Goal: Download file/media

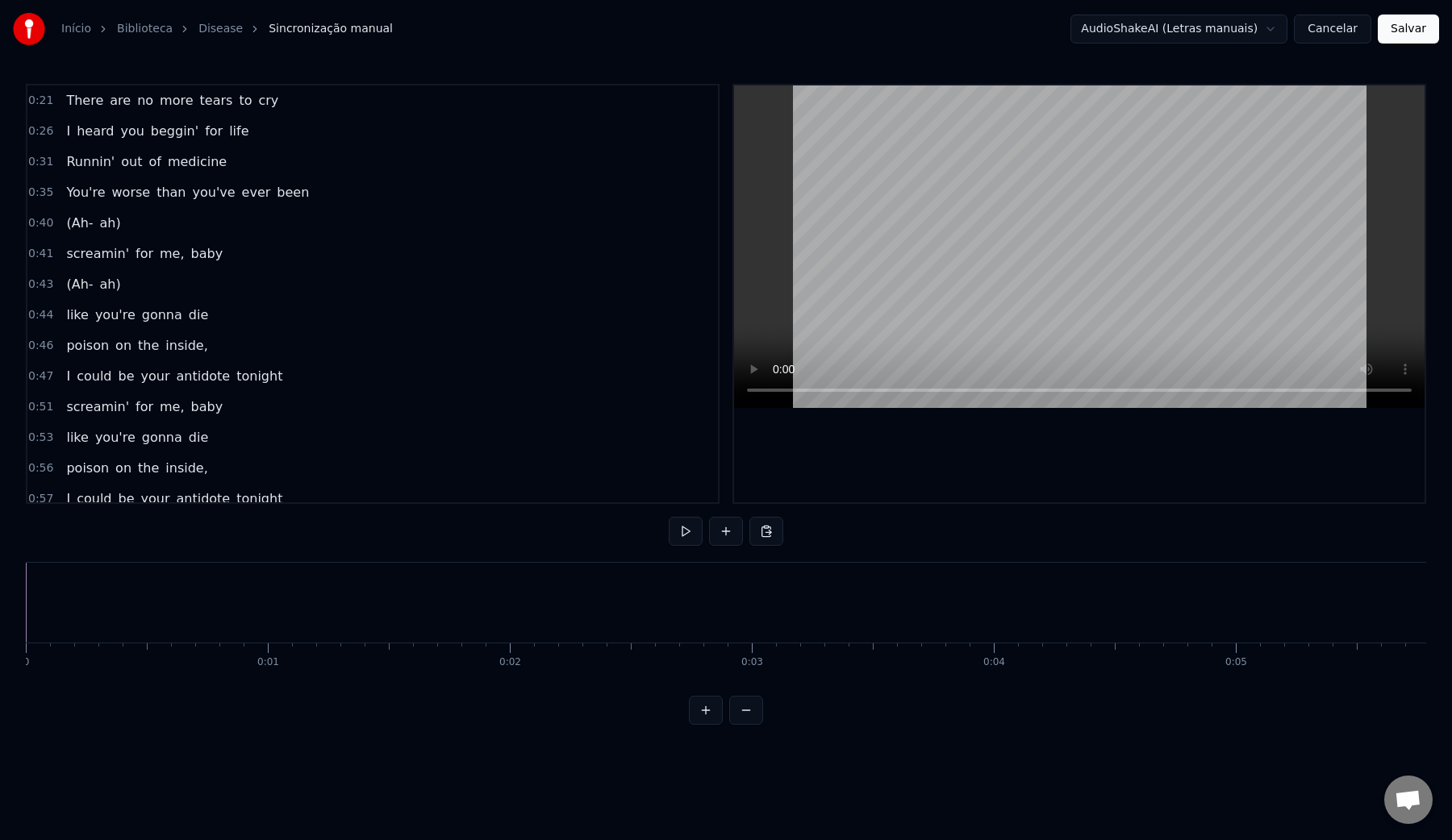
scroll to position [273, 0]
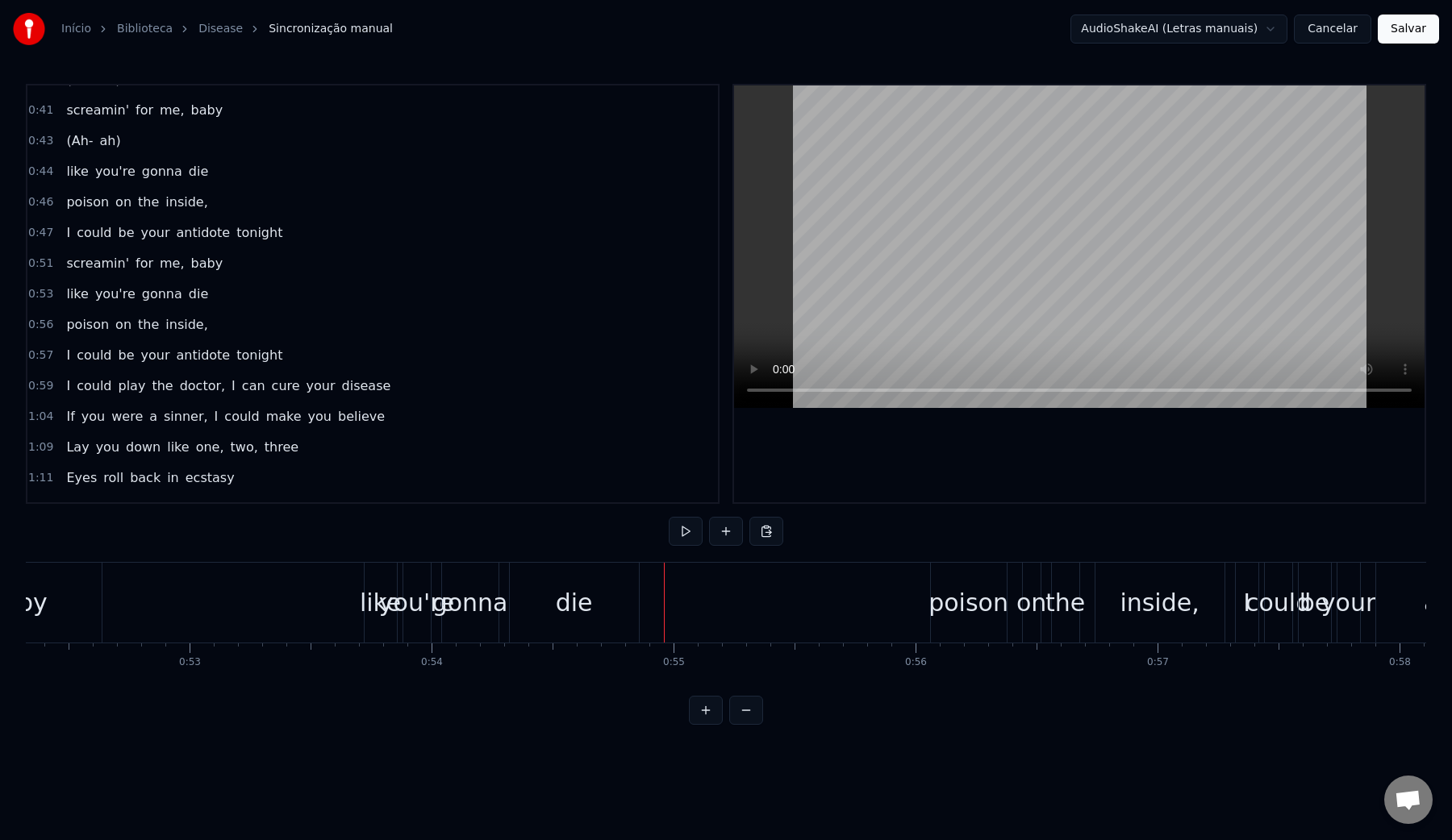
click at [882, 257] on video at bounding box center [1079, 247] width 690 height 322
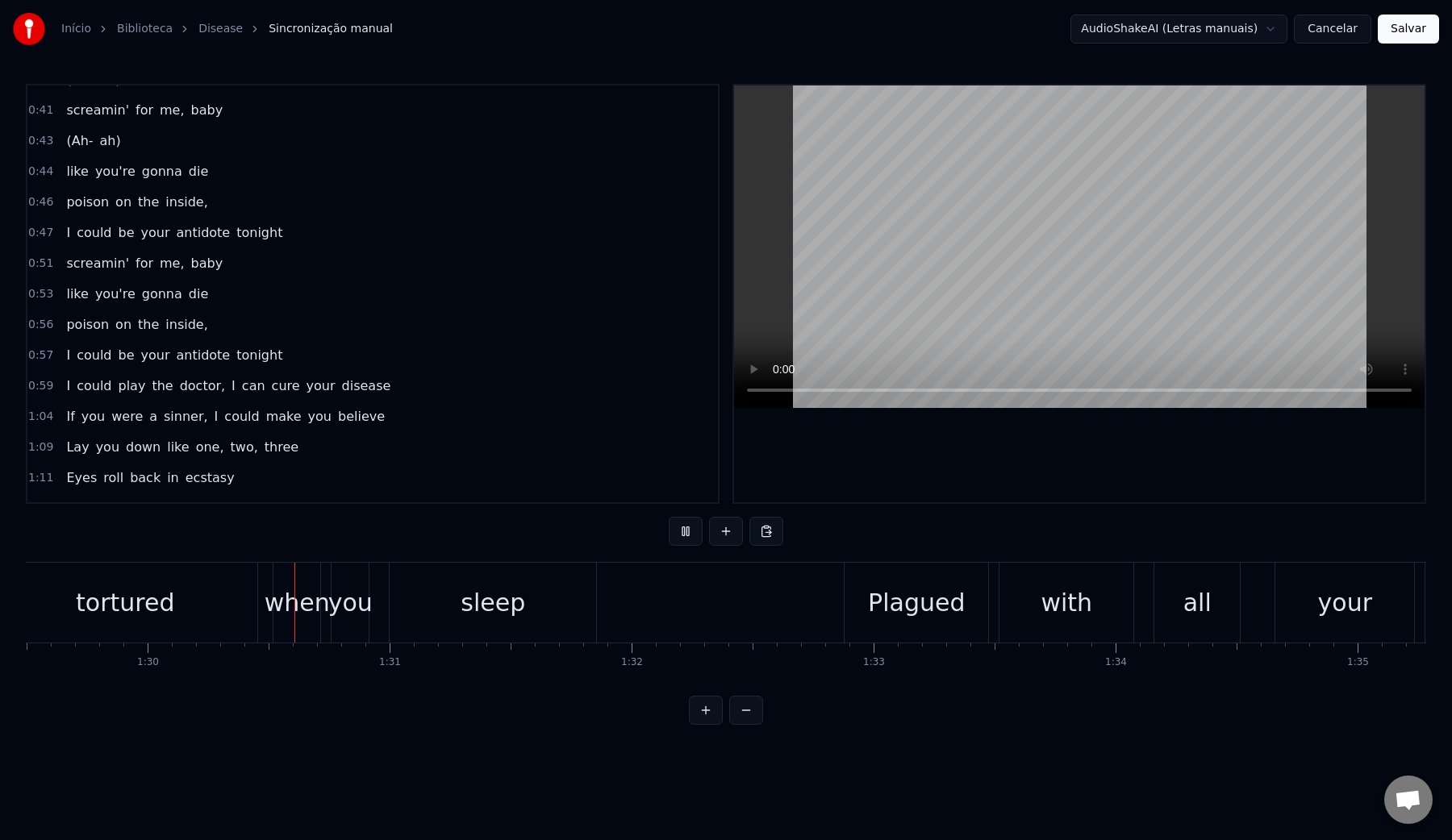
scroll to position [0, 21659]
click at [958, 266] on video at bounding box center [1079, 247] width 690 height 322
click at [456, 598] on div "sleep" at bounding box center [487, 602] width 206 height 80
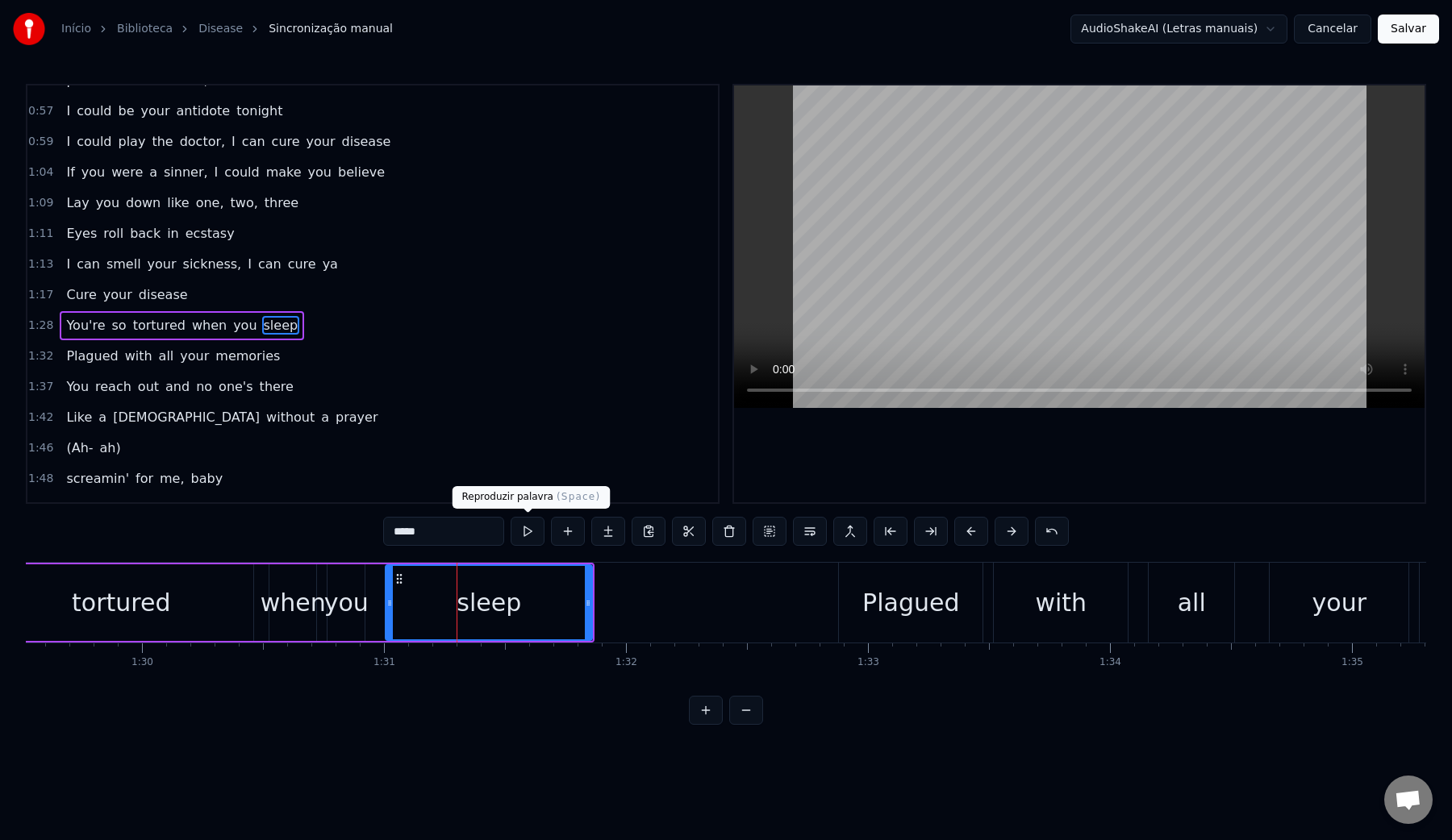
scroll to position [419, 0]
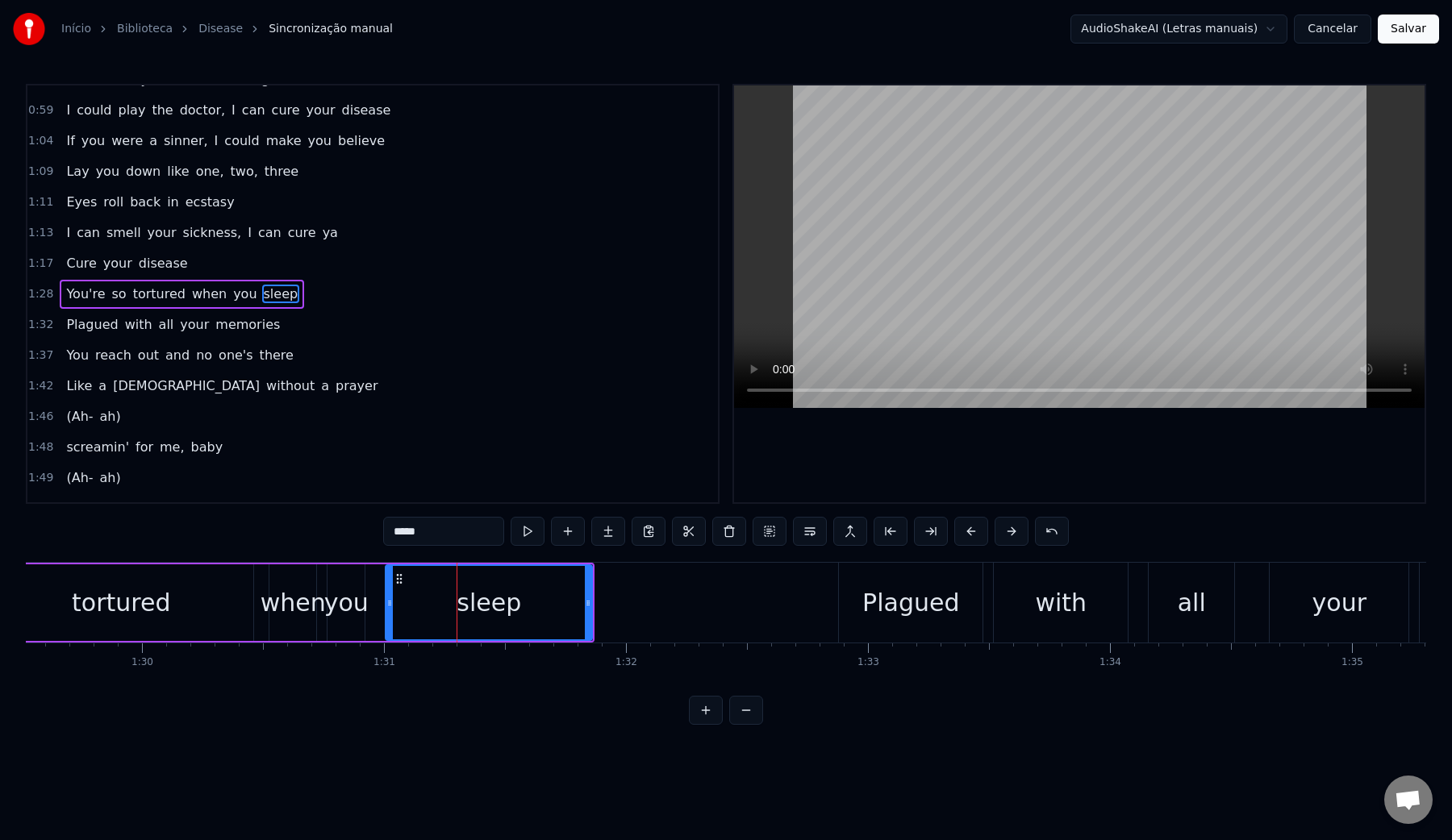
click at [940, 213] on video at bounding box center [1079, 247] width 690 height 322
drag, startPoint x: 587, startPoint y: 602, endPoint x: 655, endPoint y: 603, distance: 68.0
click at [656, 603] on icon at bounding box center [656, 602] width 6 height 13
click at [902, 266] on video at bounding box center [1079, 247] width 690 height 322
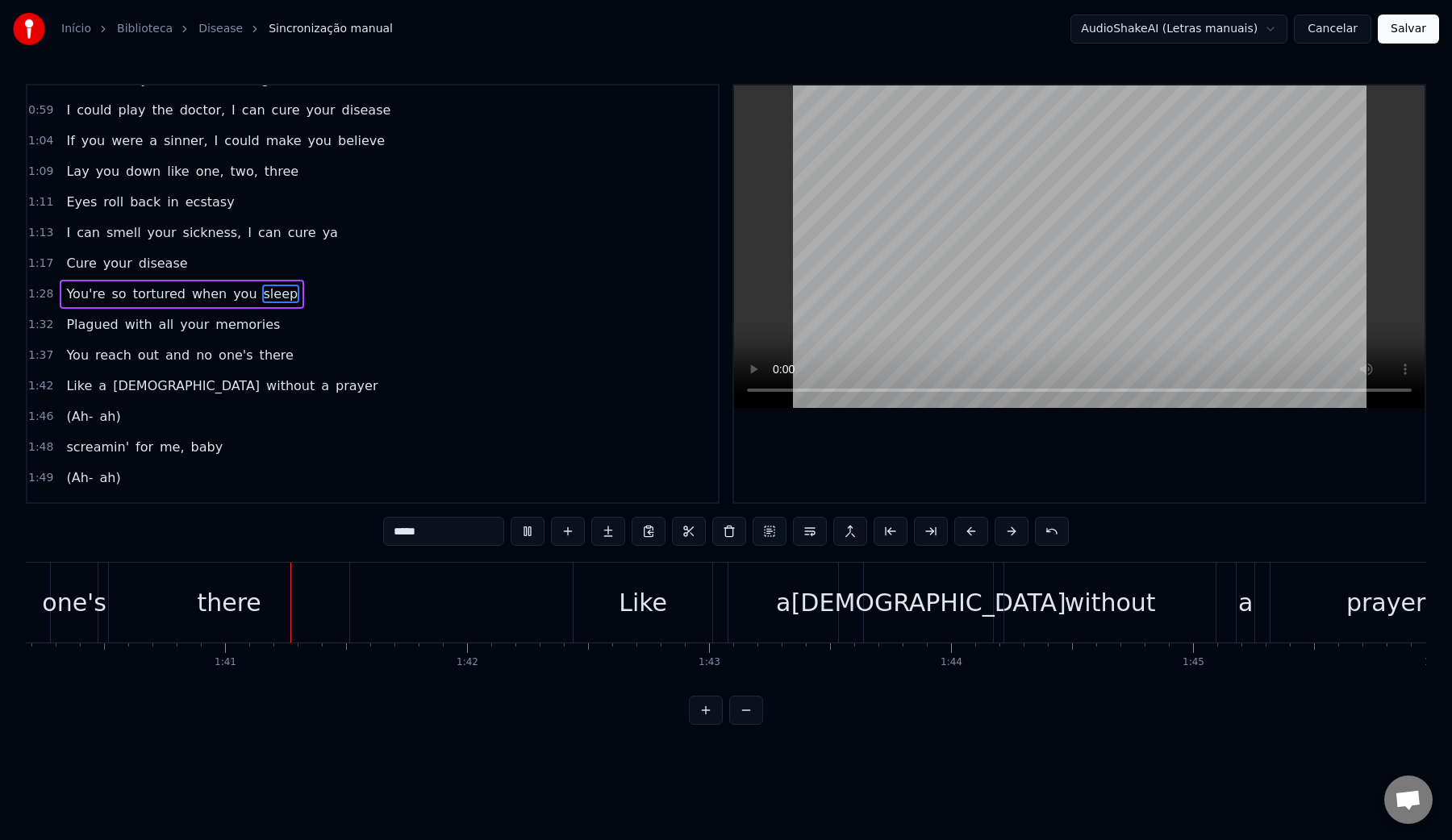
scroll to position [0, 24246]
click at [902, 267] on video at bounding box center [1079, 247] width 690 height 322
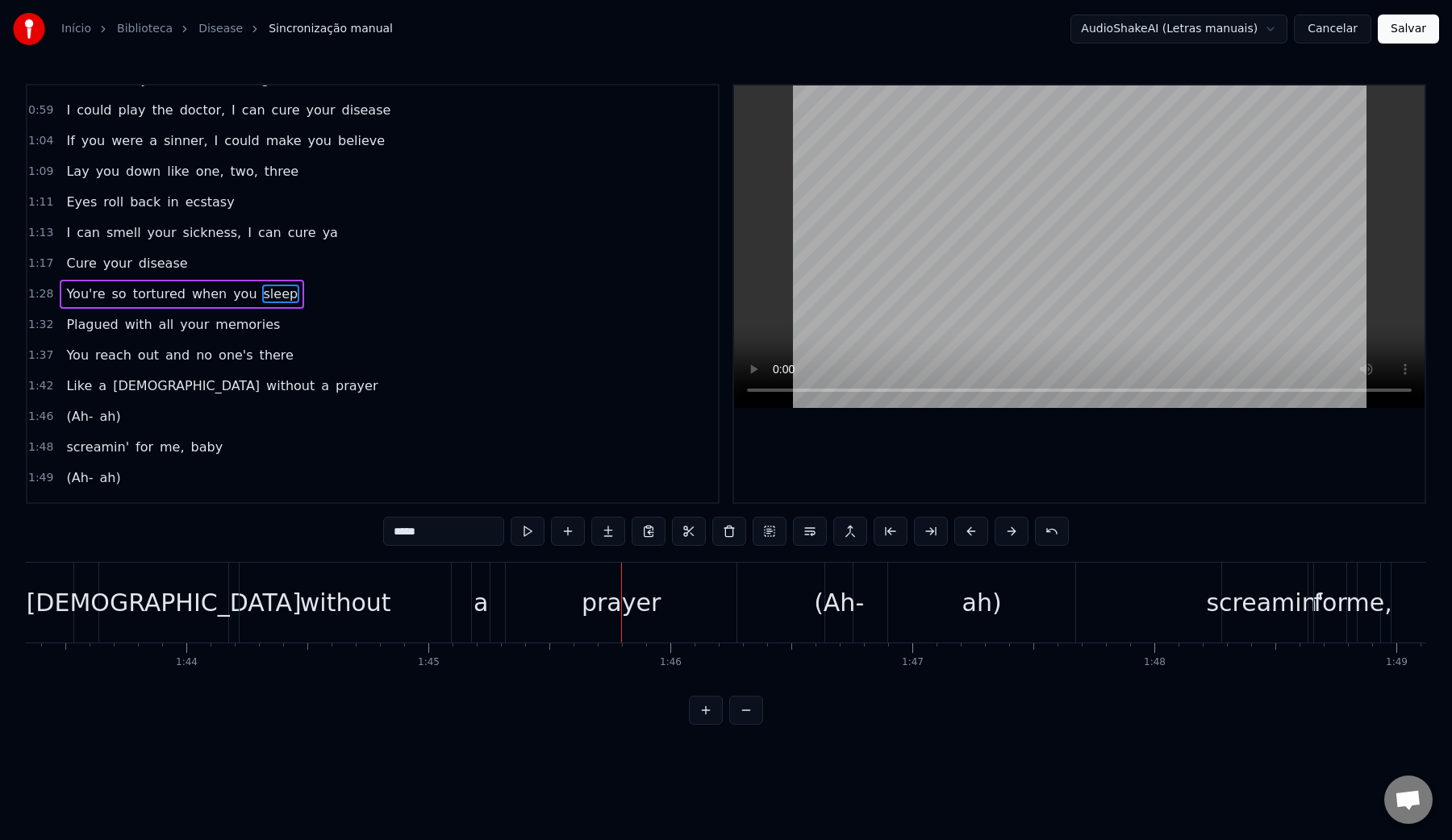
scroll to position [0, 24910]
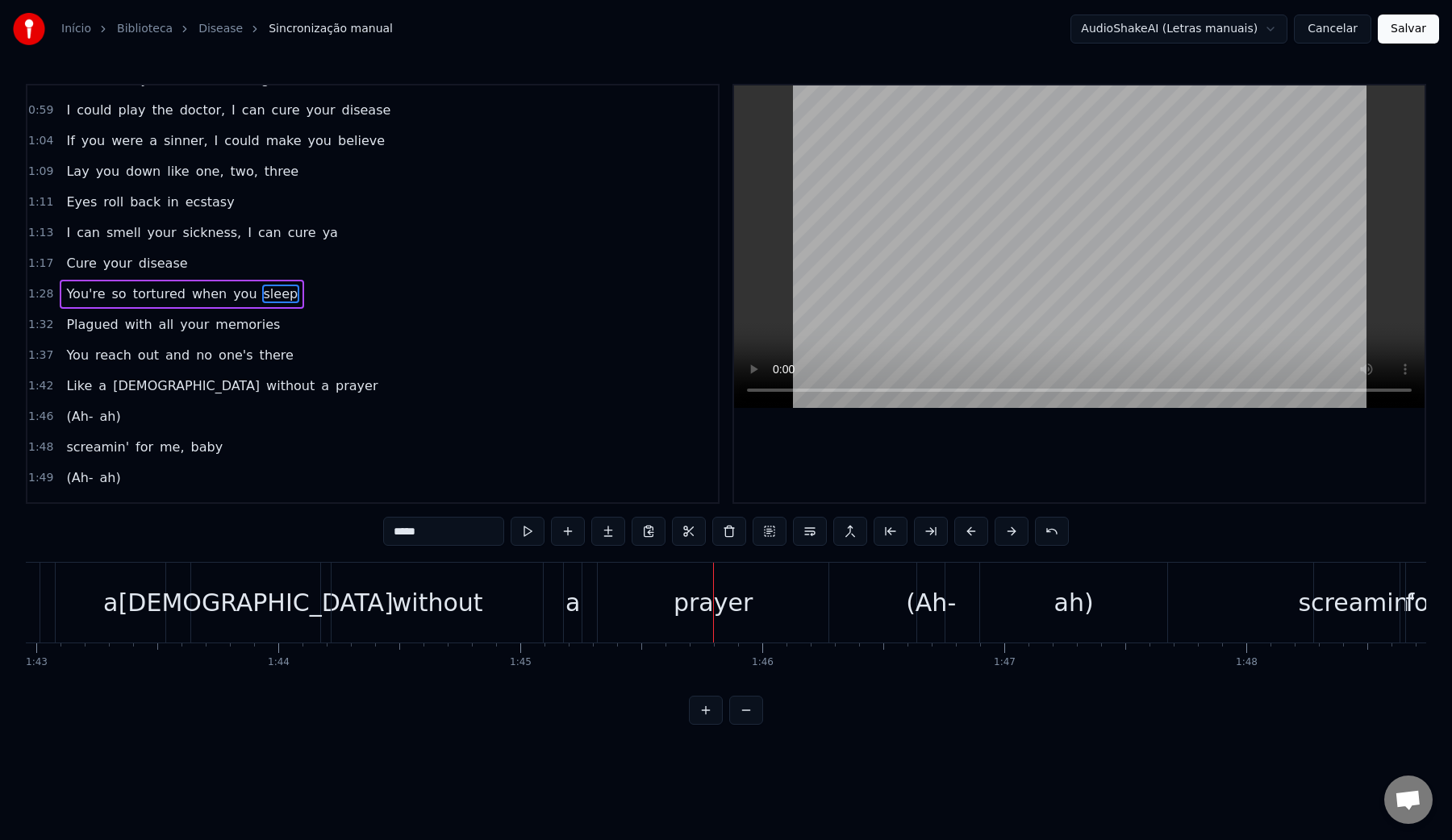
click at [399, 604] on div "without" at bounding box center [437, 602] width 91 height 36
type input "*******"
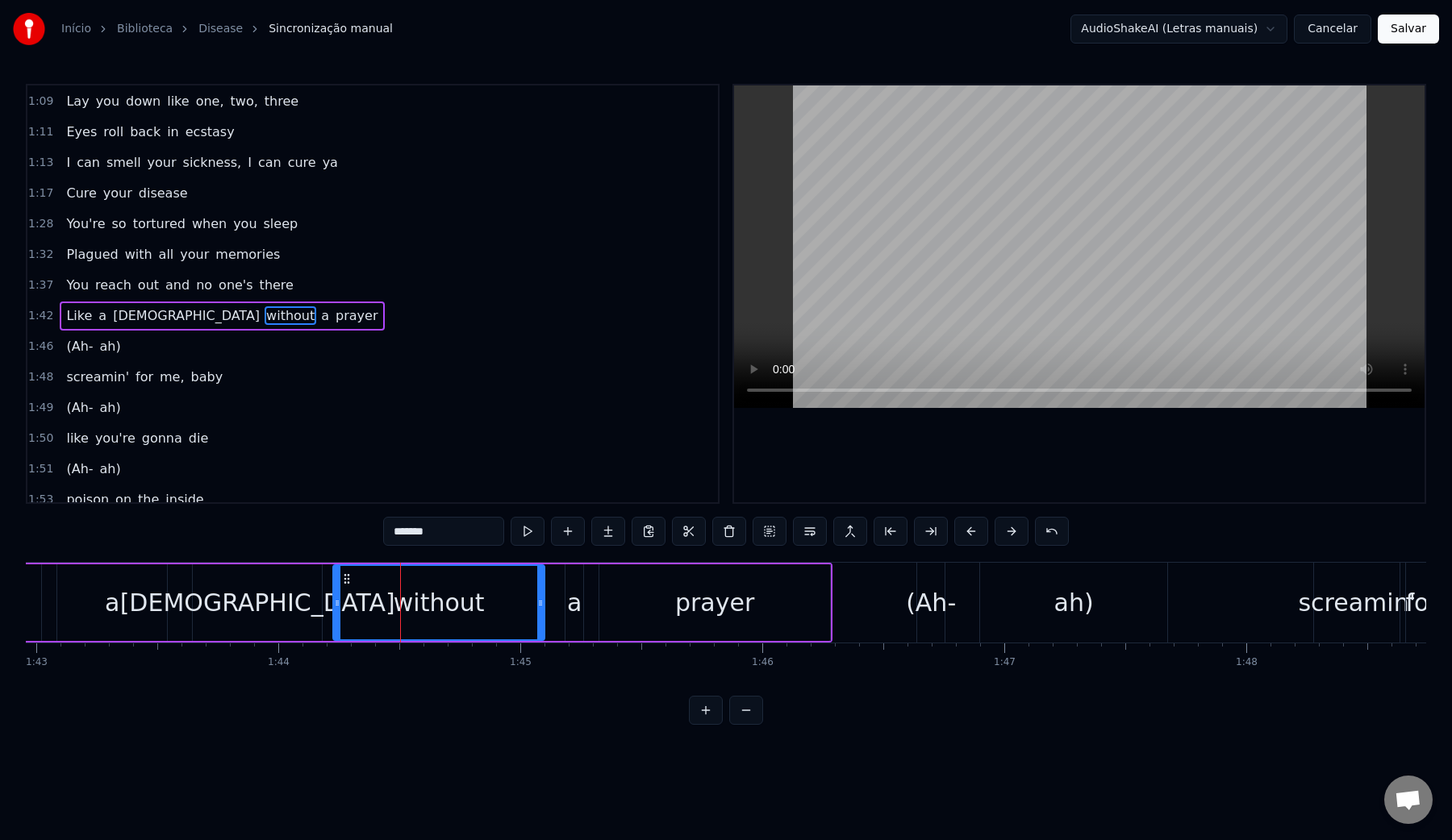
scroll to position [511, 0]
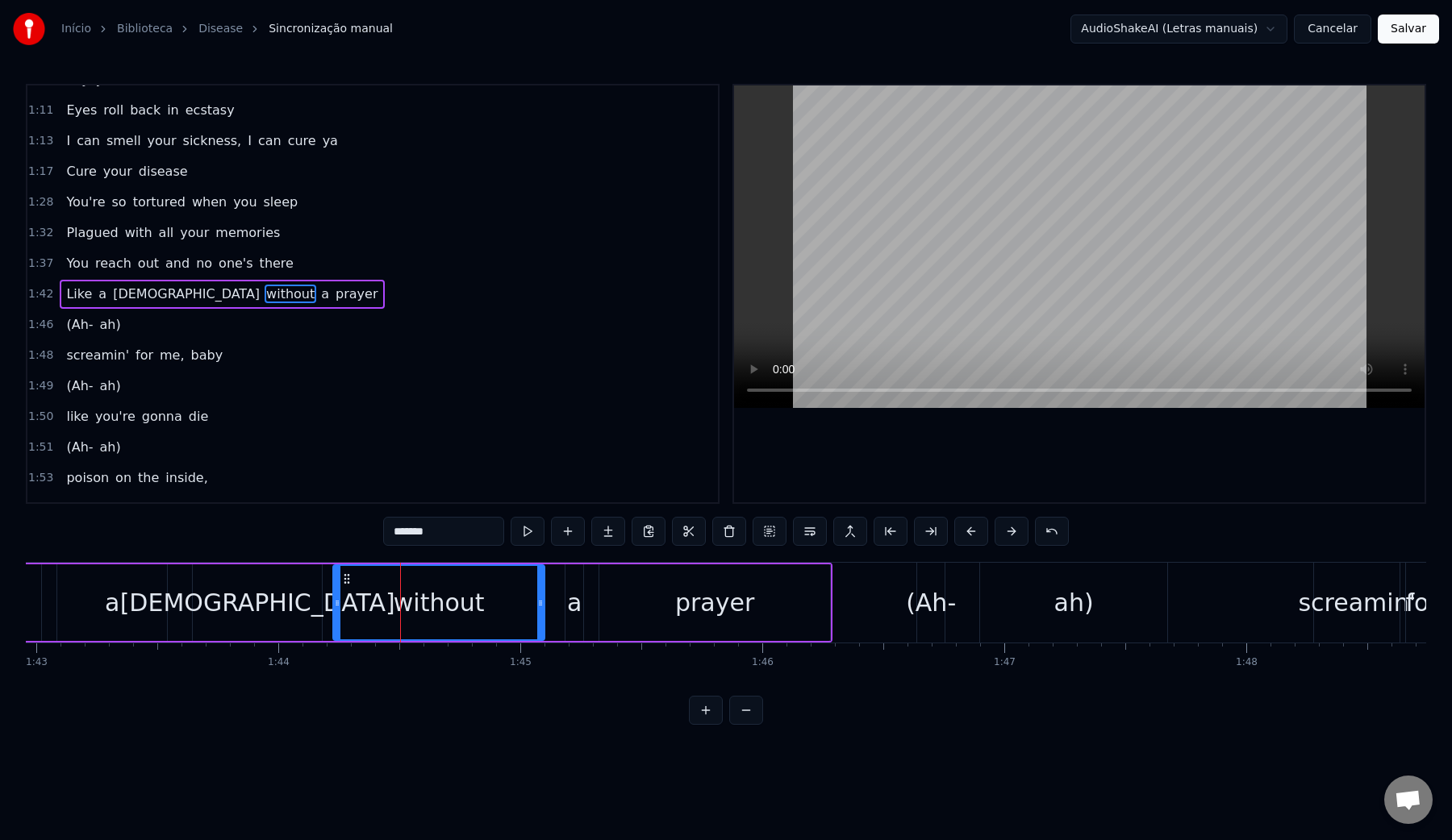
click at [876, 270] on video at bounding box center [1079, 247] width 690 height 322
click at [962, 598] on div "(Ah- ah)" at bounding box center [1043, 602] width 255 height 80
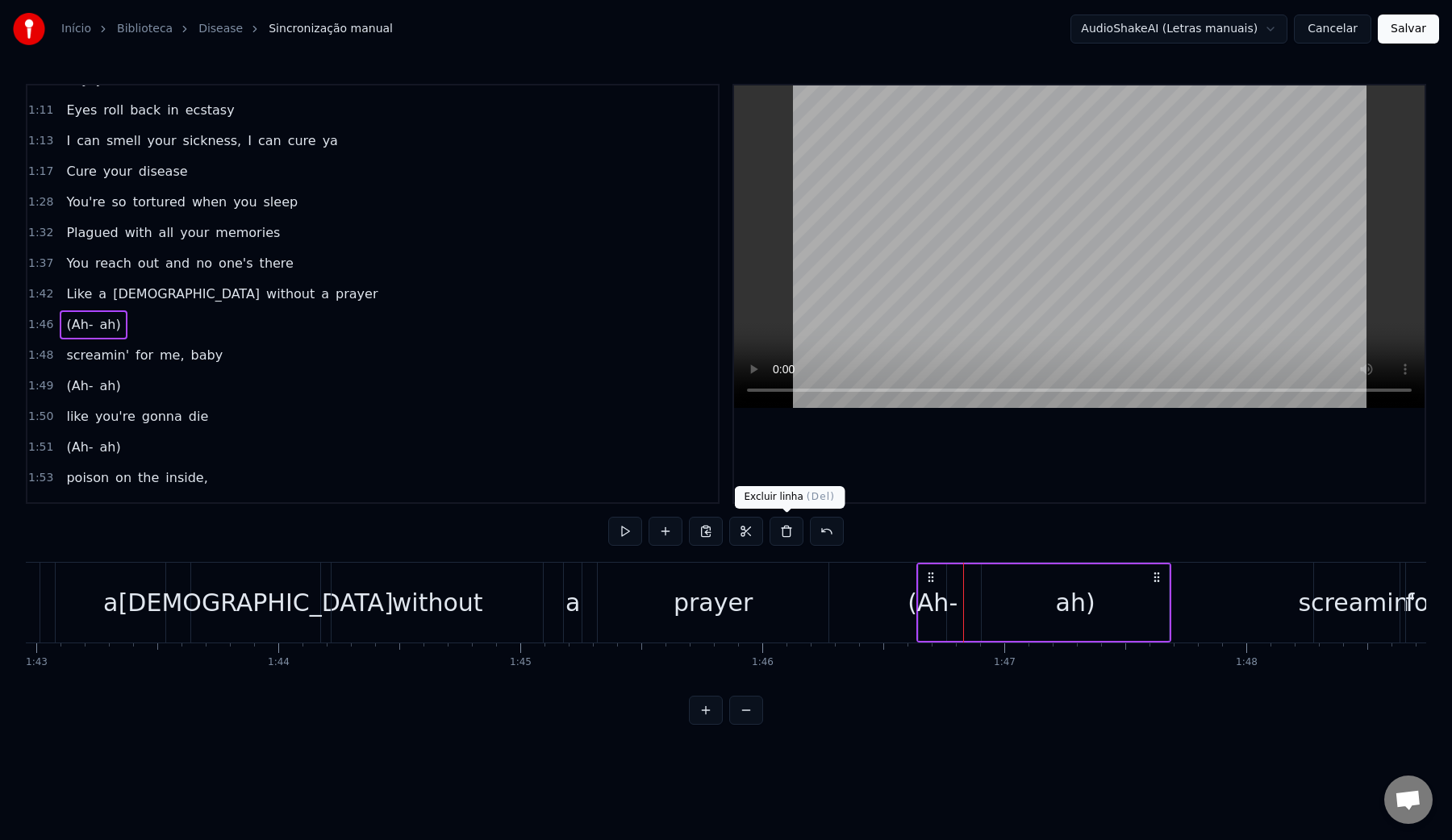
click at [794, 535] on button at bounding box center [786, 531] width 34 height 29
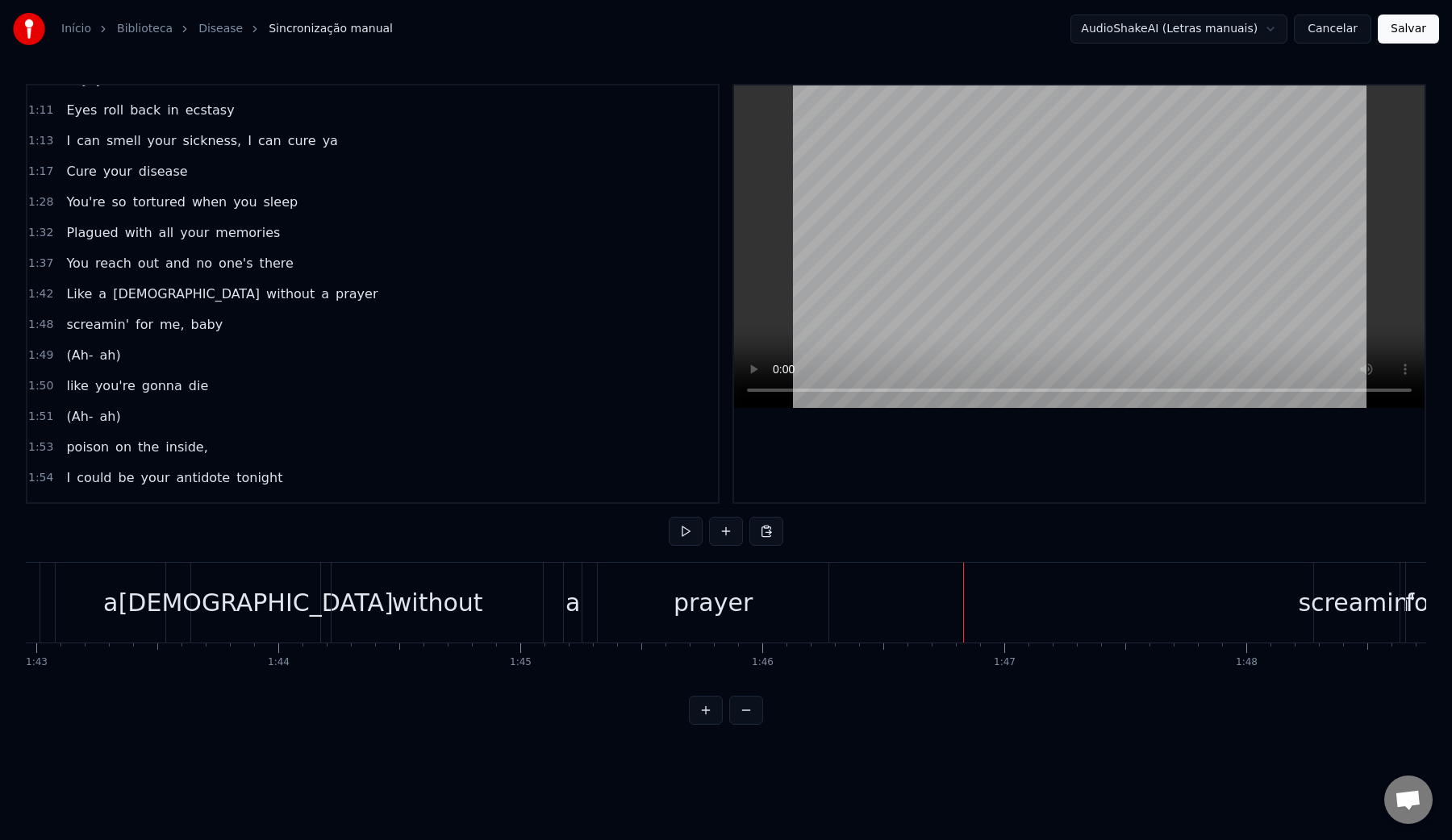
click at [965, 284] on video at bounding box center [1079, 247] width 690 height 322
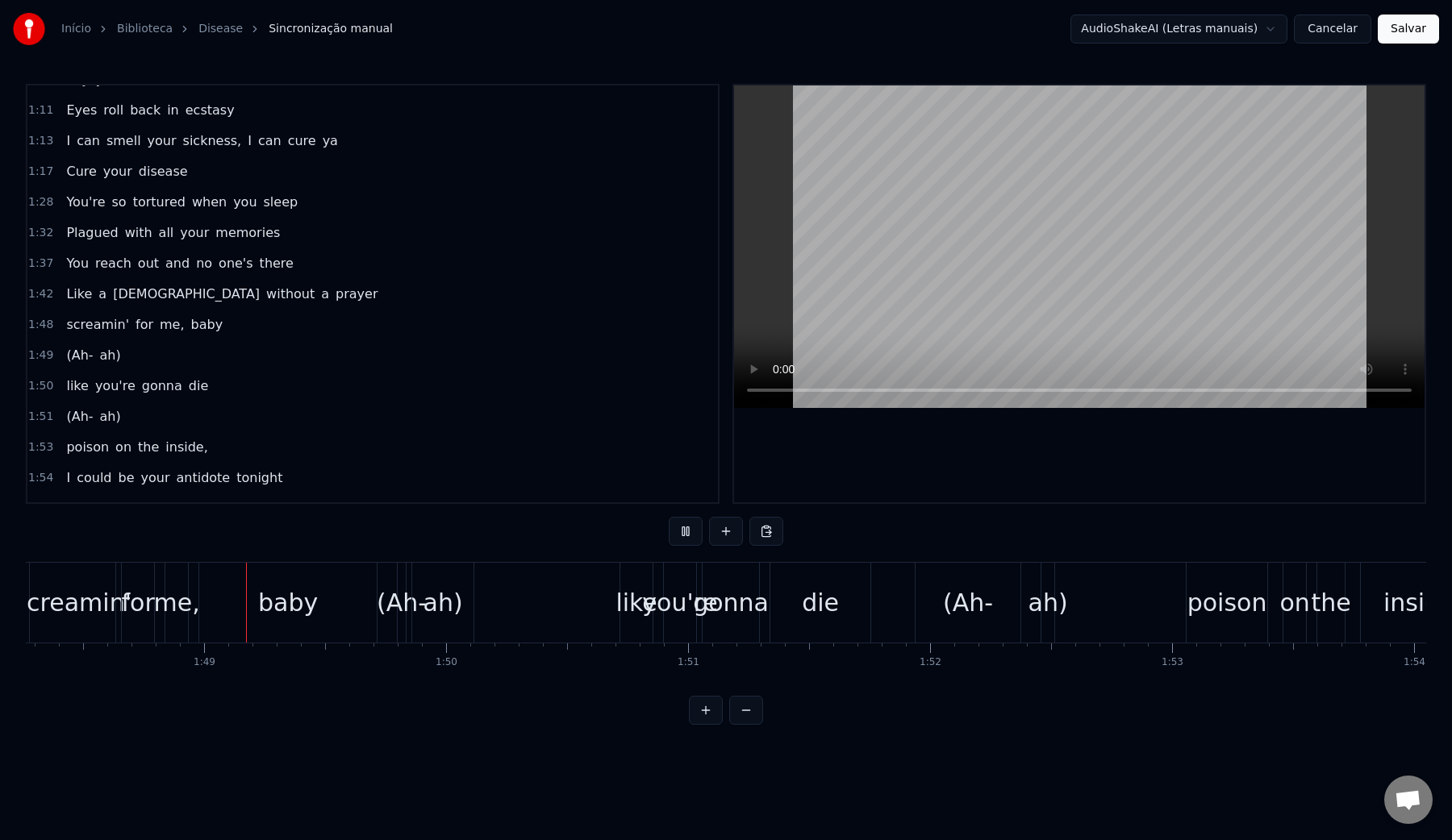
scroll to position [0, 26200]
click at [964, 273] on video at bounding box center [1079, 247] width 690 height 322
click at [416, 609] on div "ah)" at bounding box center [436, 602] width 62 height 80
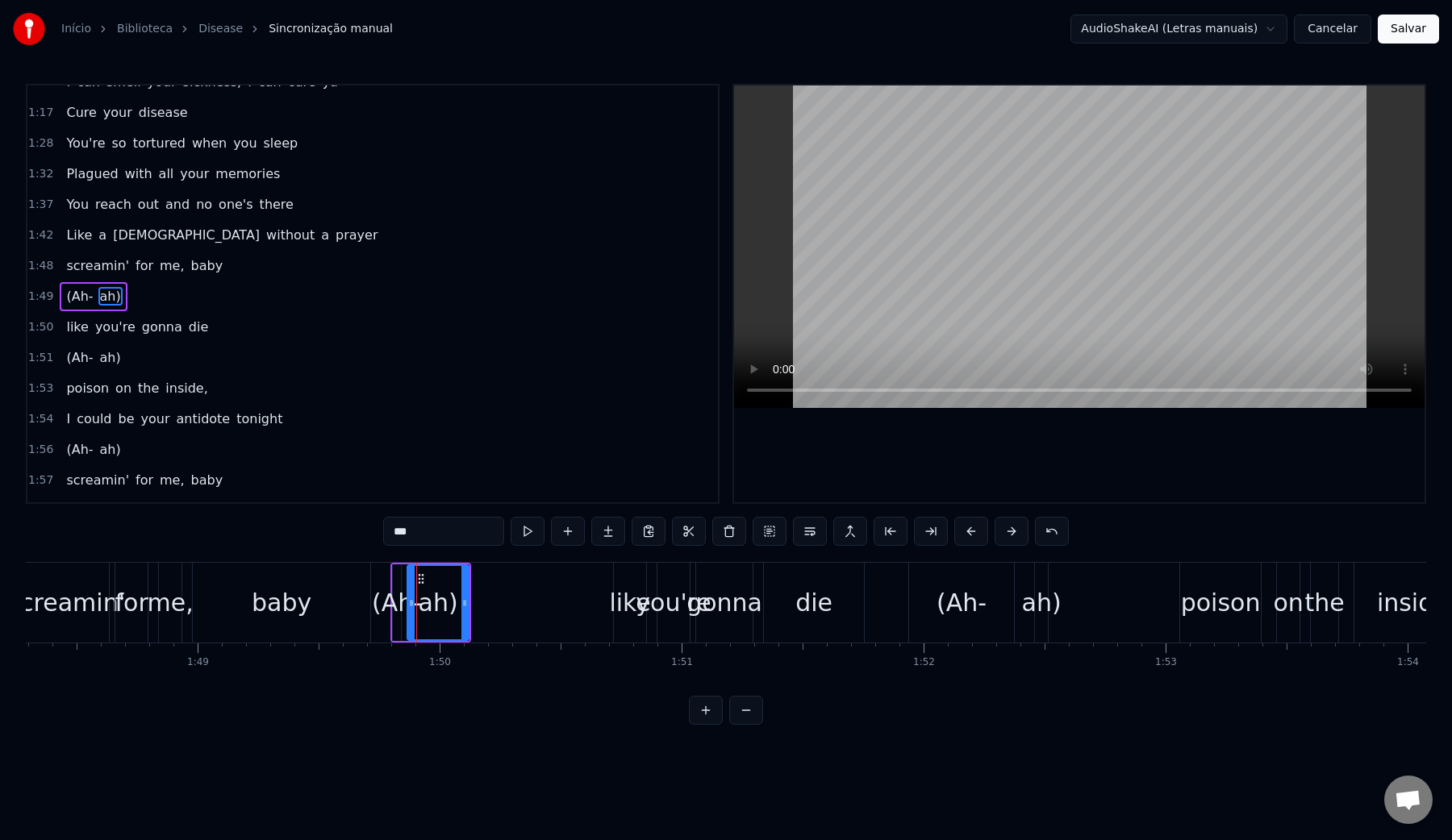
scroll to position [572, 0]
click at [92, 282] on div "(Ah- ah)" at bounding box center [93, 294] width 67 height 29
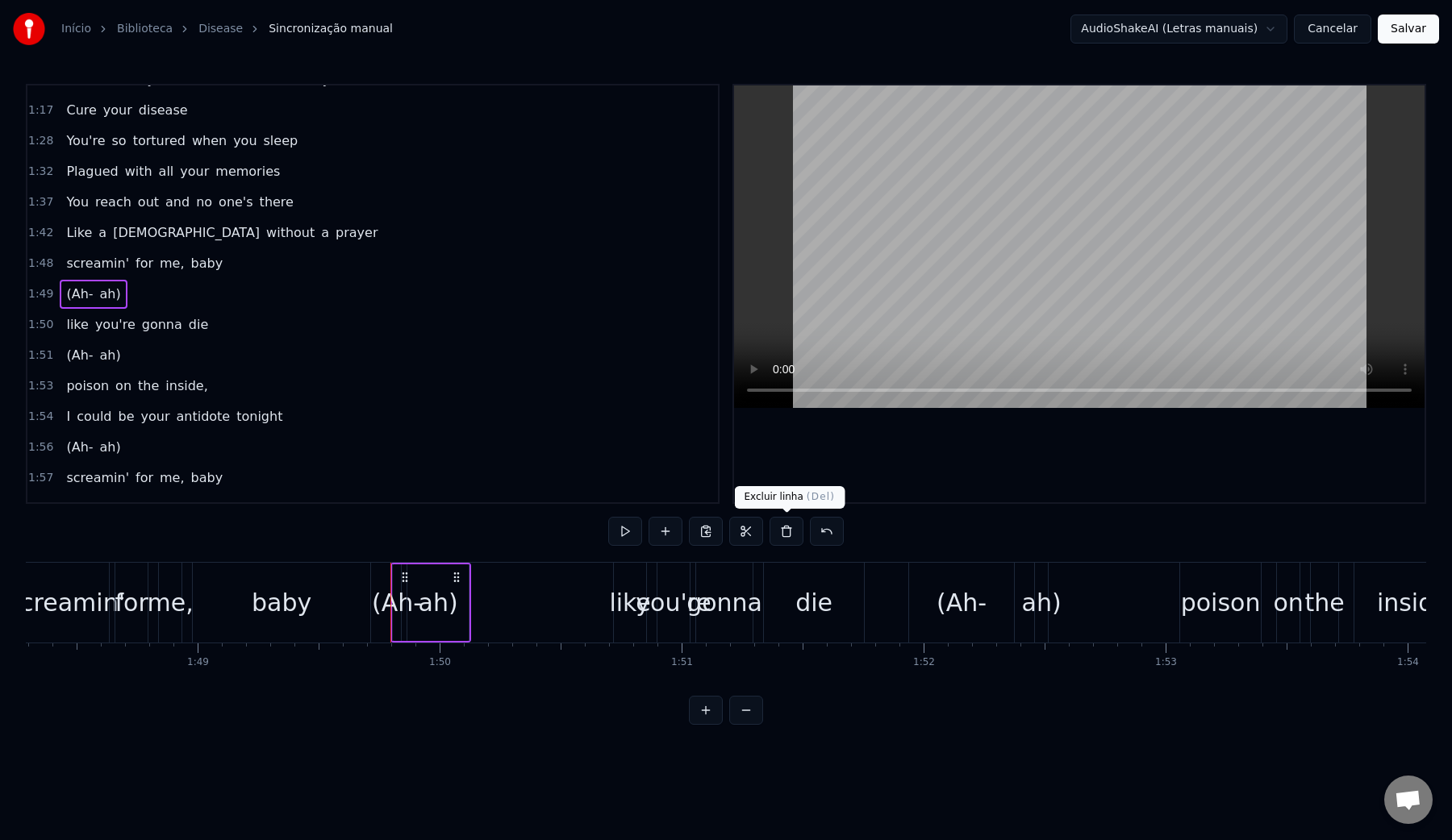
click at [793, 533] on button at bounding box center [786, 531] width 34 height 29
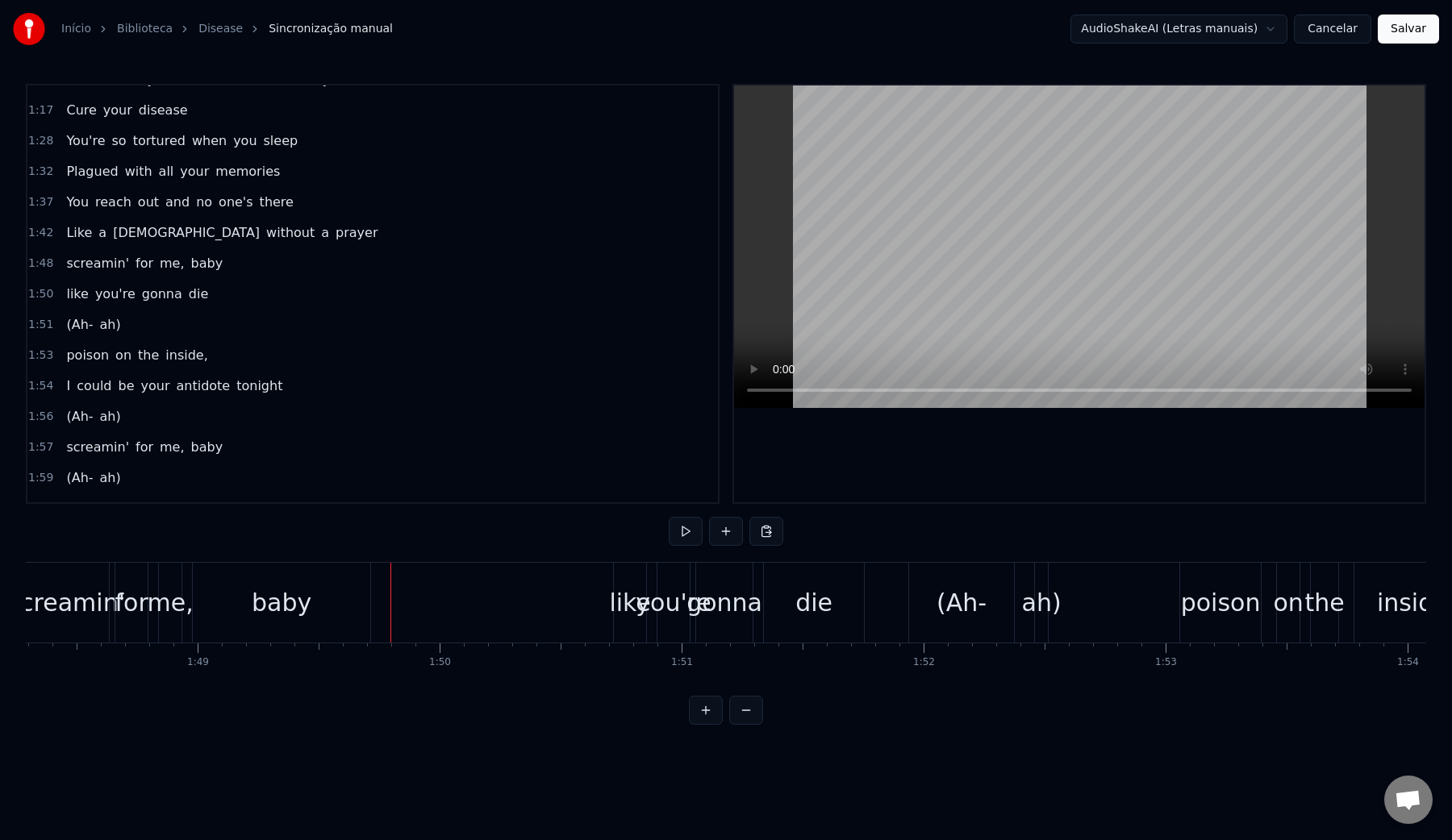
click at [252, 602] on div "baby" at bounding box center [281, 602] width 178 height 80
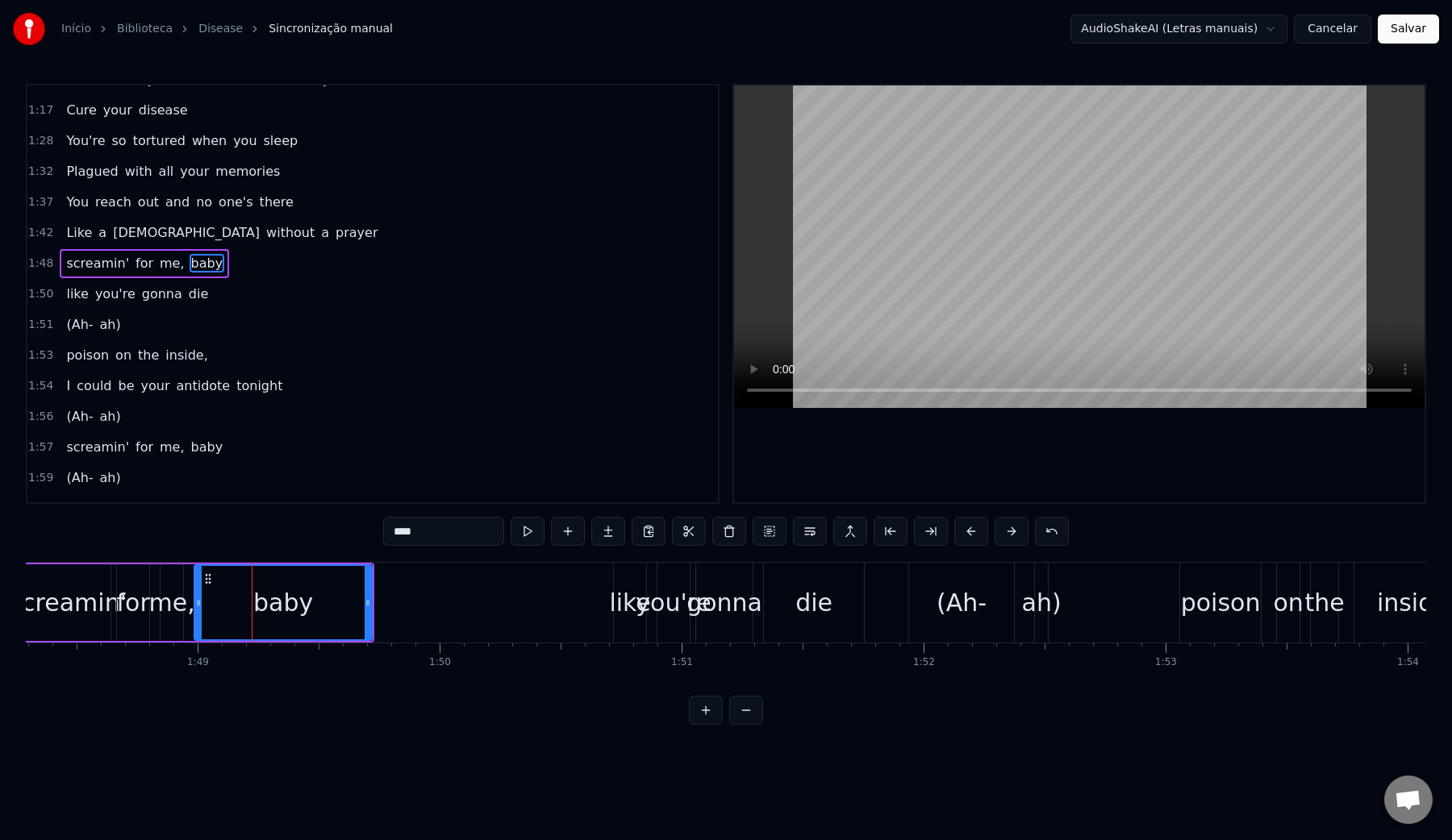
scroll to position [542, 0]
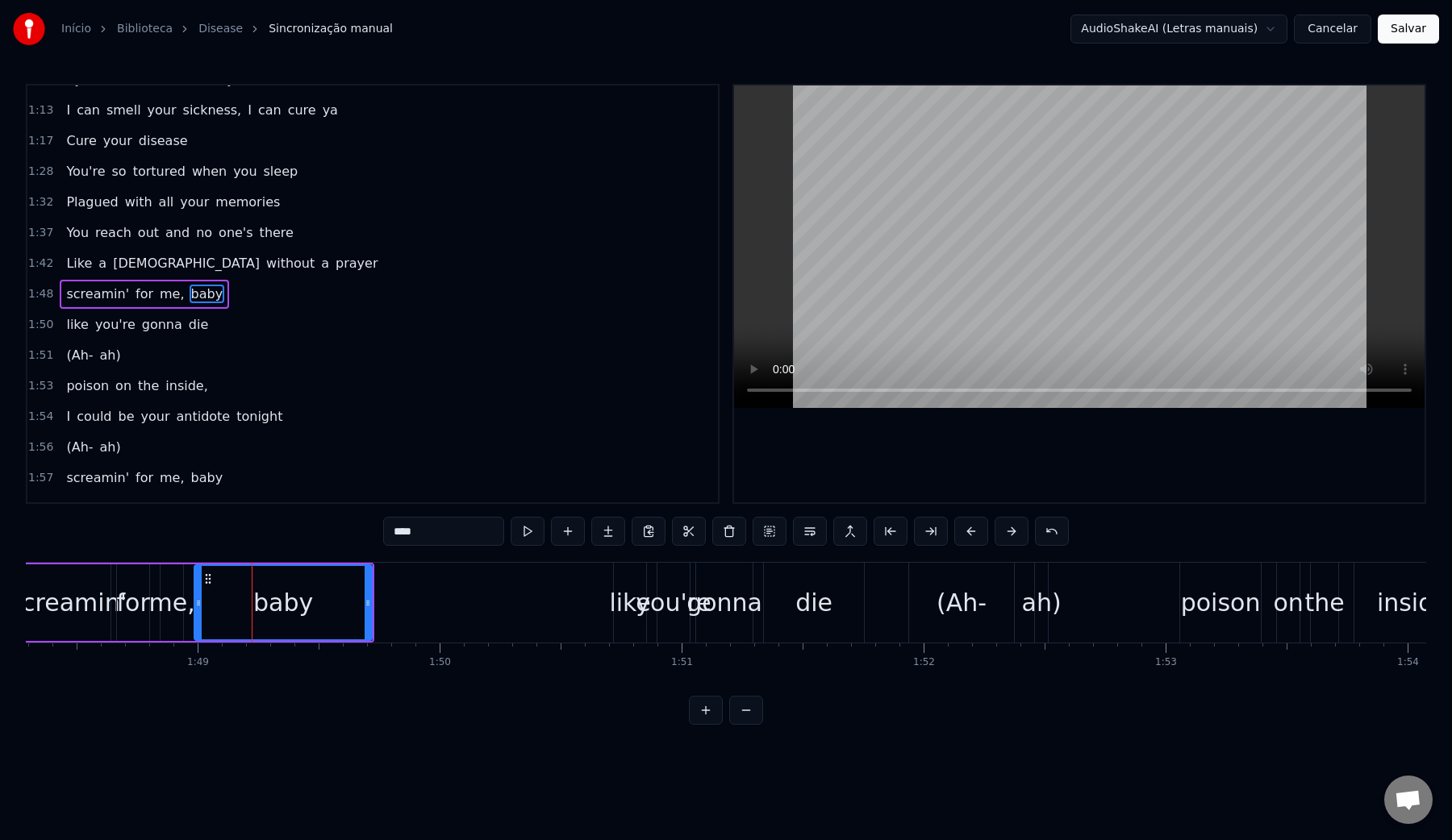
click at [976, 267] on video at bounding box center [1079, 247] width 690 height 322
drag, startPoint x: 367, startPoint y: 605, endPoint x: 478, endPoint y: 604, distance: 111.0
click at [478, 604] on icon at bounding box center [479, 602] width 6 height 13
click at [784, 298] on video at bounding box center [1079, 247] width 690 height 322
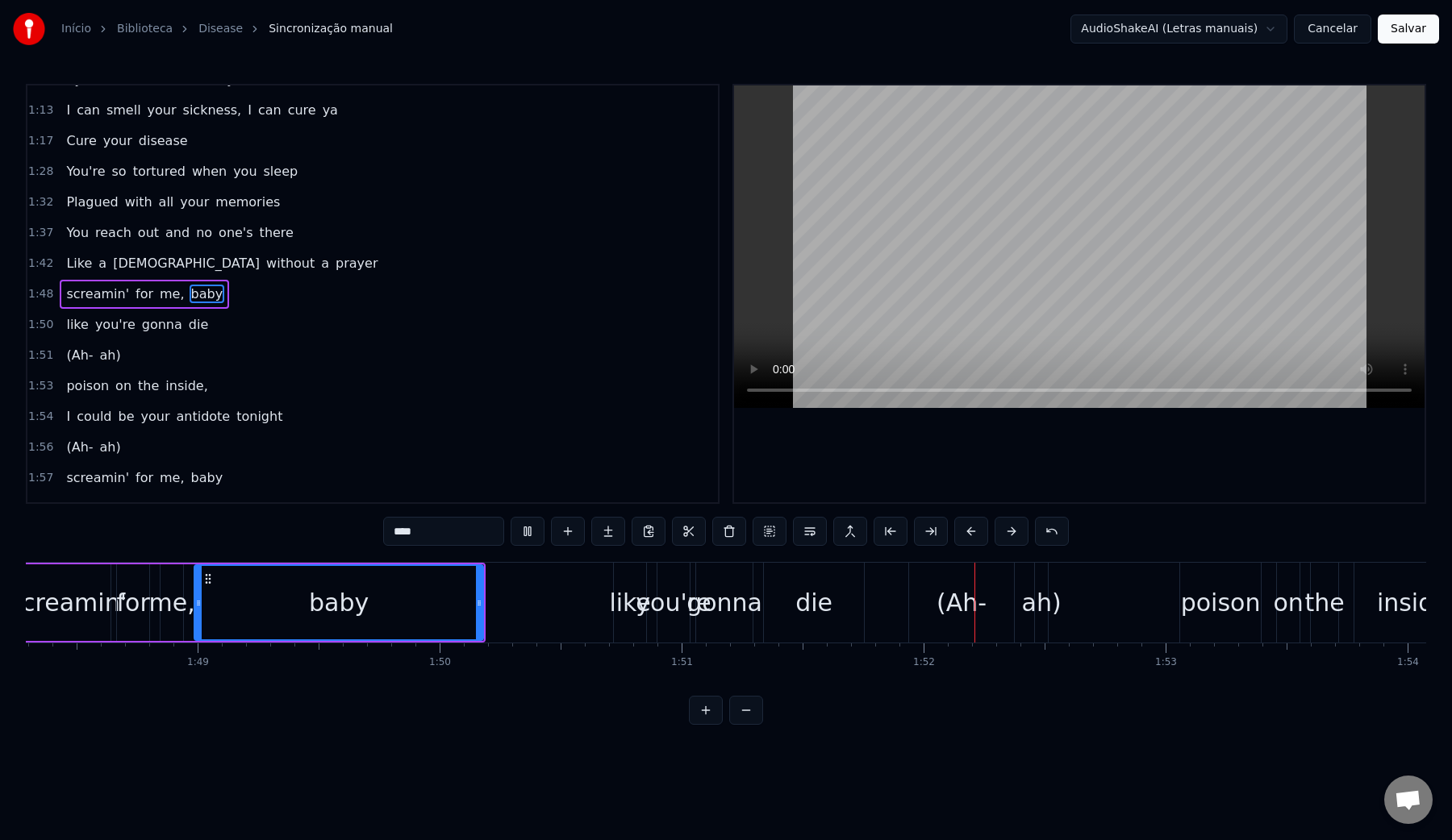
click at [875, 277] on video at bounding box center [1079, 247] width 690 height 322
click at [818, 615] on div "die" at bounding box center [814, 602] width 37 height 36
type input "***"
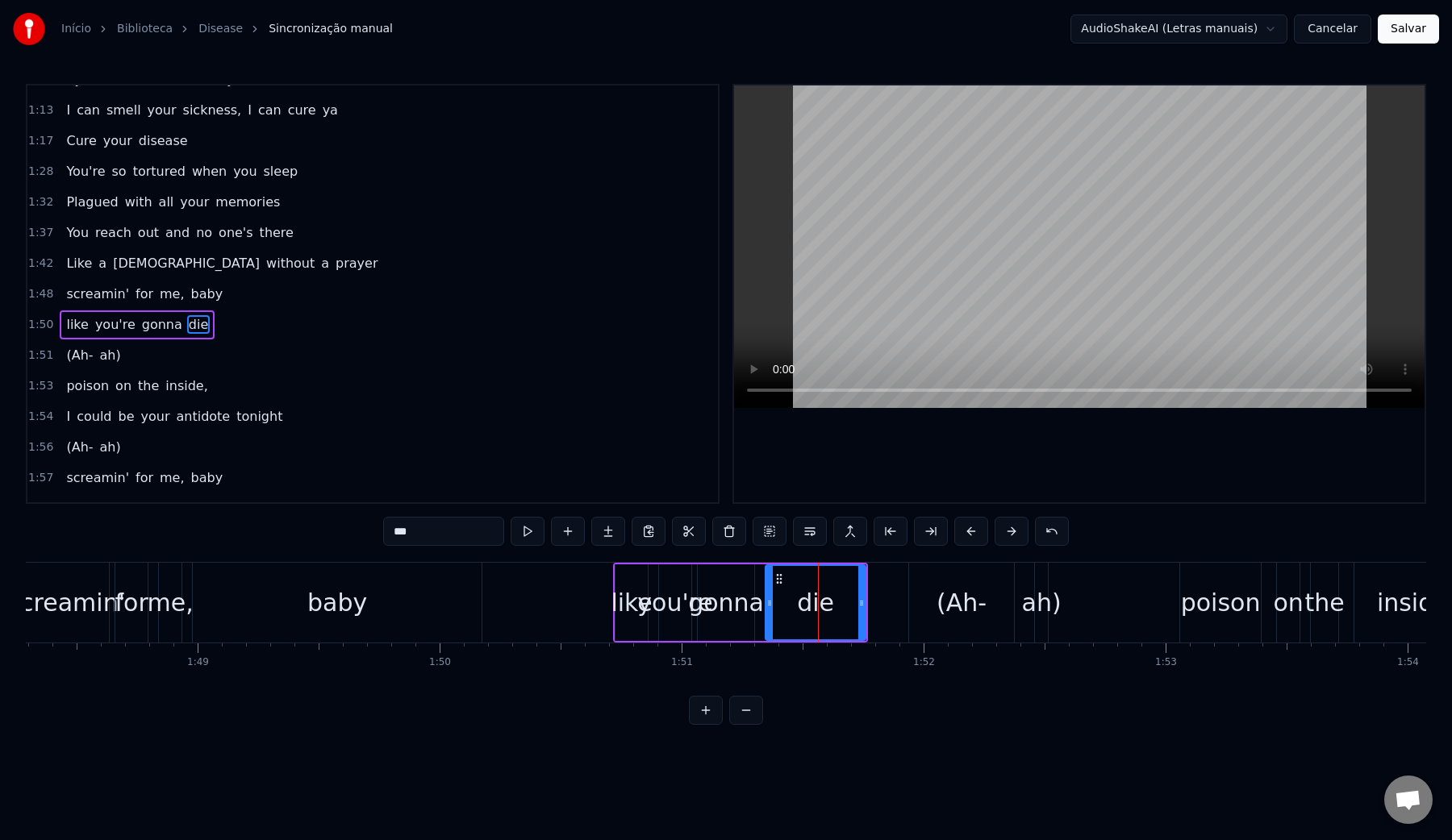
scroll to position [572, 0]
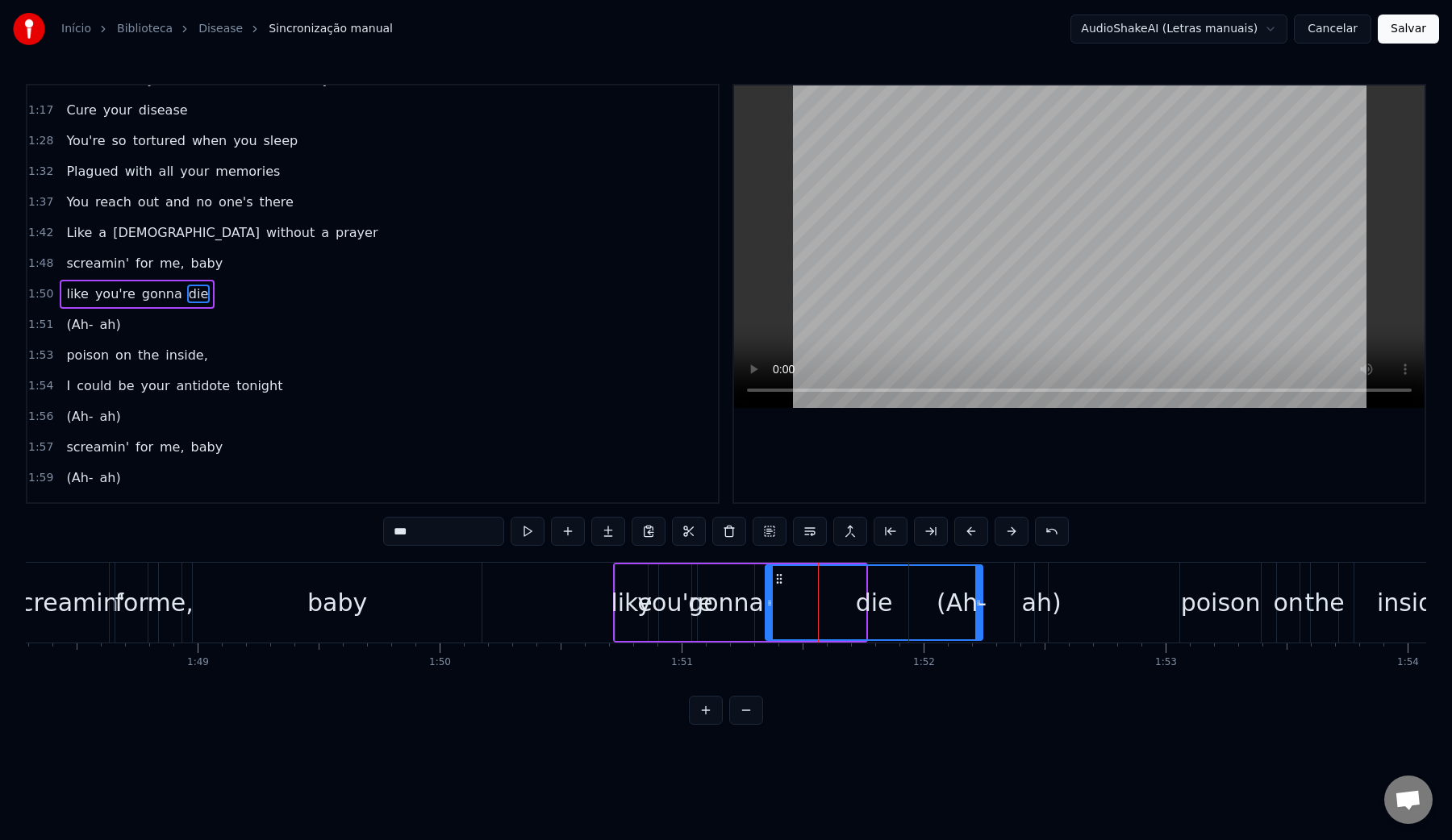
drag, startPoint x: 860, startPoint y: 607, endPoint x: 978, endPoint y: 605, distance: 118.0
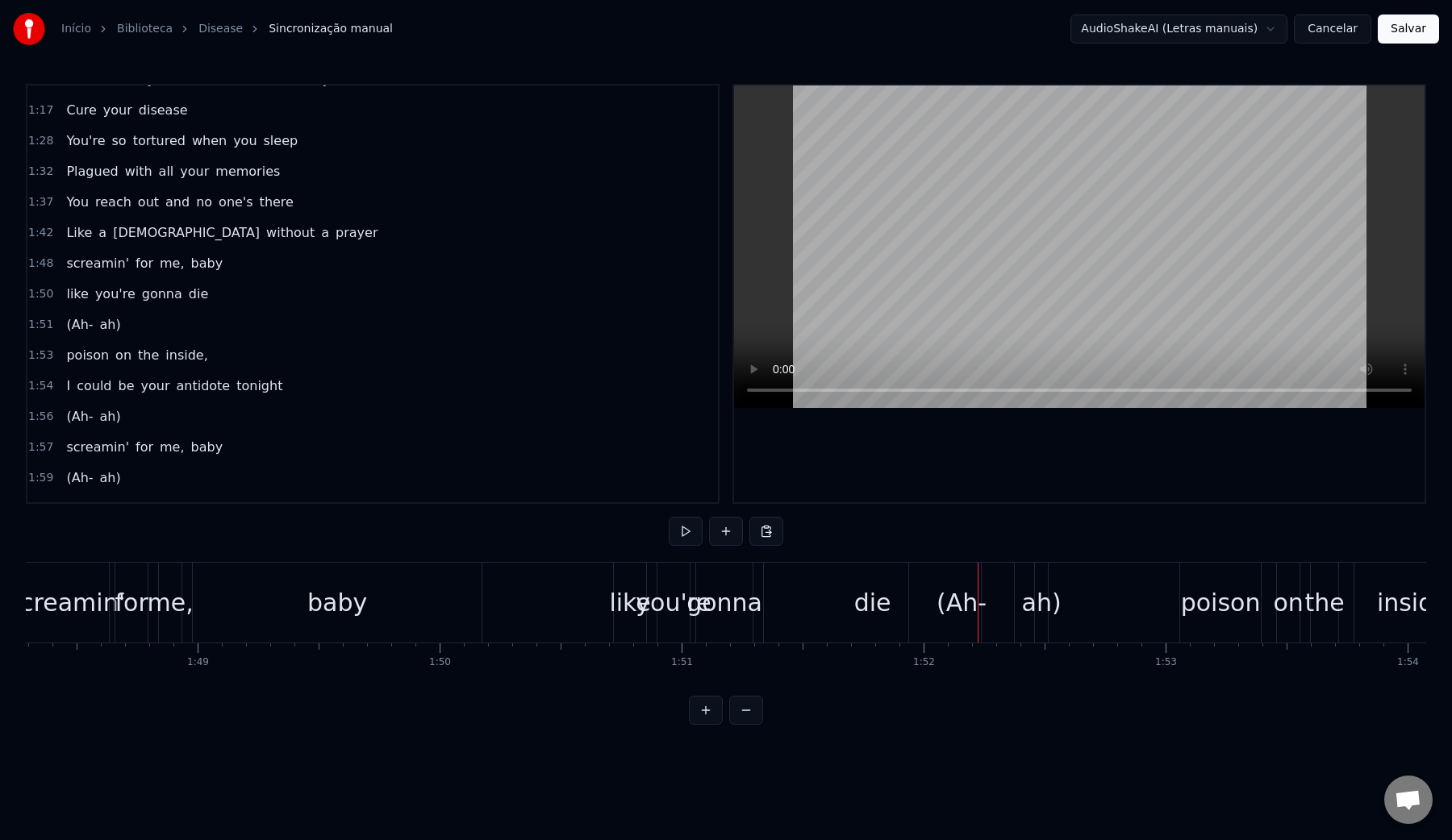
click at [1005, 597] on div "(Ah-" at bounding box center [961, 602] width 105 height 80
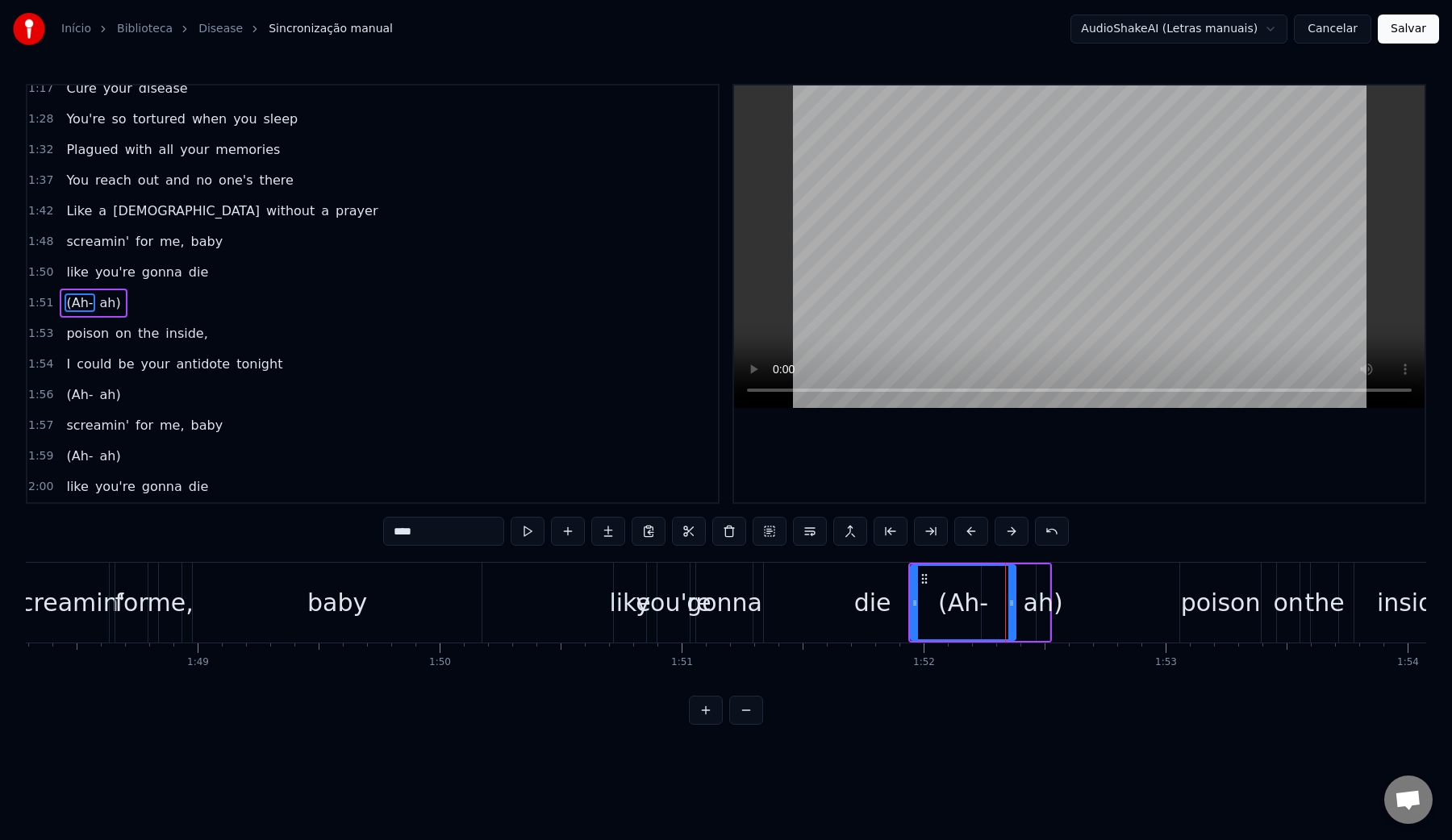
scroll to position [602, 0]
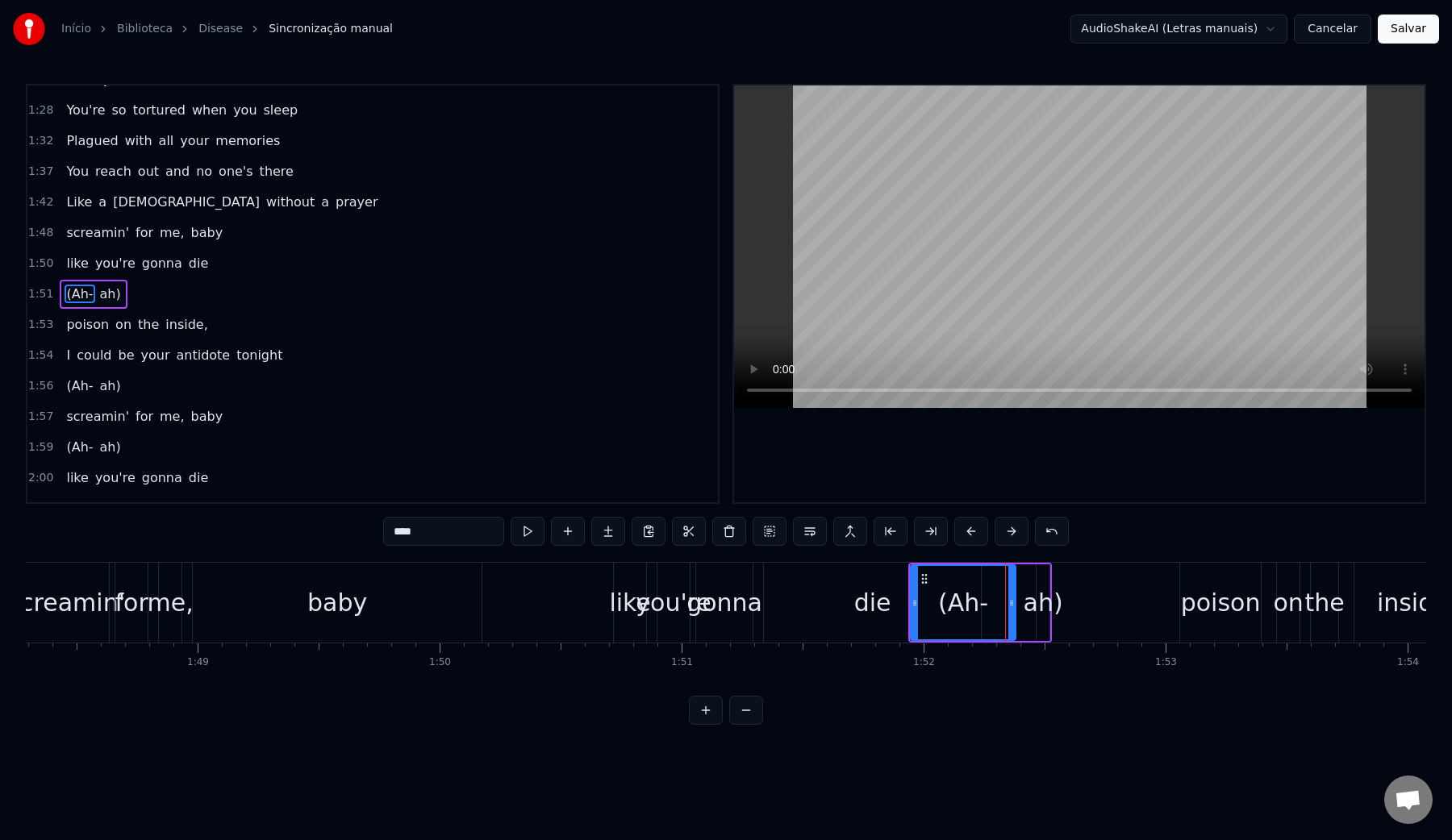
click at [90, 282] on div "(Ah- ah)" at bounding box center [93, 294] width 67 height 29
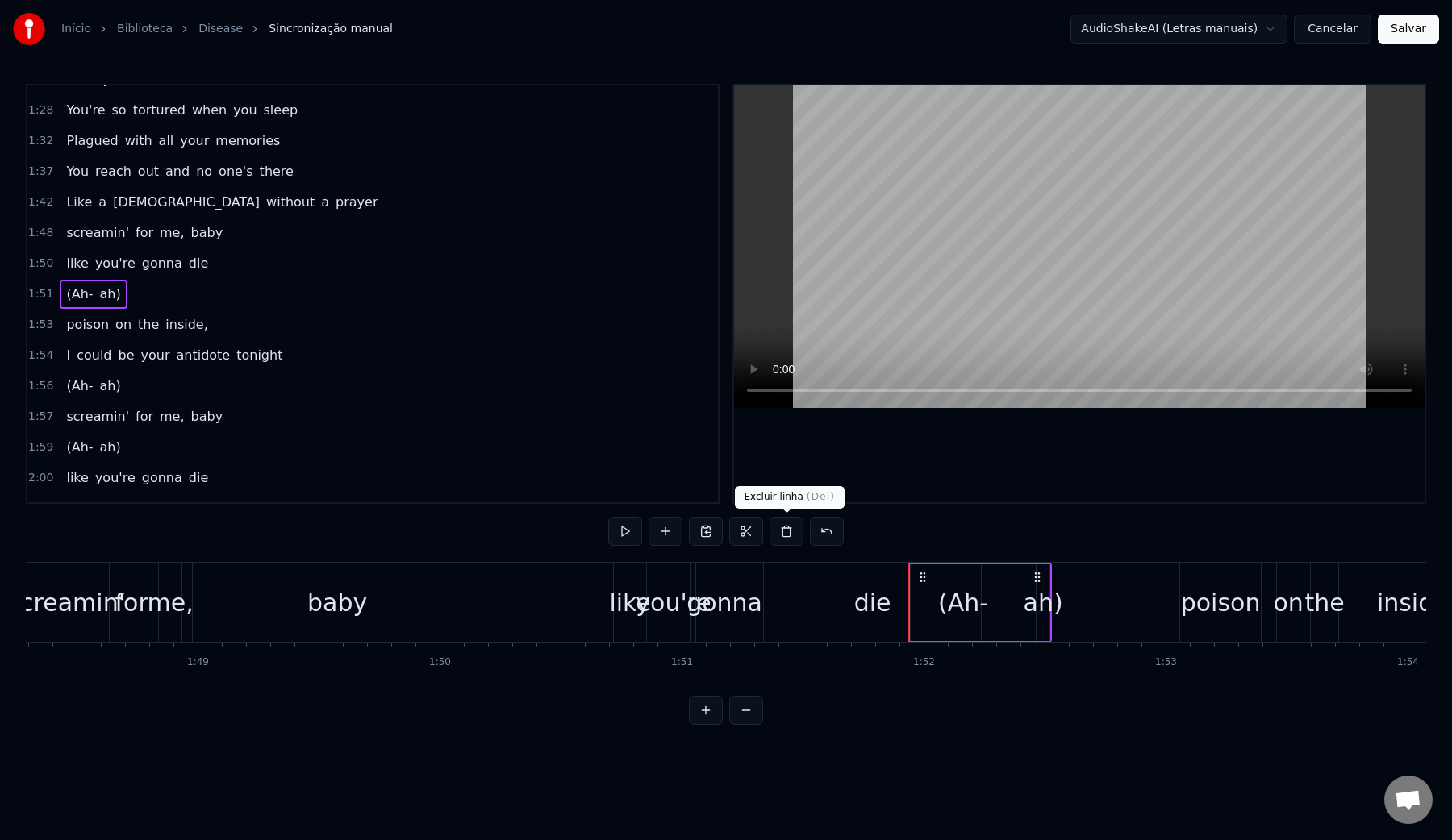
click at [794, 536] on button at bounding box center [786, 531] width 34 height 29
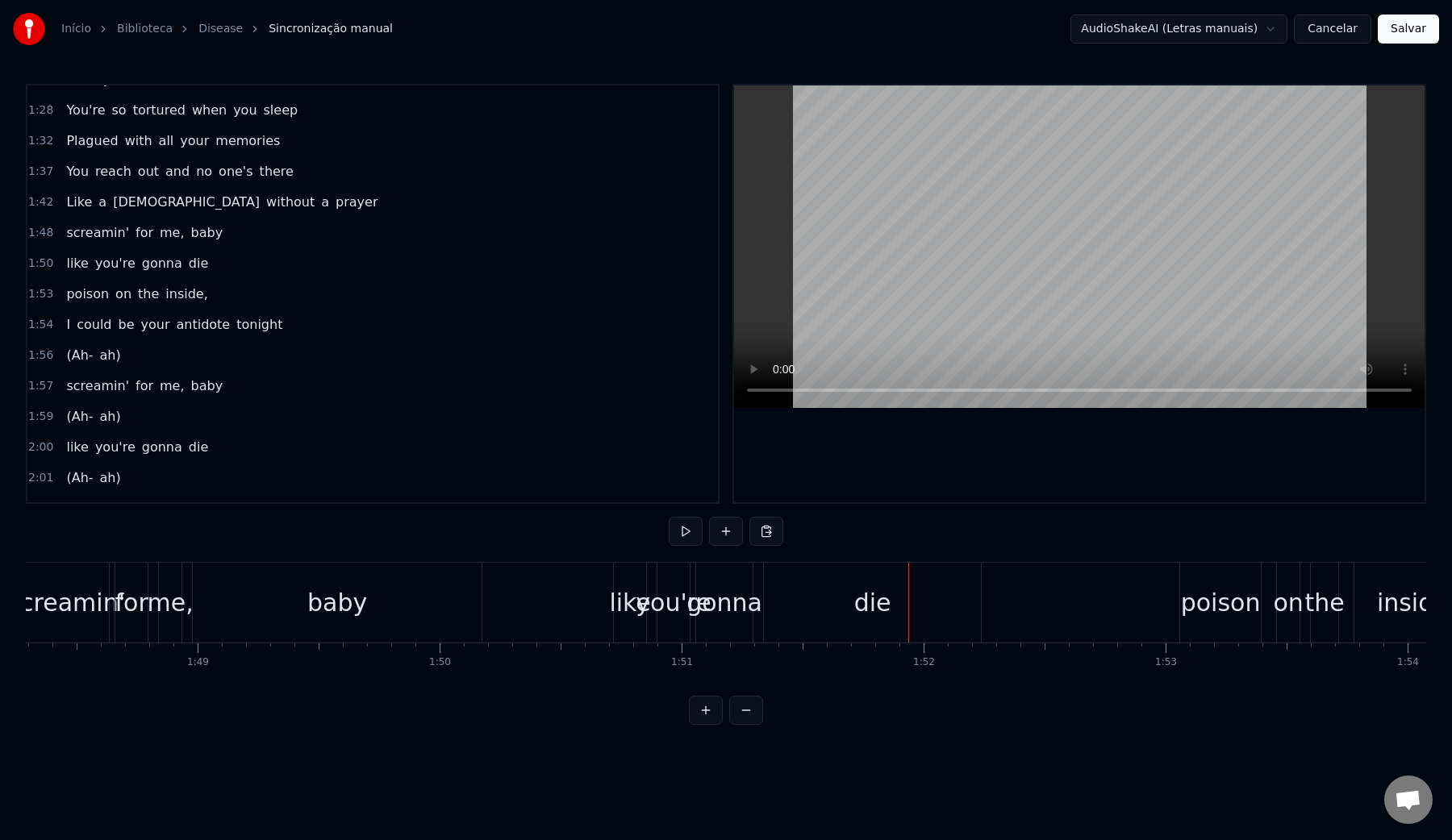
click at [991, 246] on video at bounding box center [1079, 247] width 690 height 322
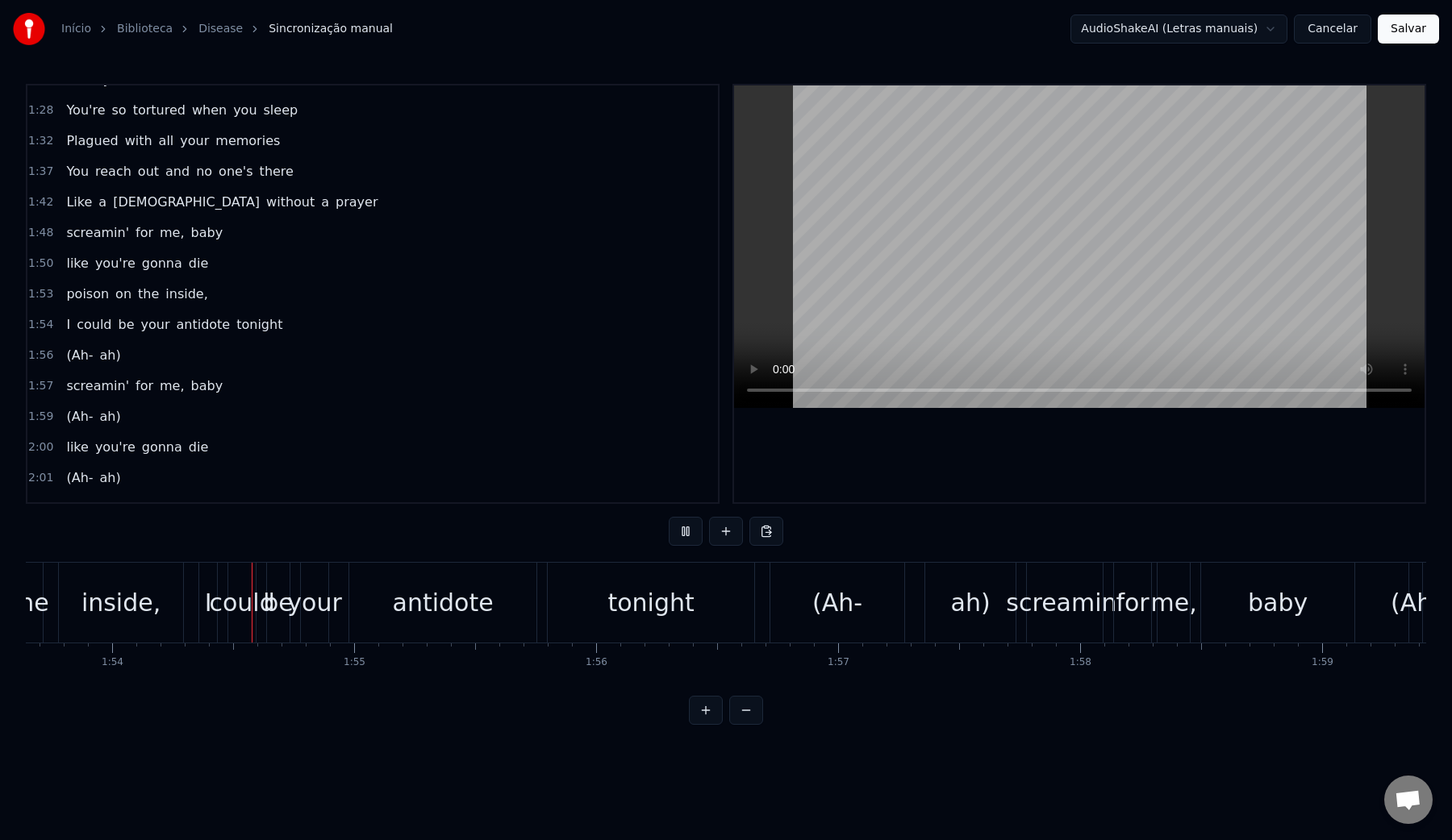
scroll to position [0, 27501]
click at [991, 247] on video at bounding box center [1079, 247] width 690 height 322
click at [716, 608] on div "tonight" at bounding box center [645, 602] width 206 height 80
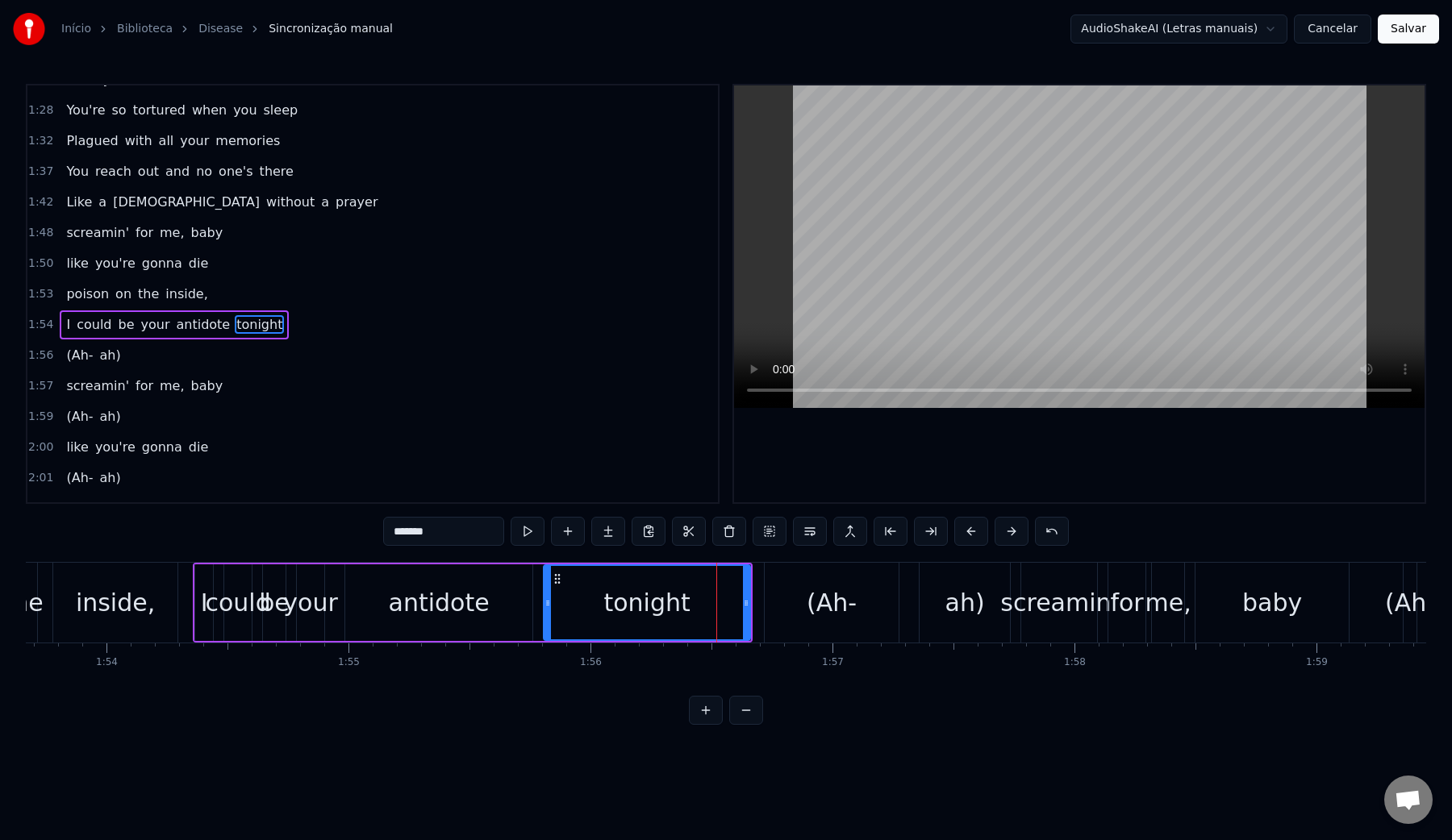
scroll to position [634, 0]
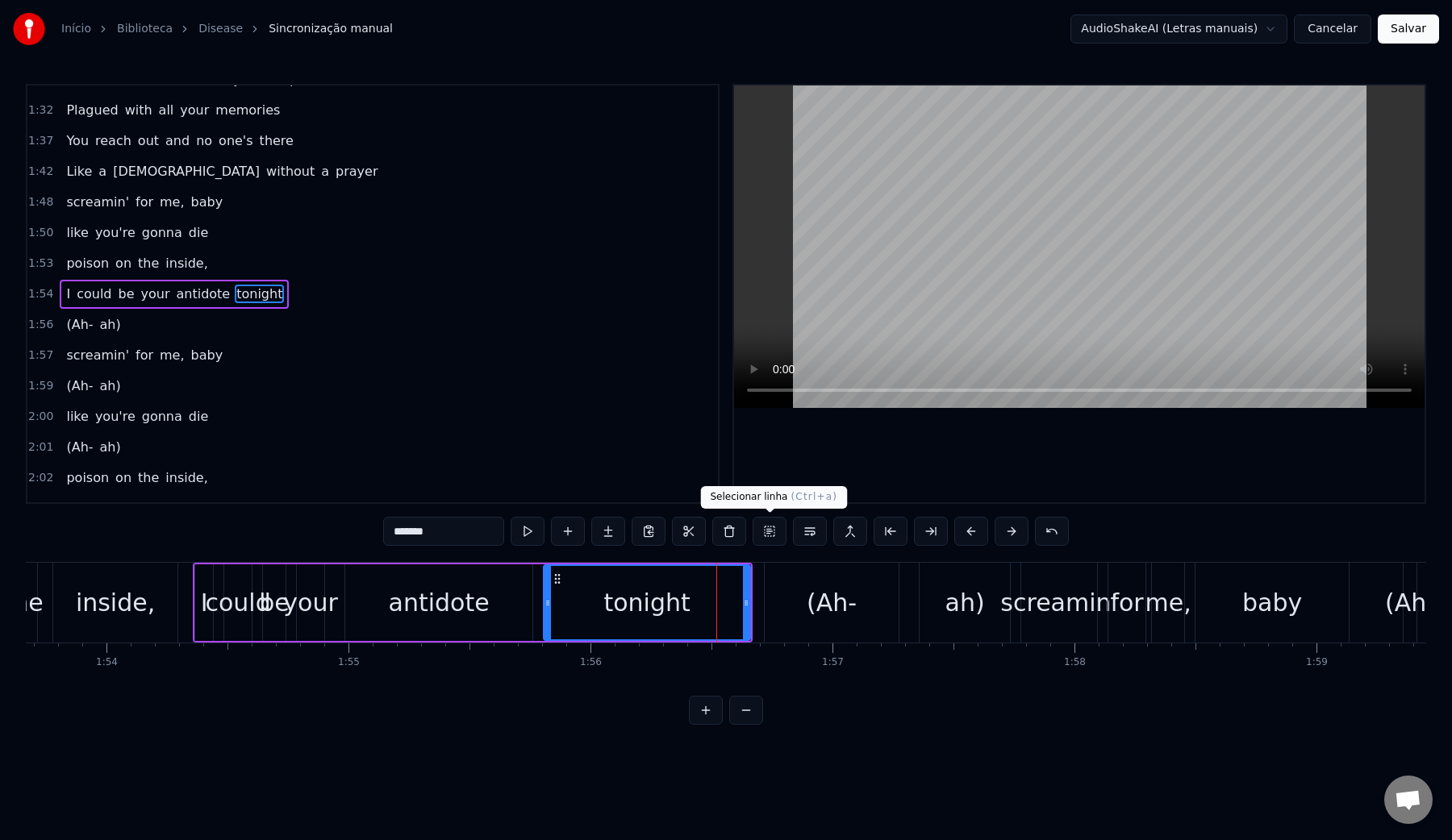
click at [914, 284] on video at bounding box center [1079, 247] width 690 height 322
drag, startPoint x: 746, startPoint y: 602, endPoint x: 821, endPoint y: 602, distance: 75.0
click at [821, 602] on div "There are no more tears to cry I heard you beggin' for life Runnin' out of medi…" at bounding box center [354, 602] width 55659 height 81
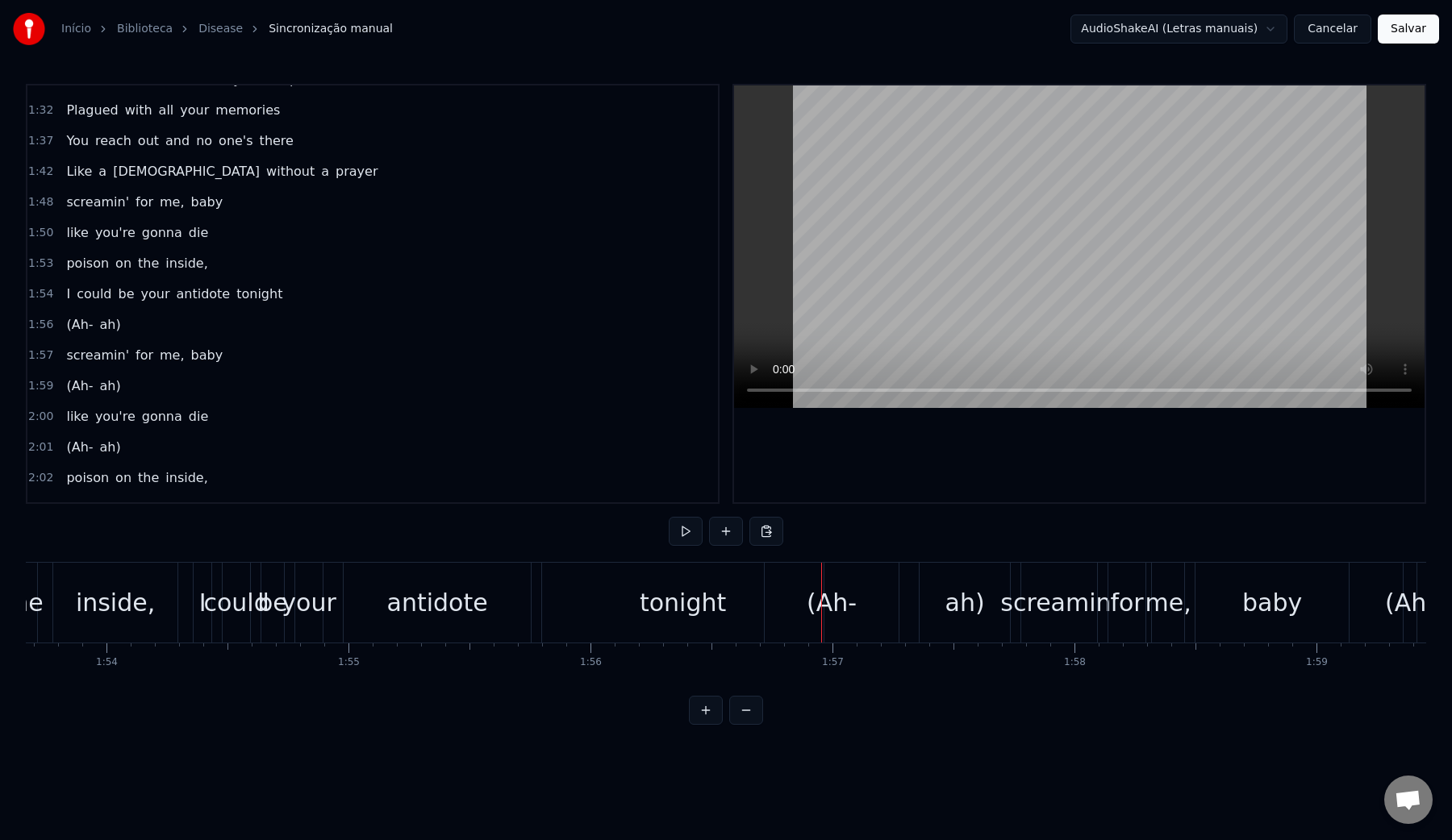
click at [909, 605] on div "(Ah- ah)" at bounding box center [889, 602] width 250 height 80
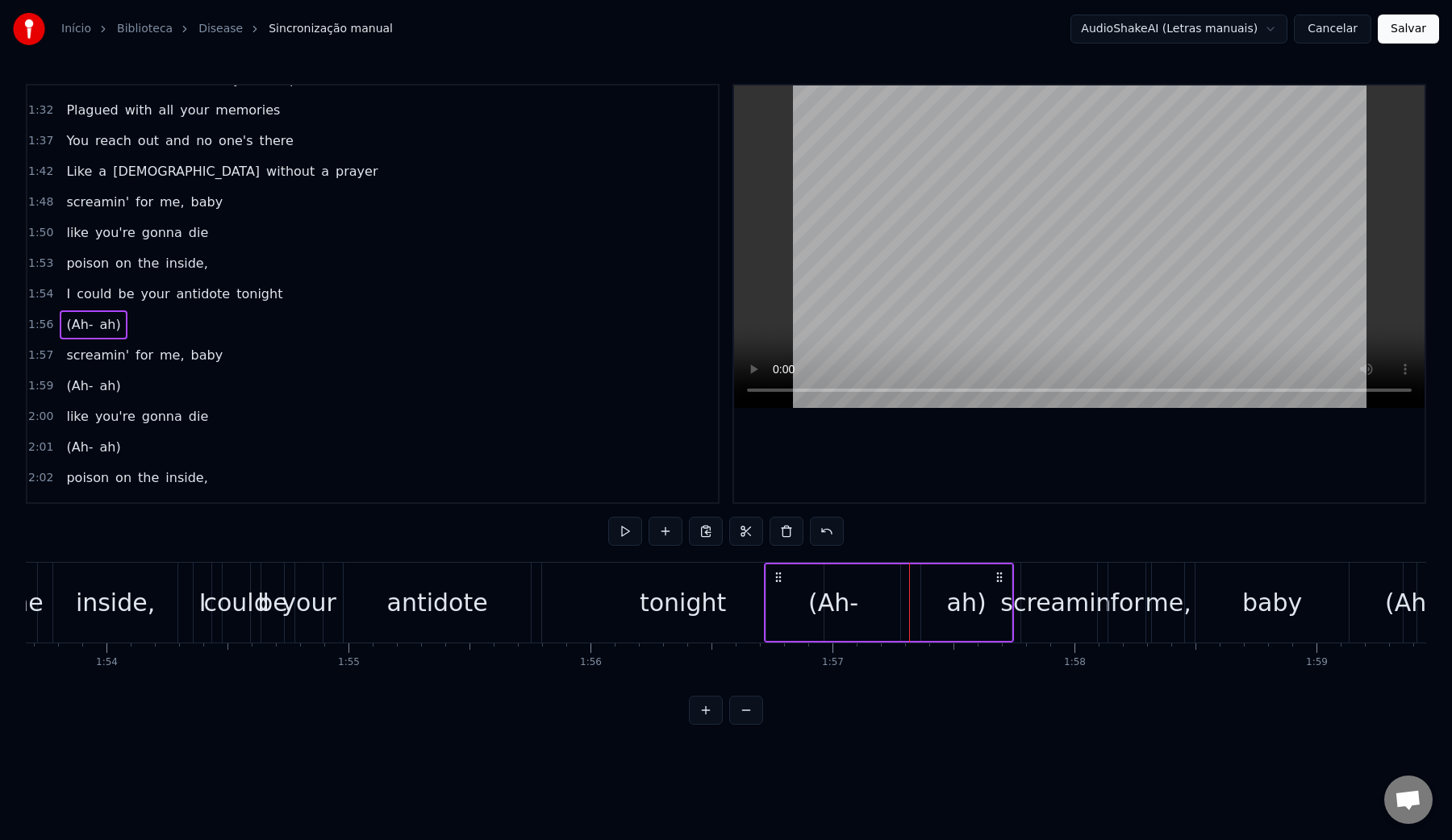
click at [790, 536] on button at bounding box center [786, 531] width 34 height 29
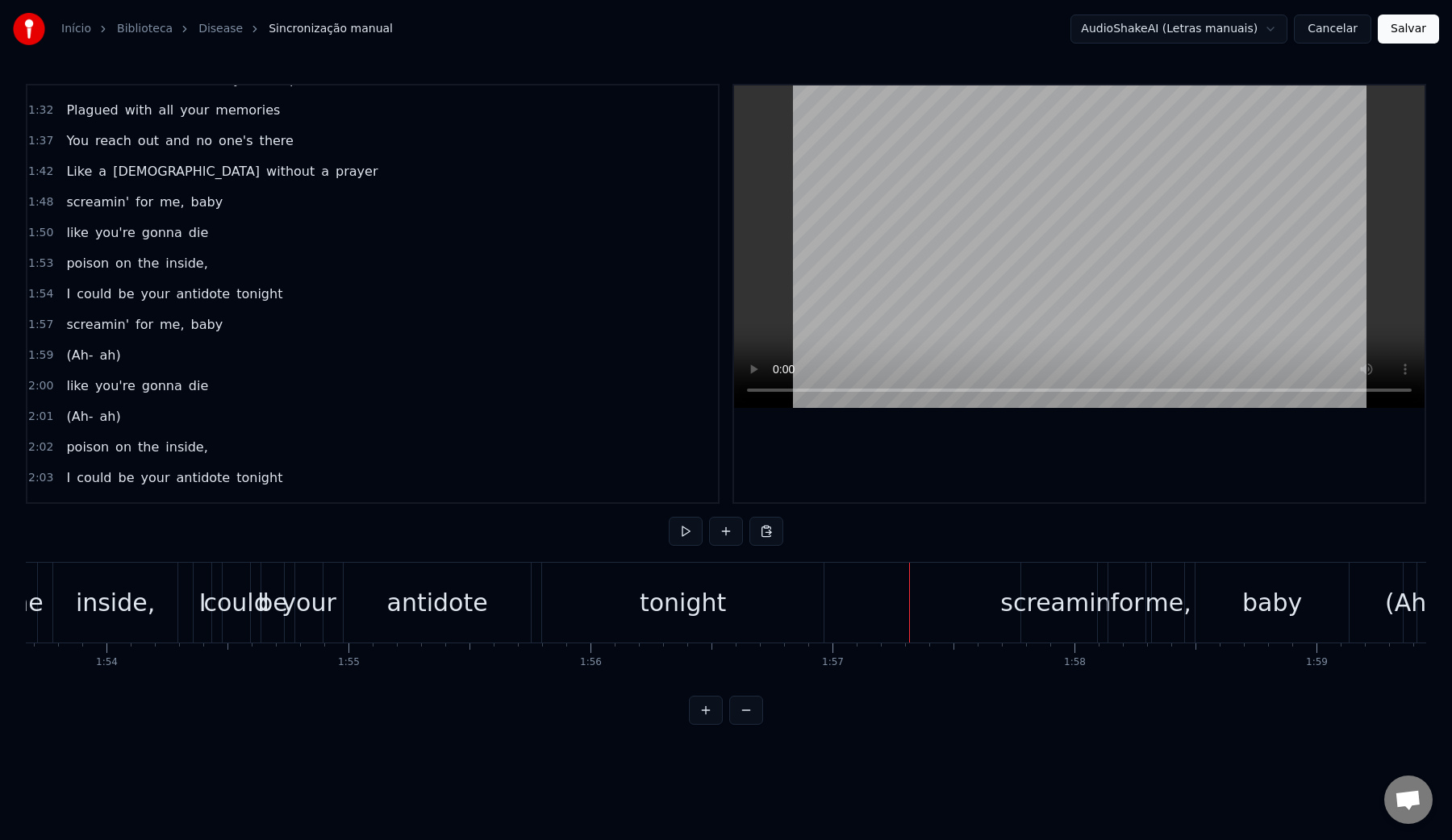
click at [1017, 212] on video at bounding box center [1079, 247] width 690 height 322
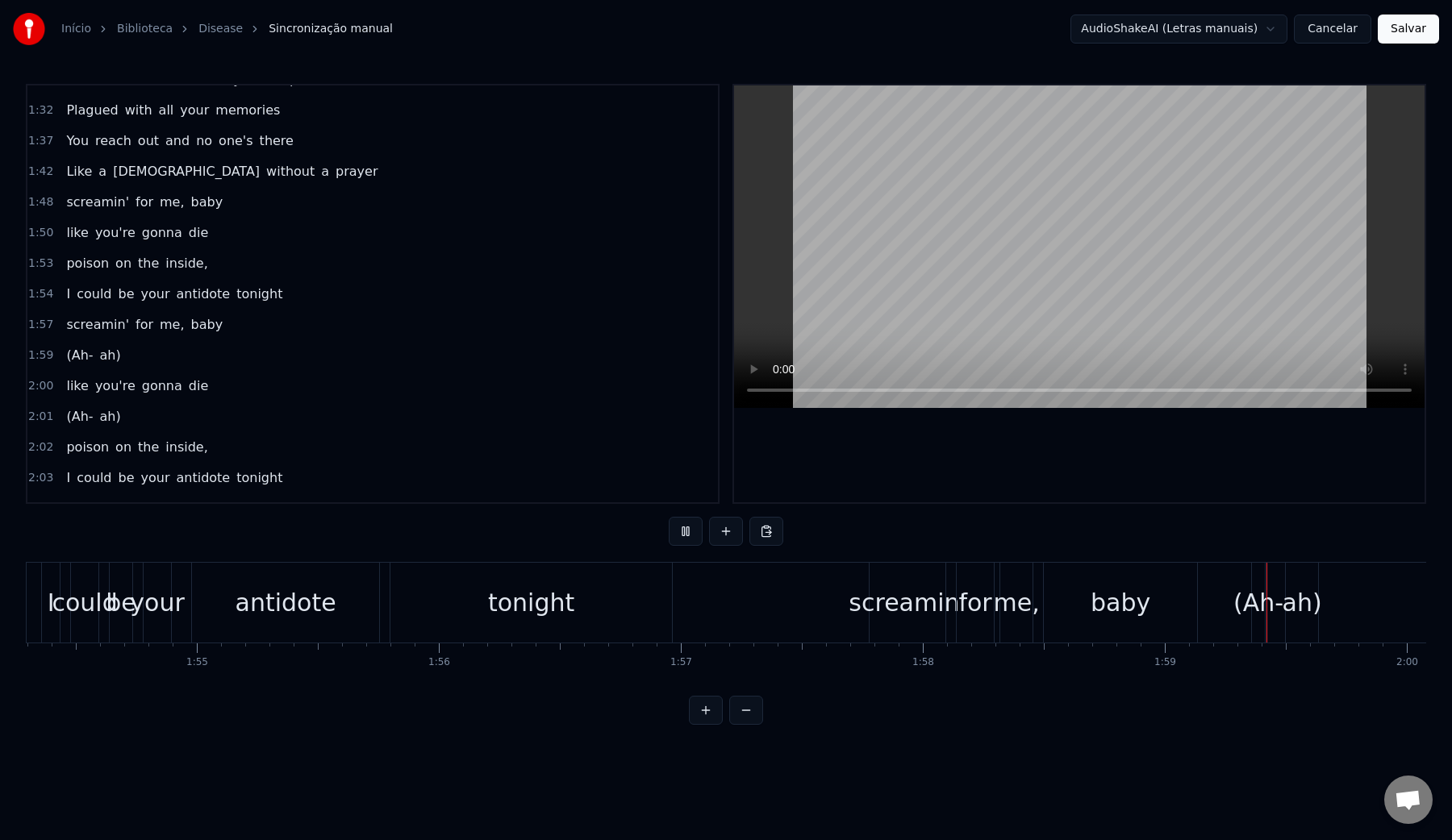
click at [1017, 212] on video at bounding box center [1079, 247] width 690 height 322
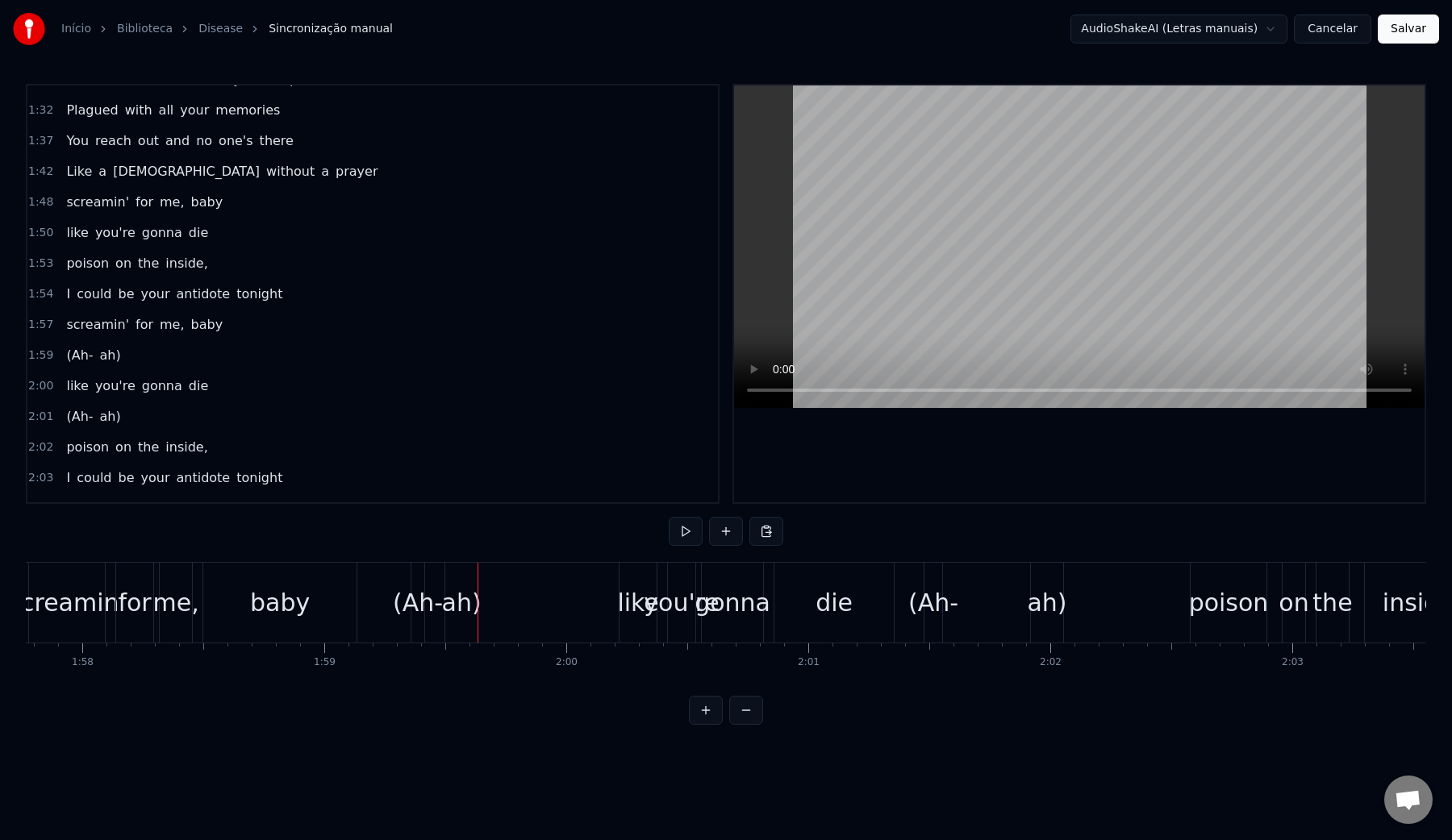
scroll to position [0, 28487]
click at [311, 602] on div "baby" at bounding box center [286, 602] width 60 height 36
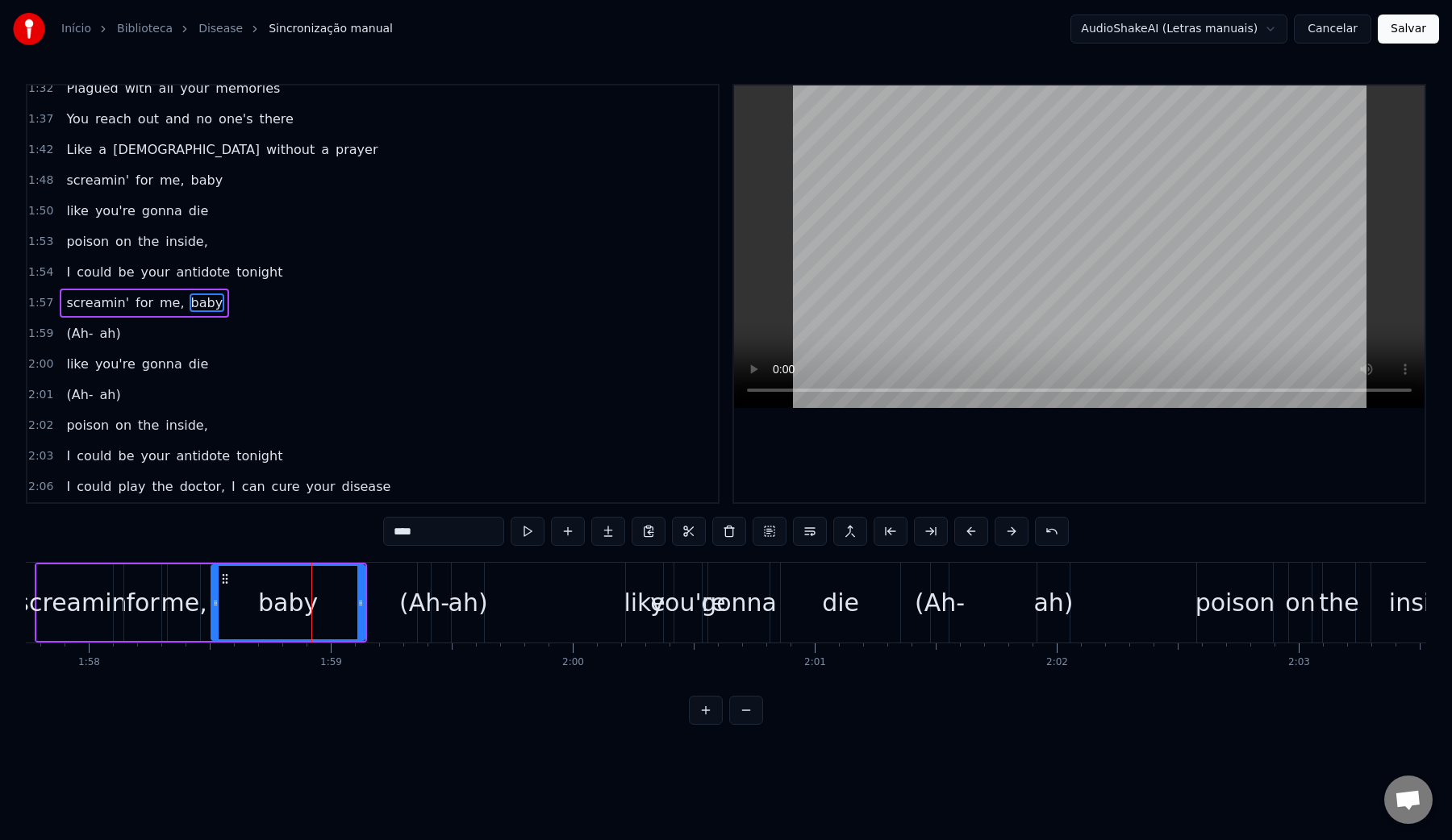
scroll to position [664, 0]
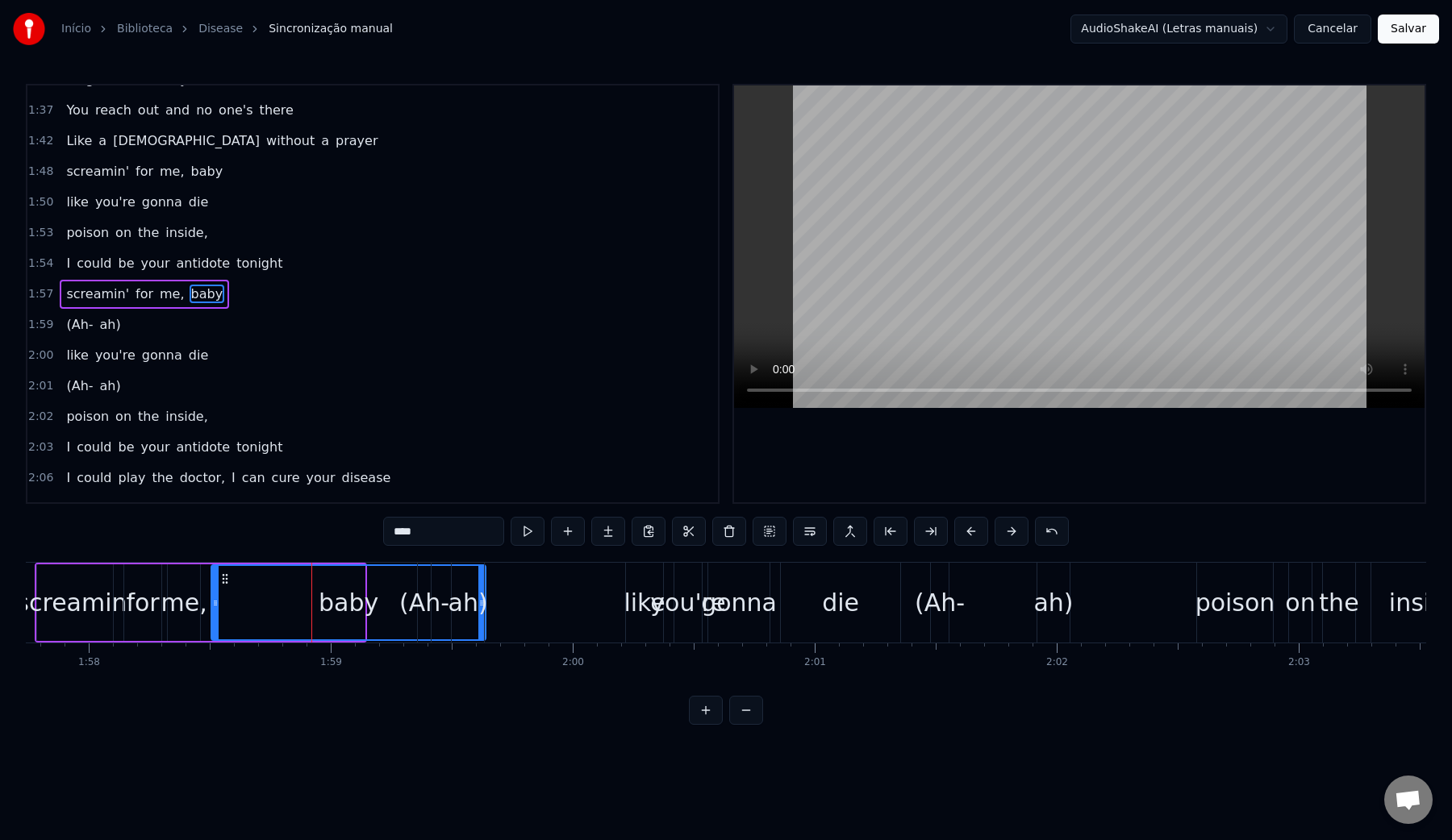
drag, startPoint x: 358, startPoint y: 602, endPoint x: 479, endPoint y: 603, distance: 121.0
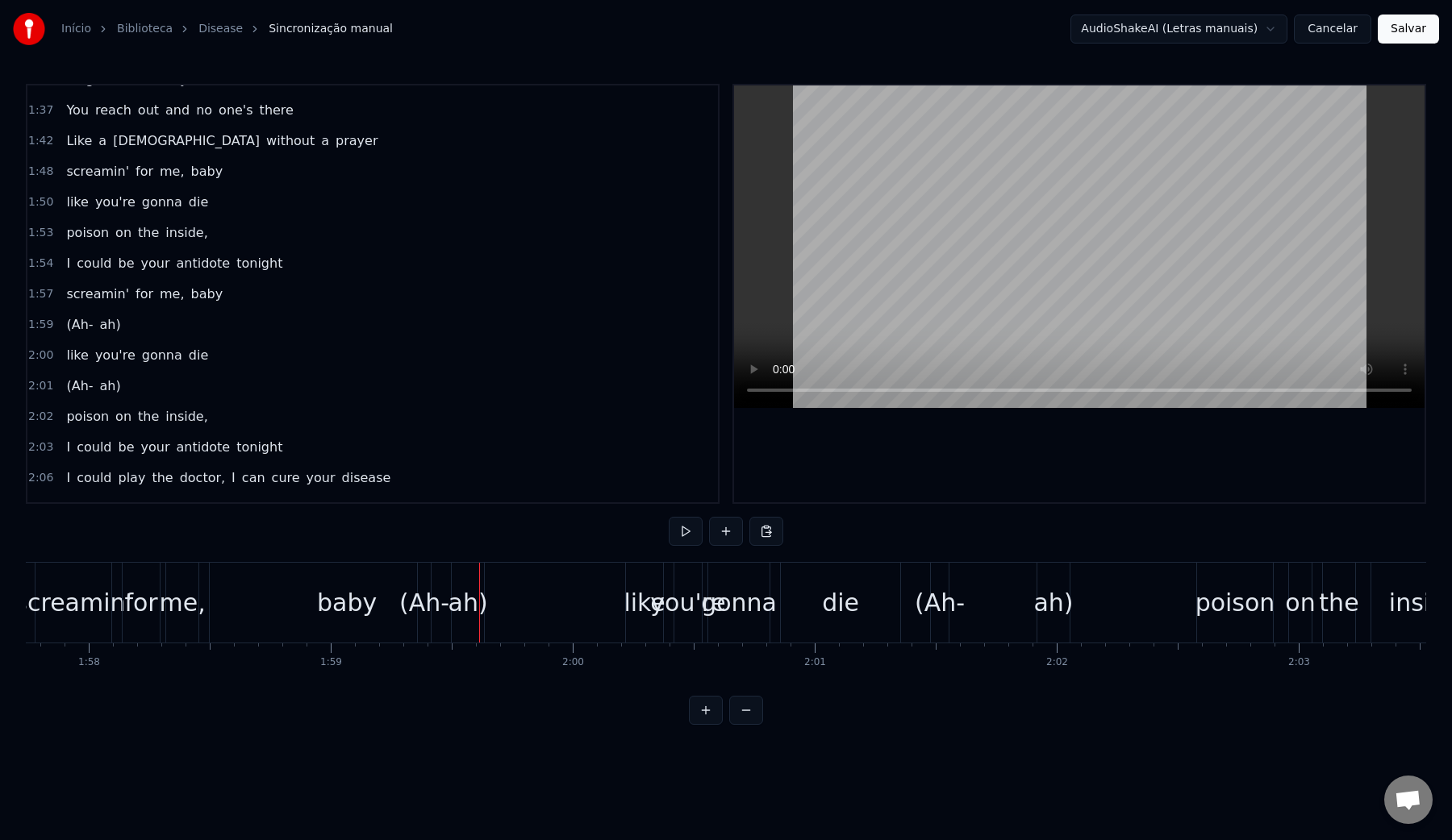
click at [442, 600] on div "(Ah-" at bounding box center [424, 602] width 50 height 36
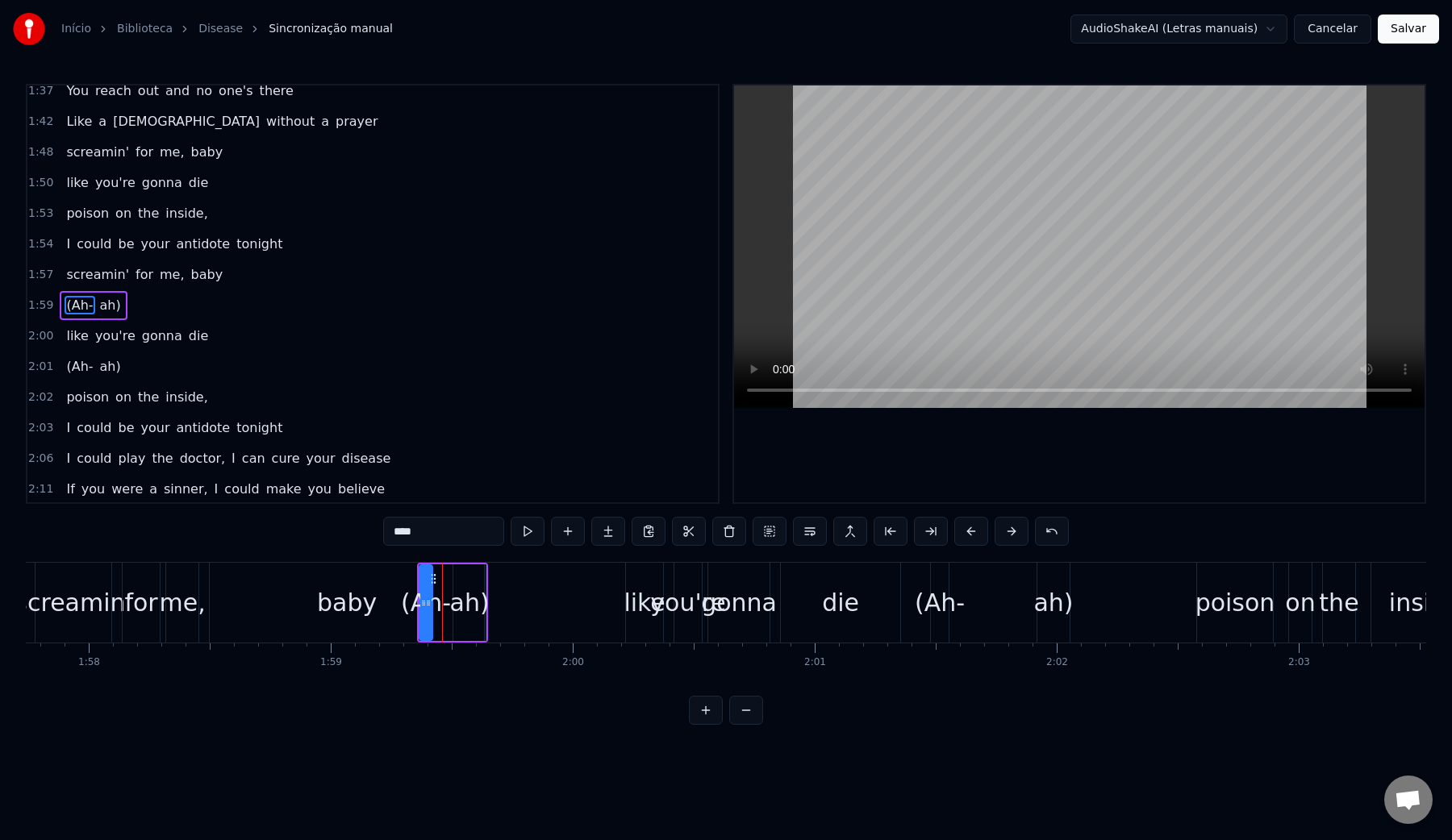
scroll to position [694, 0]
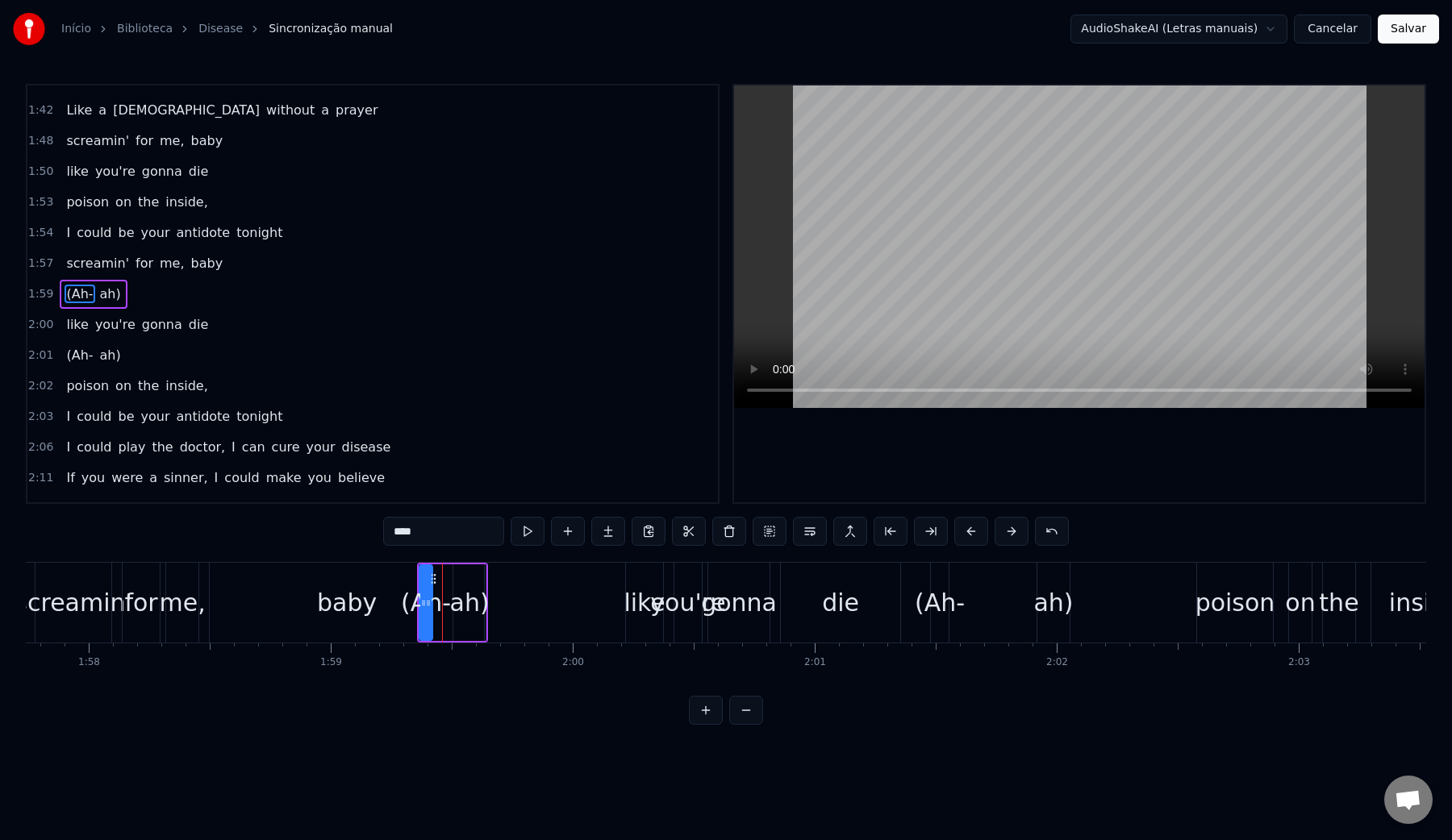
click at [98, 282] on div "(Ah- ah)" at bounding box center [93, 294] width 67 height 29
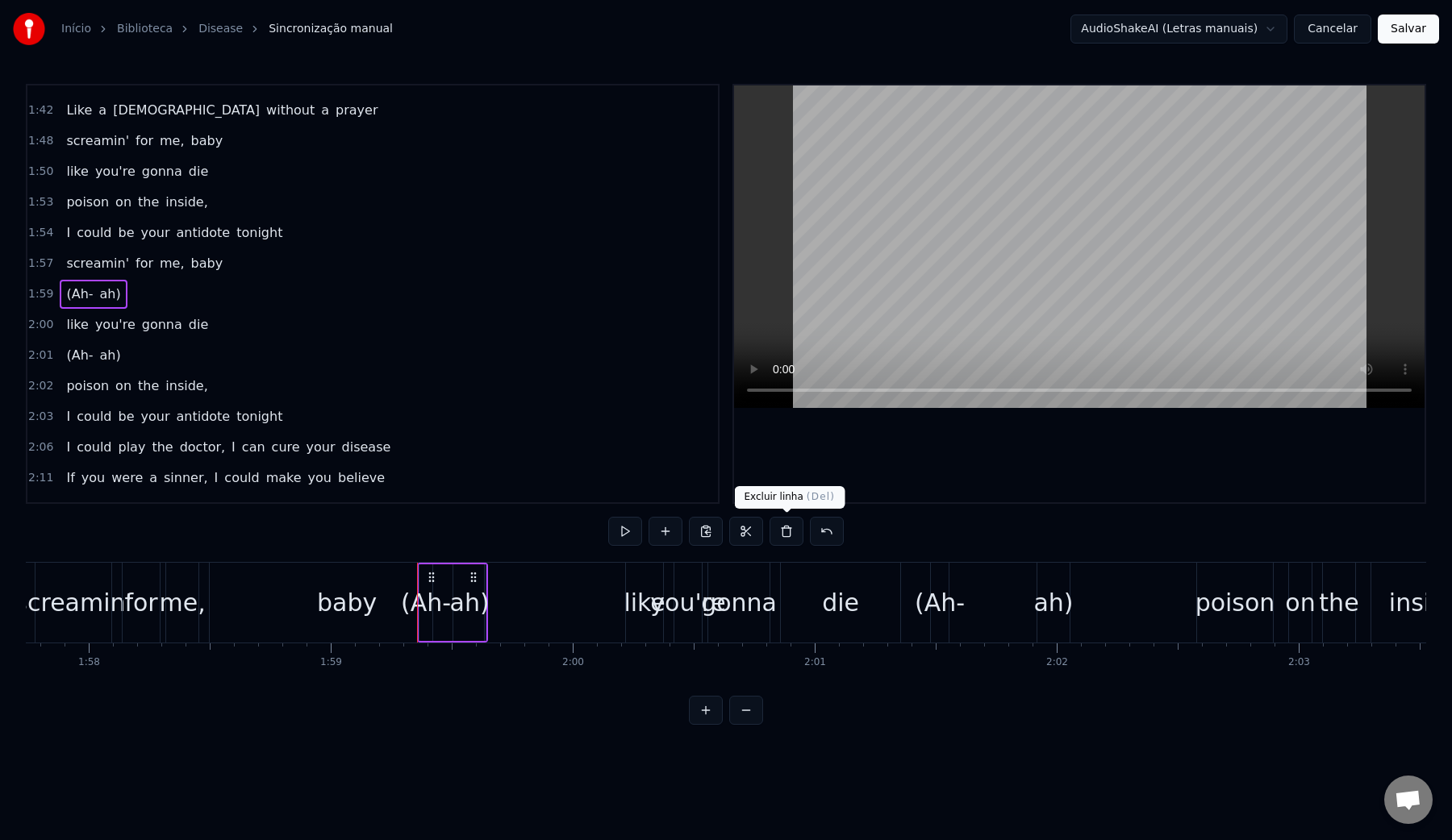
click at [787, 529] on button at bounding box center [786, 531] width 34 height 29
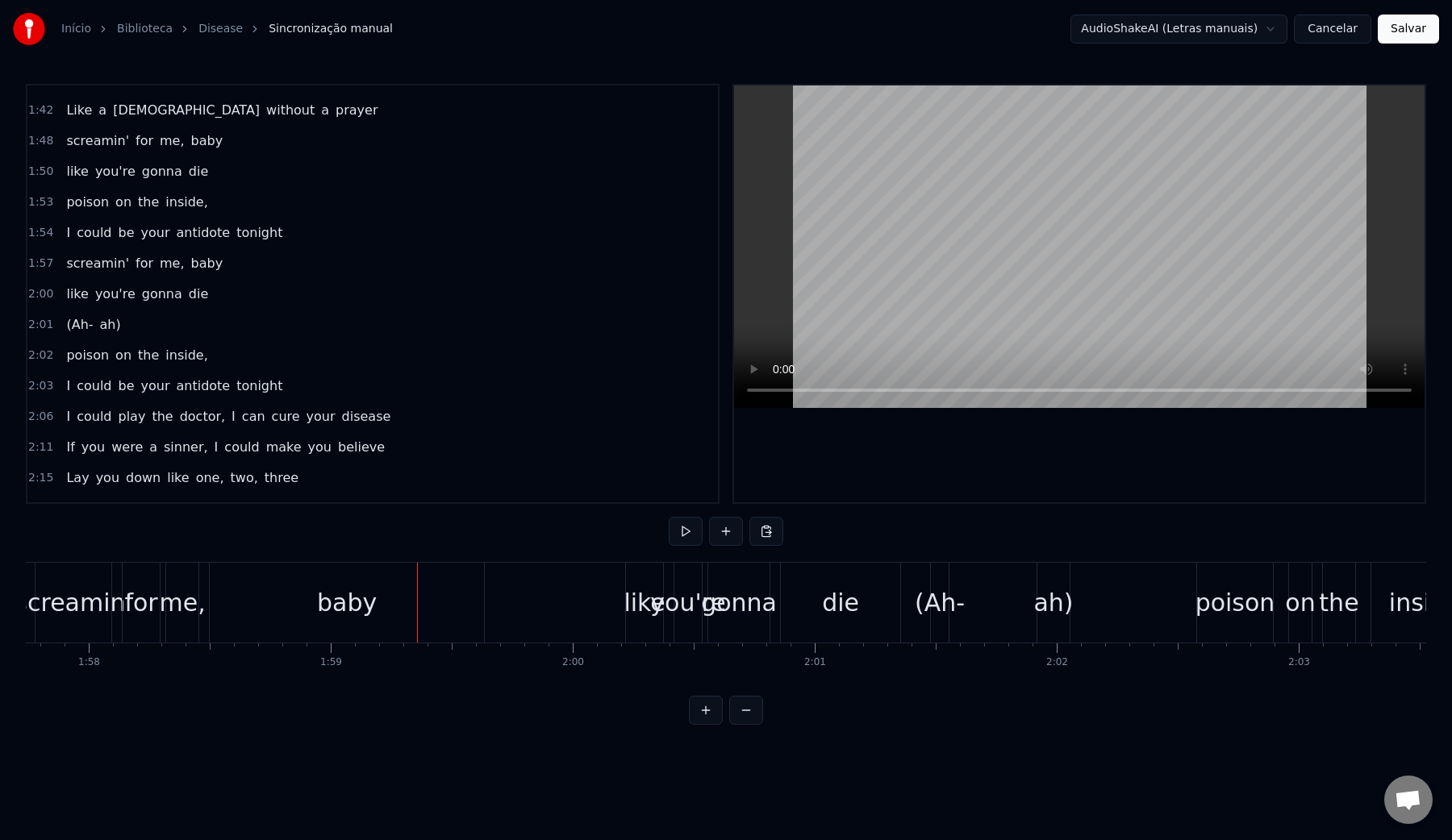
click at [968, 270] on video at bounding box center [1079, 247] width 690 height 322
click at [976, 600] on div "(Ah- ah)" at bounding box center [1002, 602] width 144 height 80
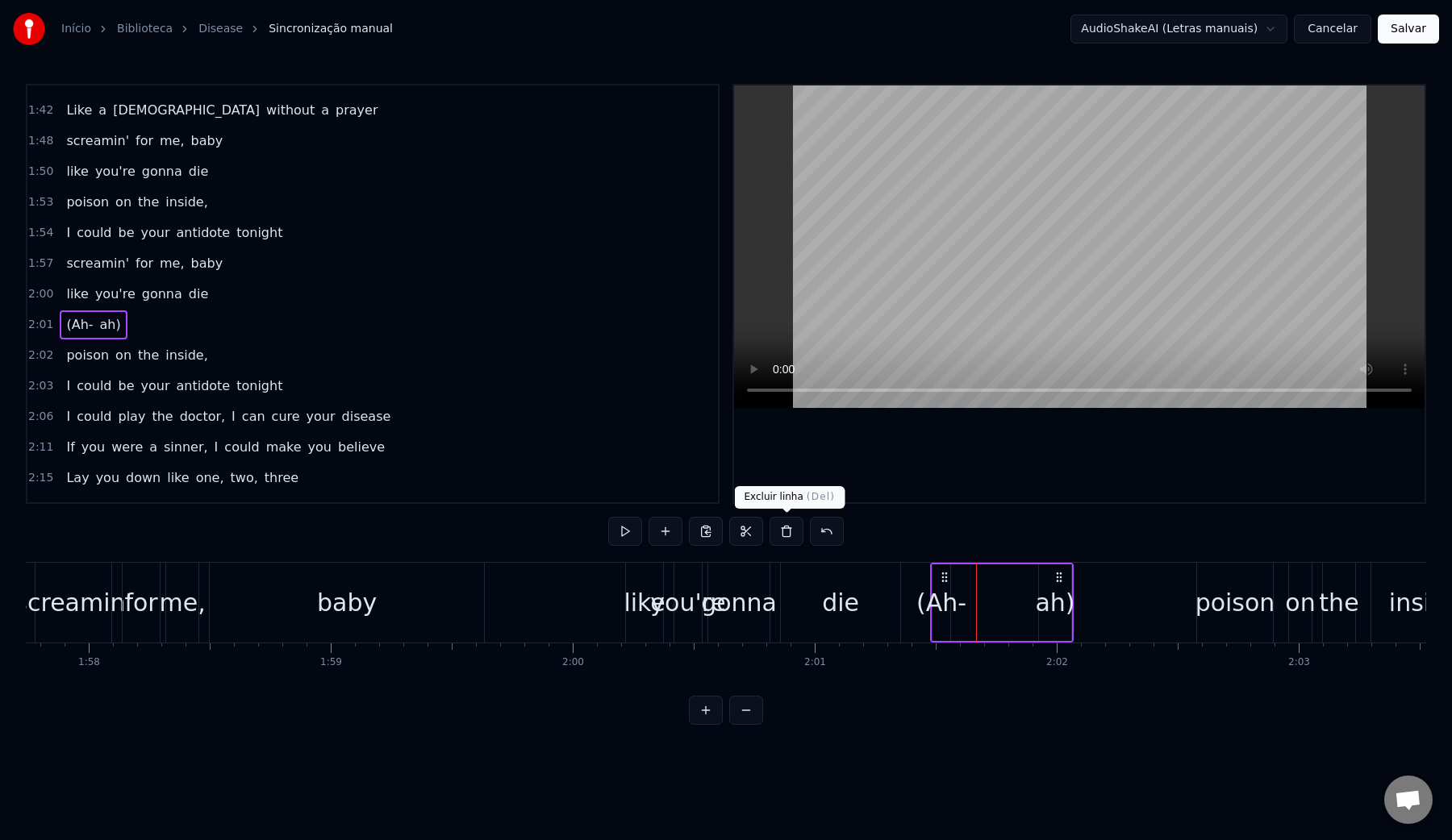
click at [780, 530] on button at bounding box center [786, 531] width 34 height 29
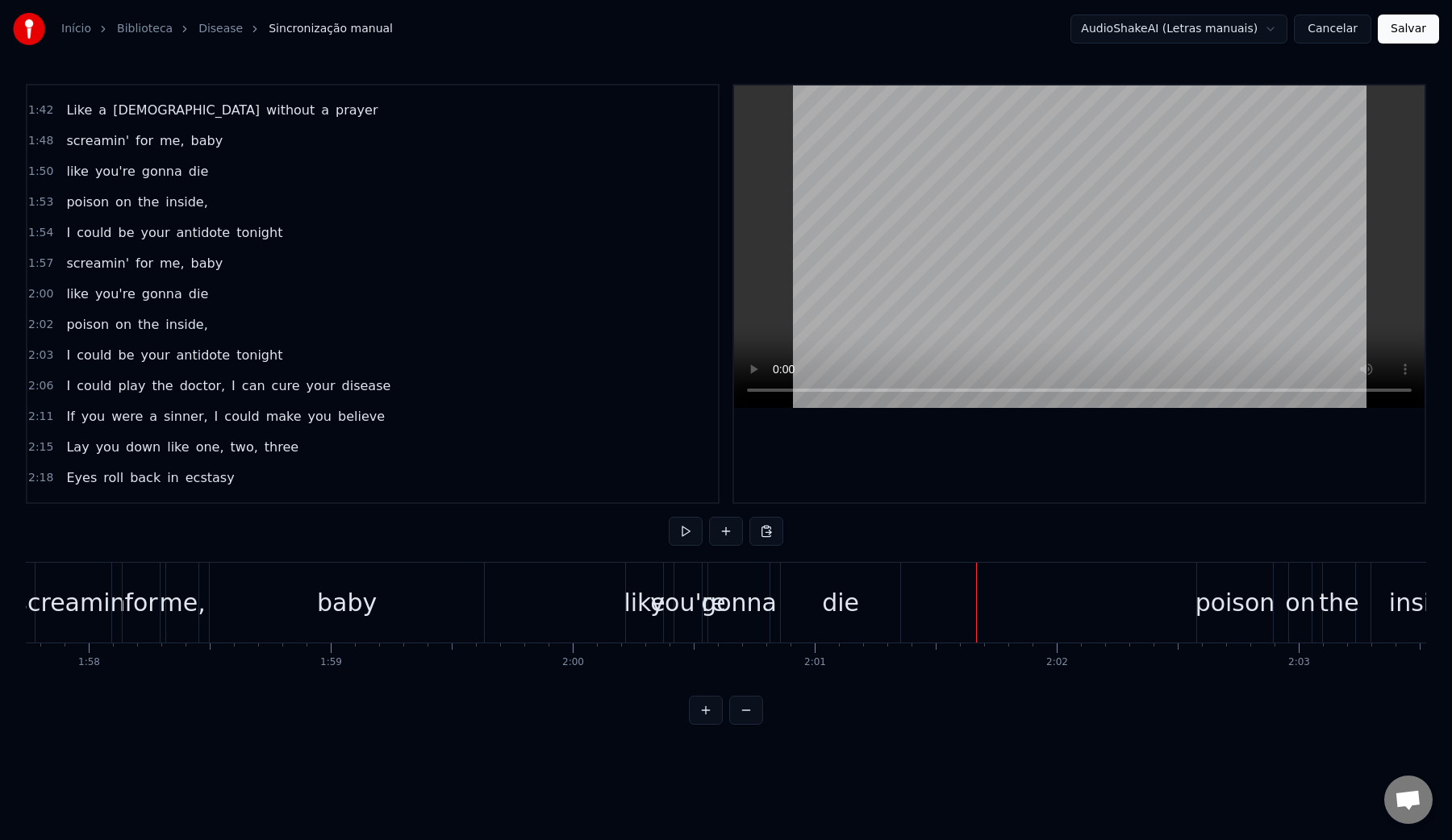
click at [854, 635] on div "die" at bounding box center [840, 602] width 120 height 80
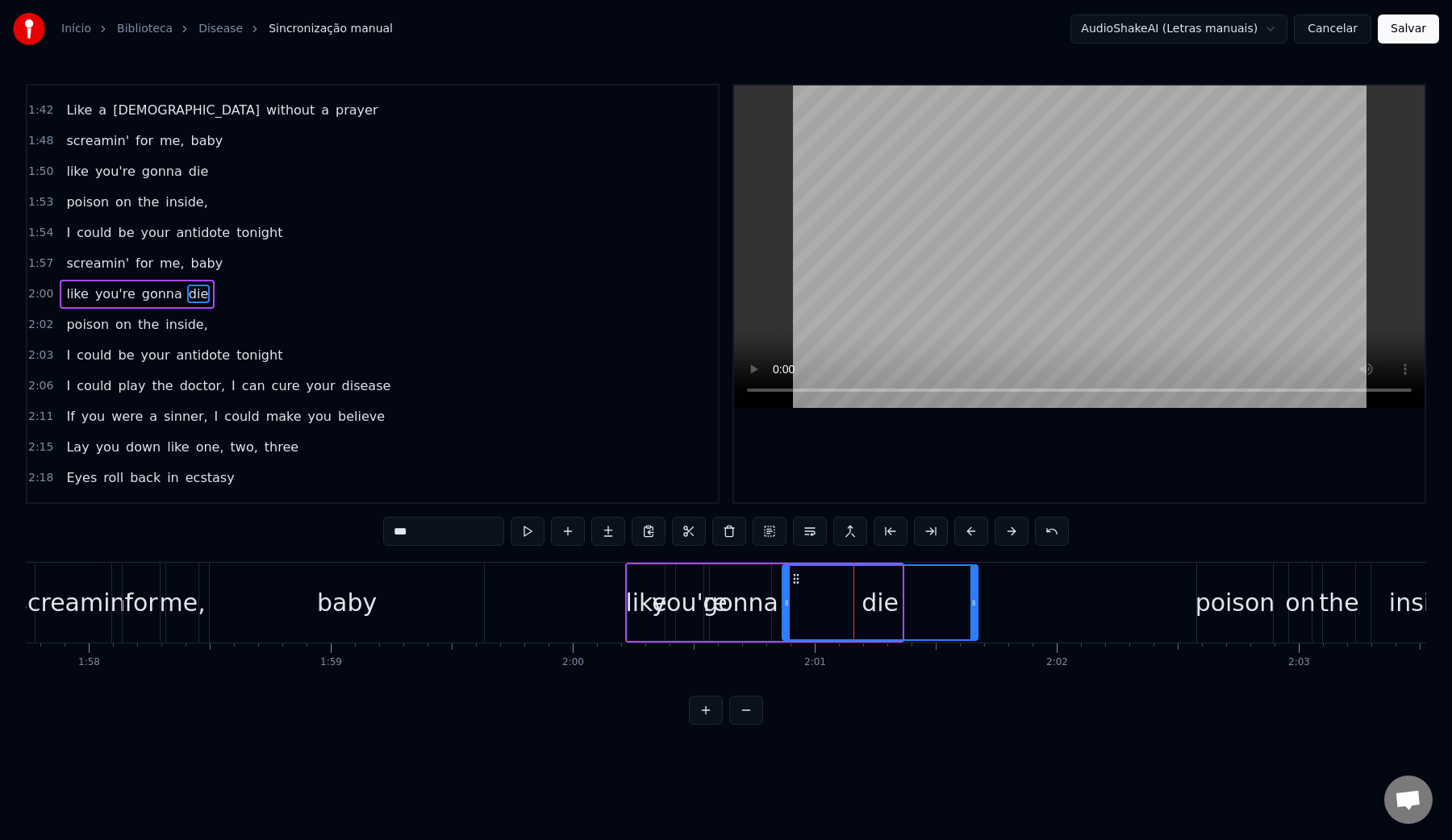
drag, startPoint x: 897, startPoint y: 602, endPoint x: 972, endPoint y: 601, distance: 75.0
click at [972, 601] on icon at bounding box center [973, 602] width 6 height 13
click at [840, 614] on div "die" at bounding box center [880, 602] width 193 height 74
click at [955, 261] on video at bounding box center [1079, 247] width 690 height 322
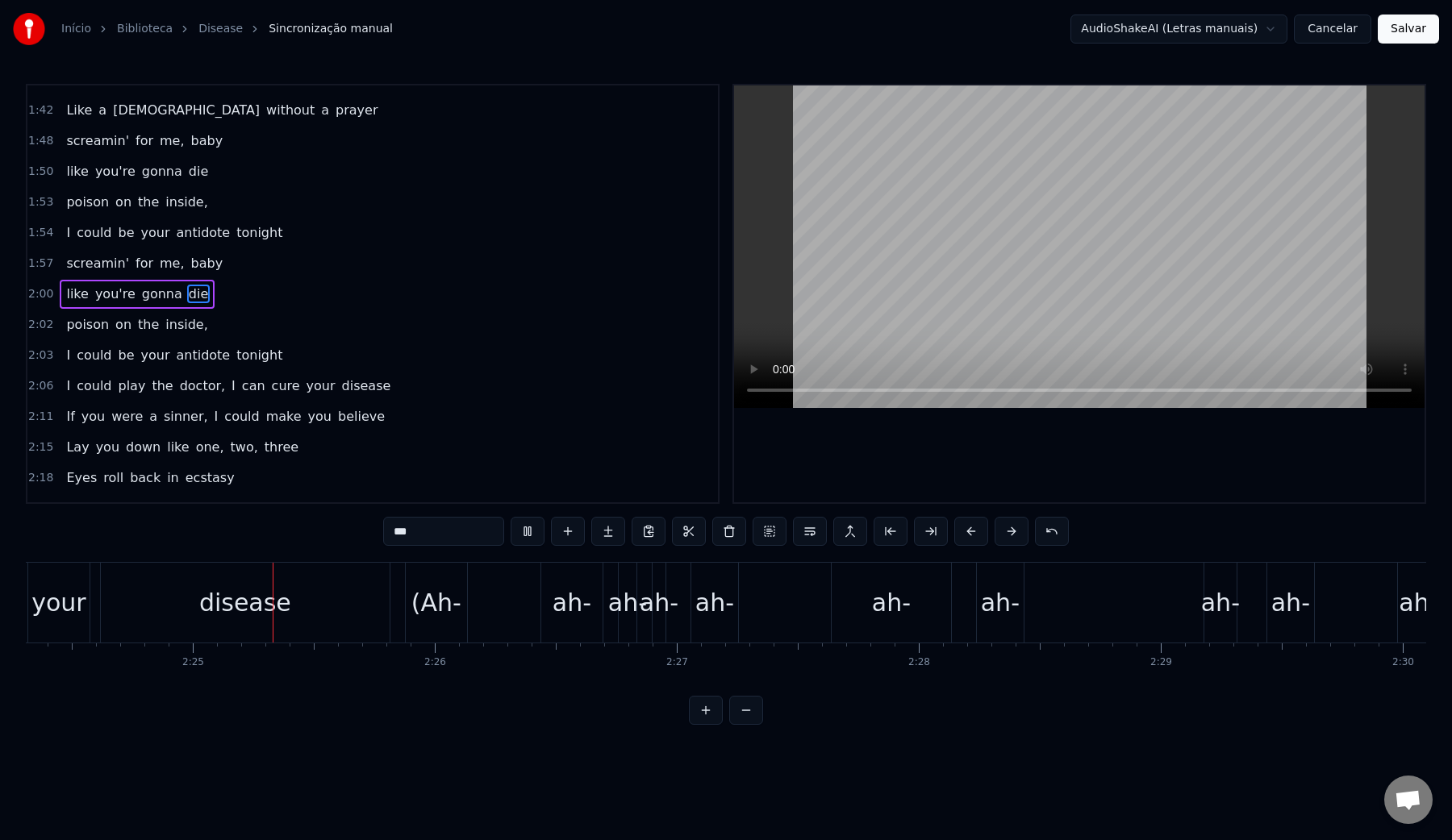
scroll to position [0, 34921]
click at [970, 262] on video at bounding box center [1079, 247] width 690 height 322
click at [762, 595] on div "(Ah- ah- ah- ah- ah- ah- ah- ah- ah- ah)" at bounding box center [919, 602] width 1039 height 80
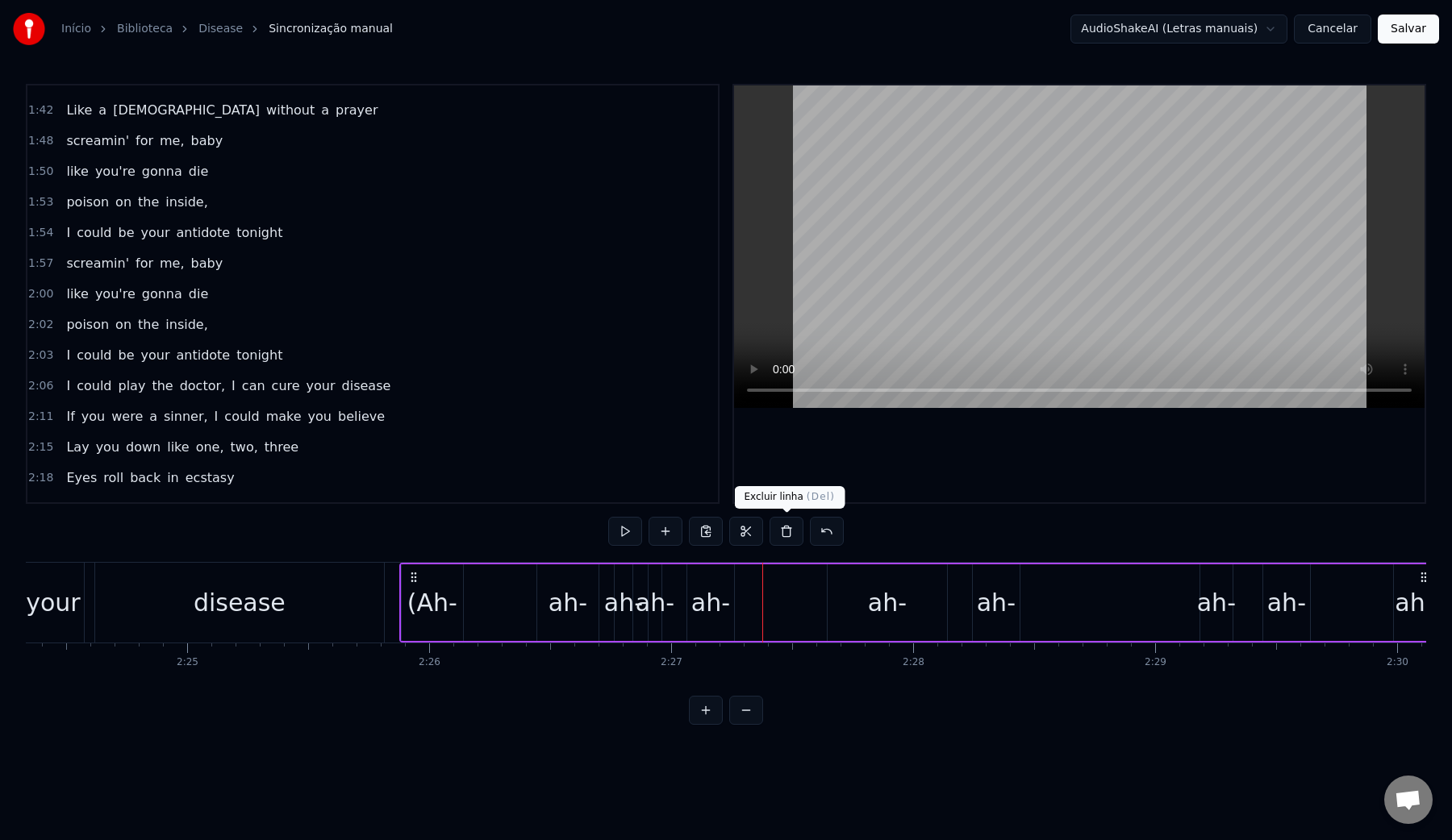
click at [779, 535] on button at bounding box center [786, 531] width 34 height 29
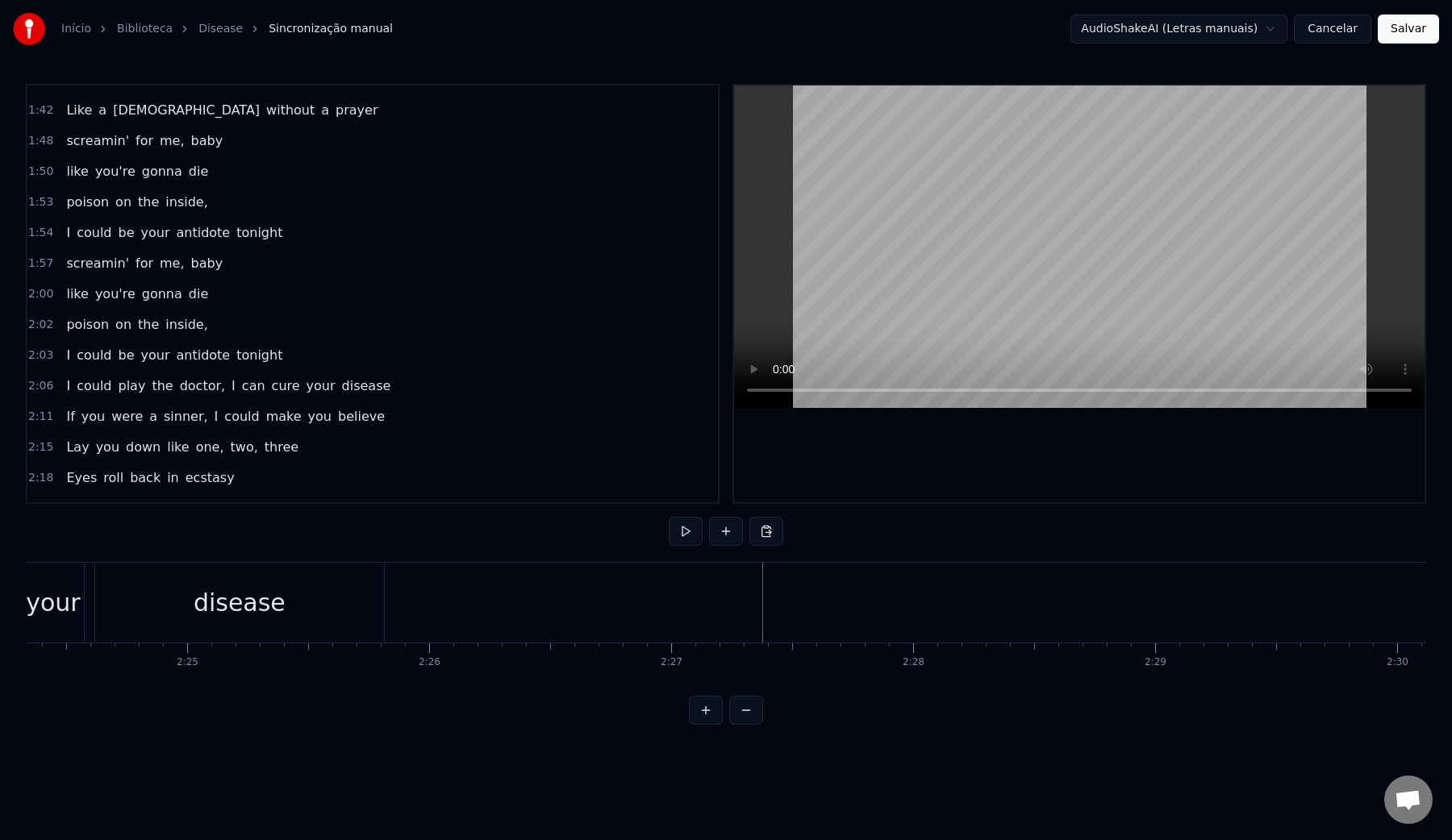
click at [912, 266] on video at bounding box center [1079, 247] width 690 height 322
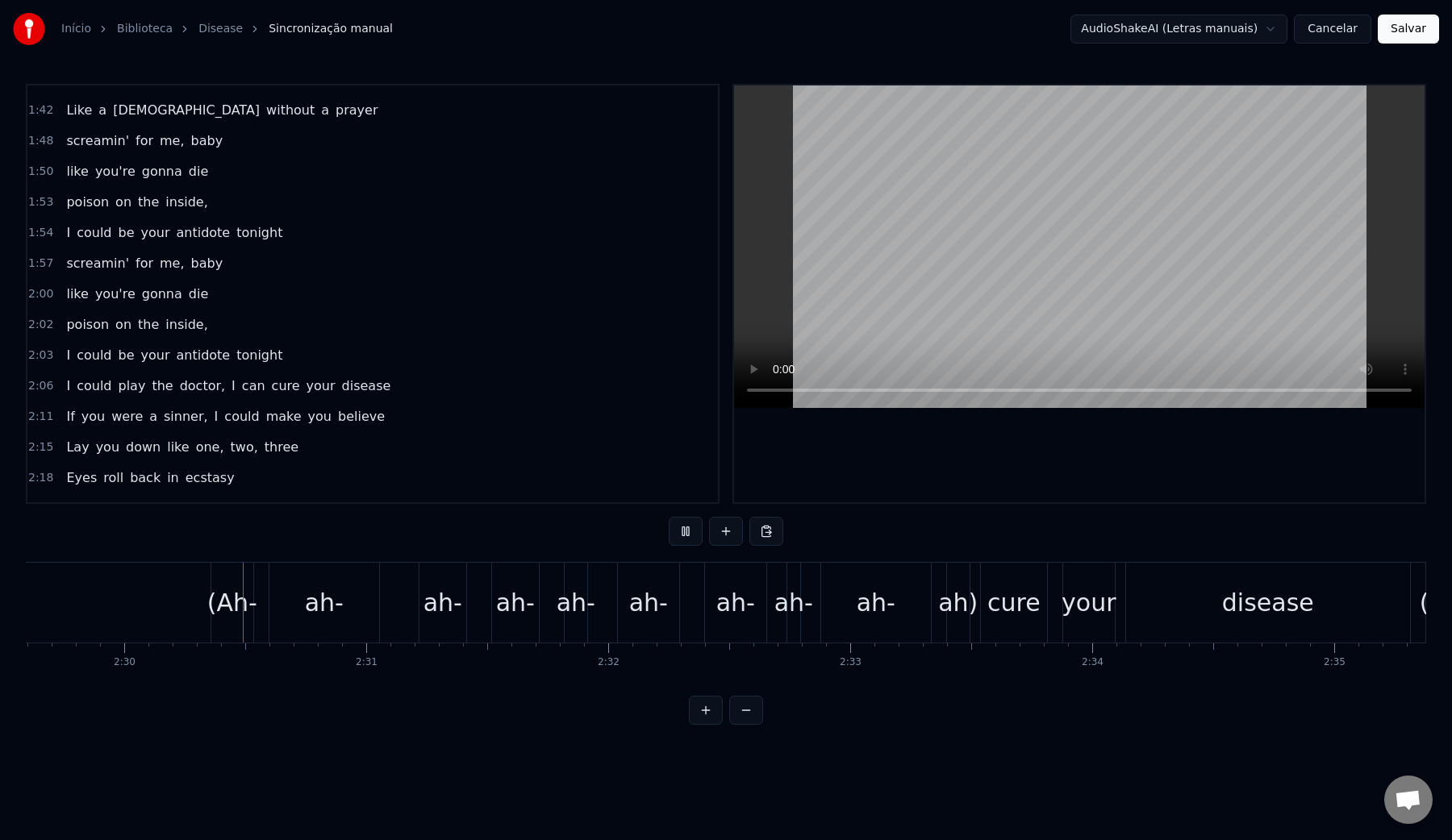
scroll to position [0, 36202]
click at [912, 266] on video at bounding box center [1079, 247] width 690 height 322
click at [396, 608] on div "(Ah- ah- ah- ah- ah- ah- ah- ah- ah- ah)" at bounding box center [583, 602] width 763 height 80
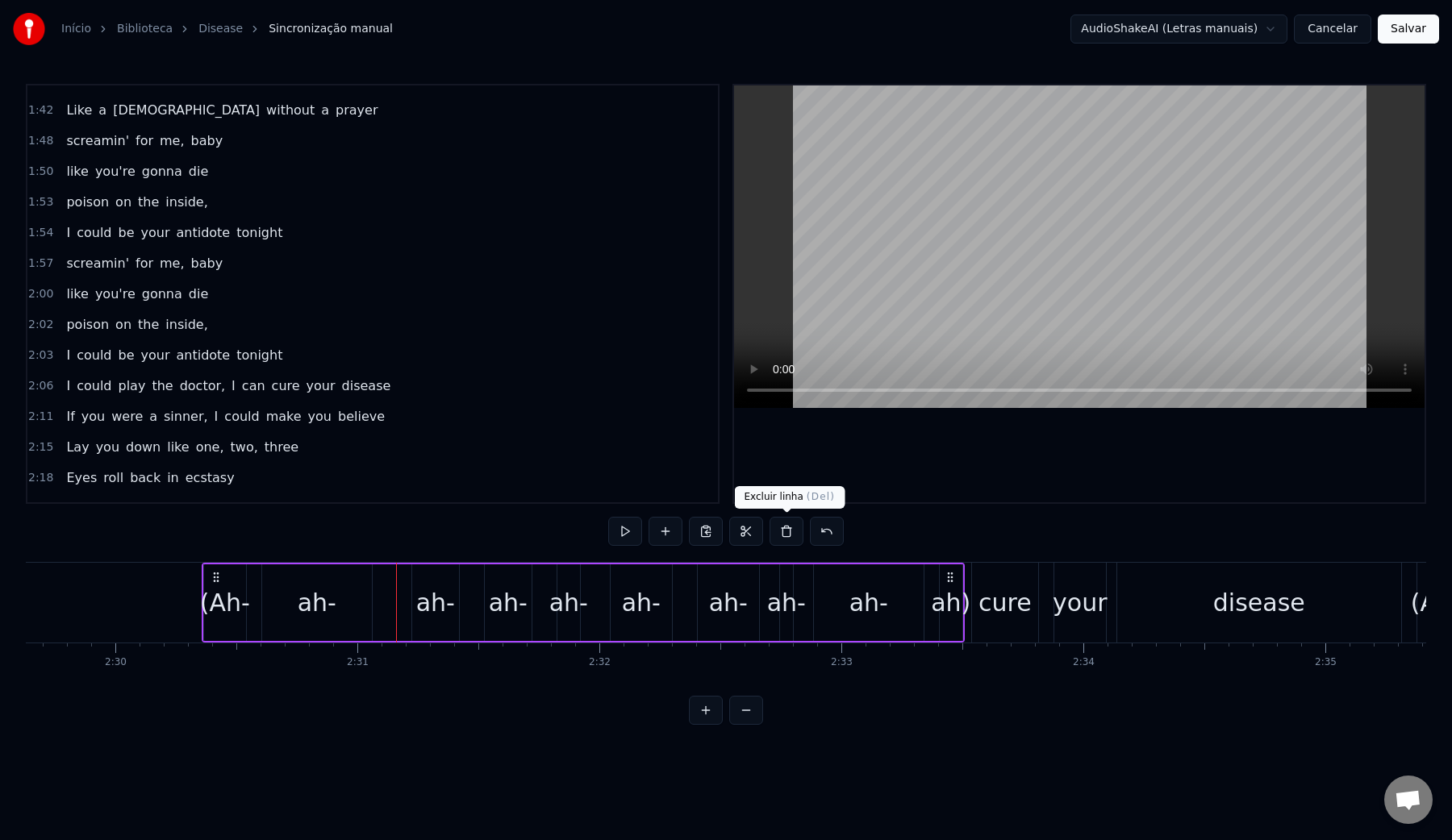
click at [784, 534] on button at bounding box center [786, 531] width 34 height 29
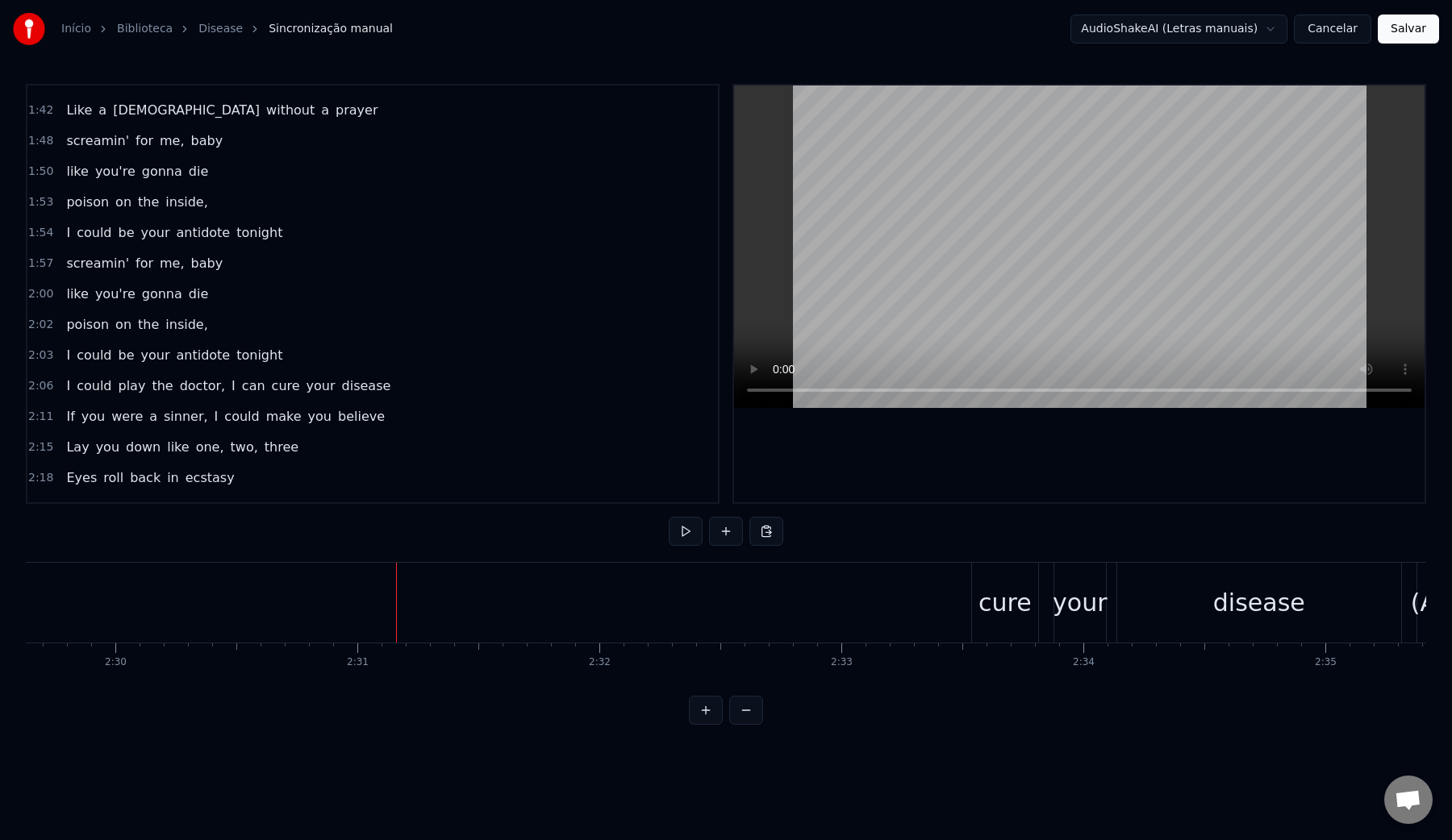
click at [941, 269] on video at bounding box center [1079, 247] width 690 height 322
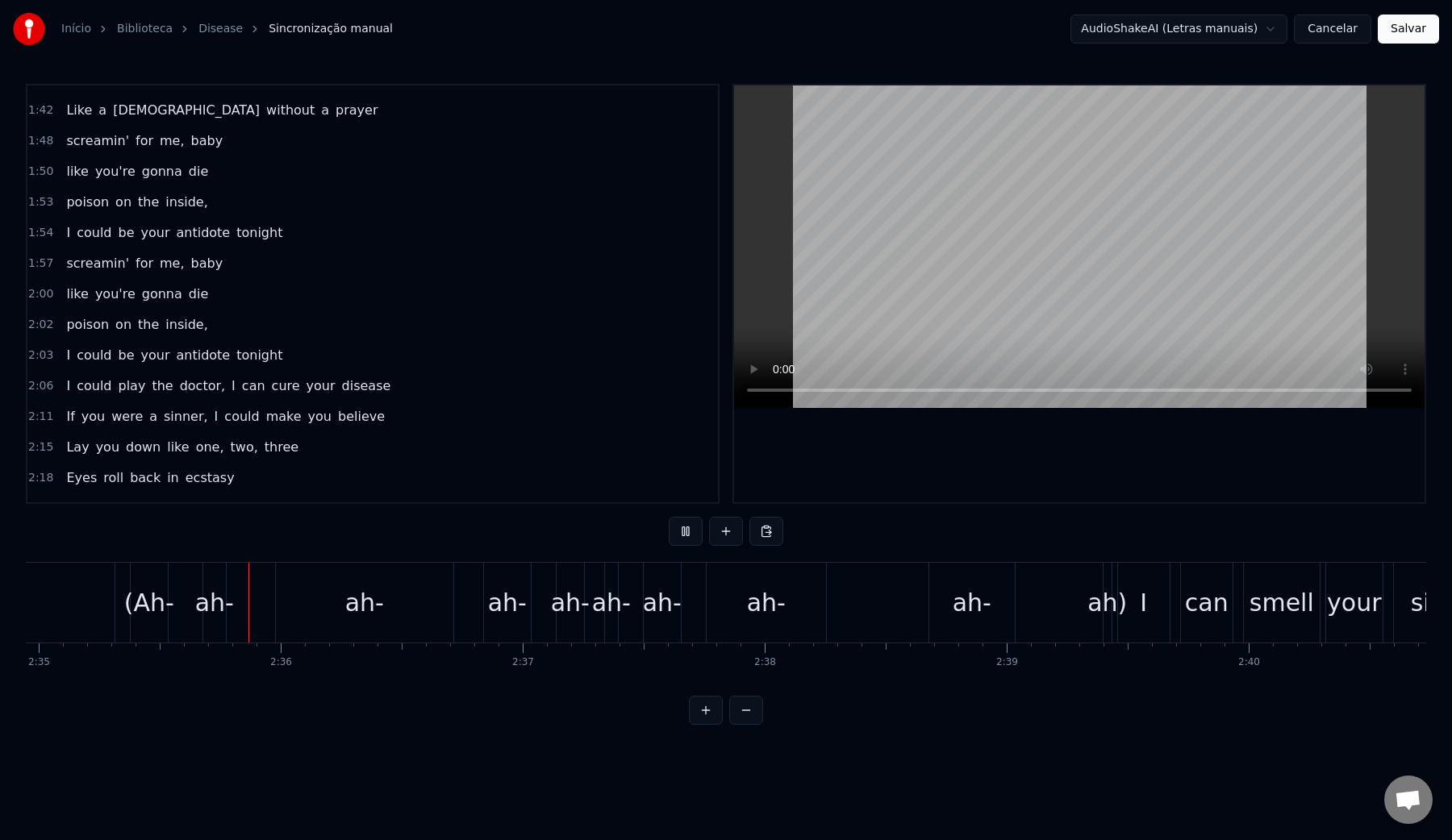
click at [942, 270] on video at bounding box center [1079, 247] width 690 height 322
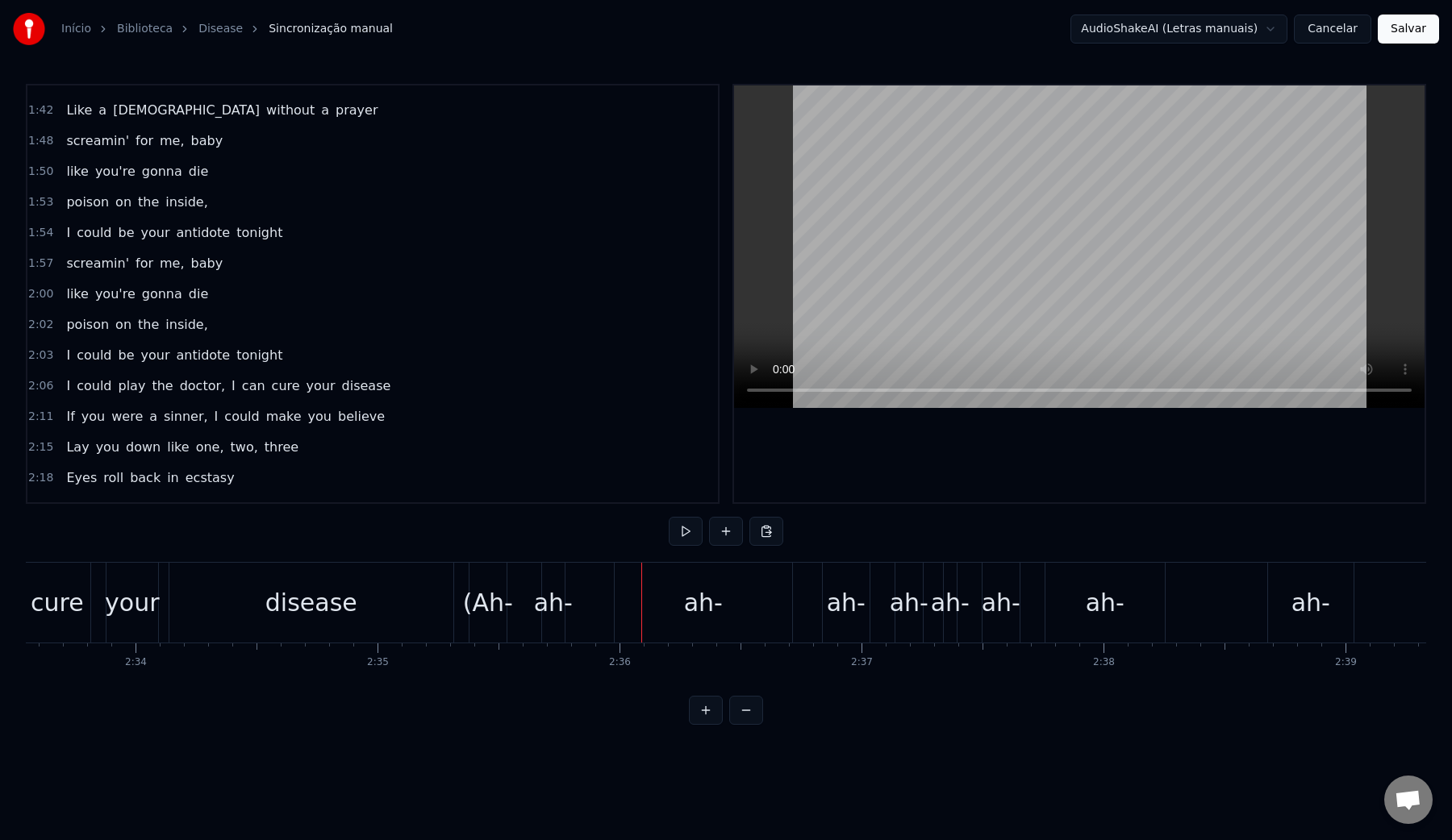
scroll to position [0, 37116]
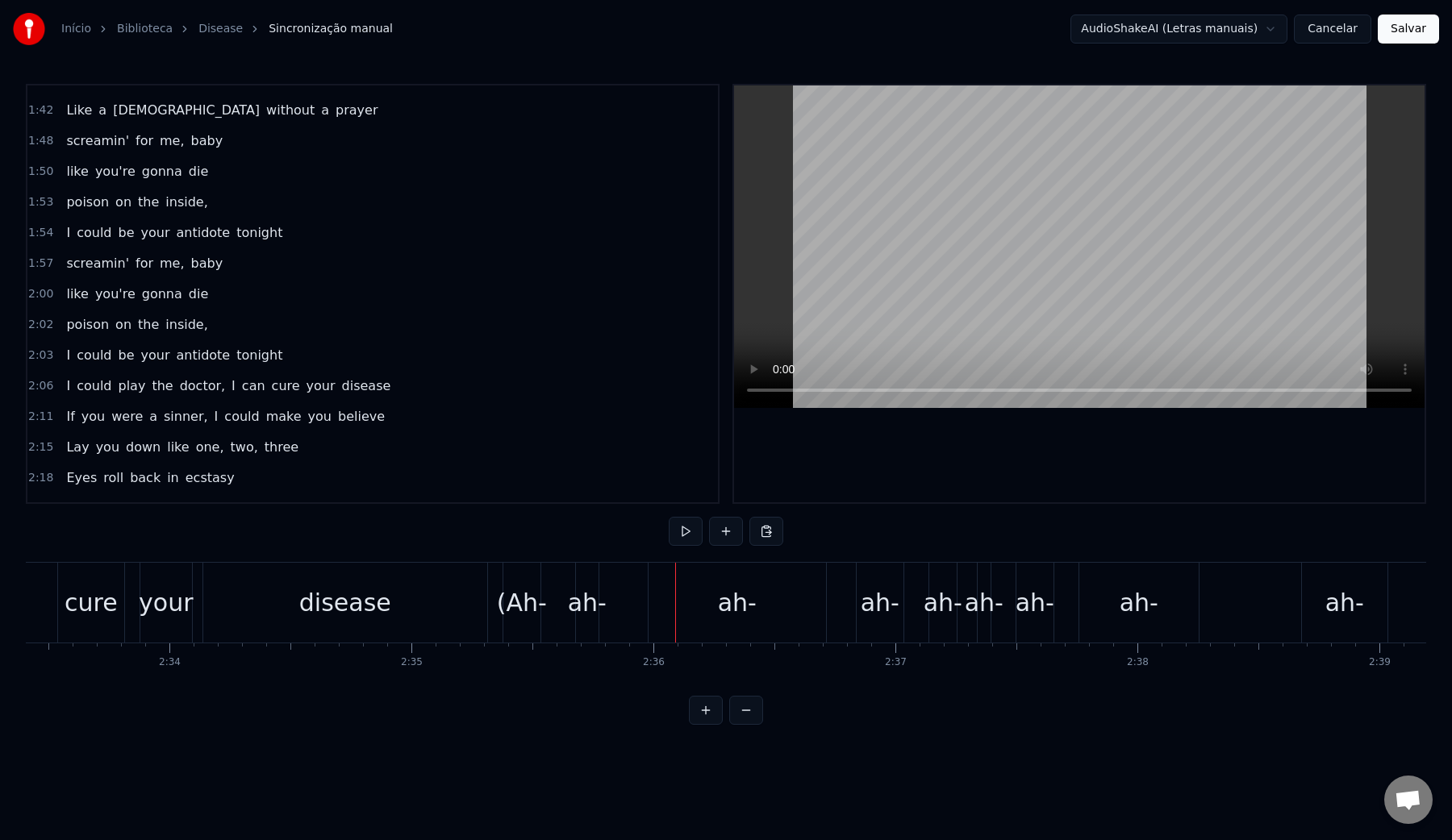
click at [304, 610] on div "disease" at bounding box center [344, 602] width 284 height 80
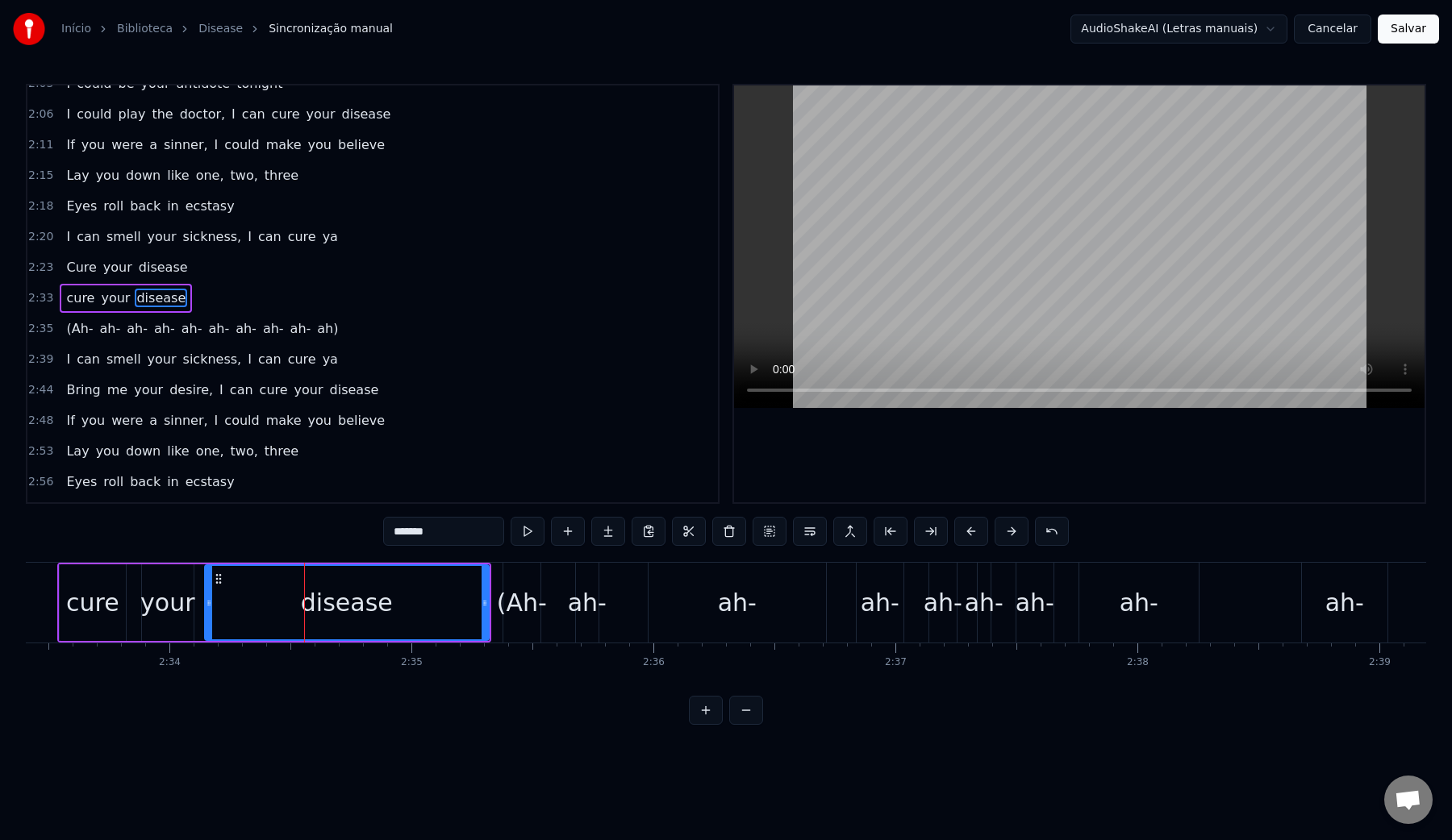
scroll to position [970, 0]
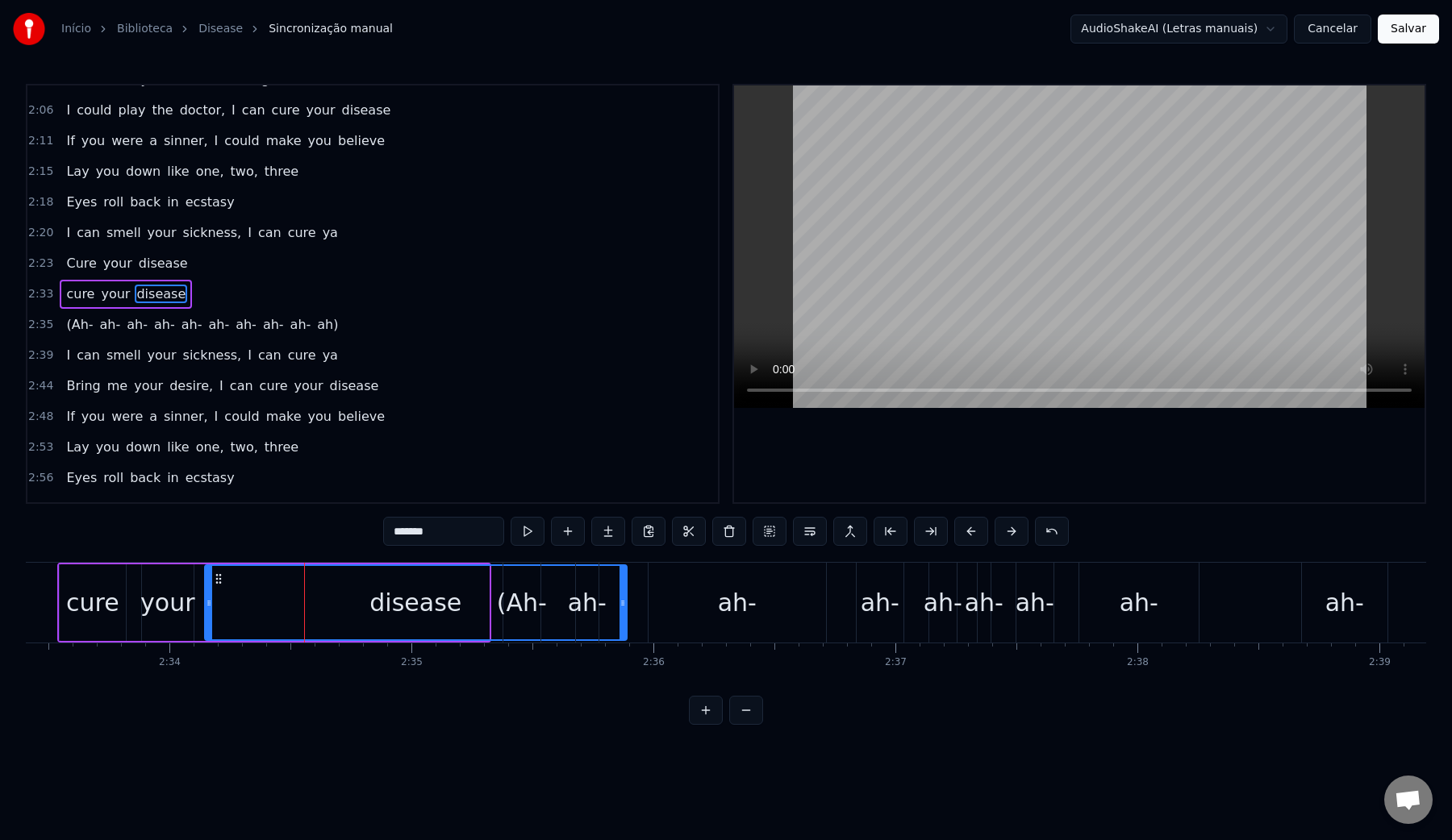
drag, startPoint x: 484, startPoint y: 606, endPoint x: 622, endPoint y: 606, distance: 138.0
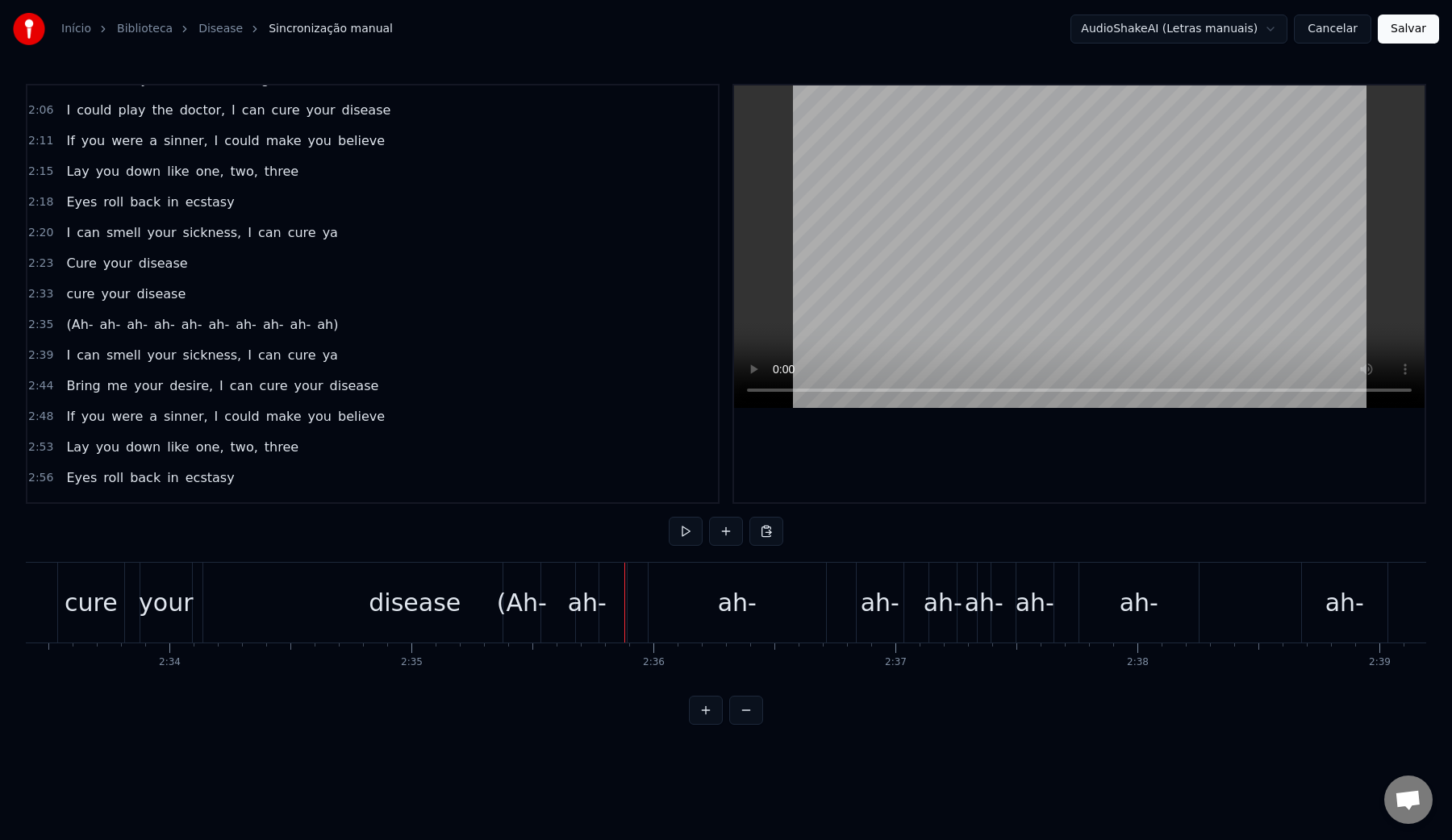
click at [639, 599] on div "(Ah- ah- ah- ah- ah- ah- ah- ah- ah- ah)" at bounding box center [995, 602] width 985 height 80
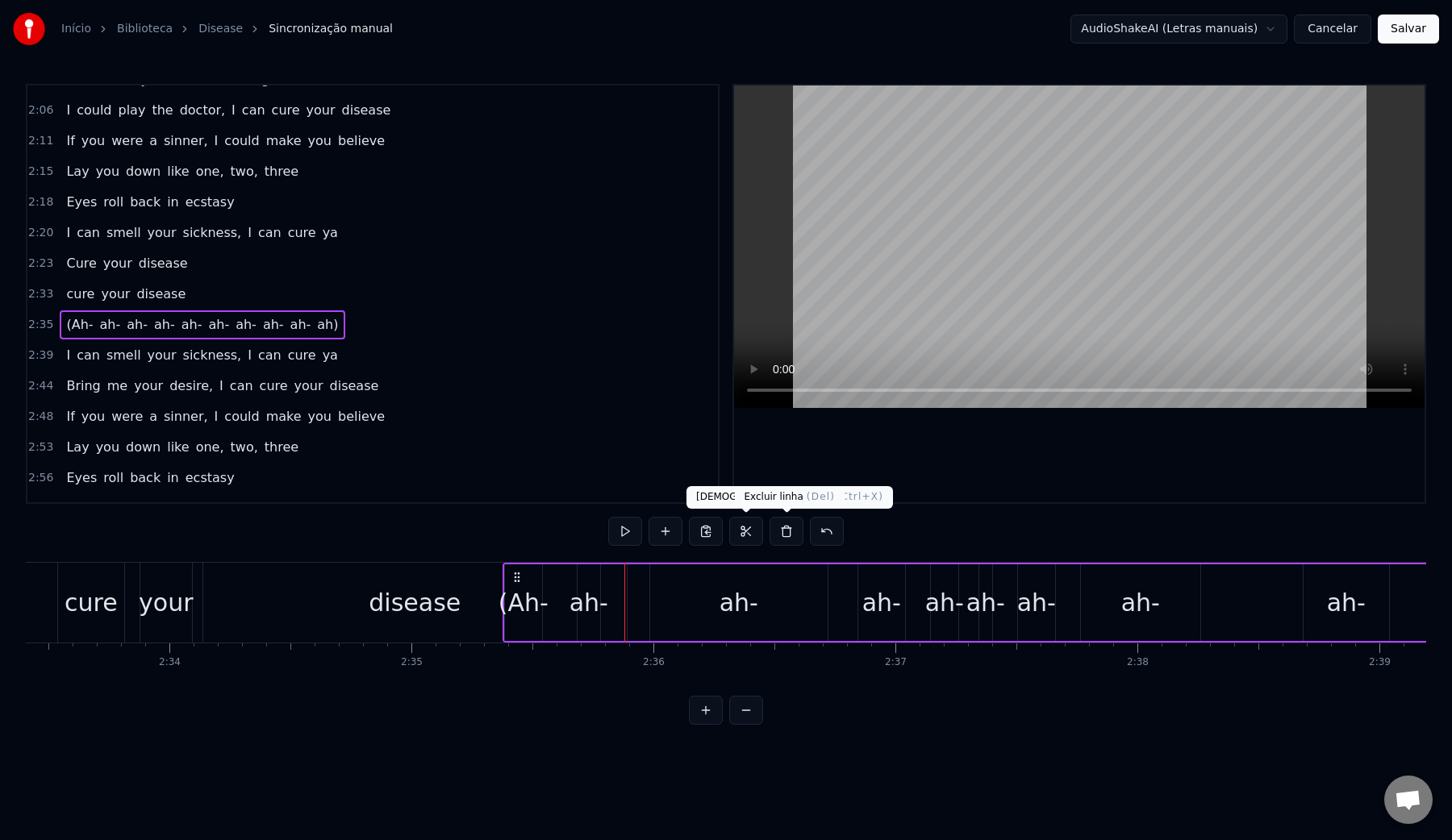
click at [784, 531] on button at bounding box center [786, 531] width 34 height 29
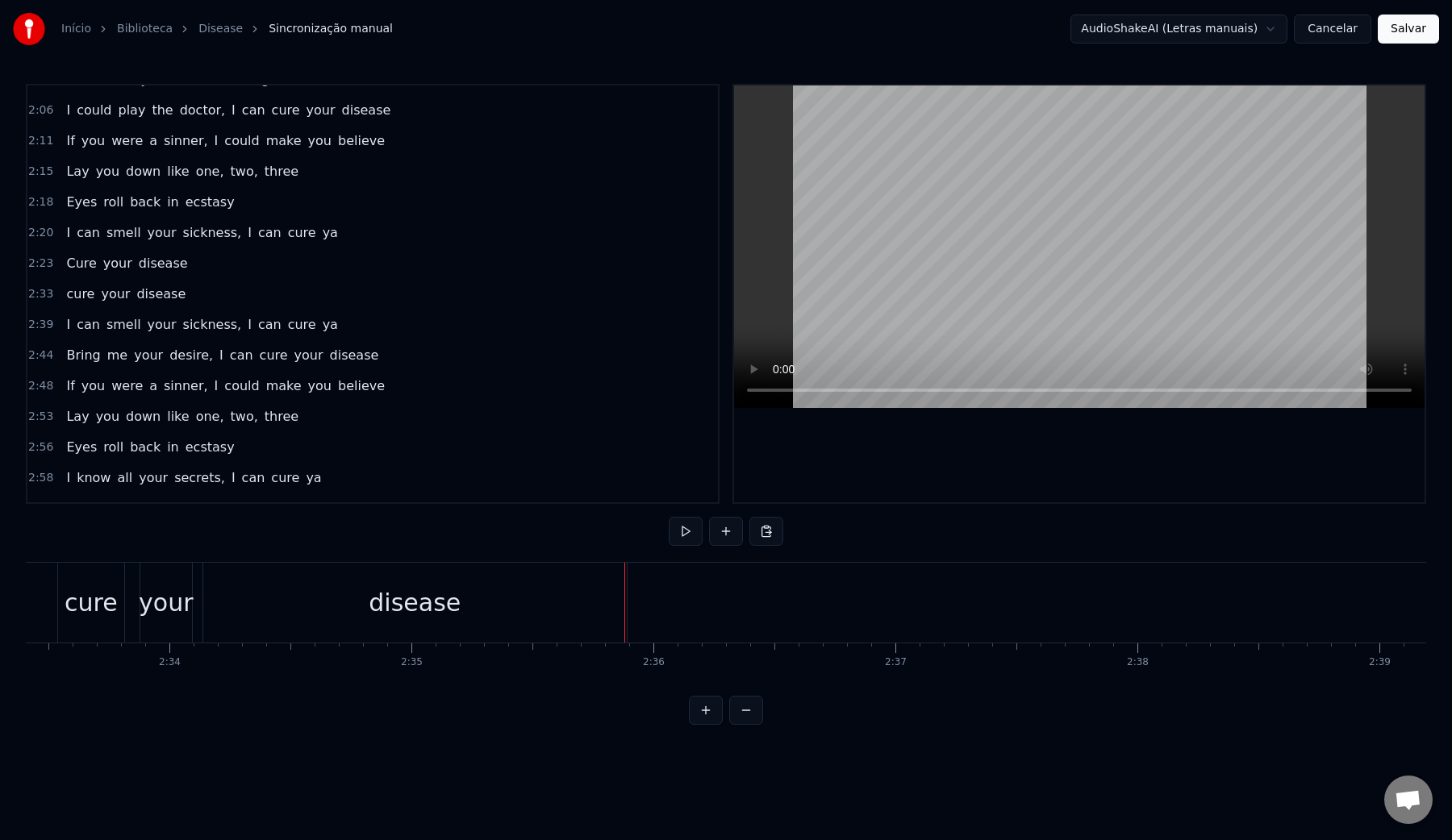
click at [450, 591] on div "disease" at bounding box center [415, 602] width 92 height 36
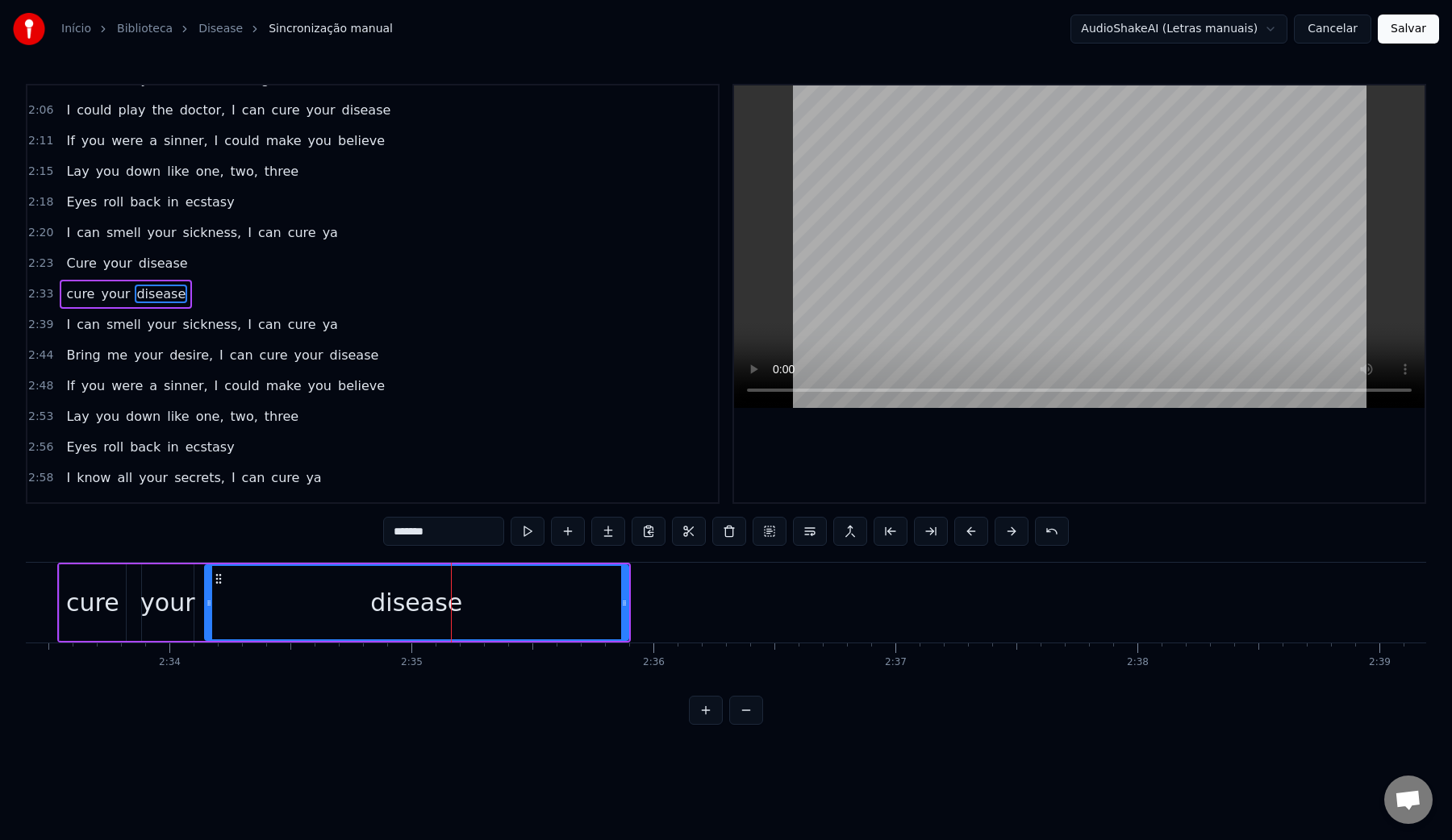
click at [936, 241] on video at bounding box center [1079, 247] width 690 height 322
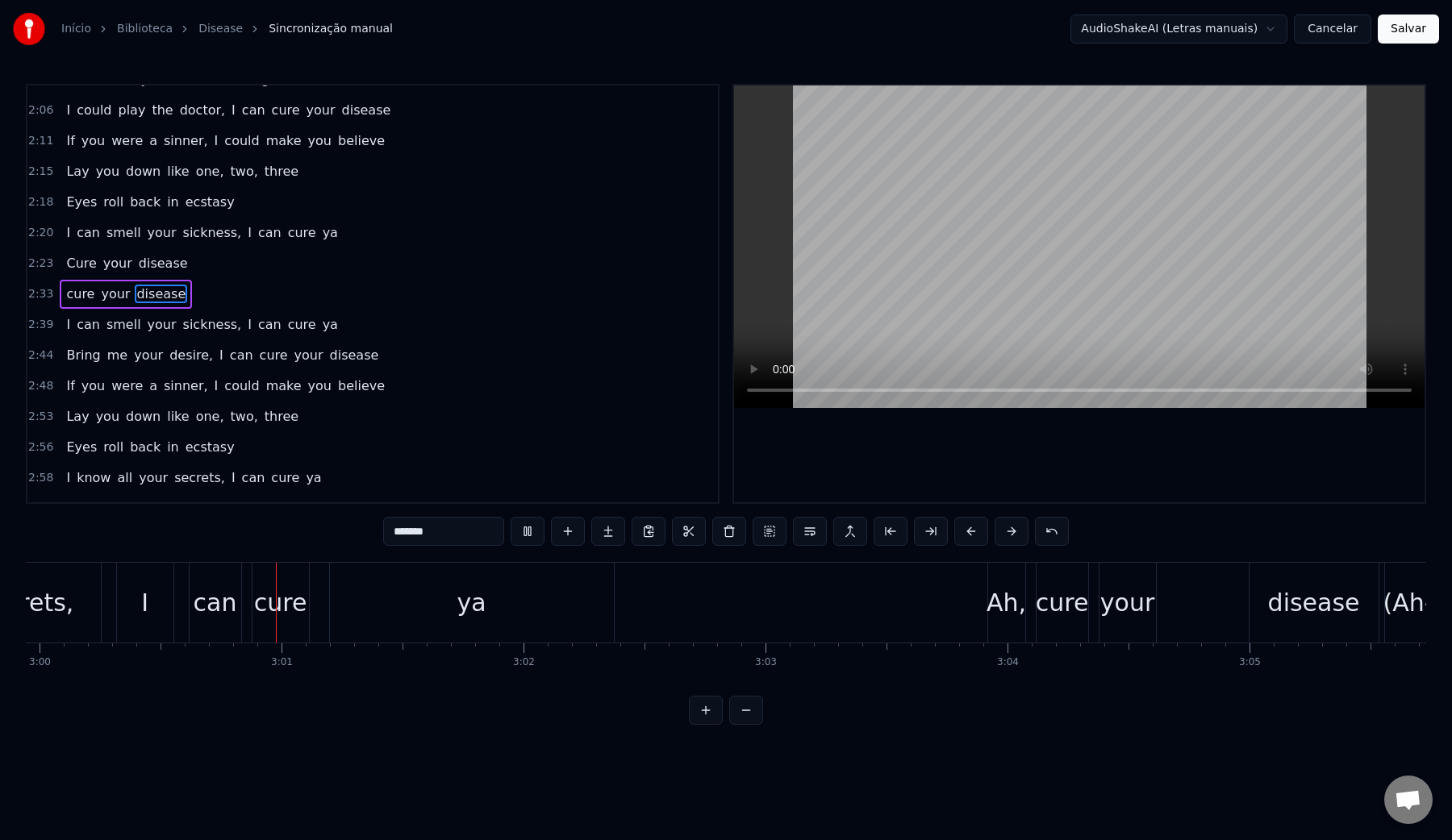
scroll to position [0, 43545]
click at [920, 246] on video at bounding box center [1079, 247] width 690 height 322
click at [1001, 598] on div "Ah," at bounding box center [997, 602] width 40 height 36
type input "***"
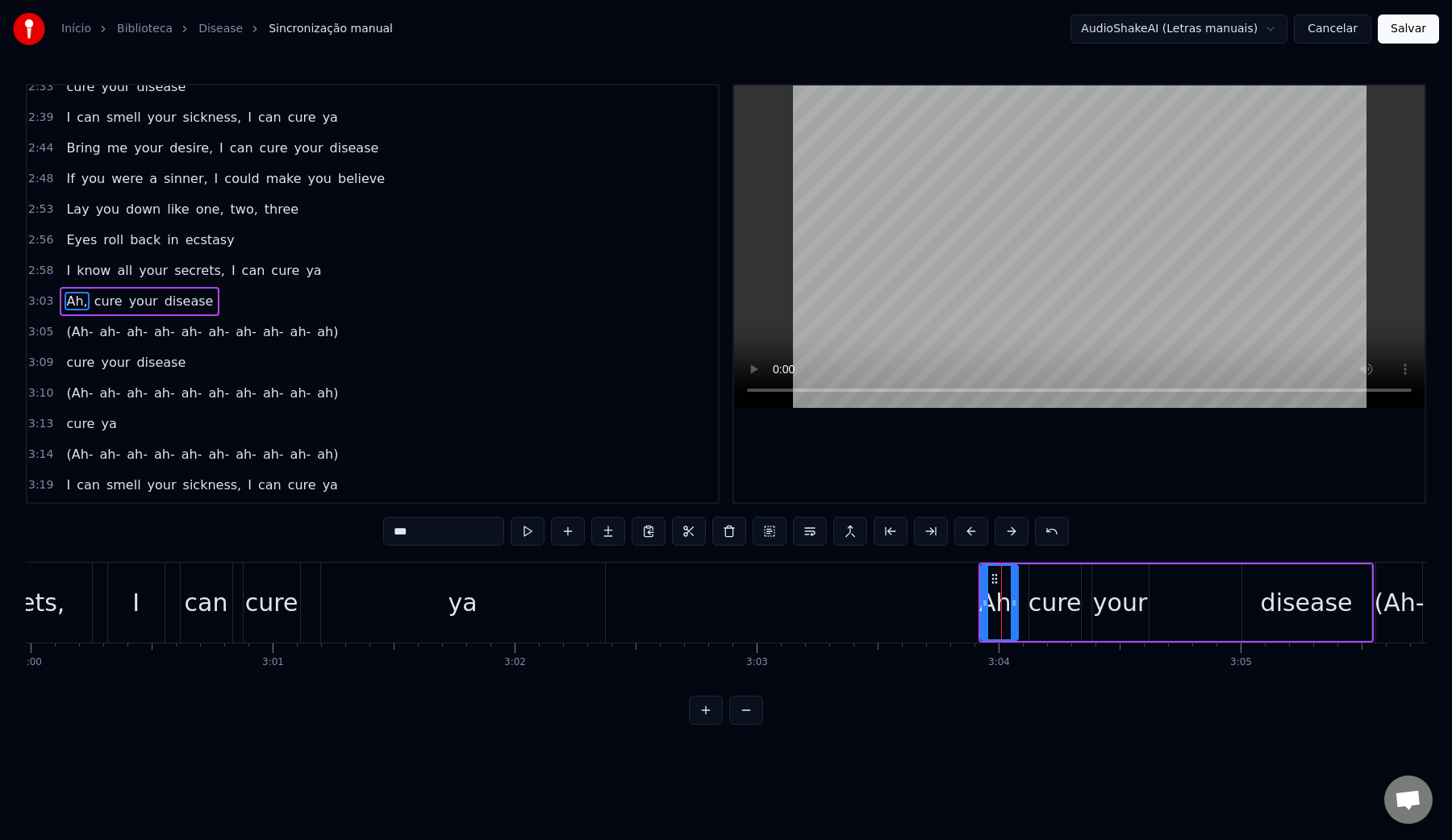
scroll to position [1185, 0]
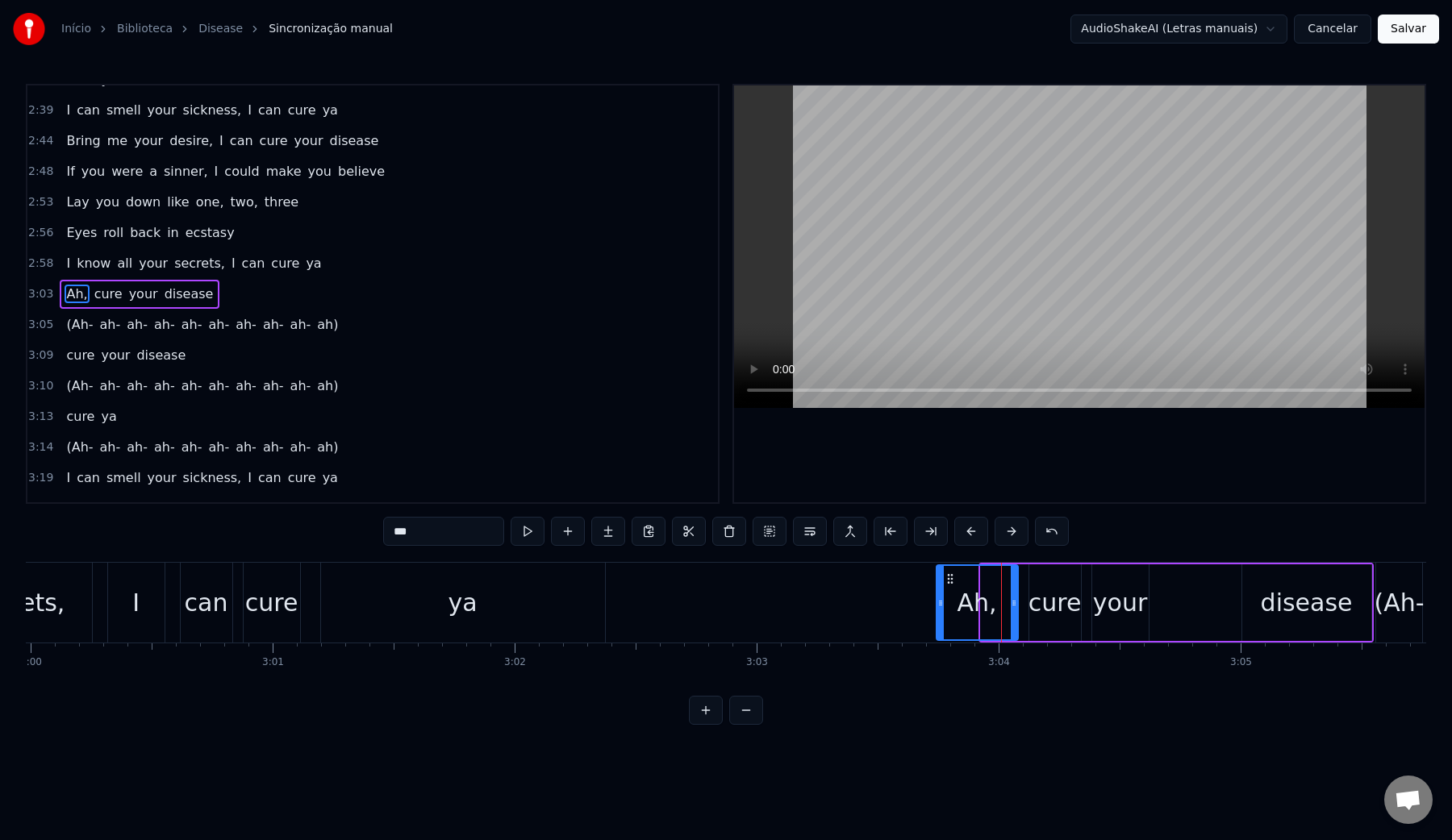
drag, startPoint x: 983, startPoint y: 602, endPoint x: 939, endPoint y: 600, distance: 44.0
click at [939, 600] on icon at bounding box center [939, 602] width 6 height 13
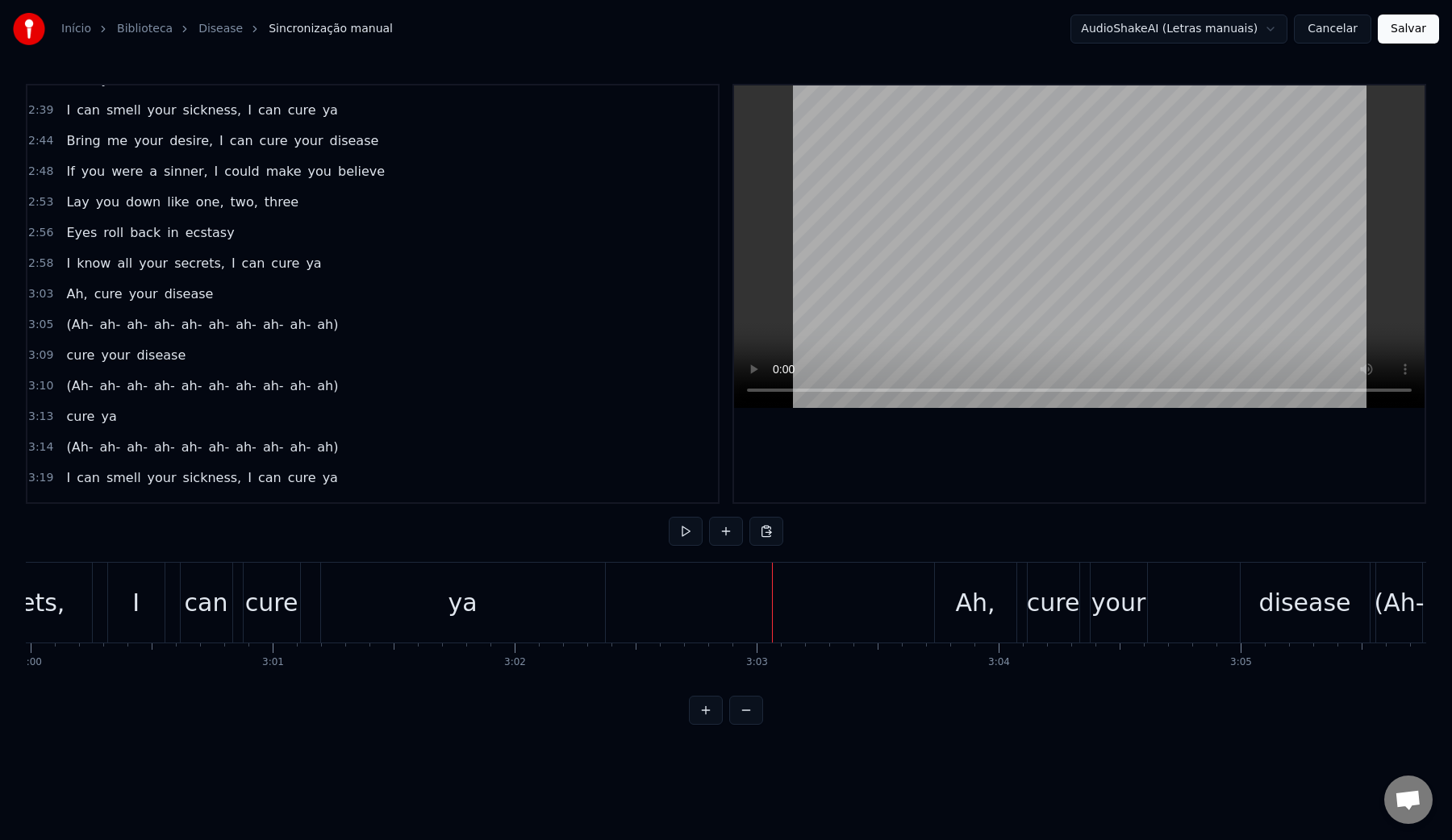
click at [902, 265] on video at bounding box center [1079, 247] width 690 height 322
click at [963, 602] on div "Ah," at bounding box center [976, 602] width 40 height 36
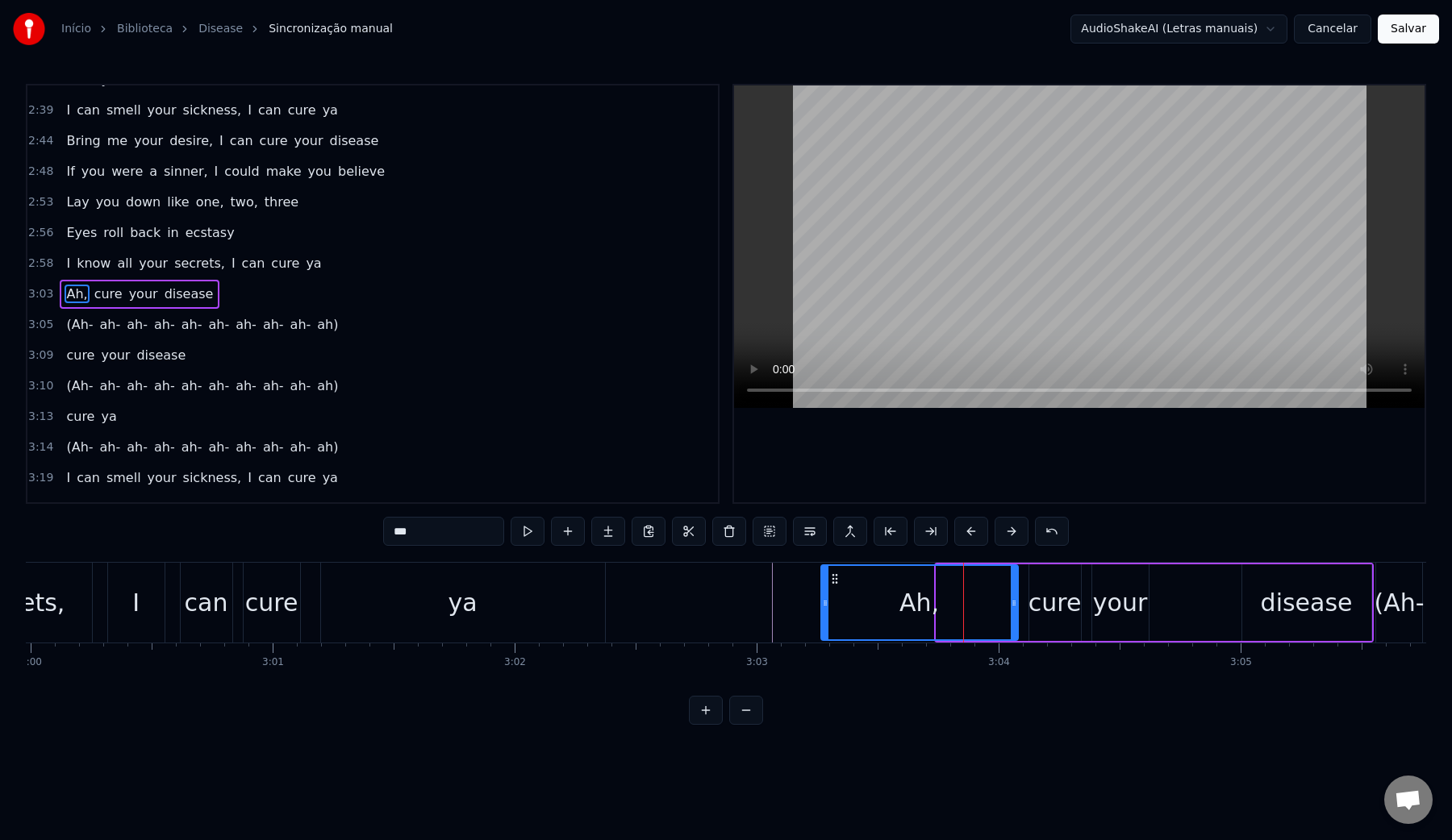
drag, startPoint x: 940, startPoint y: 602, endPoint x: 821, endPoint y: 595, distance: 119.2
click at [821, 595] on div at bounding box center [824, 602] width 6 height 74
click at [920, 259] on video at bounding box center [1079, 247] width 690 height 322
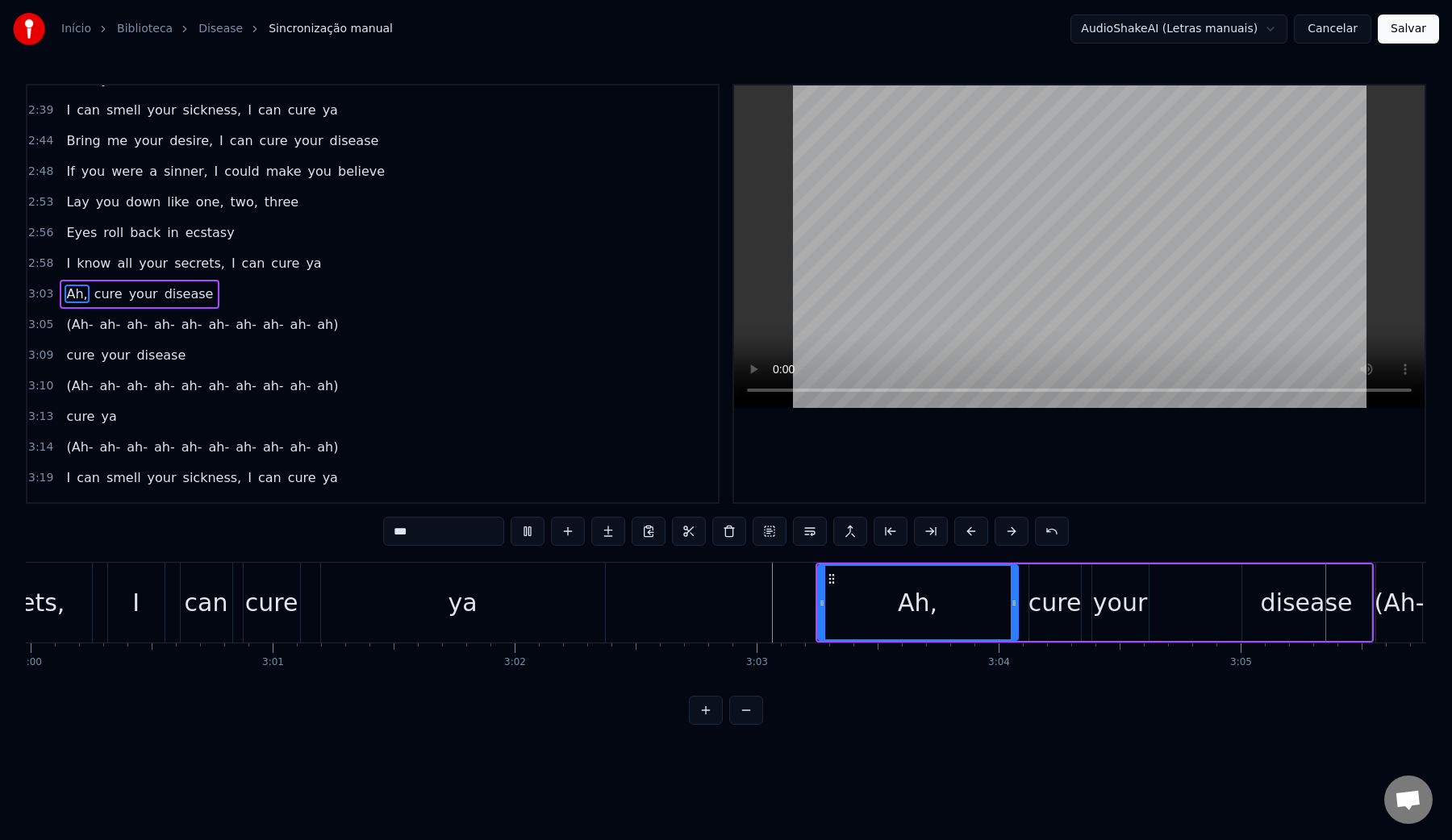
click at [920, 259] on video at bounding box center [1079, 247] width 690 height 322
click at [1118, 628] on div "your" at bounding box center [1120, 602] width 56 height 76
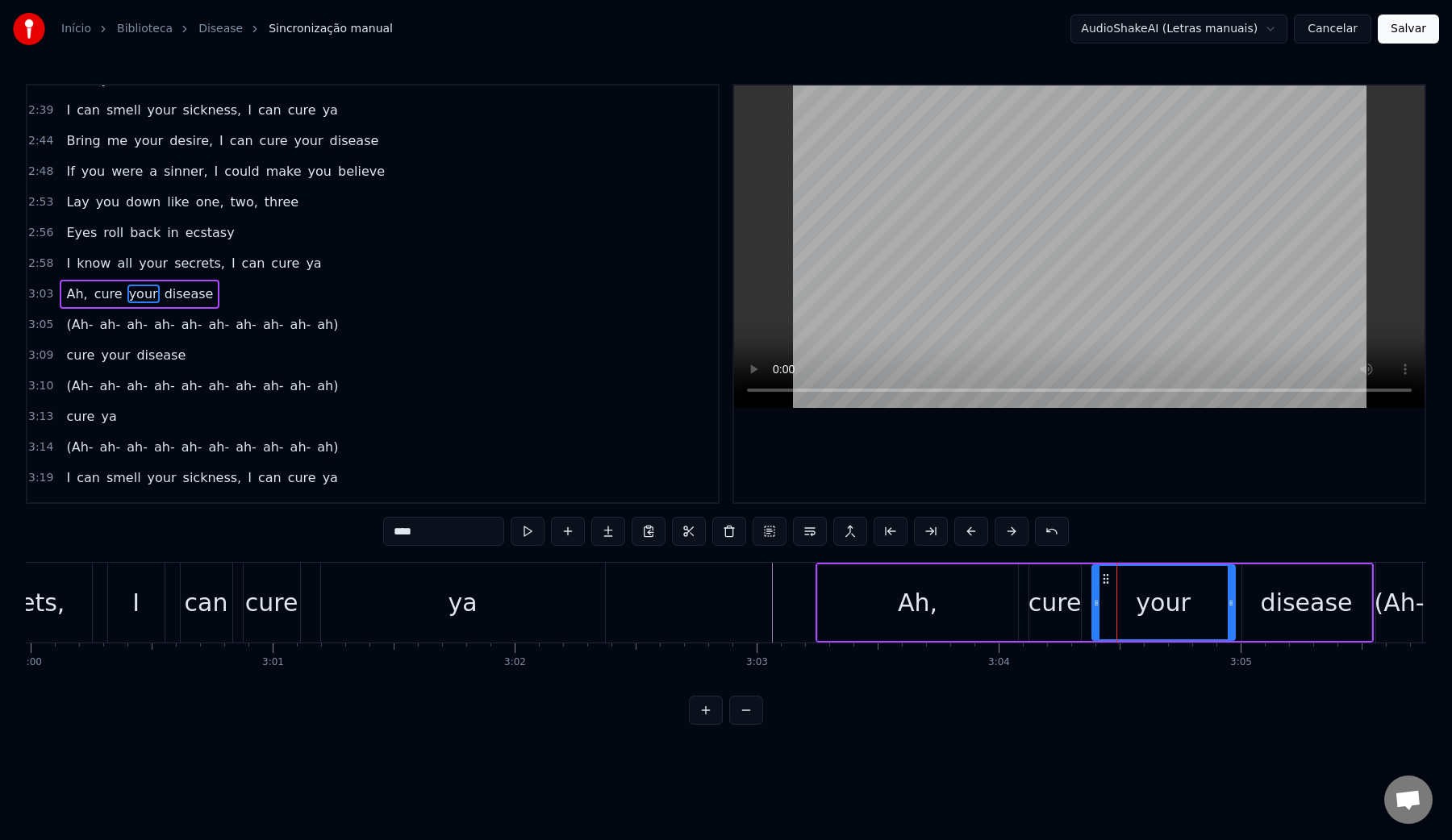
drag, startPoint x: 1143, startPoint y: 603, endPoint x: 1230, endPoint y: 601, distance: 87.0
click at [1230, 601] on icon at bounding box center [1230, 602] width 6 height 13
click at [980, 597] on div "Ah," at bounding box center [918, 602] width 200 height 76
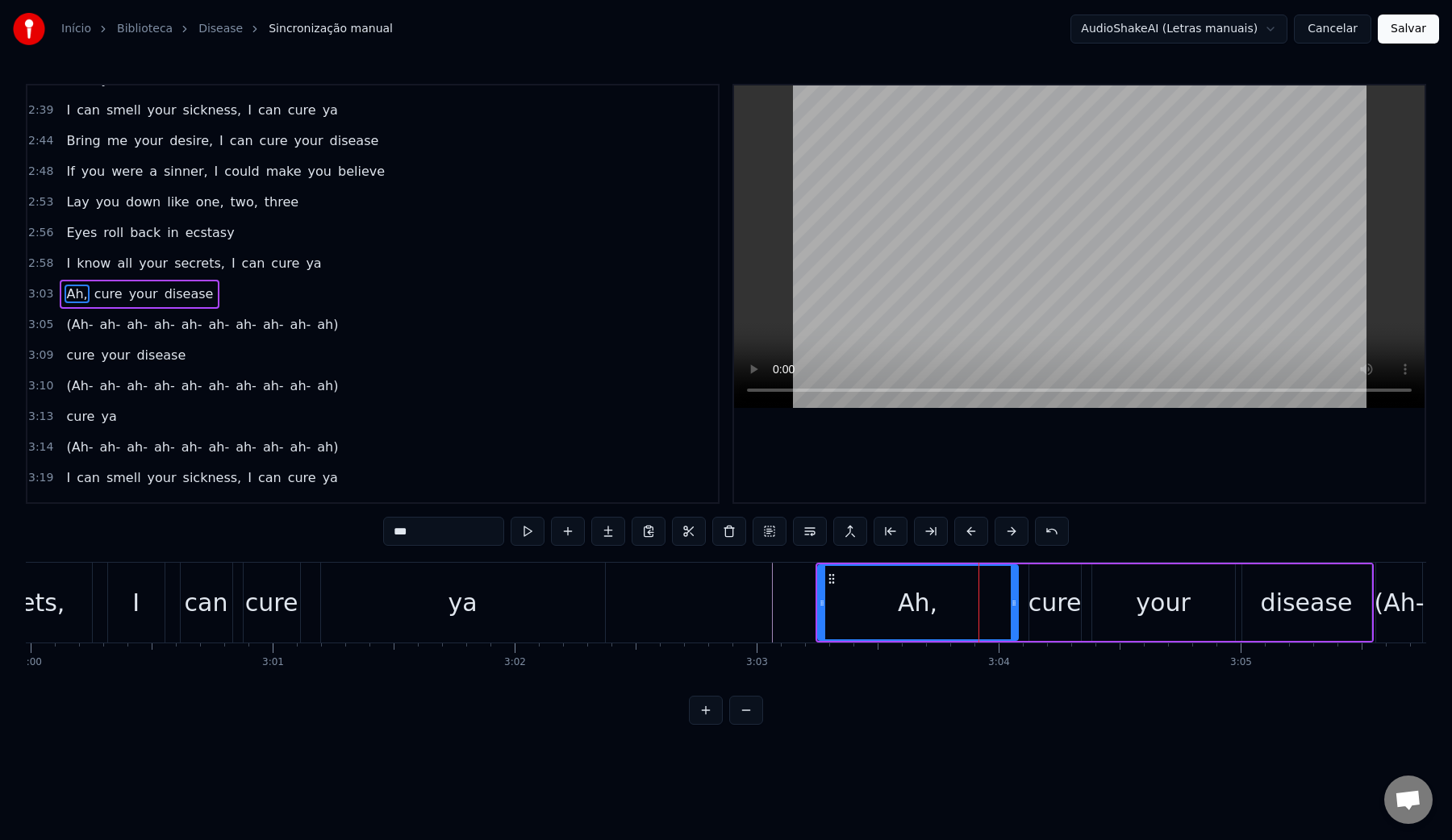
click at [1013, 235] on video at bounding box center [1079, 247] width 690 height 322
click at [1114, 607] on div "your" at bounding box center [1163, 602] width 143 height 76
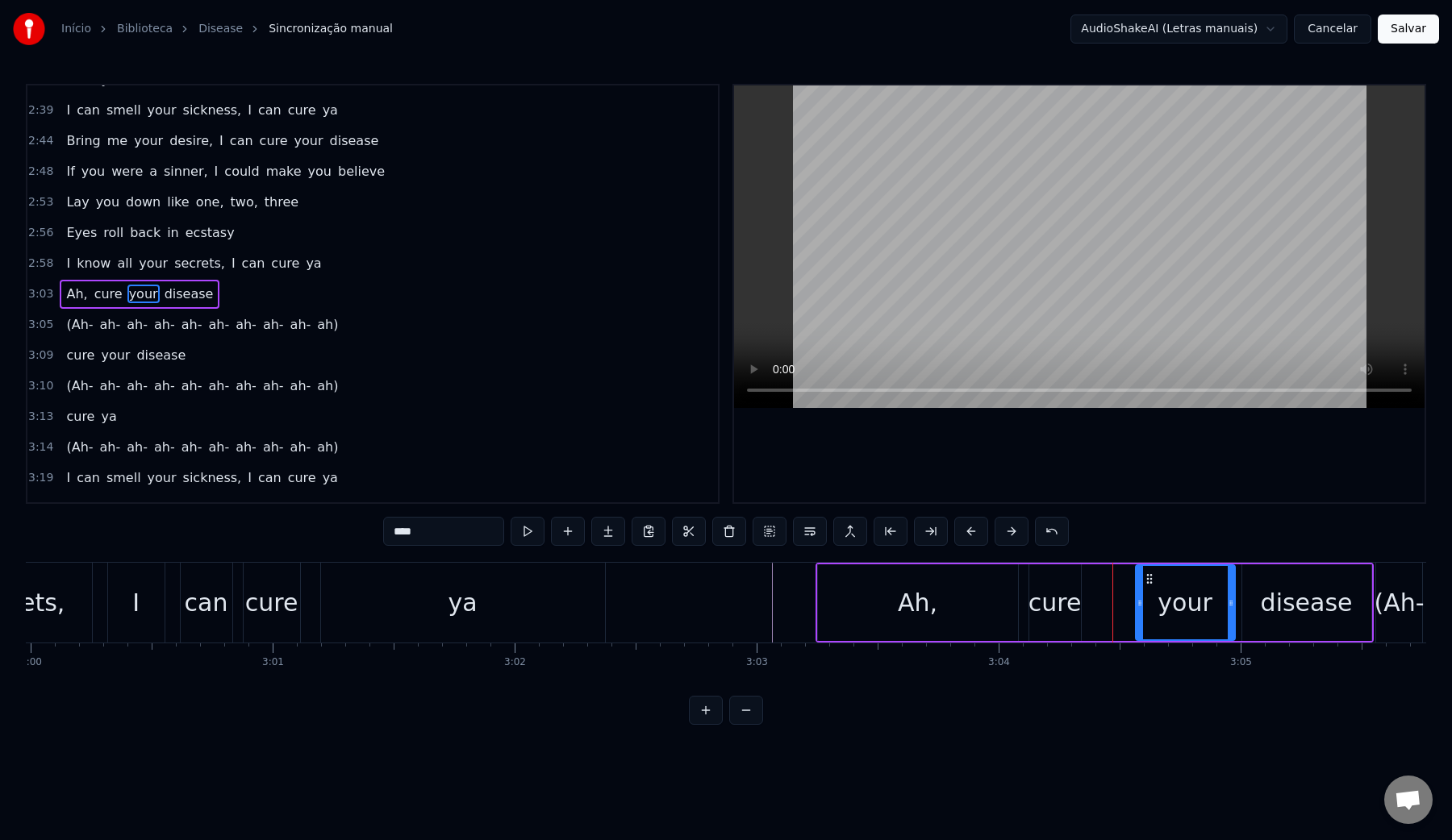
drag, startPoint x: 1096, startPoint y: 607, endPoint x: 1139, endPoint y: 606, distance: 43.0
click at [1139, 606] on icon at bounding box center [1139, 602] width 6 height 13
click at [1063, 608] on div "cure" at bounding box center [1054, 602] width 53 height 36
drag, startPoint x: 1041, startPoint y: 580, endPoint x: 1089, endPoint y: 580, distance: 48.0
click at [1089, 580] on icon at bounding box center [1091, 578] width 13 height 13
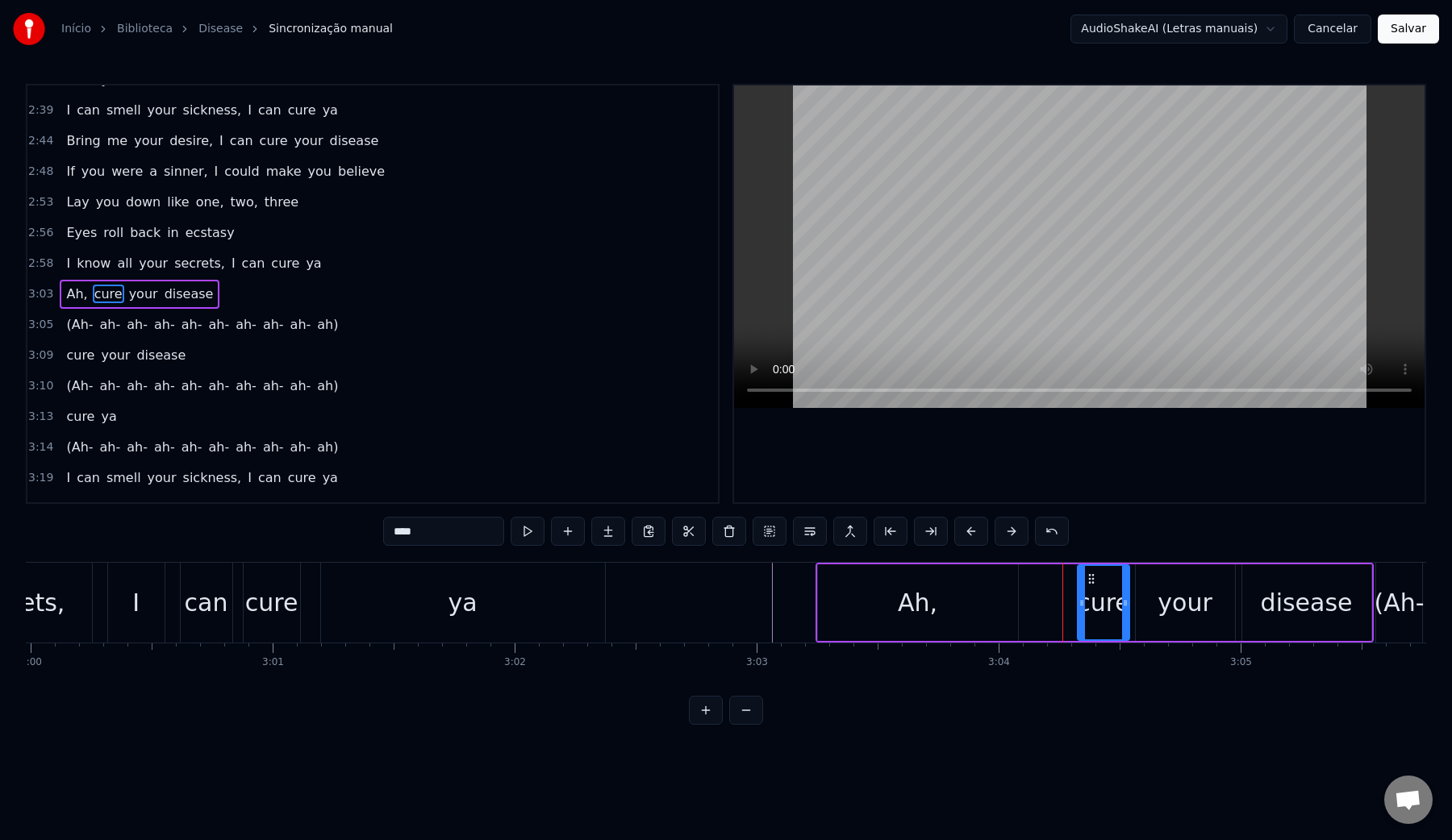
click at [901, 602] on div "Ah," at bounding box center [918, 602] width 40 height 36
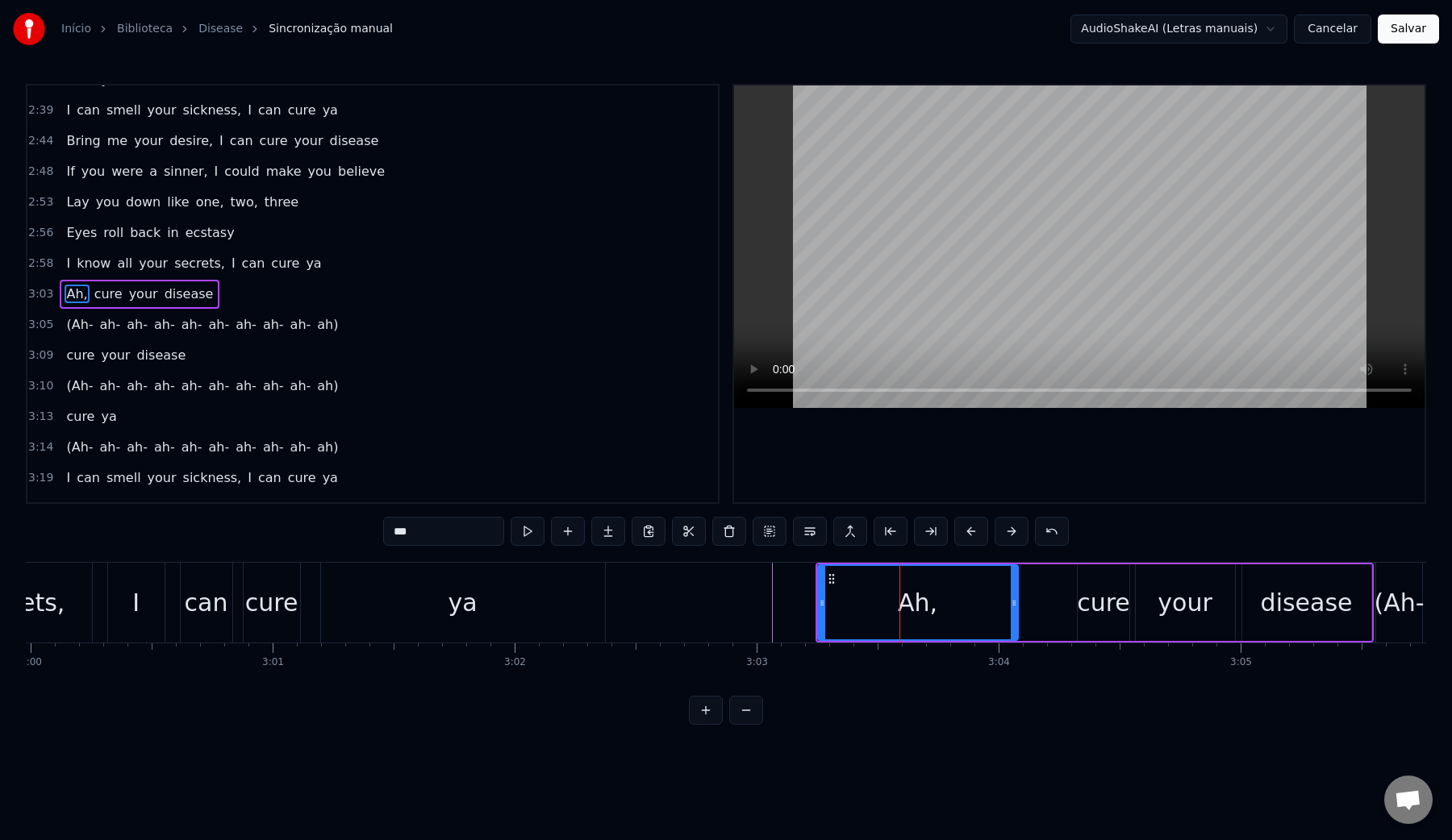
click at [931, 305] on video at bounding box center [1079, 247] width 690 height 322
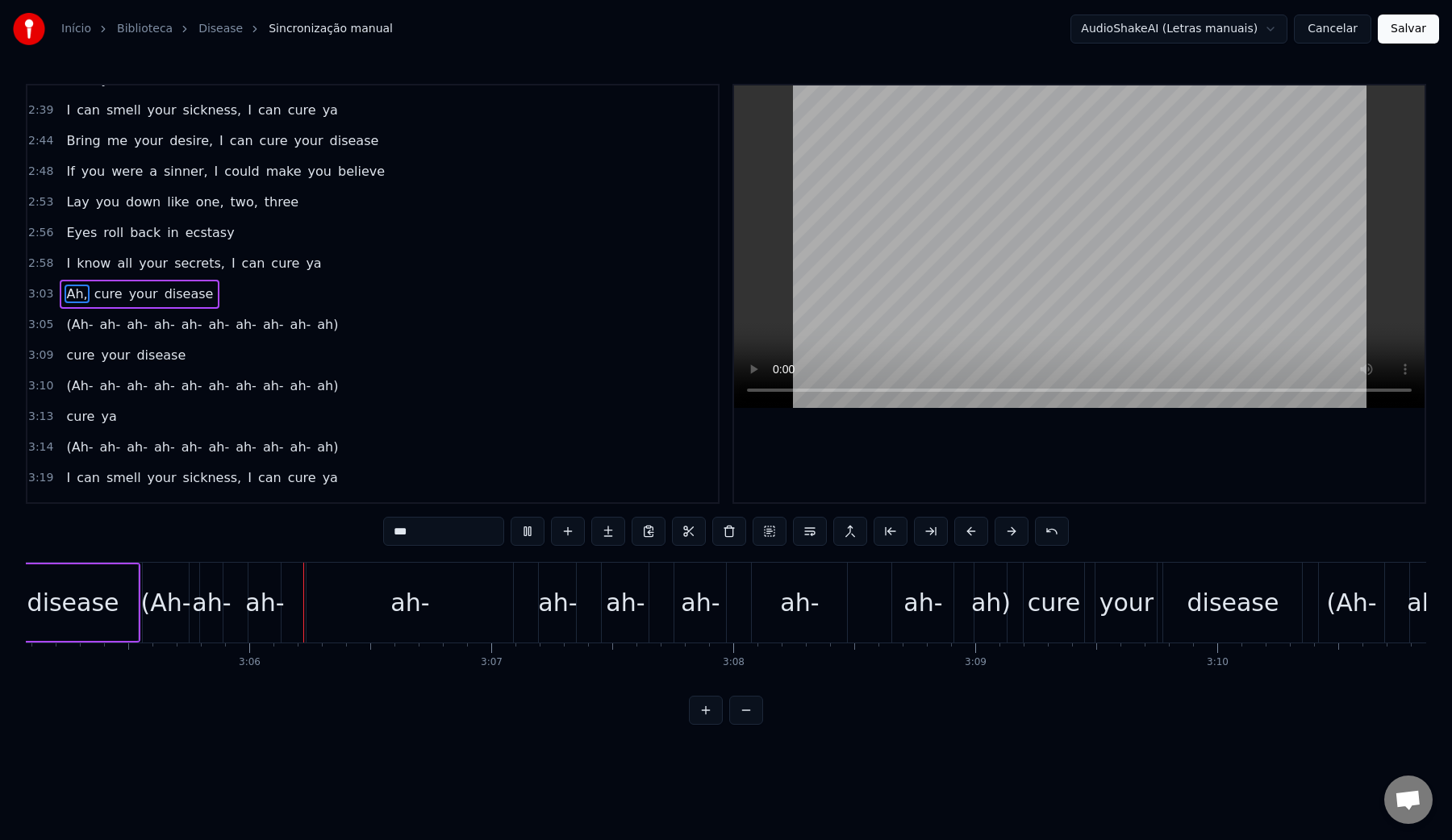
click at [931, 305] on video at bounding box center [1079, 247] width 690 height 322
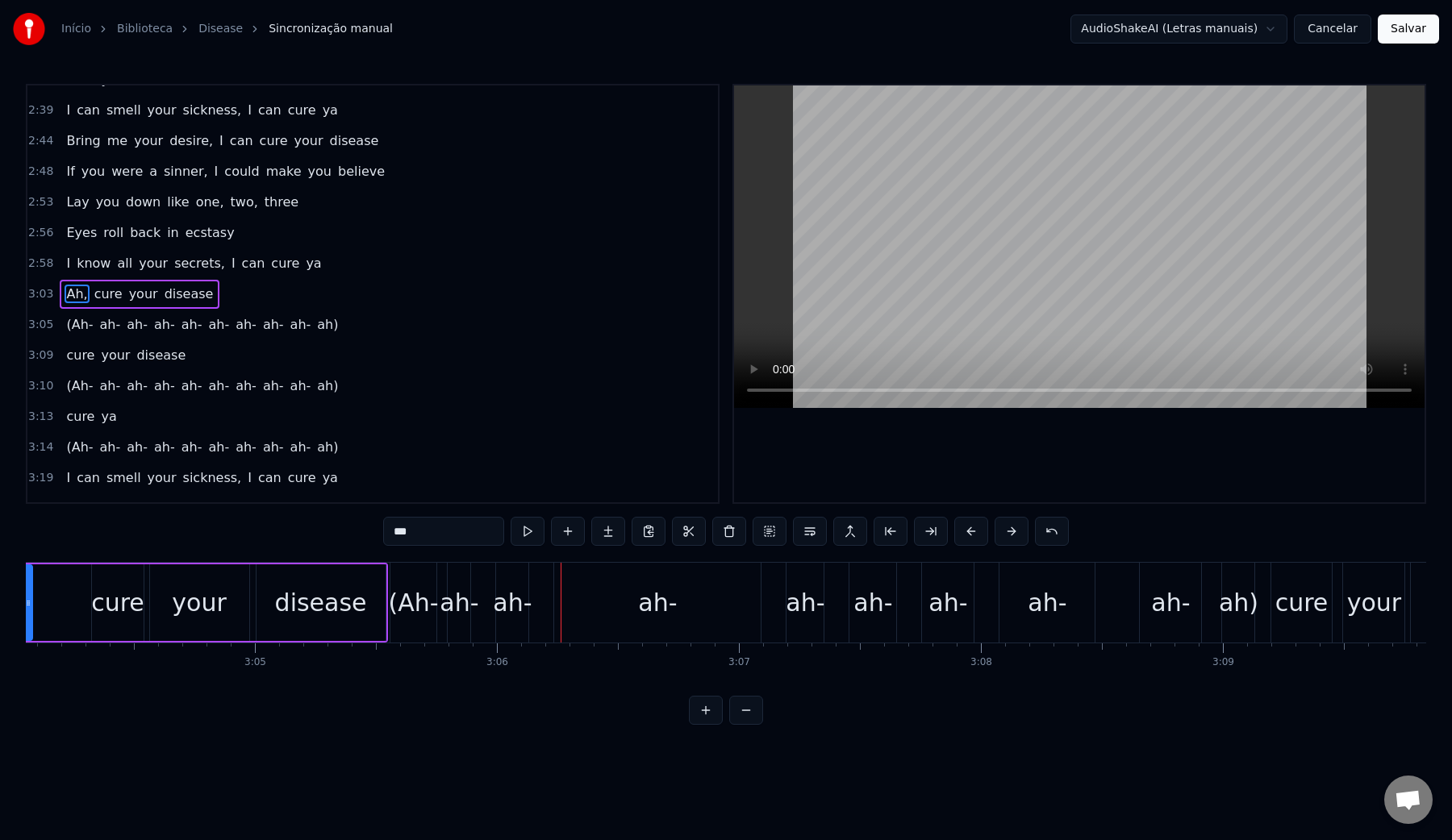
scroll to position [0, 44499]
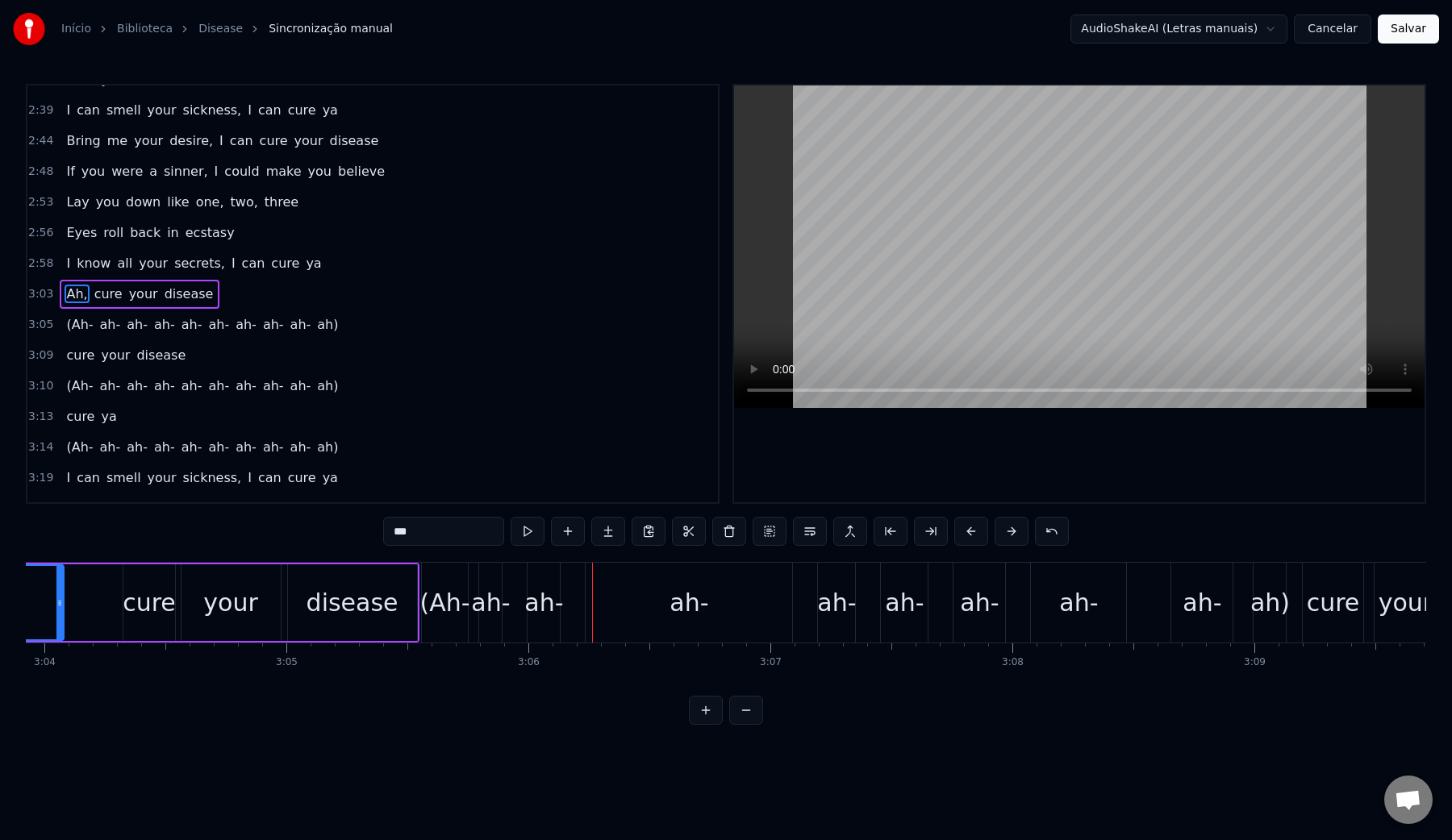
click at [340, 612] on div "disease" at bounding box center [352, 602] width 92 height 36
type input "*******"
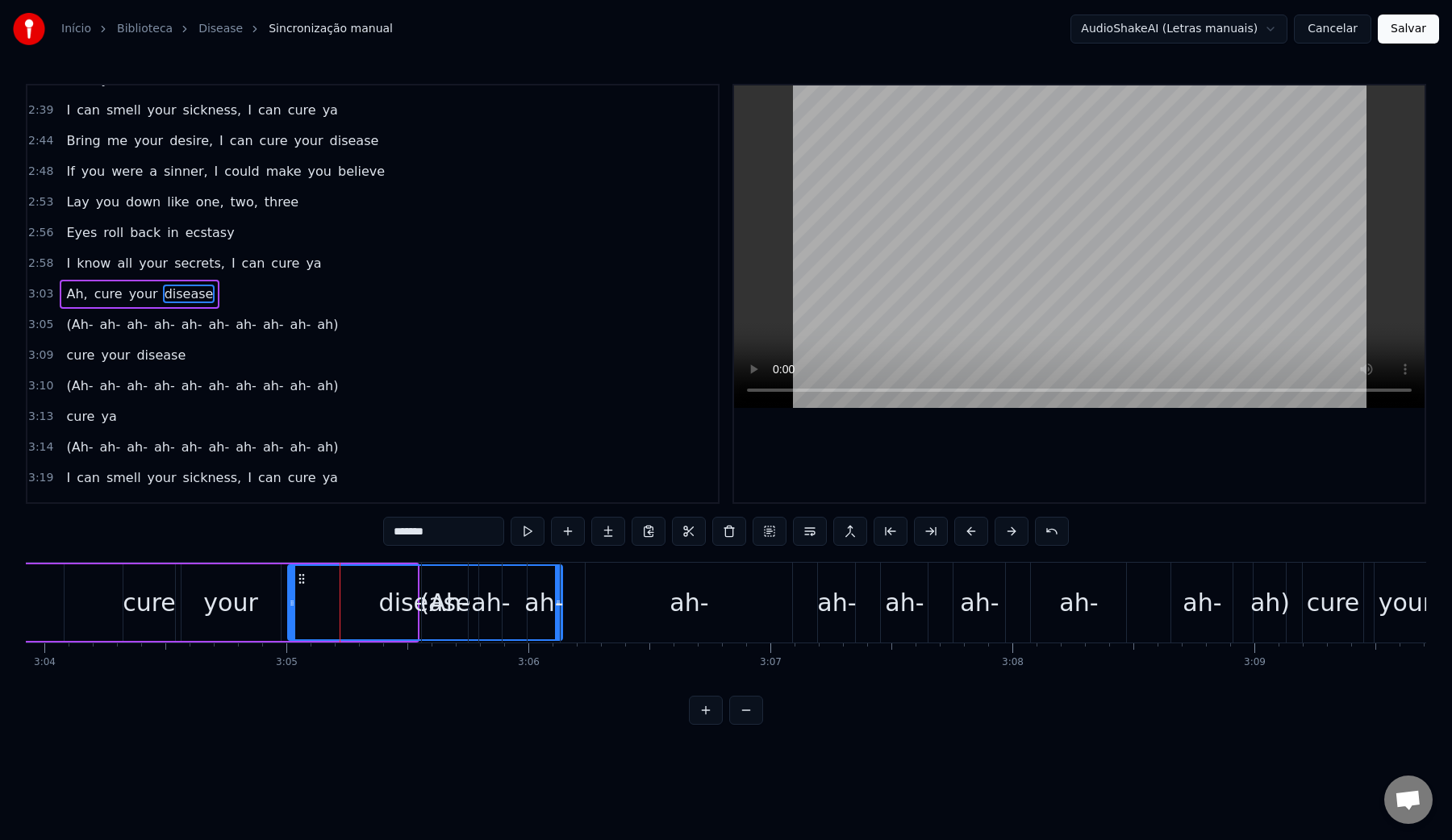
drag, startPoint x: 413, startPoint y: 602, endPoint x: 558, endPoint y: 602, distance: 145.0
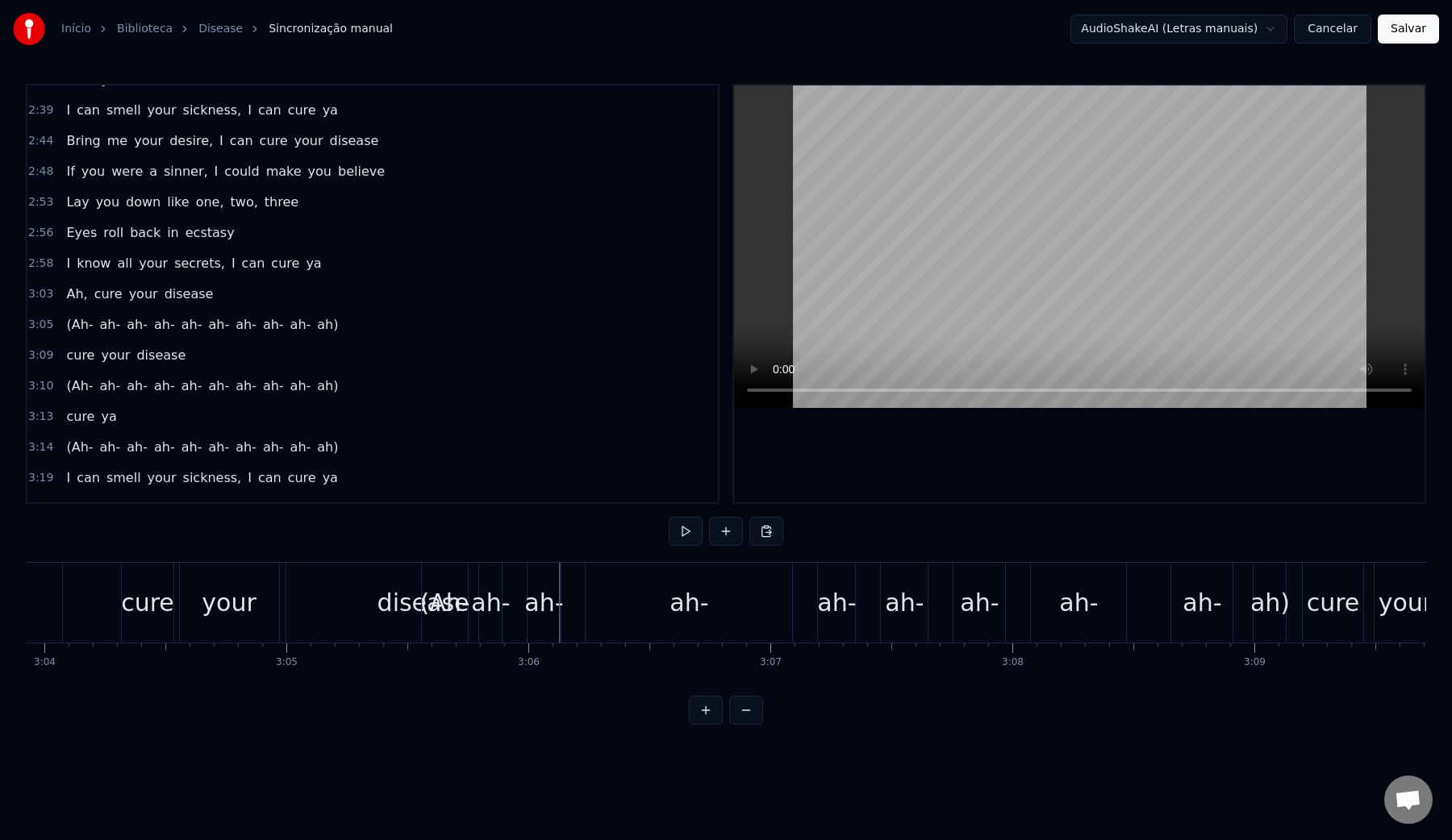
click at [577, 601] on div "(Ah- ah- ah- ah- ah- ah- ah- ah- ah- ah)" at bounding box center [855, 602] width 869 height 80
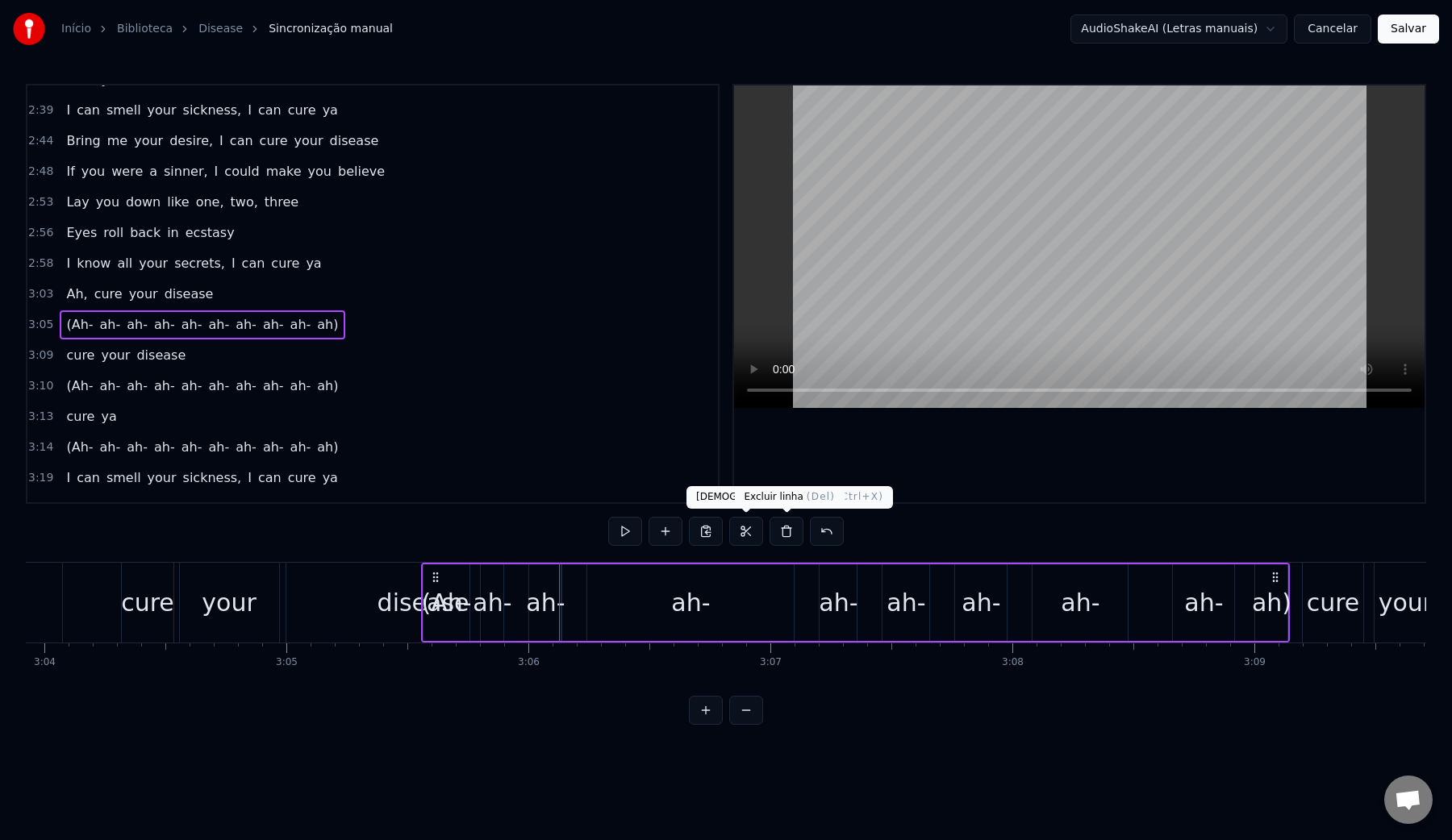
click at [777, 533] on button at bounding box center [786, 531] width 34 height 29
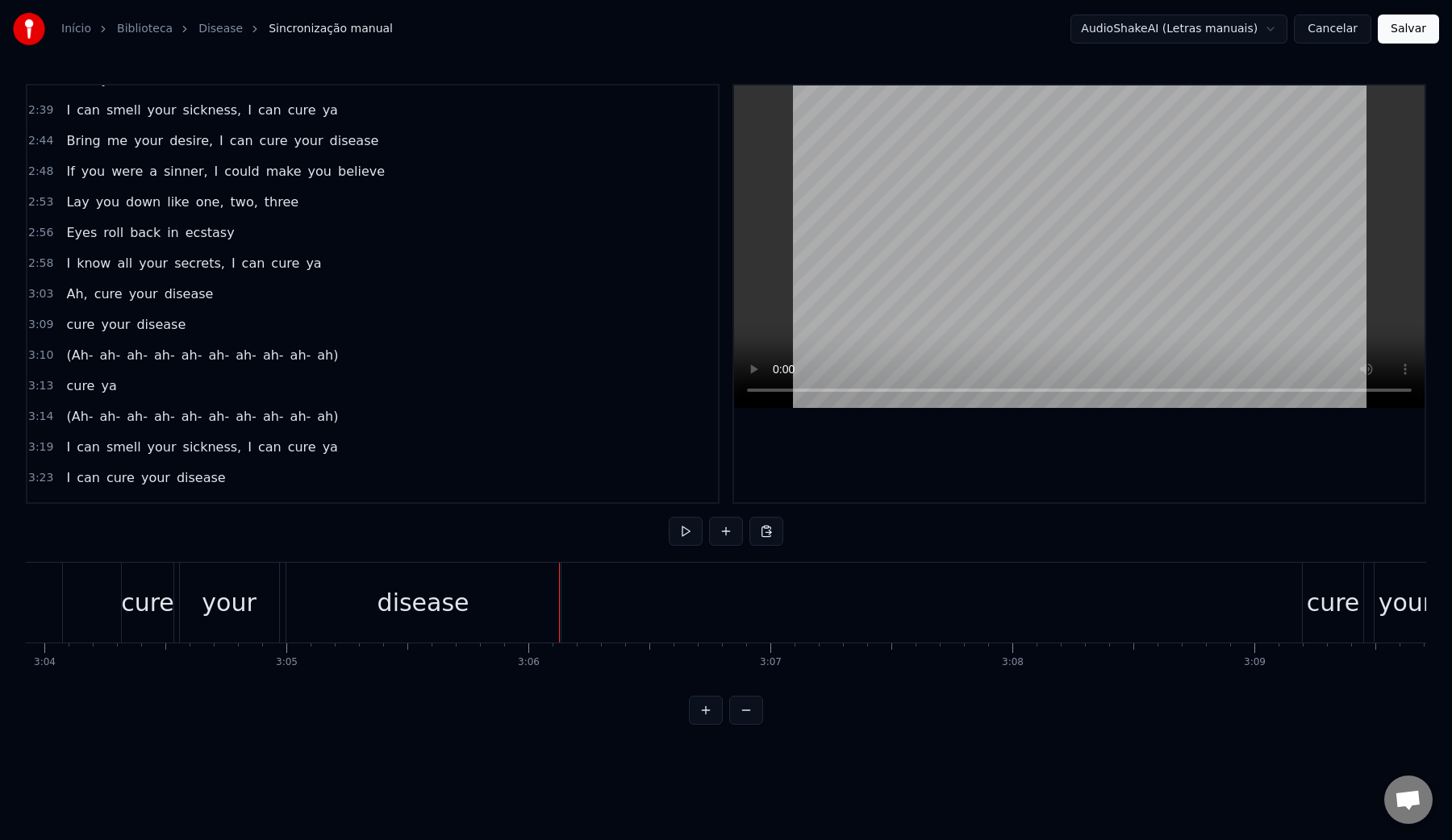
click at [337, 602] on div "disease" at bounding box center [423, 602] width 274 height 80
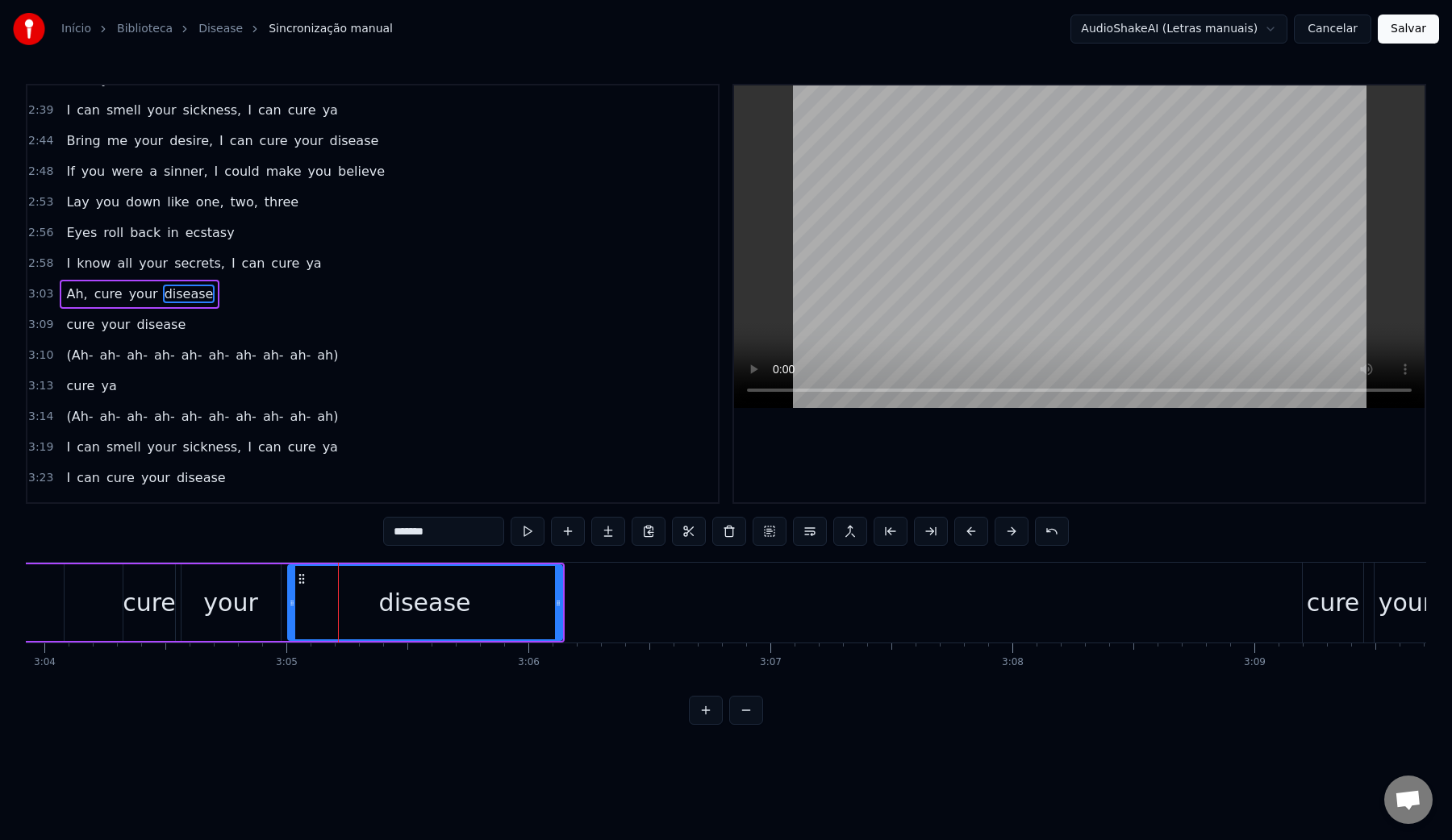
click at [948, 258] on video at bounding box center [1079, 247] width 690 height 322
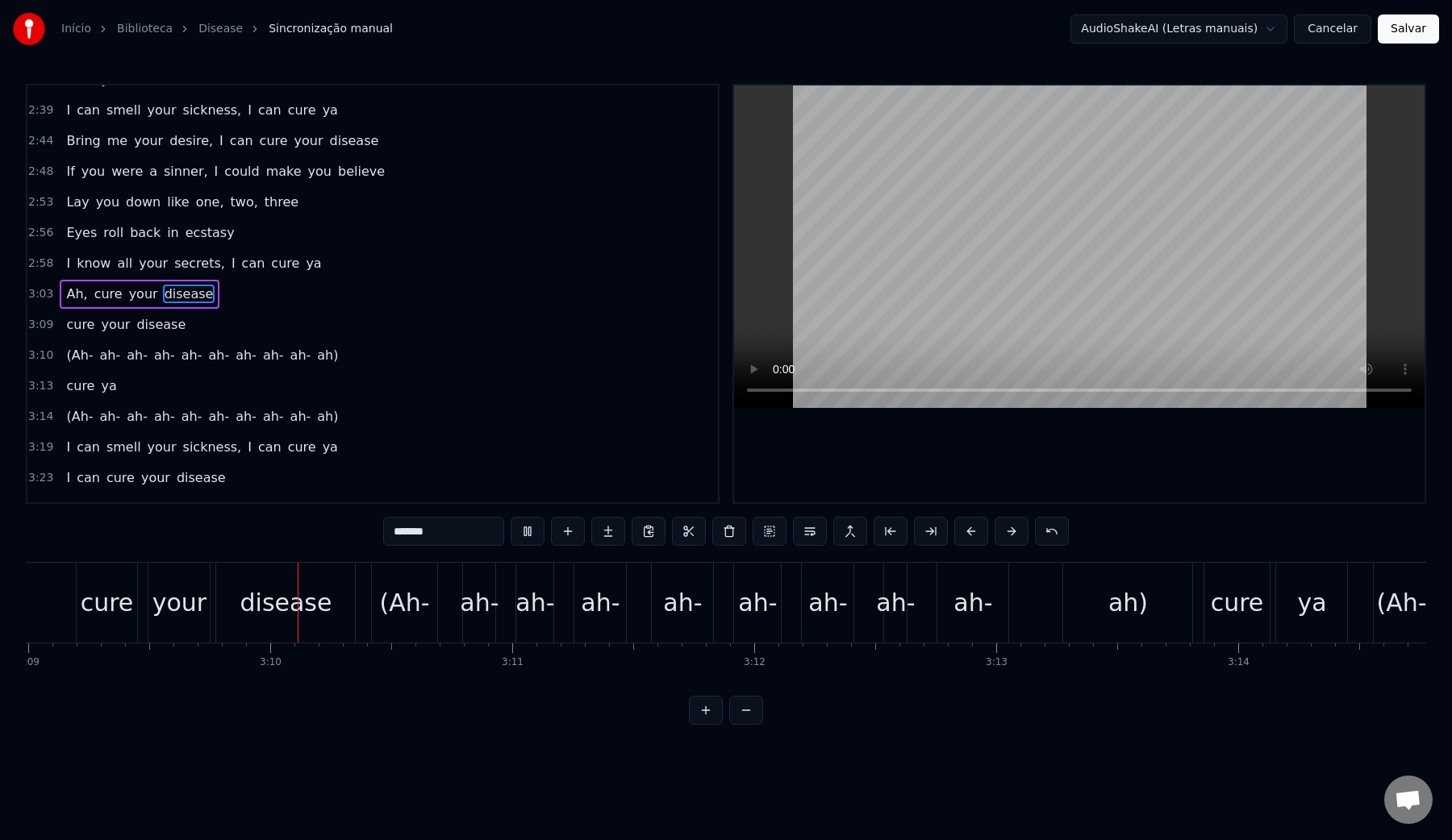
scroll to position [0, 45742]
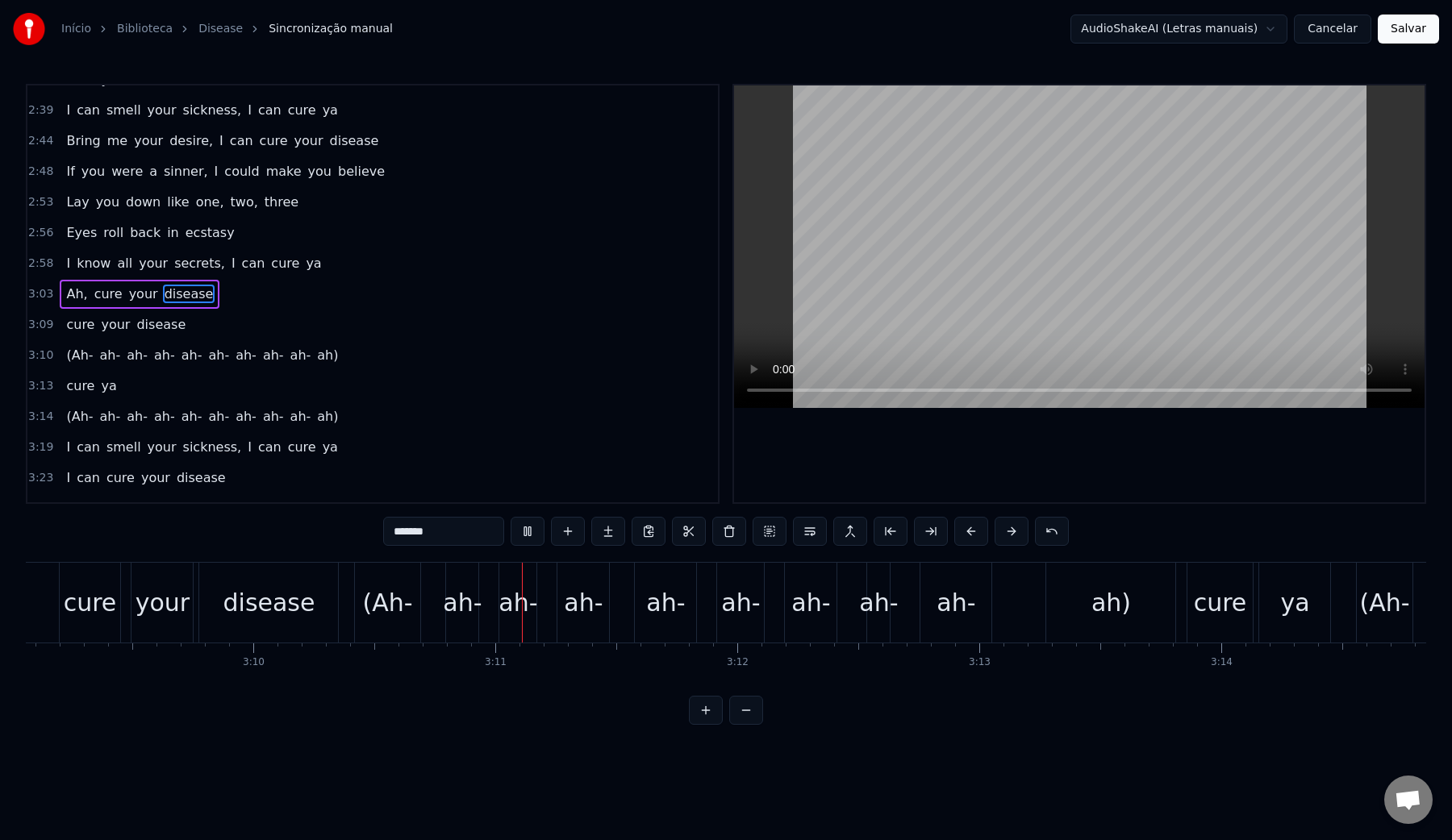
click at [947, 258] on video at bounding box center [1079, 247] width 690 height 322
click at [309, 617] on div "disease" at bounding box center [269, 602] width 139 height 80
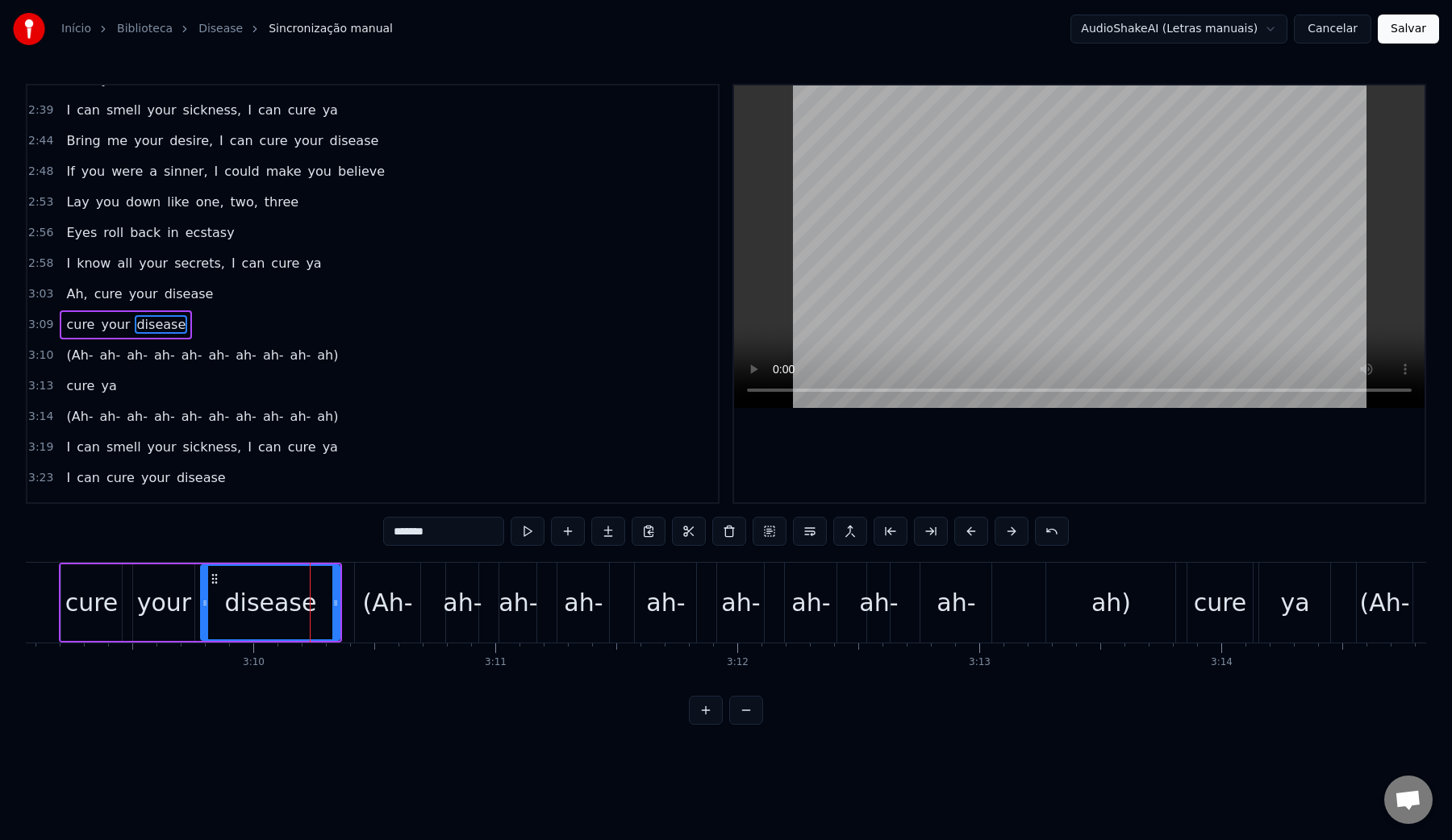
scroll to position [1215, 0]
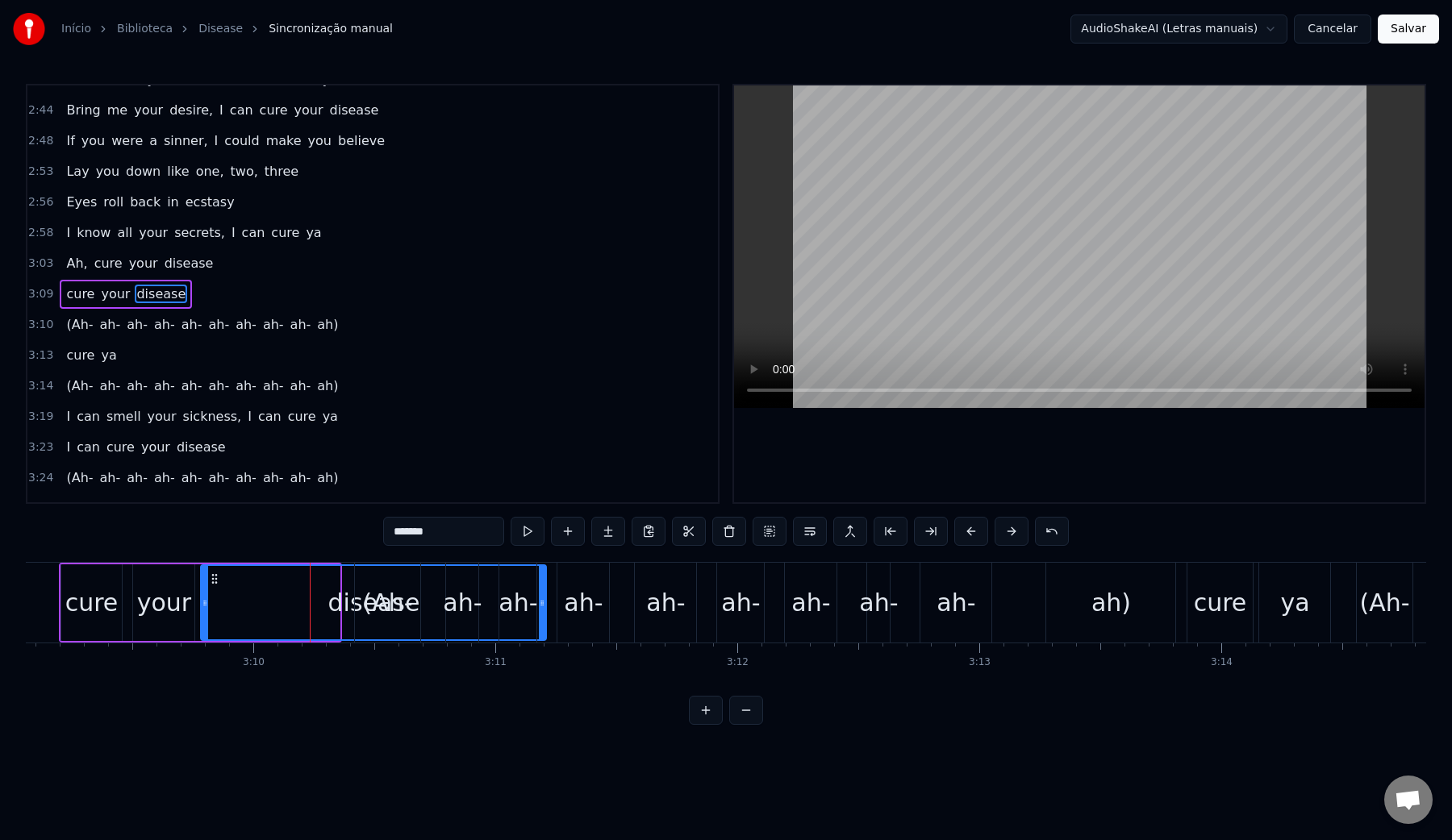
drag, startPoint x: 336, startPoint y: 605, endPoint x: 544, endPoint y: 602, distance: 208.0
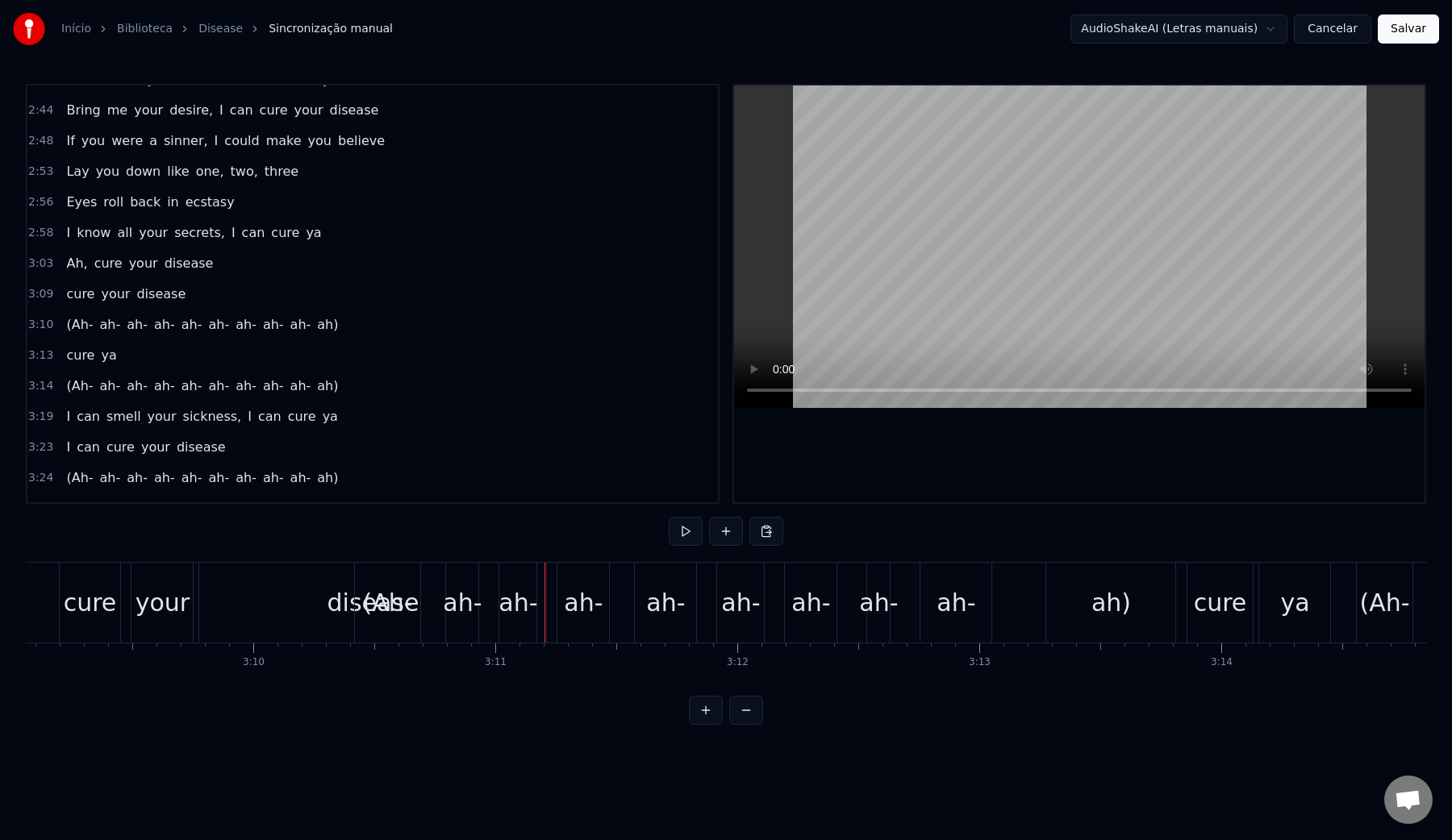
click at [623, 608] on div "(Ah- ah- ah- ah- ah- ah- ah- ah- ah- ah)" at bounding box center [767, 602] width 826 height 80
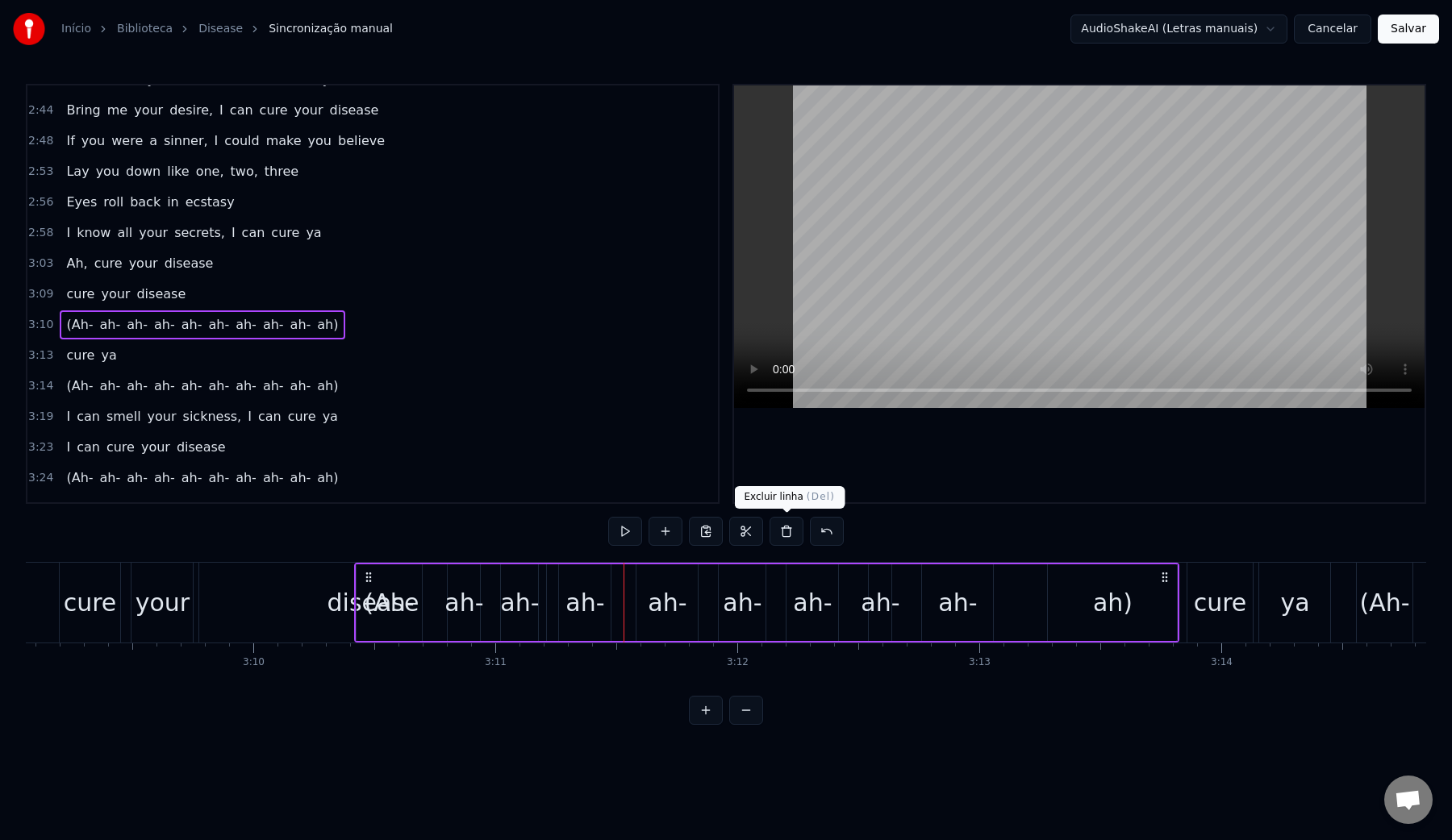
click at [784, 543] on button at bounding box center [786, 531] width 34 height 29
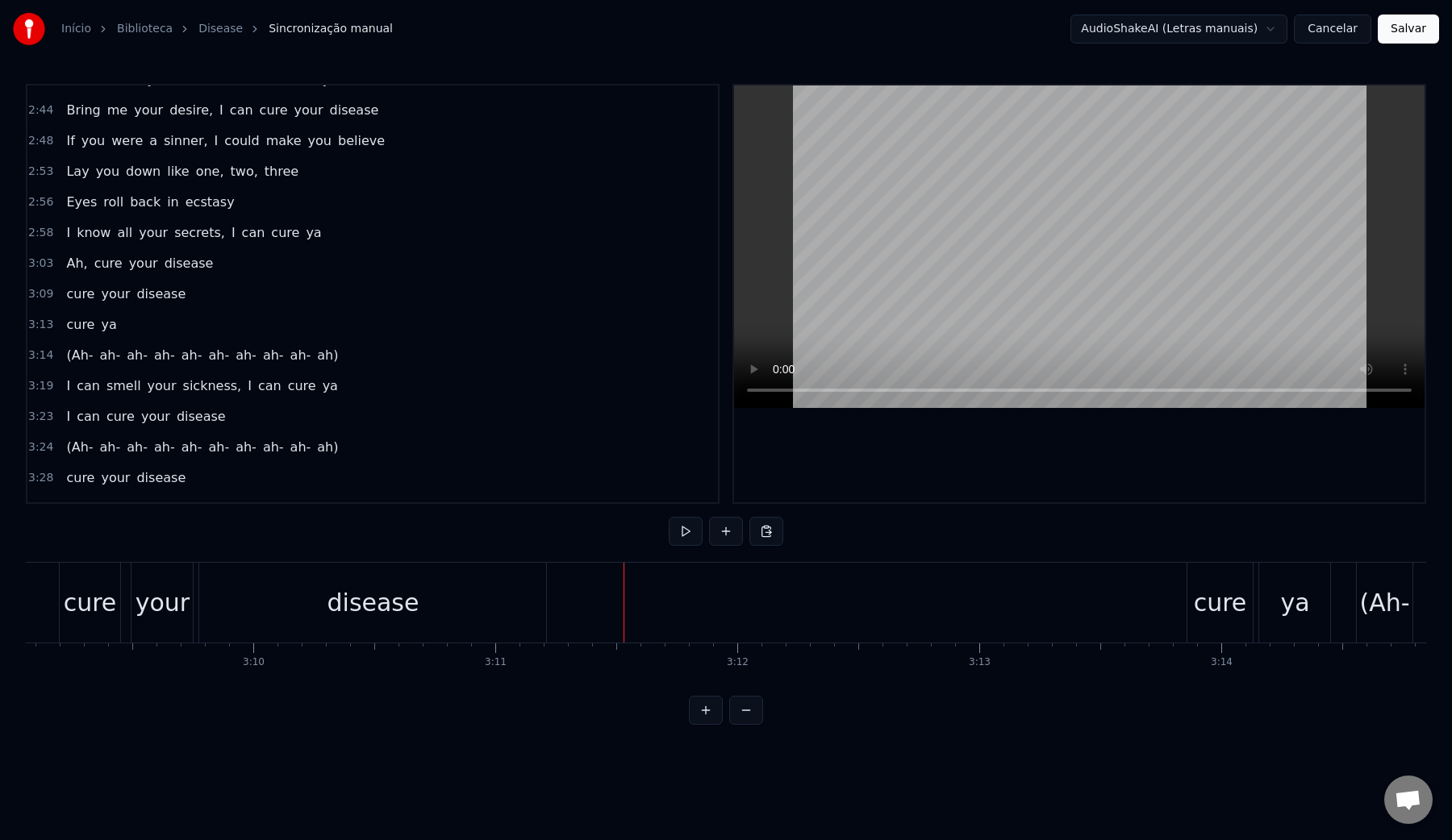
click at [373, 592] on div "disease" at bounding box center [373, 602] width 92 height 36
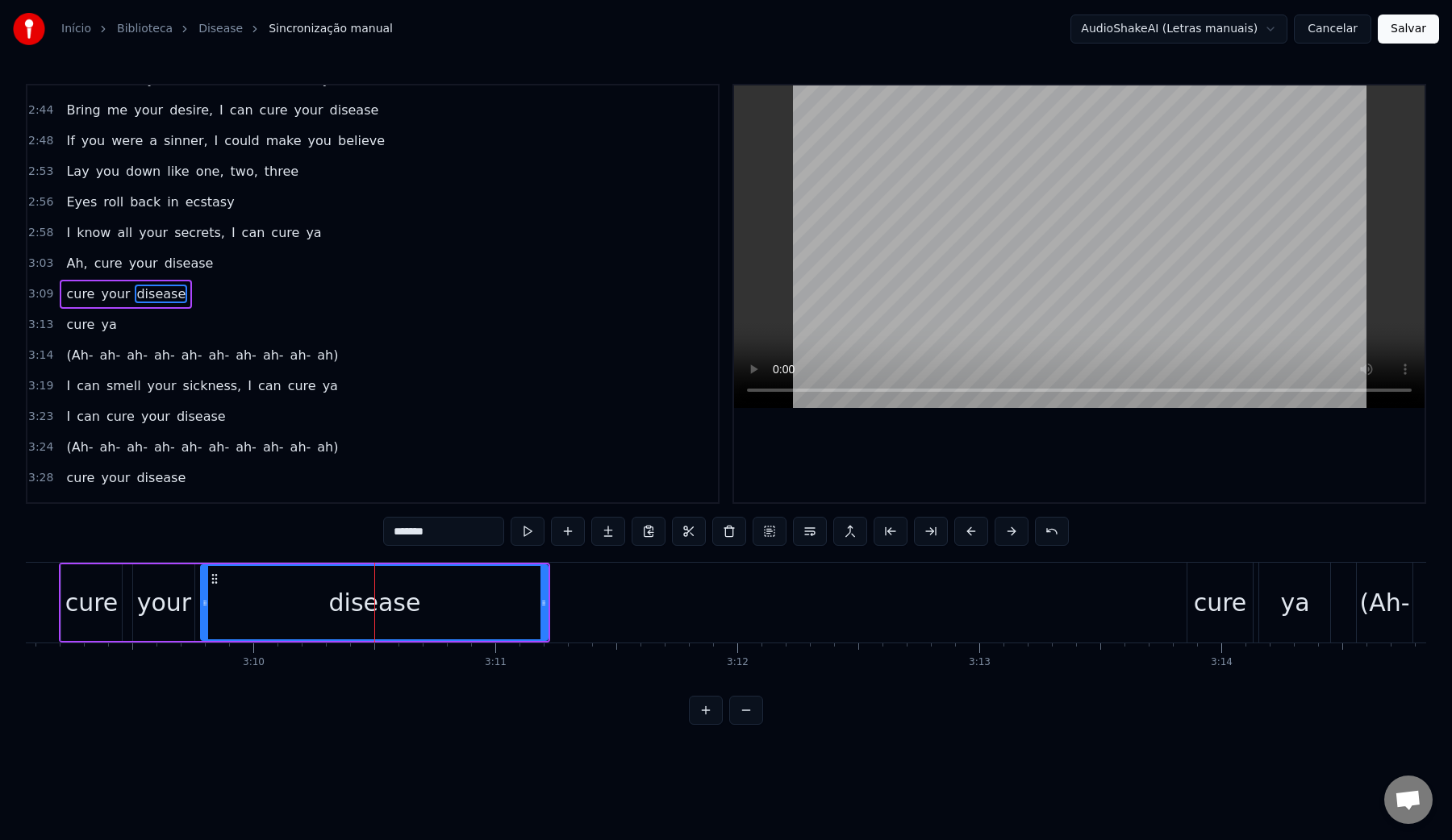
click at [898, 244] on video at bounding box center [1079, 247] width 690 height 322
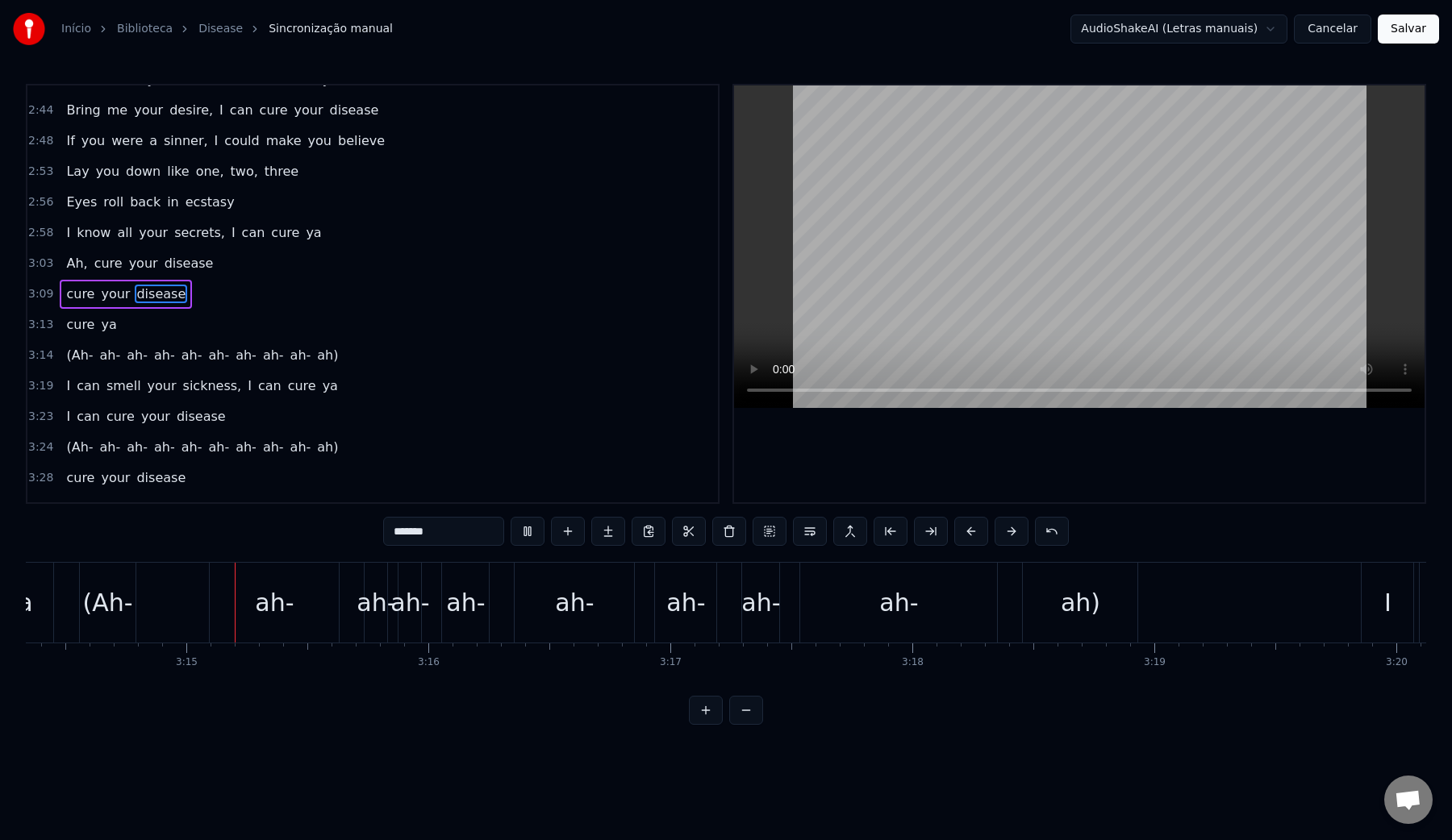
scroll to position [0, 47024]
click at [898, 244] on video at bounding box center [1079, 247] width 690 height 322
click at [189, 608] on div "(Ah- ah- ah- ah- ah- ah- ah- ah- ah- ah)" at bounding box center [605, 602] width 1063 height 80
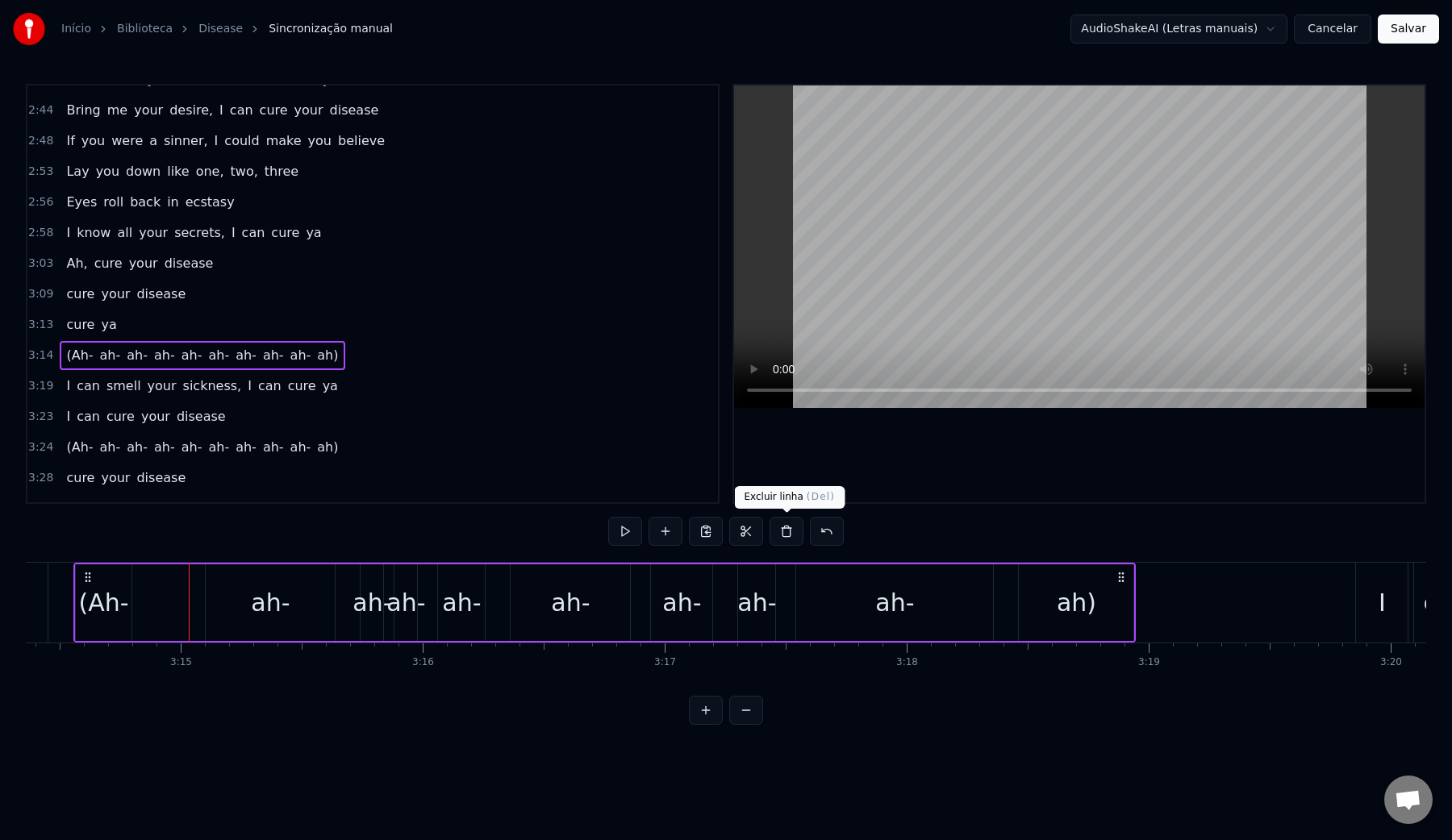
click at [775, 531] on button at bounding box center [786, 531] width 34 height 29
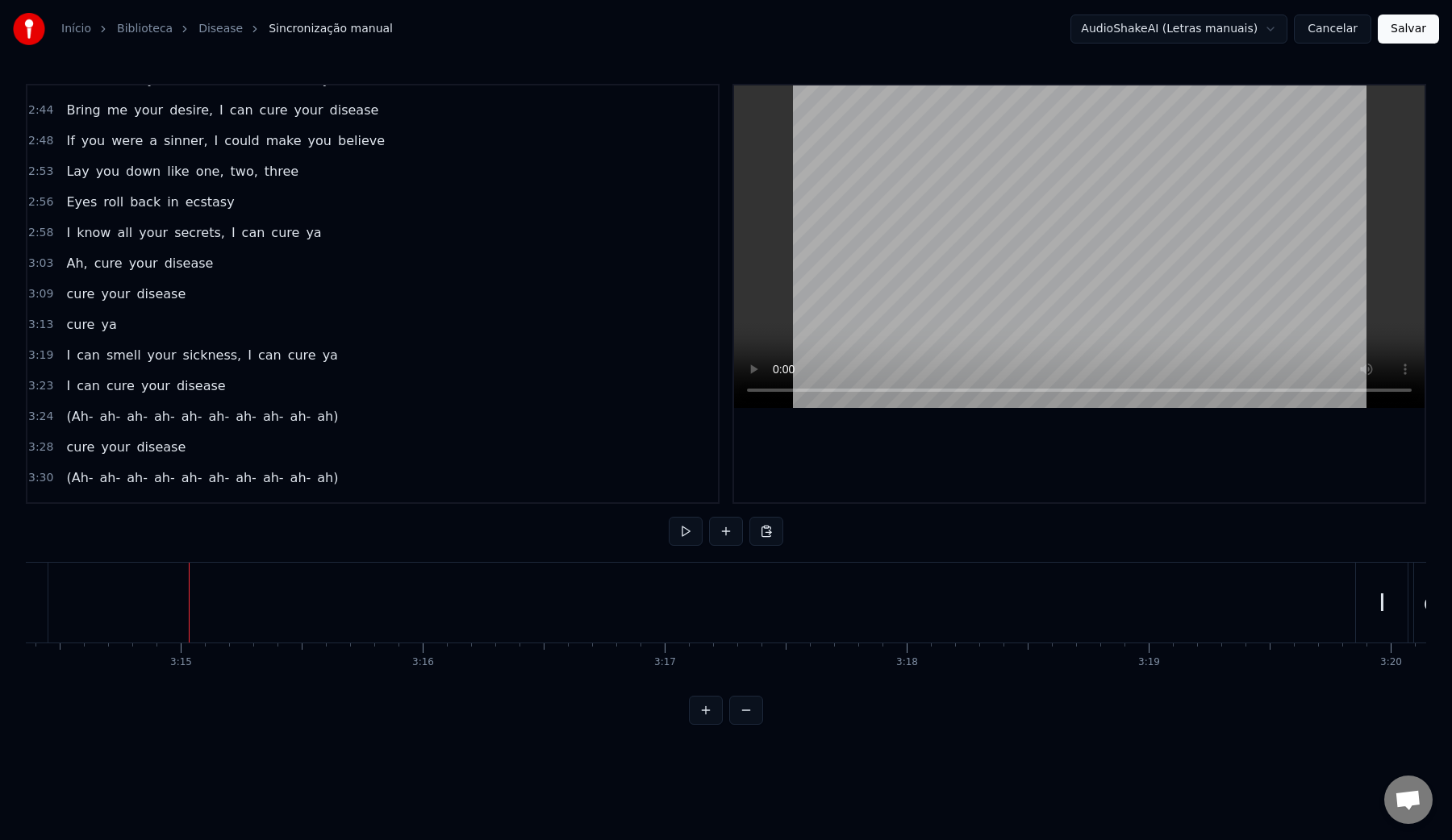
click at [912, 275] on video at bounding box center [1079, 247] width 690 height 322
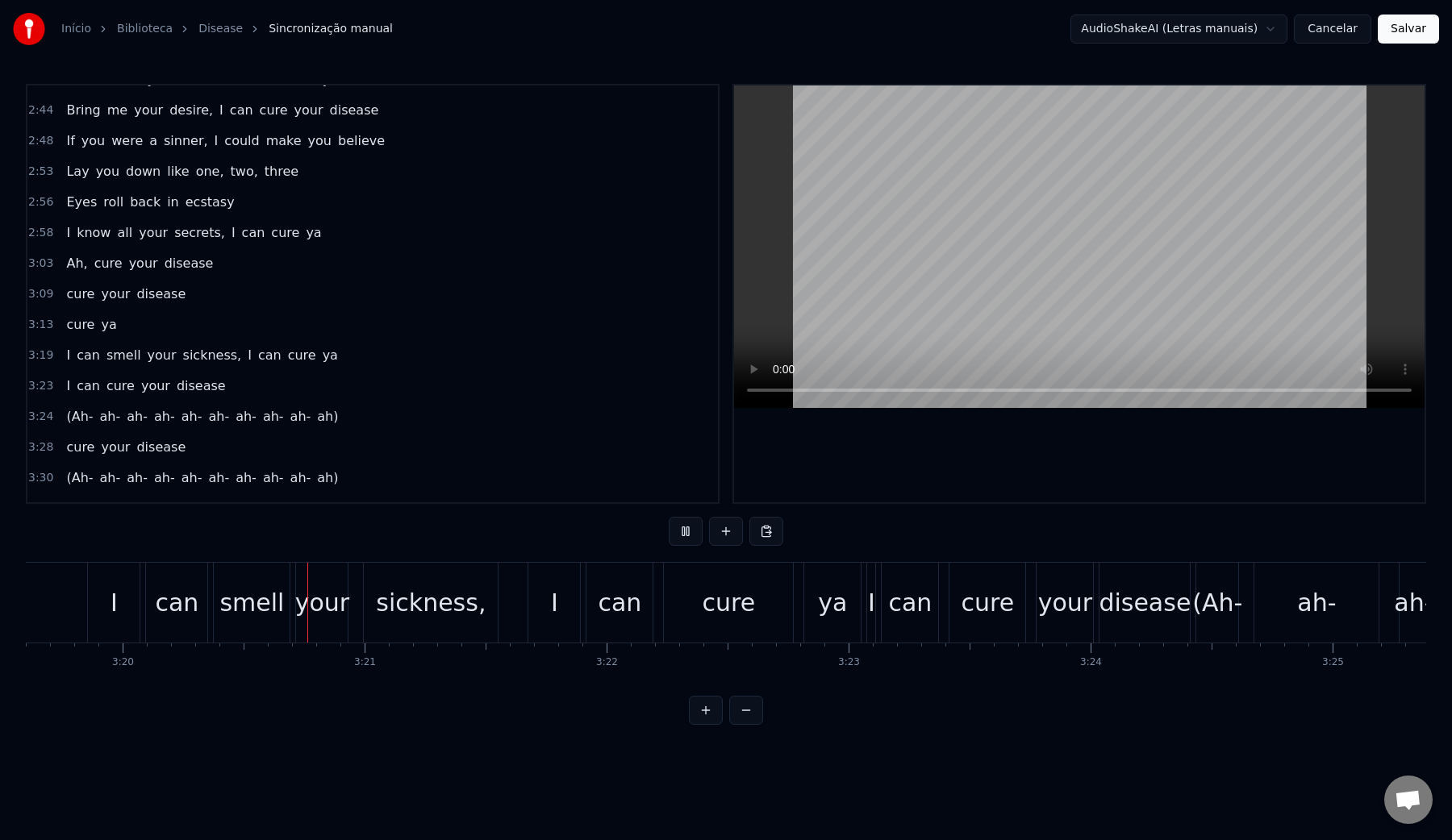
scroll to position [0, 48310]
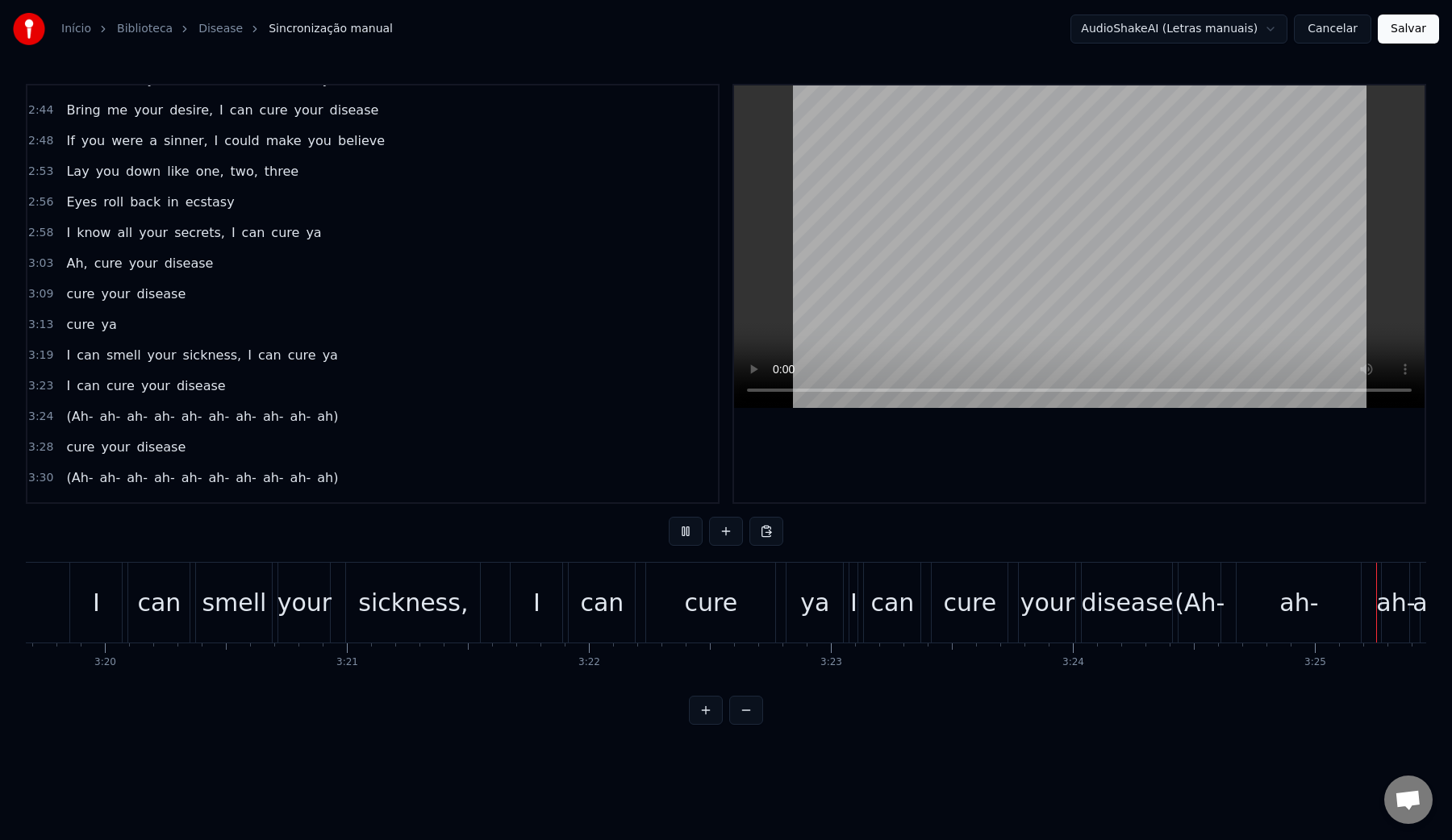
click at [941, 253] on video at bounding box center [1079, 247] width 690 height 322
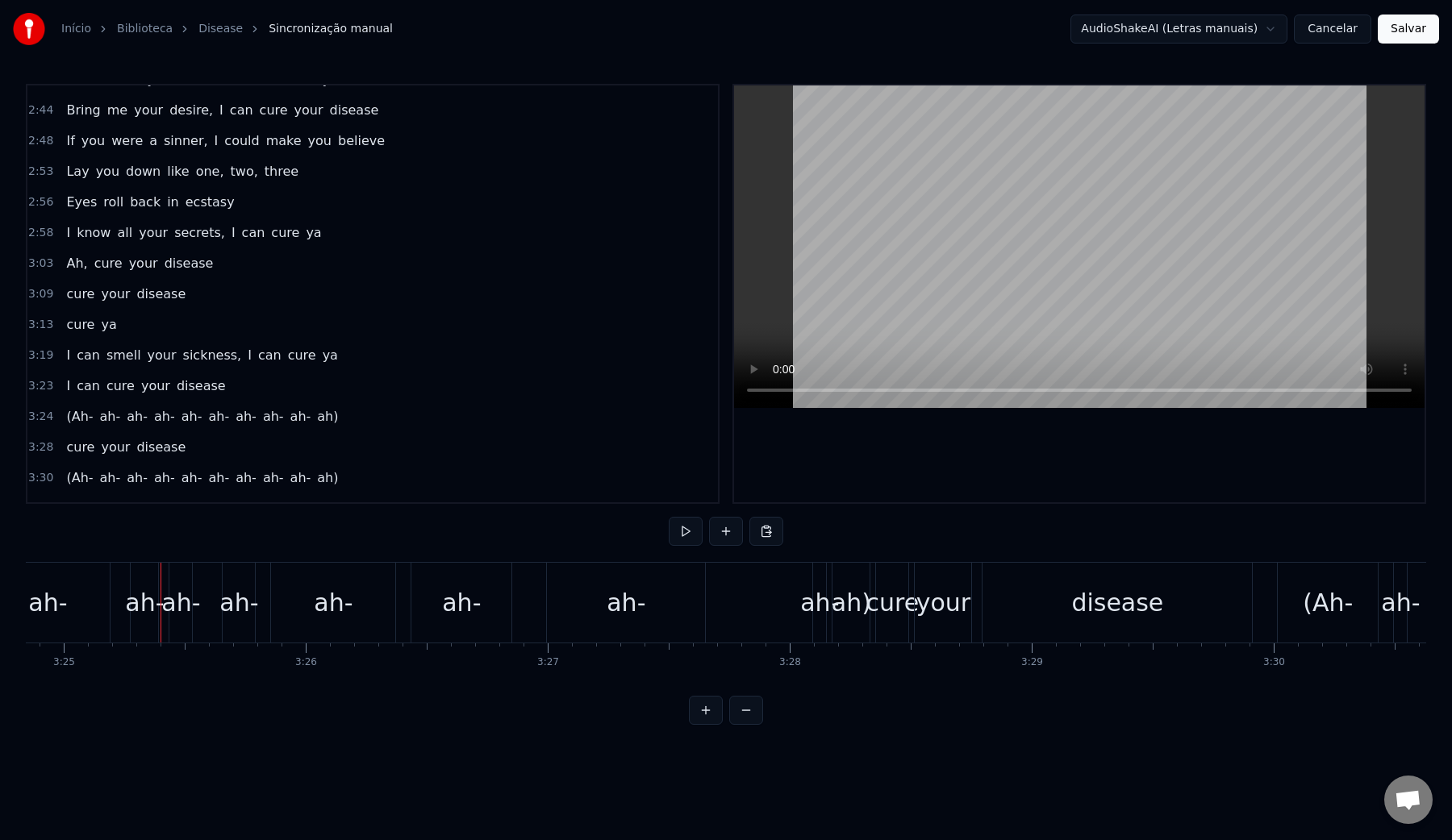
scroll to position [0, 49614]
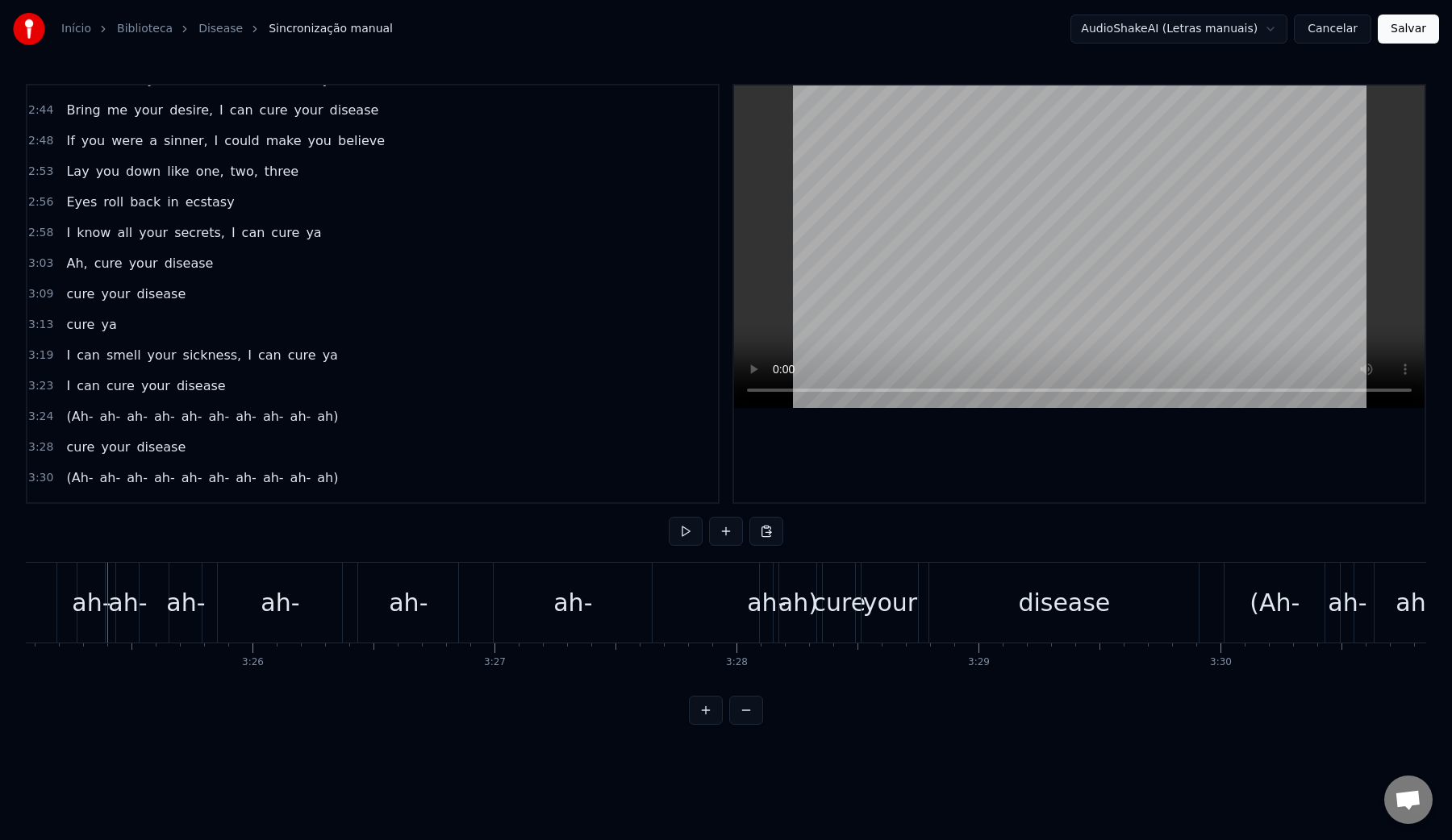
click at [209, 608] on div "(Ah- ah- ah- ah- ah- ah- ah- ah- ah- ah)" at bounding box center [347, 602] width 947 height 80
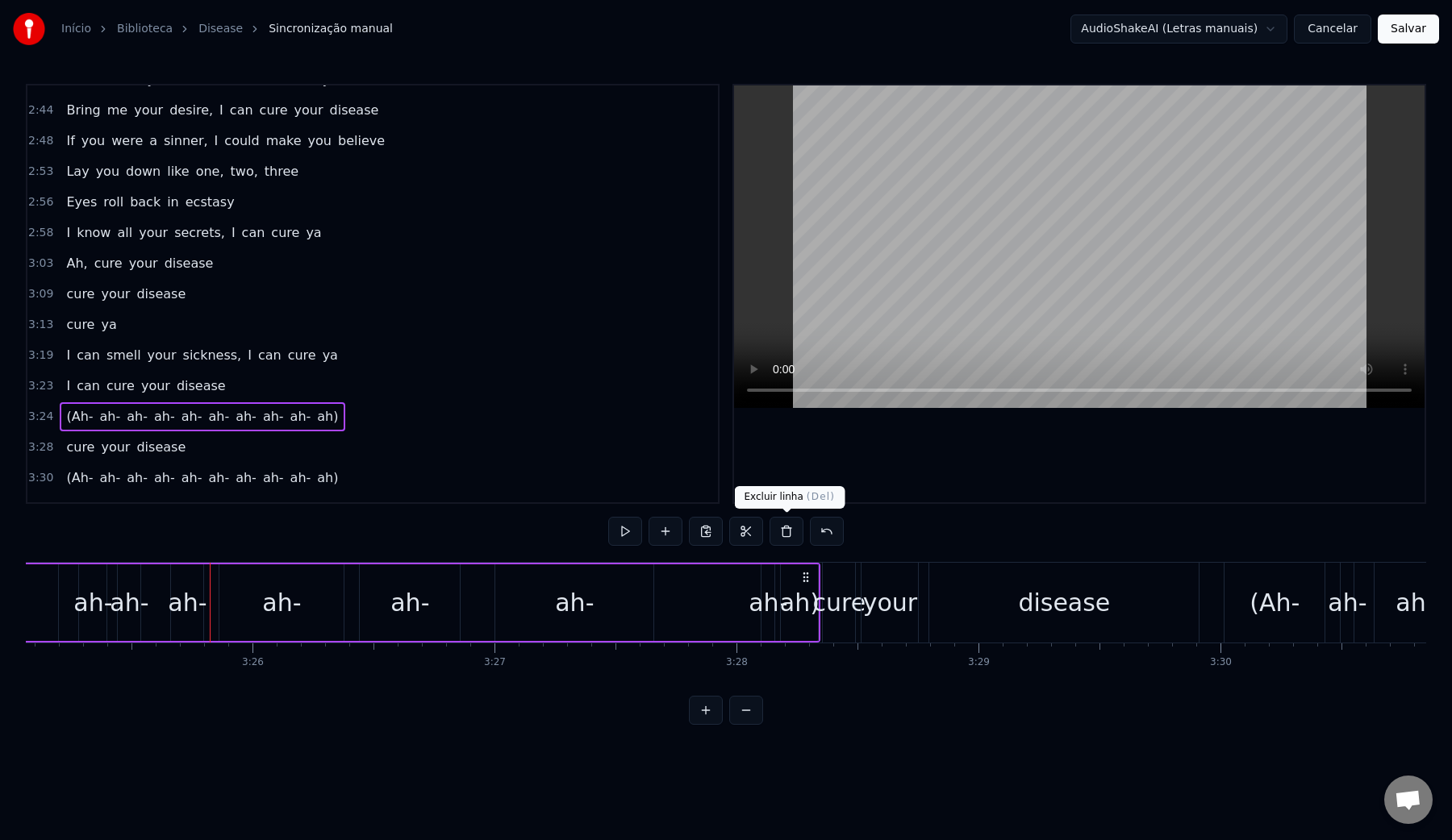
click at [782, 531] on button at bounding box center [786, 531] width 34 height 29
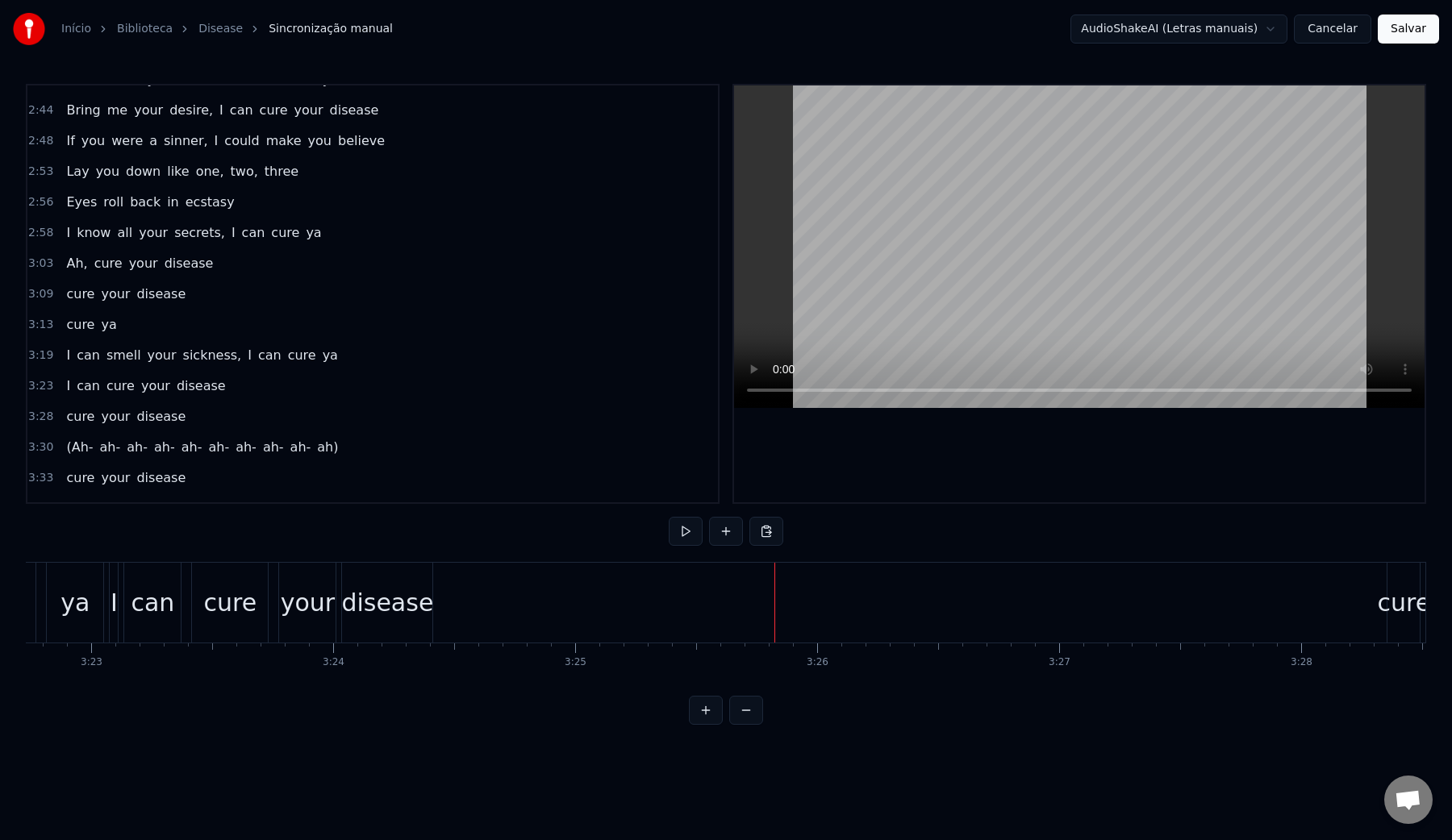
scroll to position [0, 48994]
click at [145, 602] on div "ya" at bounding box center [130, 602] width 56 height 80
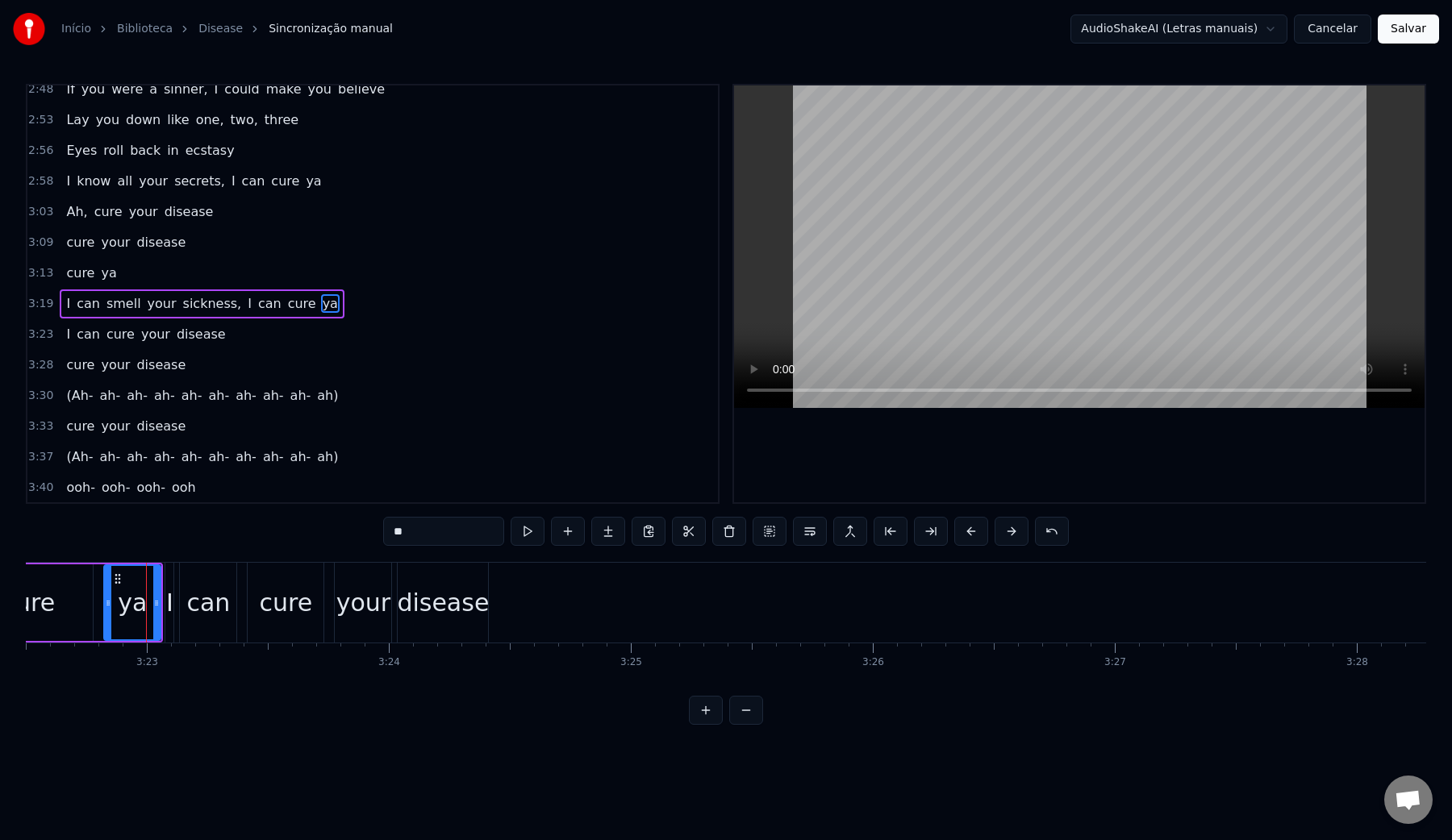
scroll to position [1268, 0]
click at [951, 228] on video at bounding box center [1079, 247] width 690 height 322
click at [457, 601] on div "disease" at bounding box center [442, 602] width 92 height 36
type input "*******"
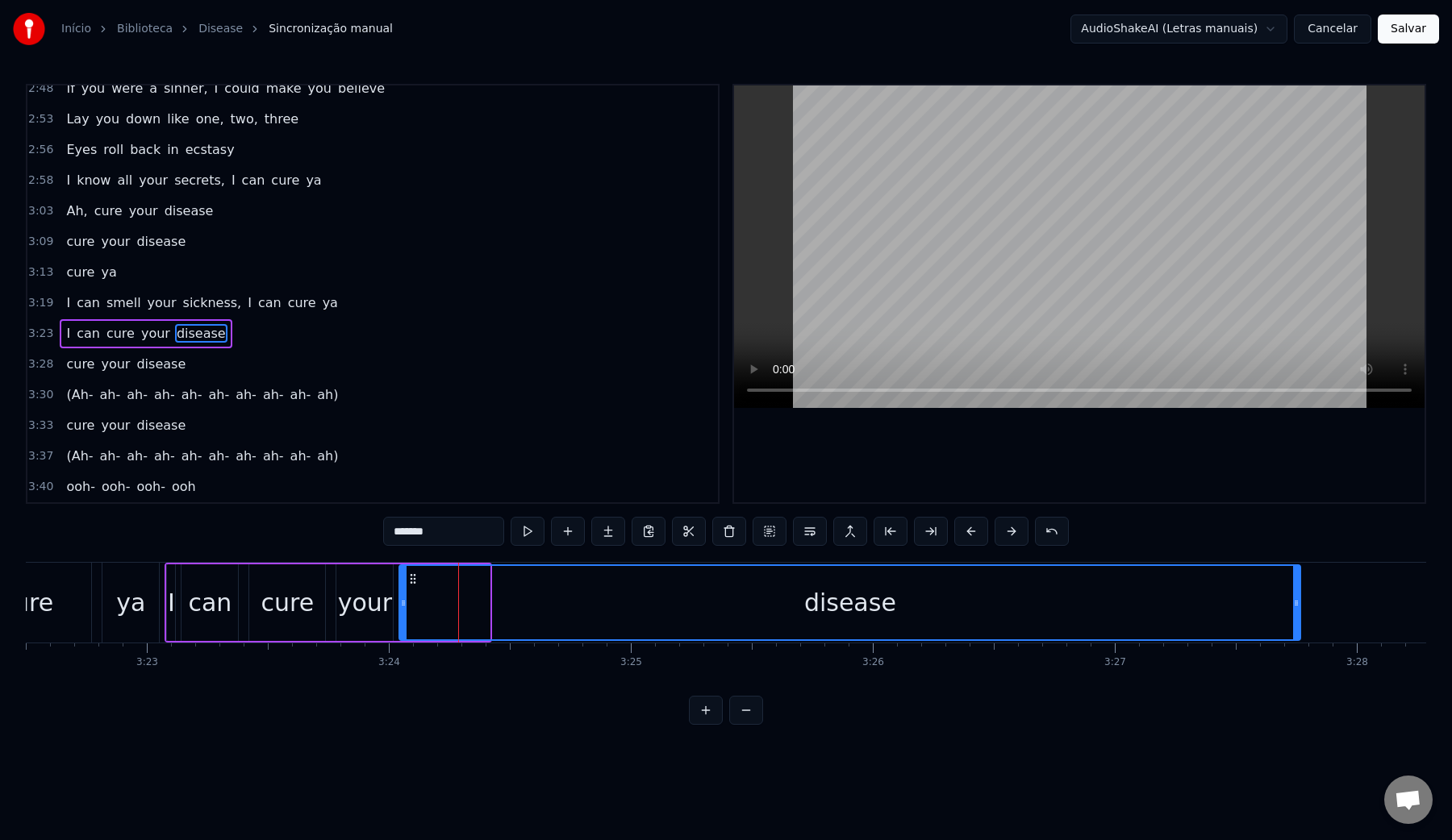
drag, startPoint x: 486, startPoint y: 600, endPoint x: 1296, endPoint y: 579, distance: 810.3
click at [1296, 579] on div at bounding box center [1295, 602] width 6 height 74
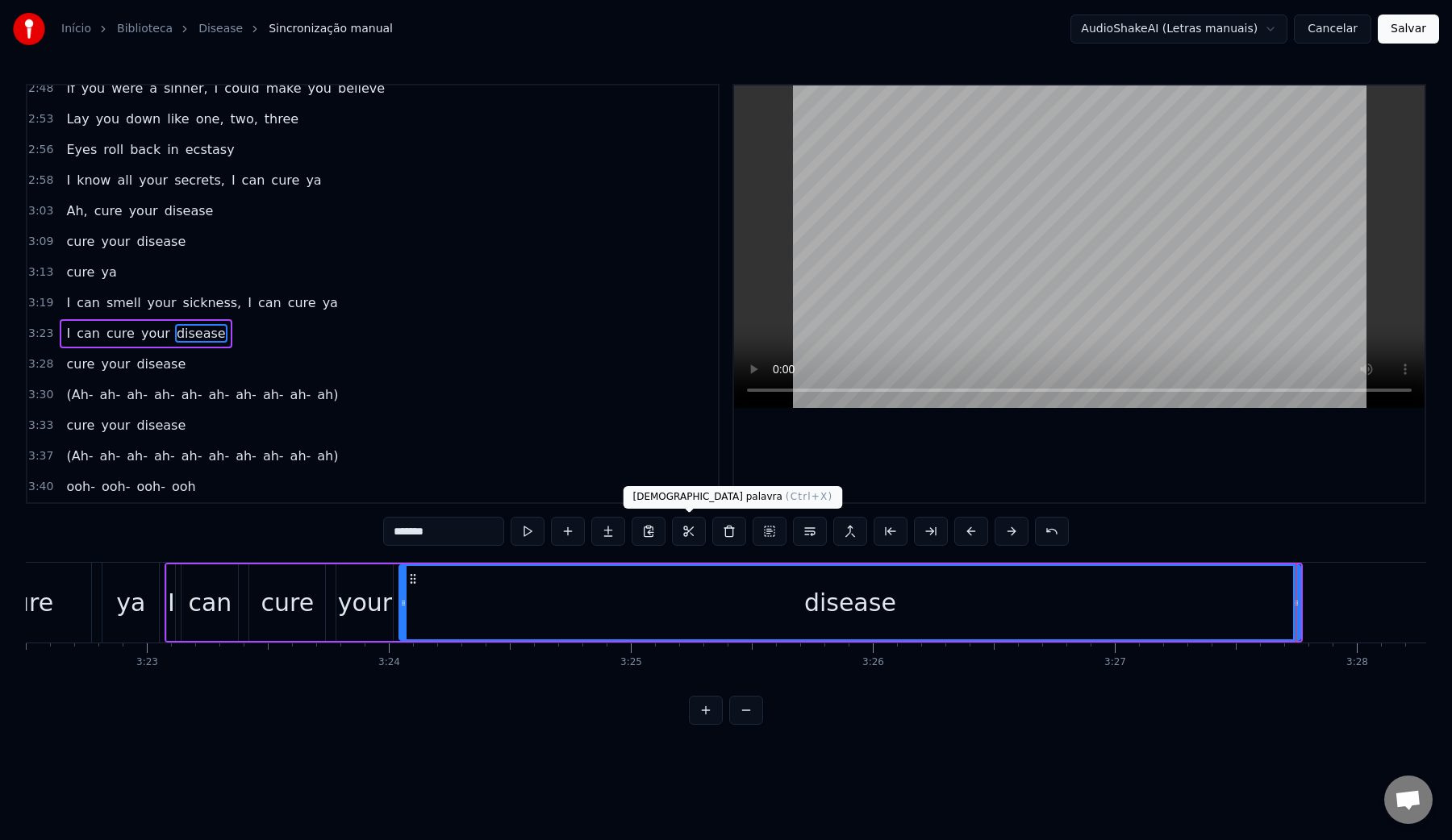
click at [663, 602] on div "disease" at bounding box center [849, 602] width 899 height 74
click at [986, 255] on video at bounding box center [1079, 247] width 690 height 322
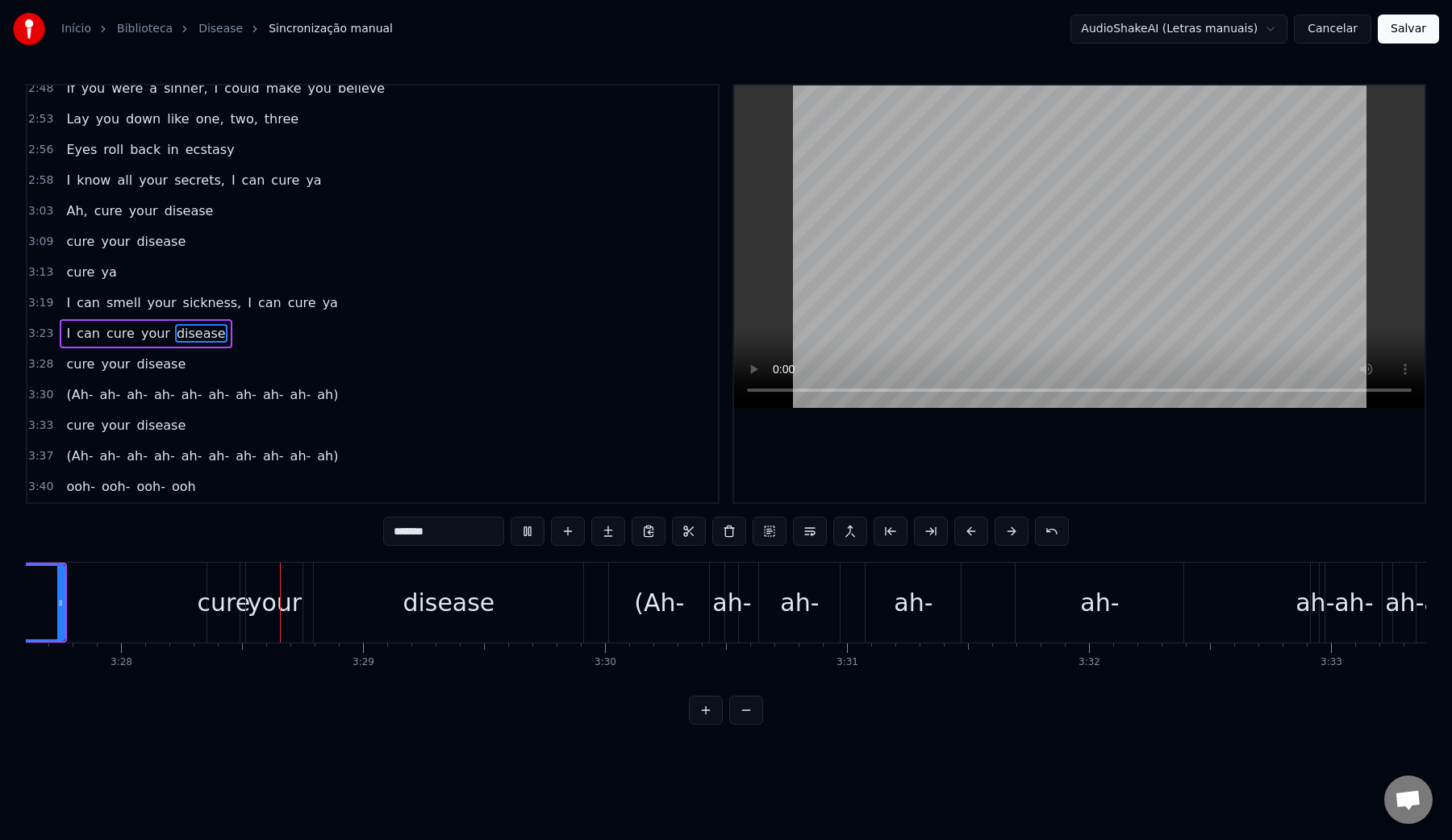
scroll to position [0, 50238]
click at [986, 255] on video at bounding box center [1079, 247] width 690 height 322
click at [524, 605] on div "disease" at bounding box center [439, 602] width 270 height 80
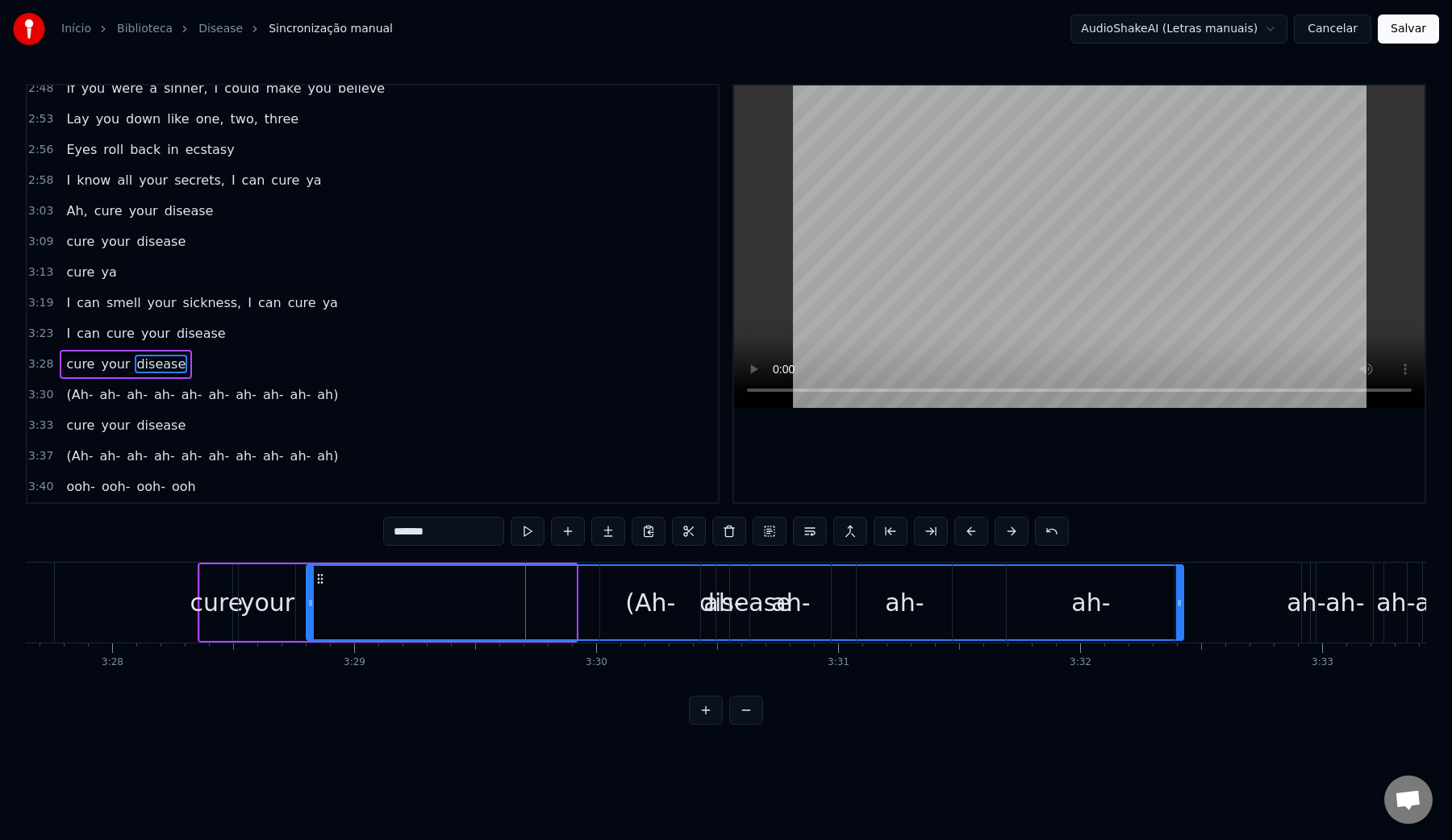
drag, startPoint x: 573, startPoint y: 607, endPoint x: 1181, endPoint y: 615, distance: 608.1
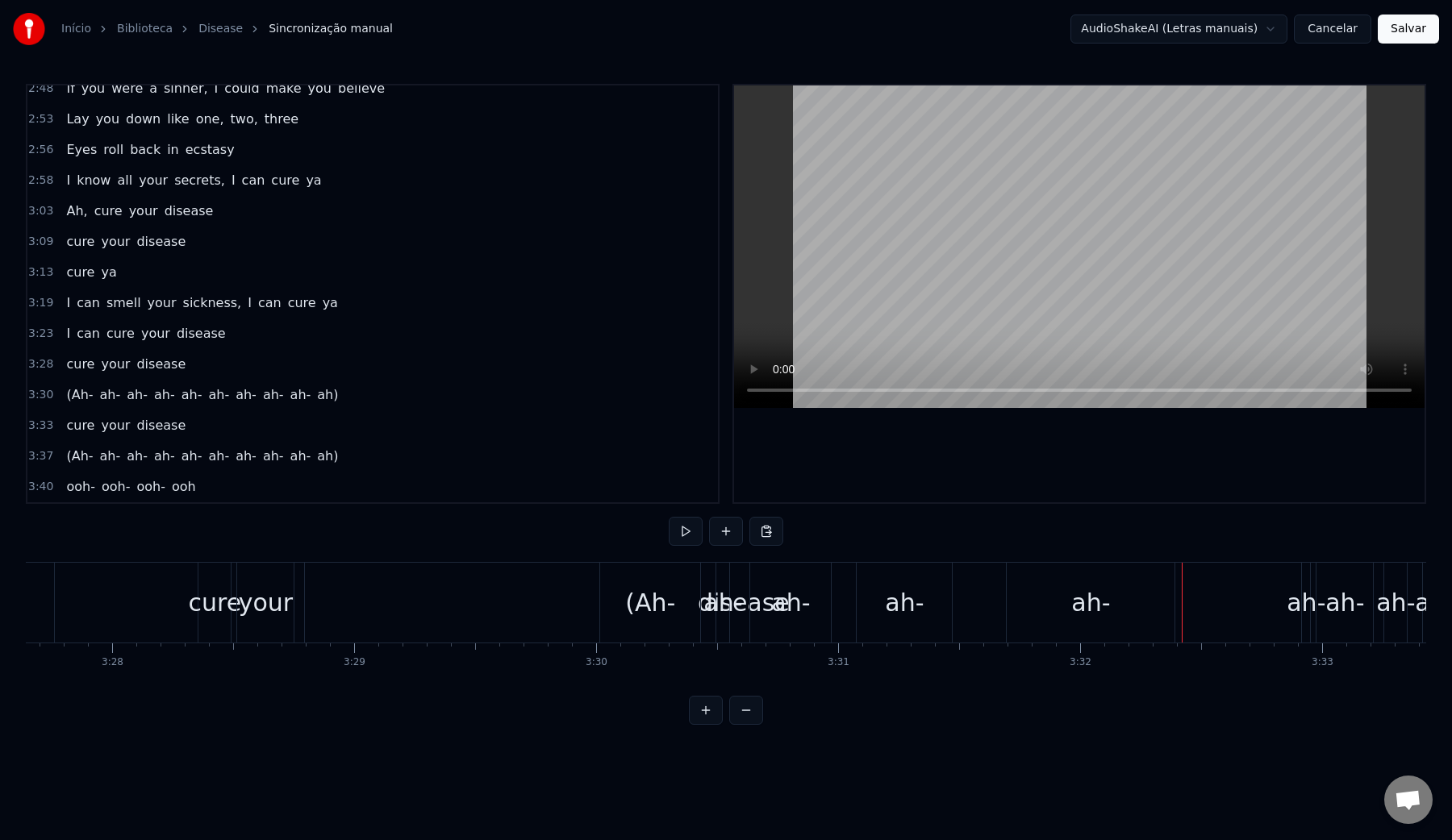
click at [1221, 609] on div "(Ah- ah- ah- ah- ah- ah- ah- ah- ah- ah)" at bounding box center [1050, 602] width 903 height 80
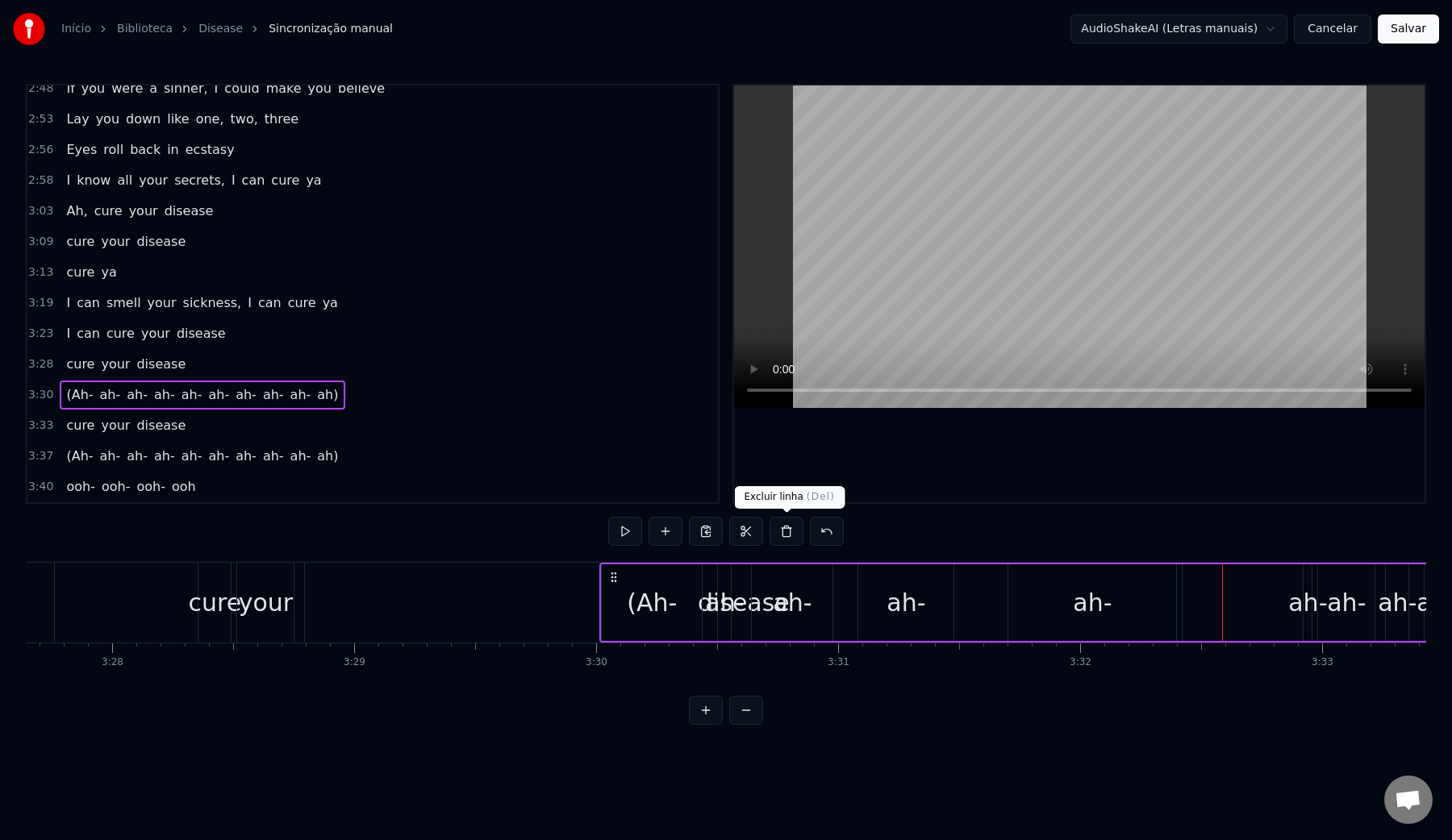
click at [776, 529] on button at bounding box center [786, 531] width 34 height 29
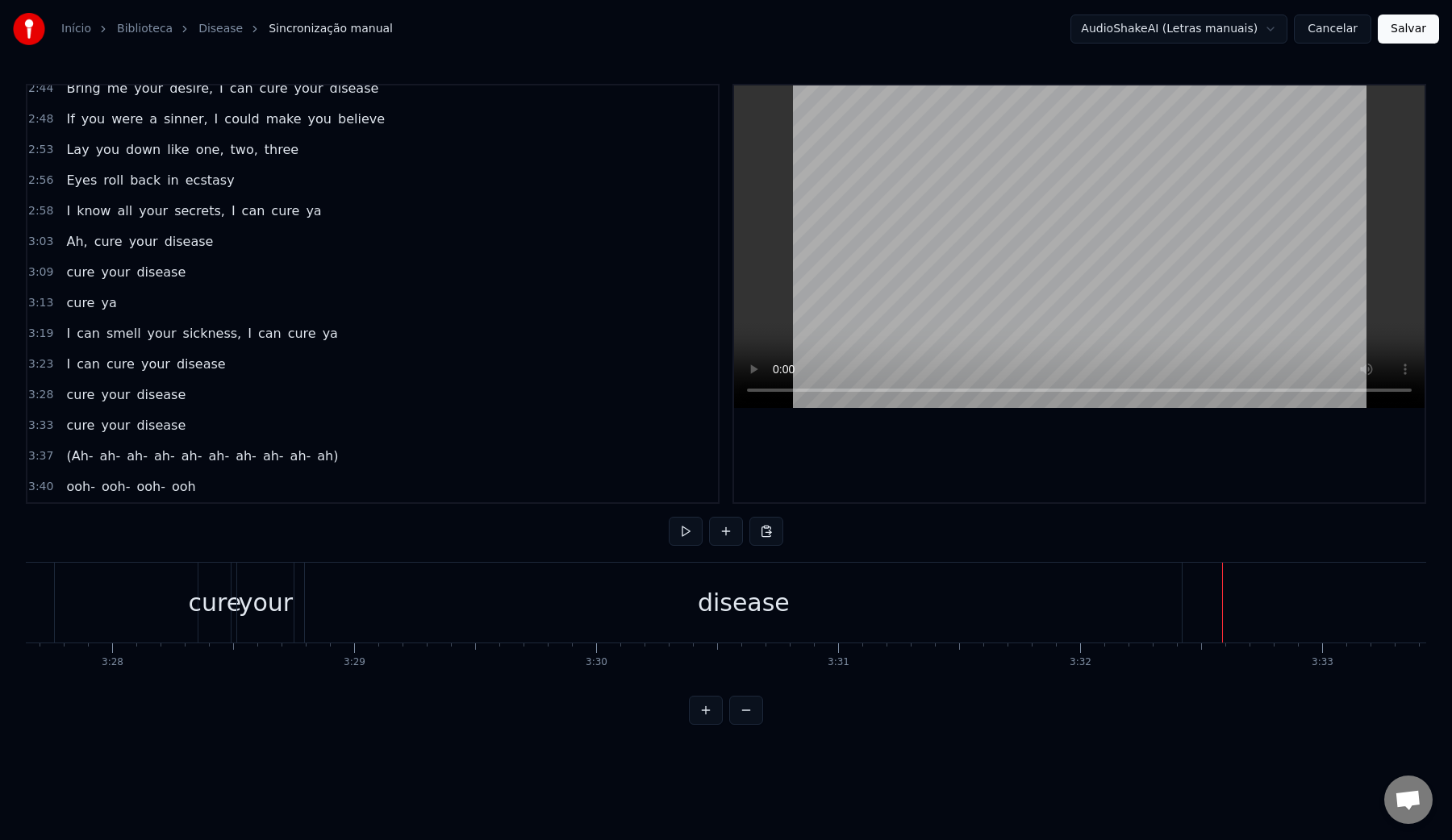
click at [525, 594] on div "disease" at bounding box center [742, 602] width 877 height 80
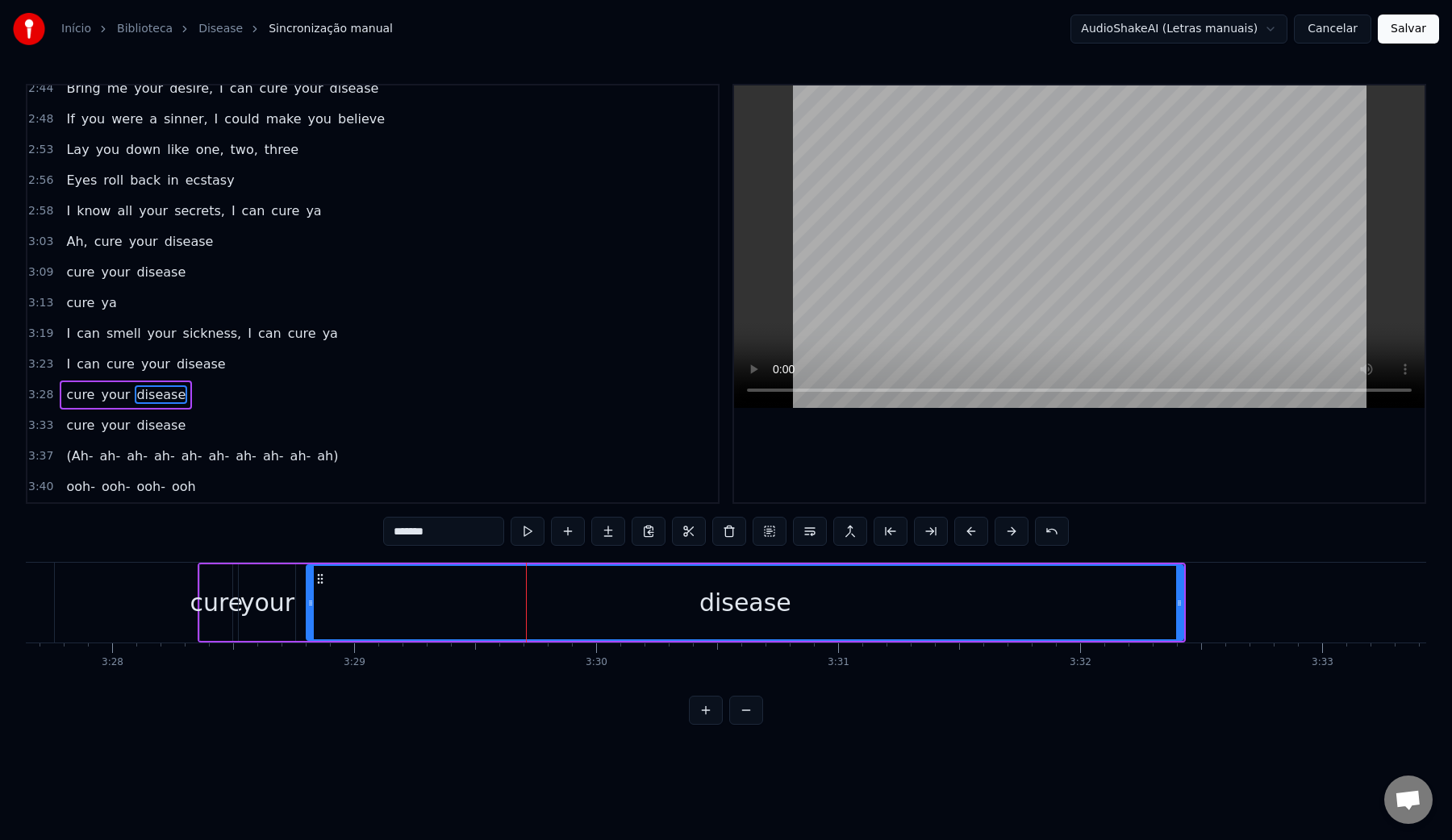
click at [978, 226] on video at bounding box center [1079, 247] width 690 height 322
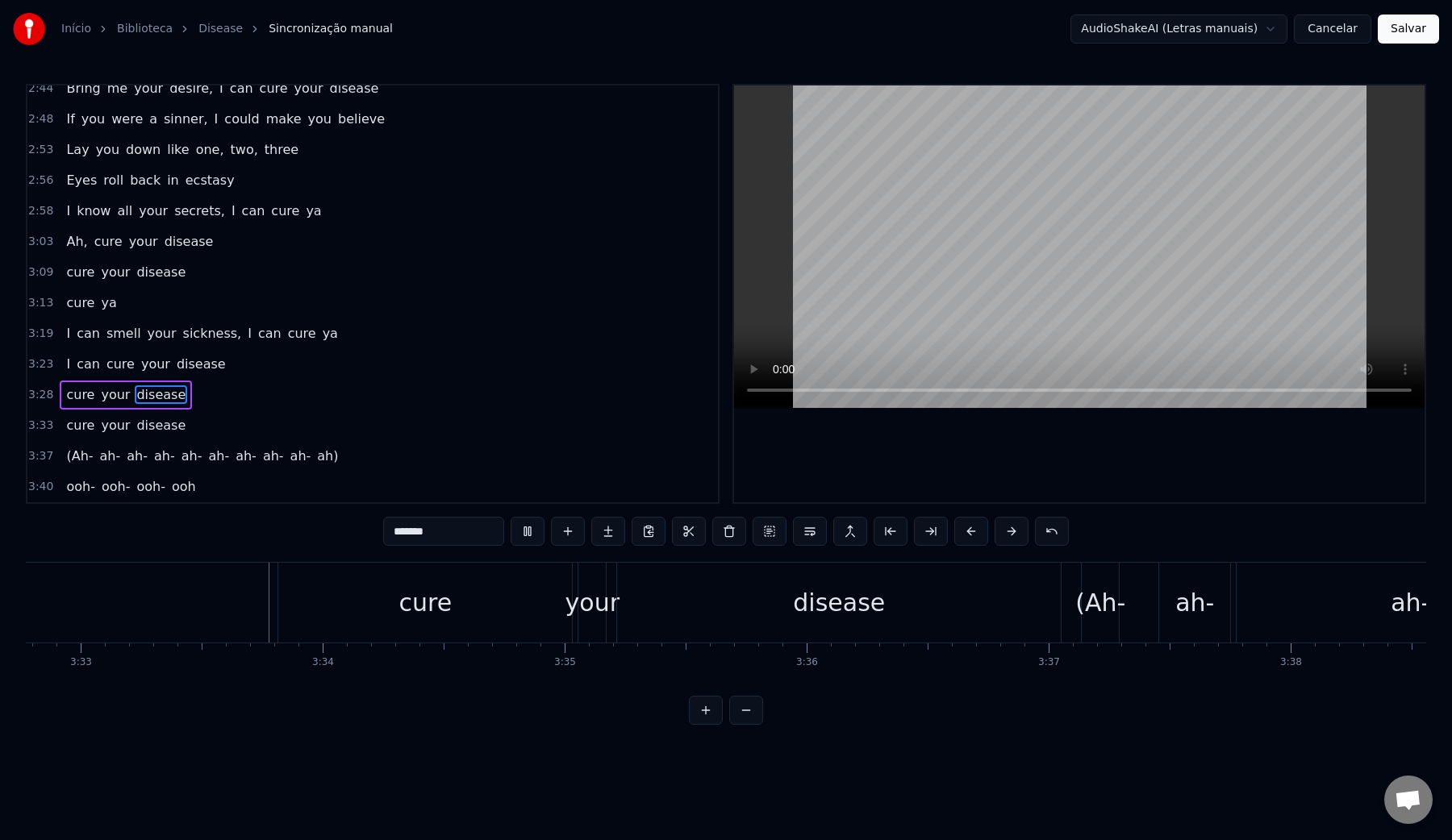
click at [1045, 218] on video at bounding box center [1079, 247] width 690 height 322
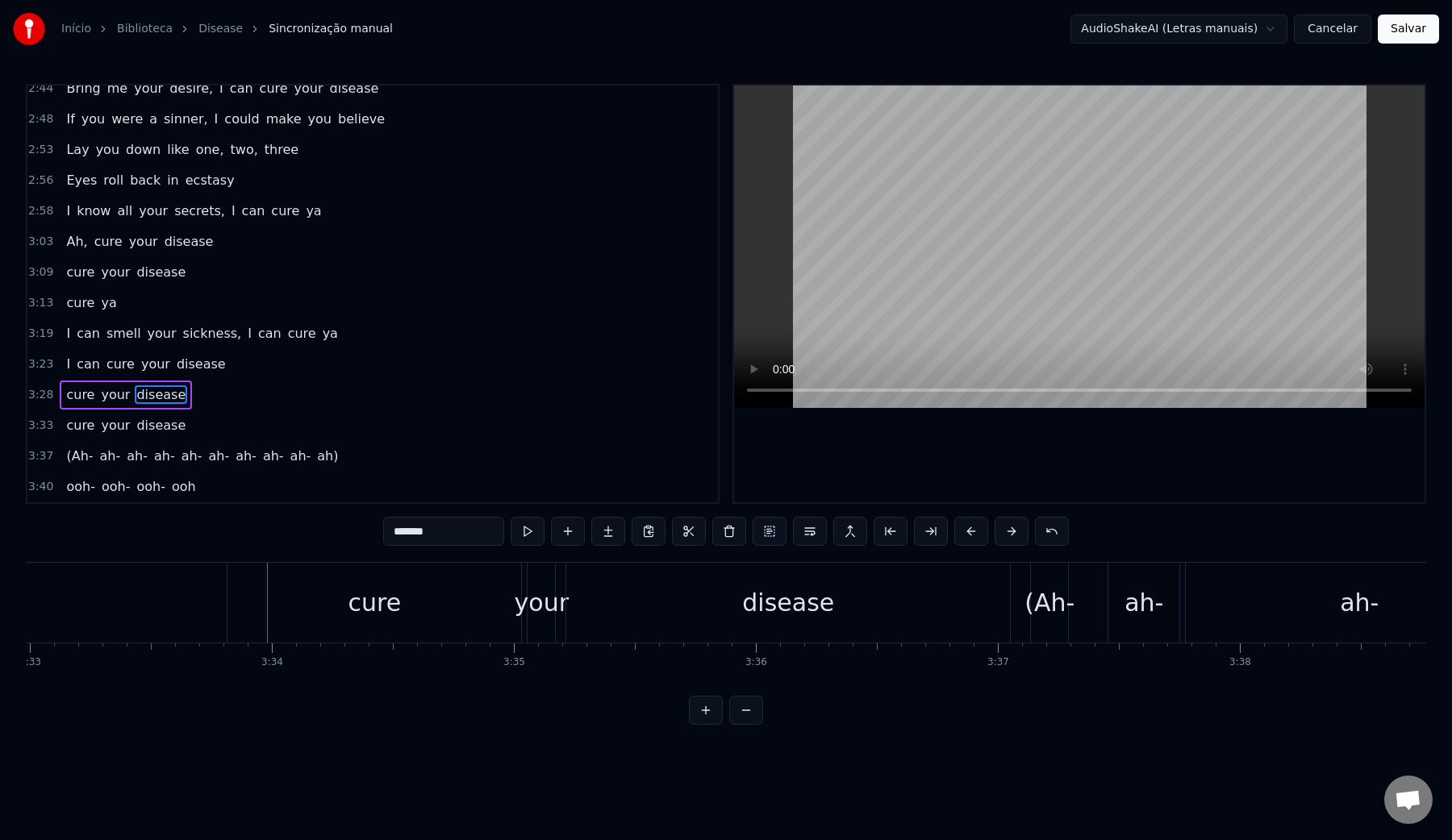
scroll to position [0, 51539]
click at [309, 612] on div "cure" at bounding box center [365, 602] width 293 height 80
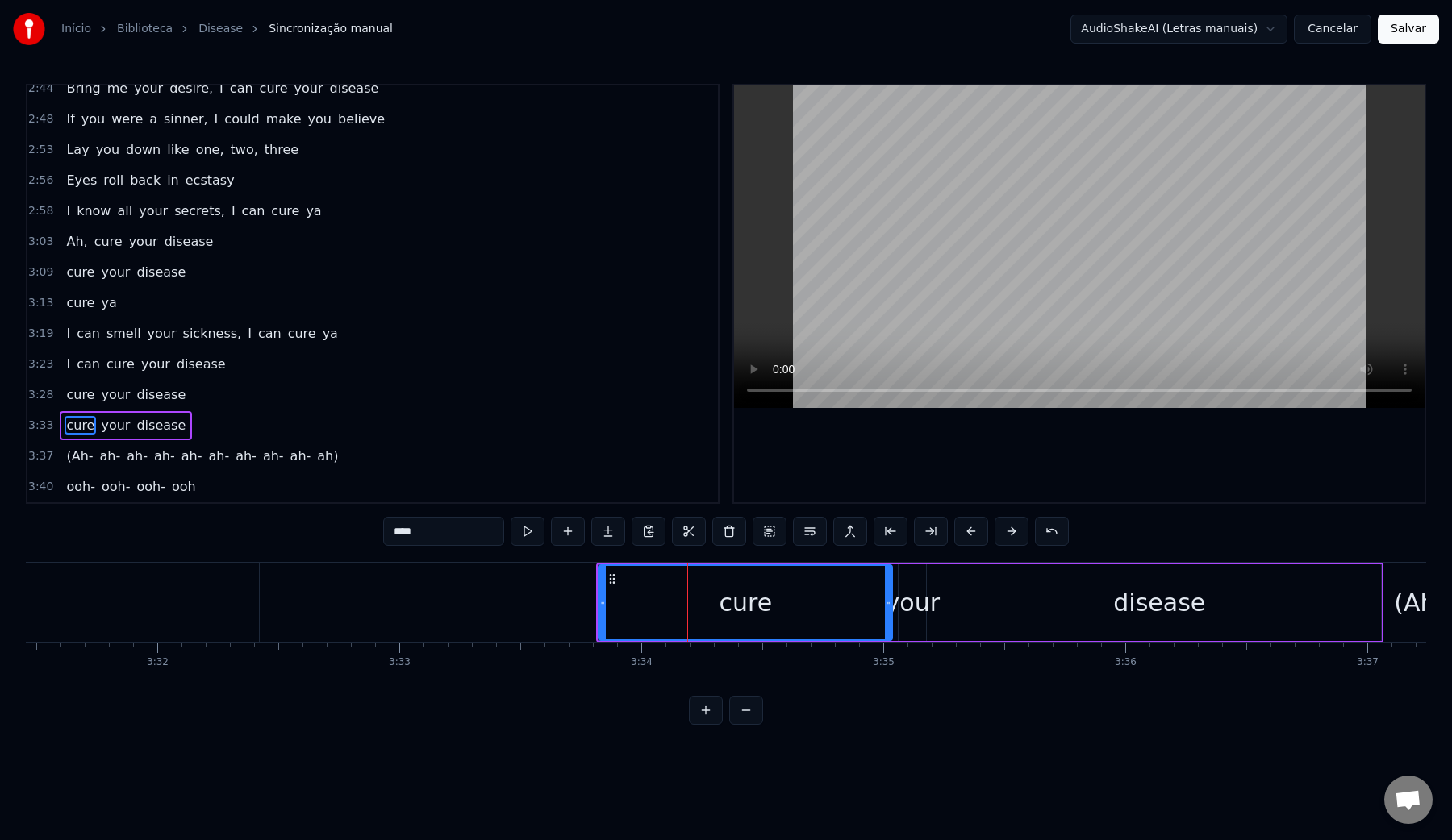
scroll to position [0, 51089]
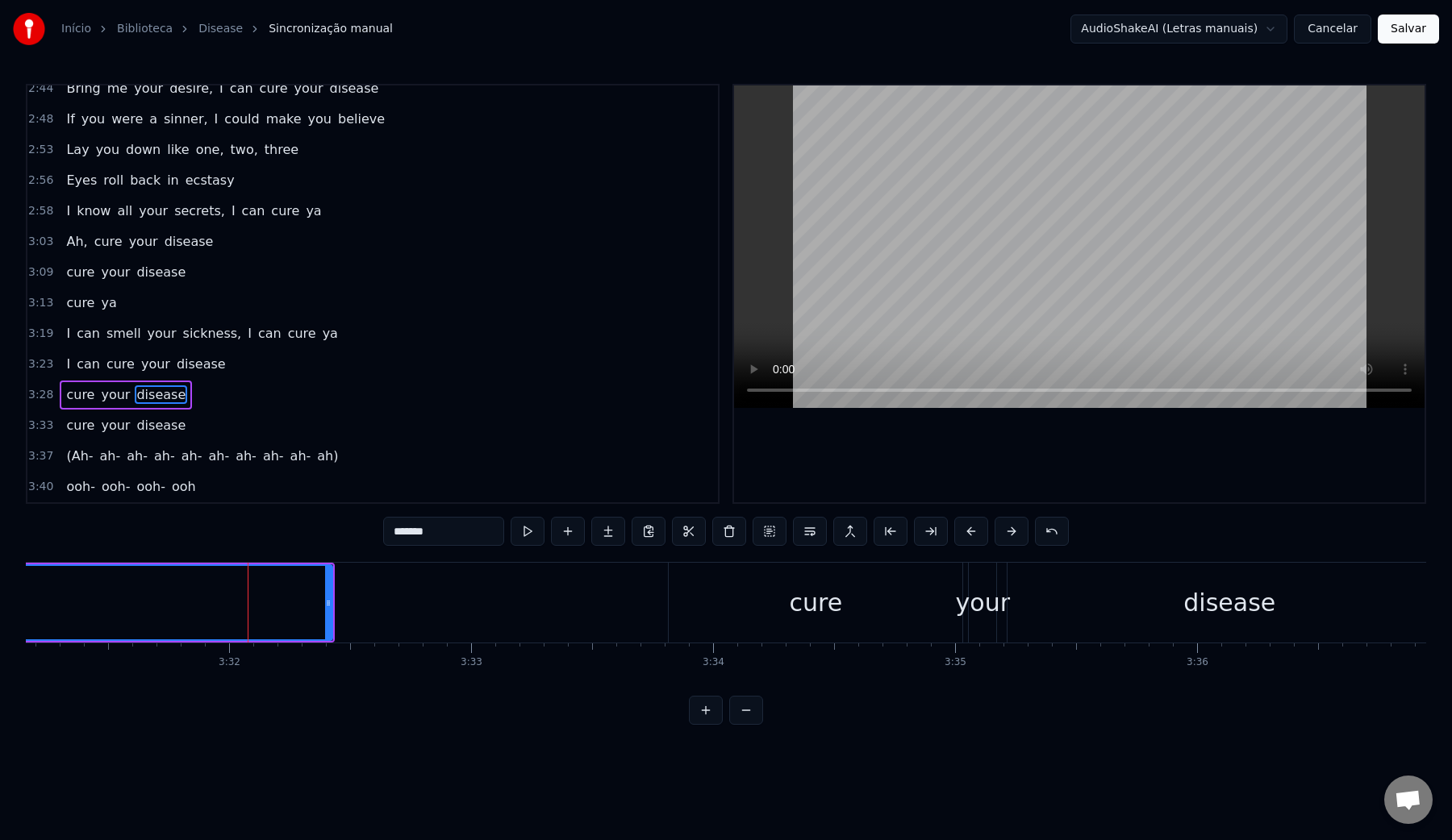
click at [946, 249] on video at bounding box center [1079, 247] width 690 height 322
click at [768, 592] on div "cure" at bounding box center [815, 602] width 293 height 80
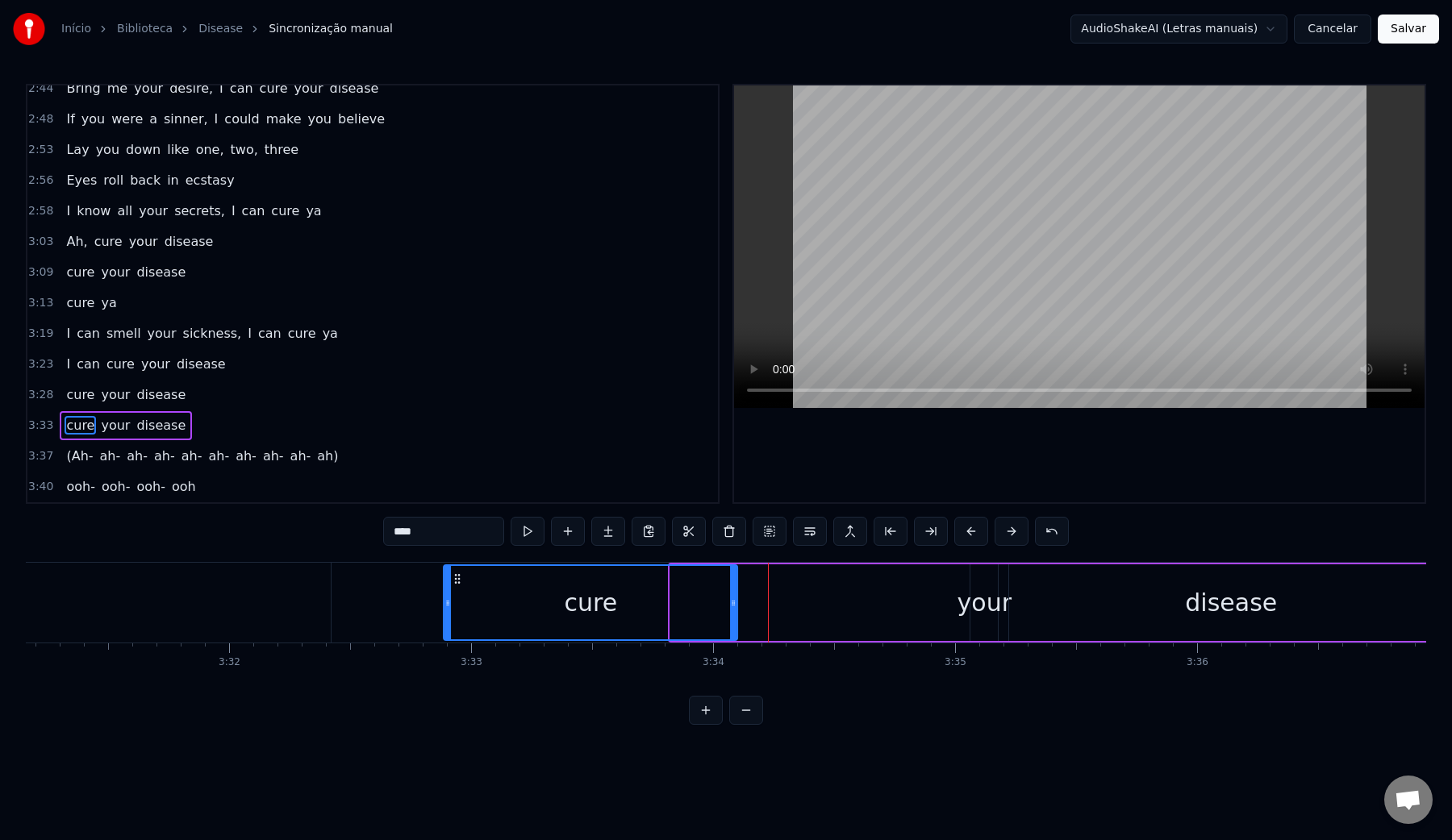
drag, startPoint x: 685, startPoint y: 578, endPoint x: 459, endPoint y: 576, distance: 226.0
click at [459, 576] on icon at bounding box center [457, 578] width 13 height 13
click at [924, 246] on video at bounding box center [1079, 247] width 690 height 322
click at [463, 614] on div "cure" at bounding box center [590, 602] width 292 height 74
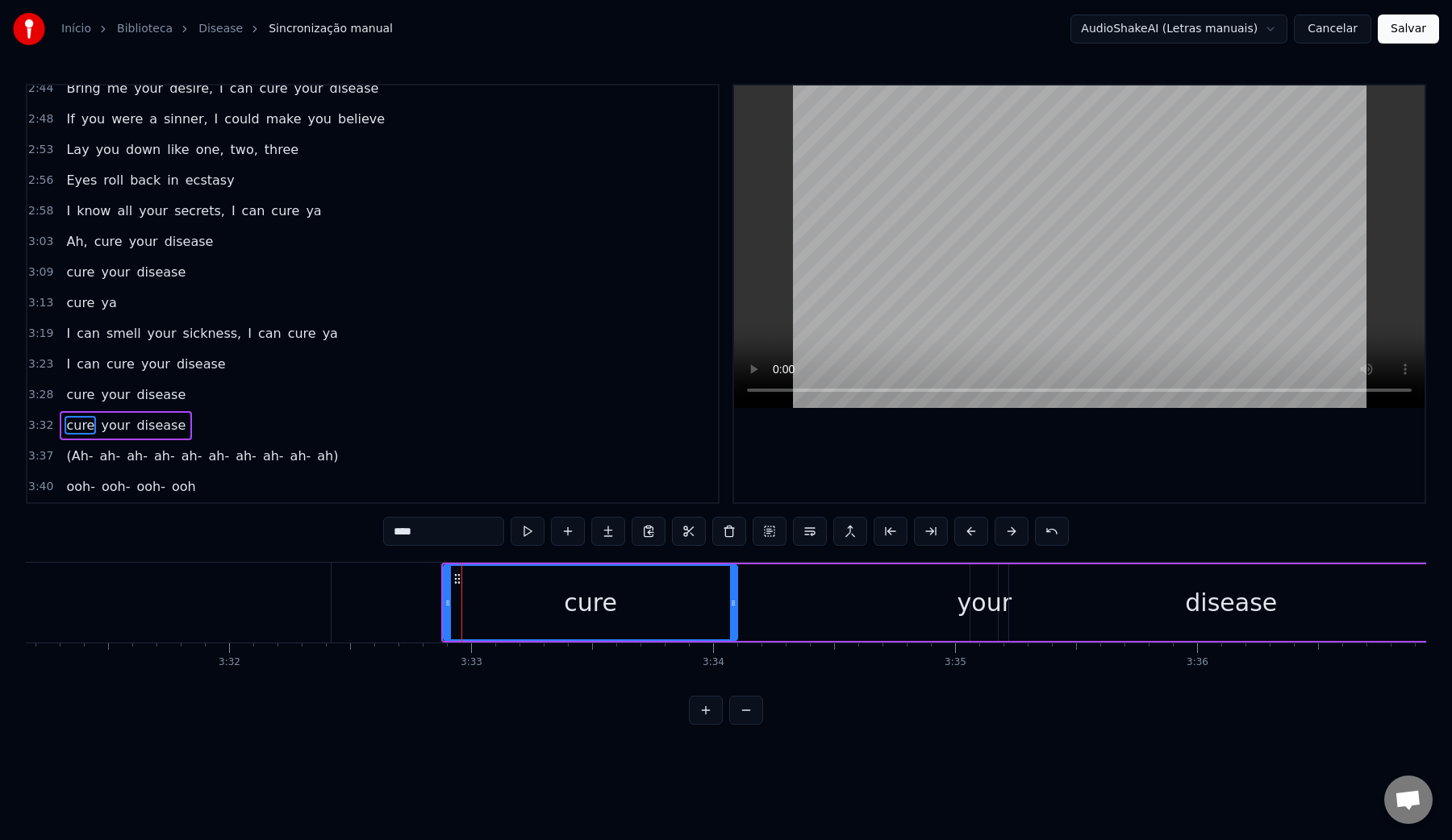
click at [834, 281] on video at bounding box center [1079, 247] width 690 height 322
drag, startPoint x: 735, startPoint y: 601, endPoint x: 592, endPoint y: 599, distance: 143.0
click at [592, 599] on icon at bounding box center [591, 602] width 6 height 13
click at [982, 602] on div "your" at bounding box center [984, 602] width 54 height 36
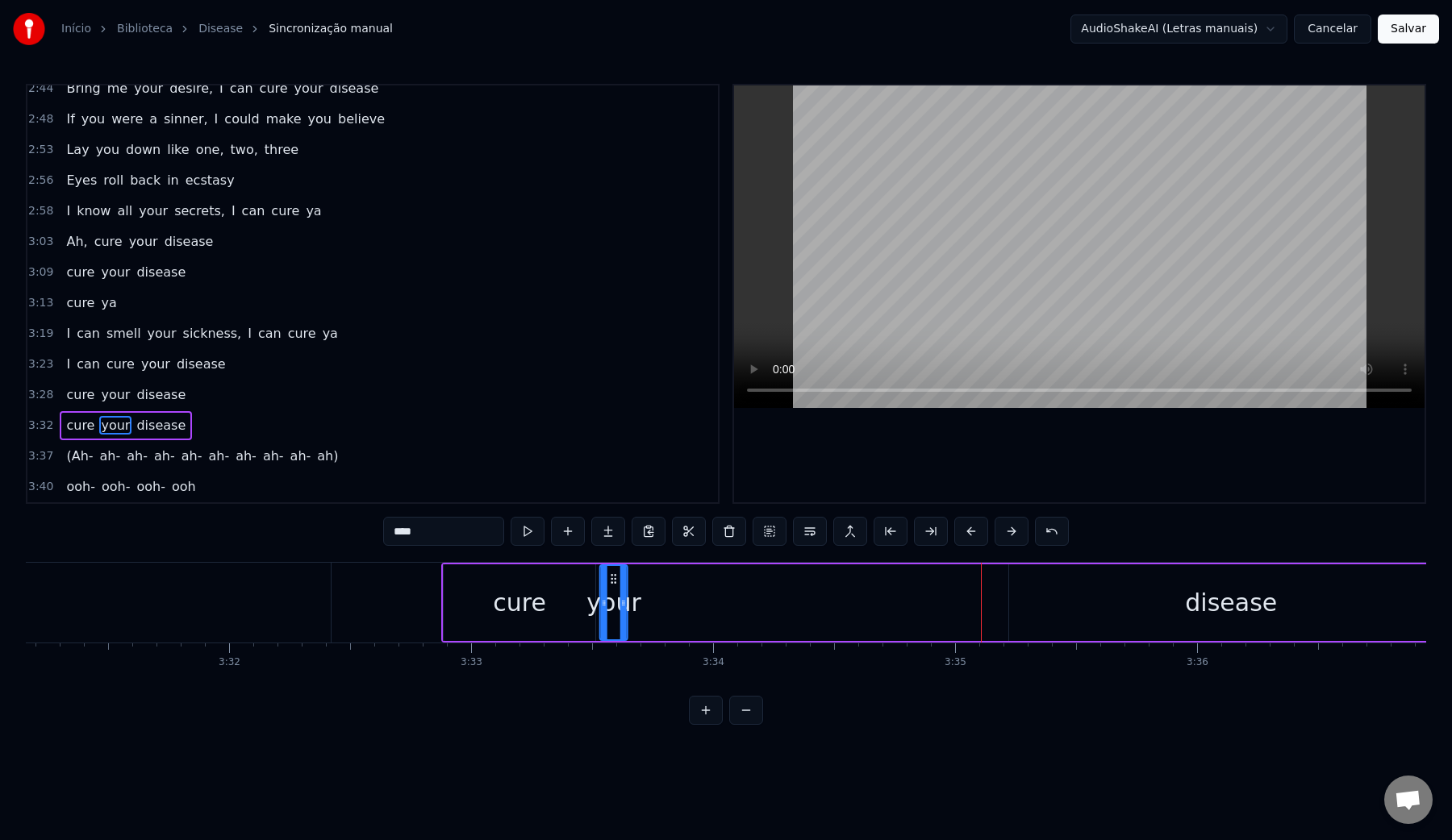
drag, startPoint x: 984, startPoint y: 578, endPoint x: 613, endPoint y: 573, distance: 371.0
click at [613, 573] on icon at bounding box center [613, 578] width 13 height 13
drag, startPoint x: 624, startPoint y: 599, endPoint x: 677, endPoint y: 602, distance: 53.1
click at [677, 602] on icon at bounding box center [676, 602] width 6 height 13
click at [1084, 615] on div "disease" at bounding box center [1230, 602] width 443 height 76
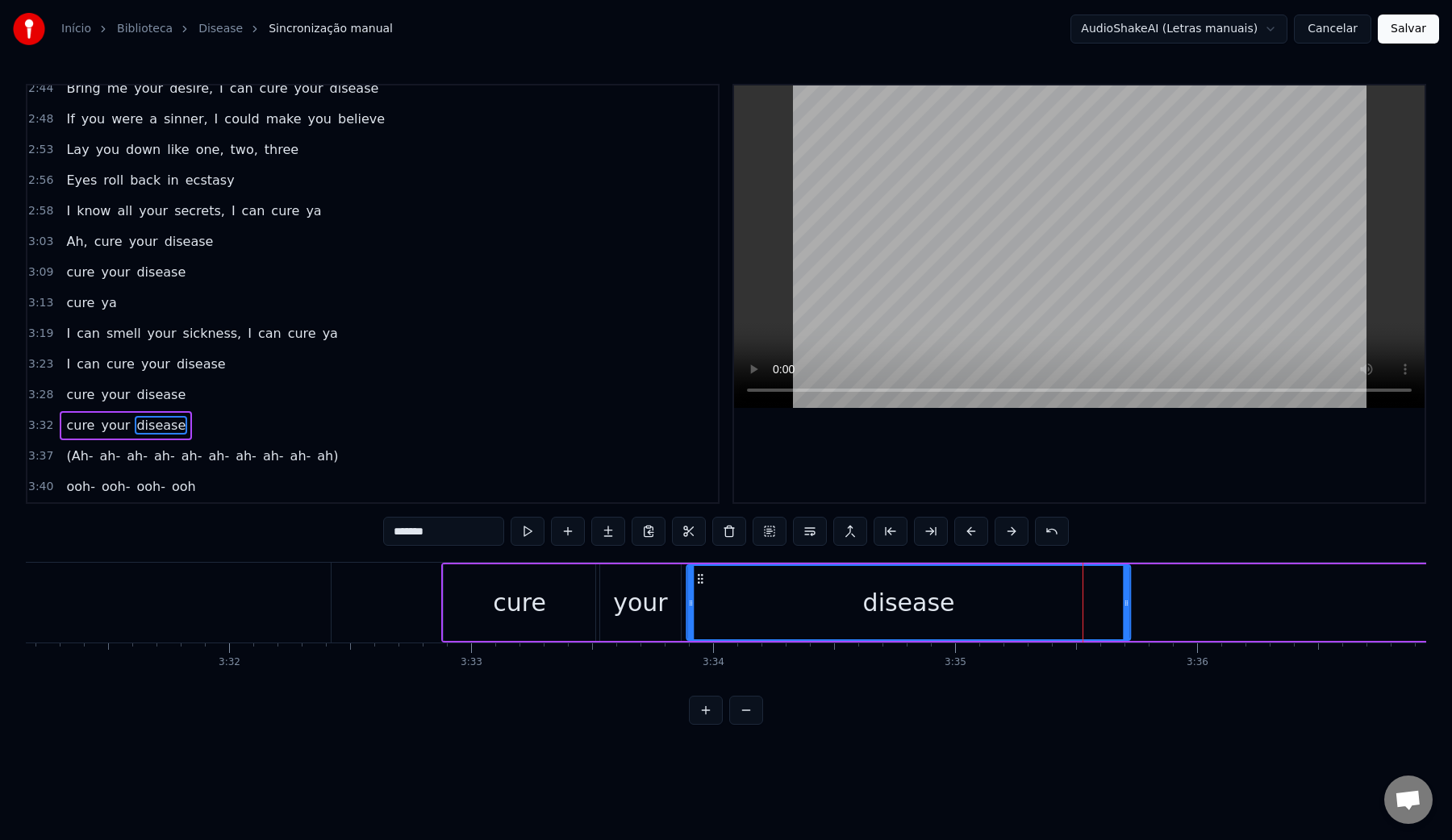
drag, startPoint x: 1024, startPoint y: 579, endPoint x: 703, endPoint y: 583, distance: 321.0
click at [703, 583] on icon at bounding box center [701, 578] width 13 height 13
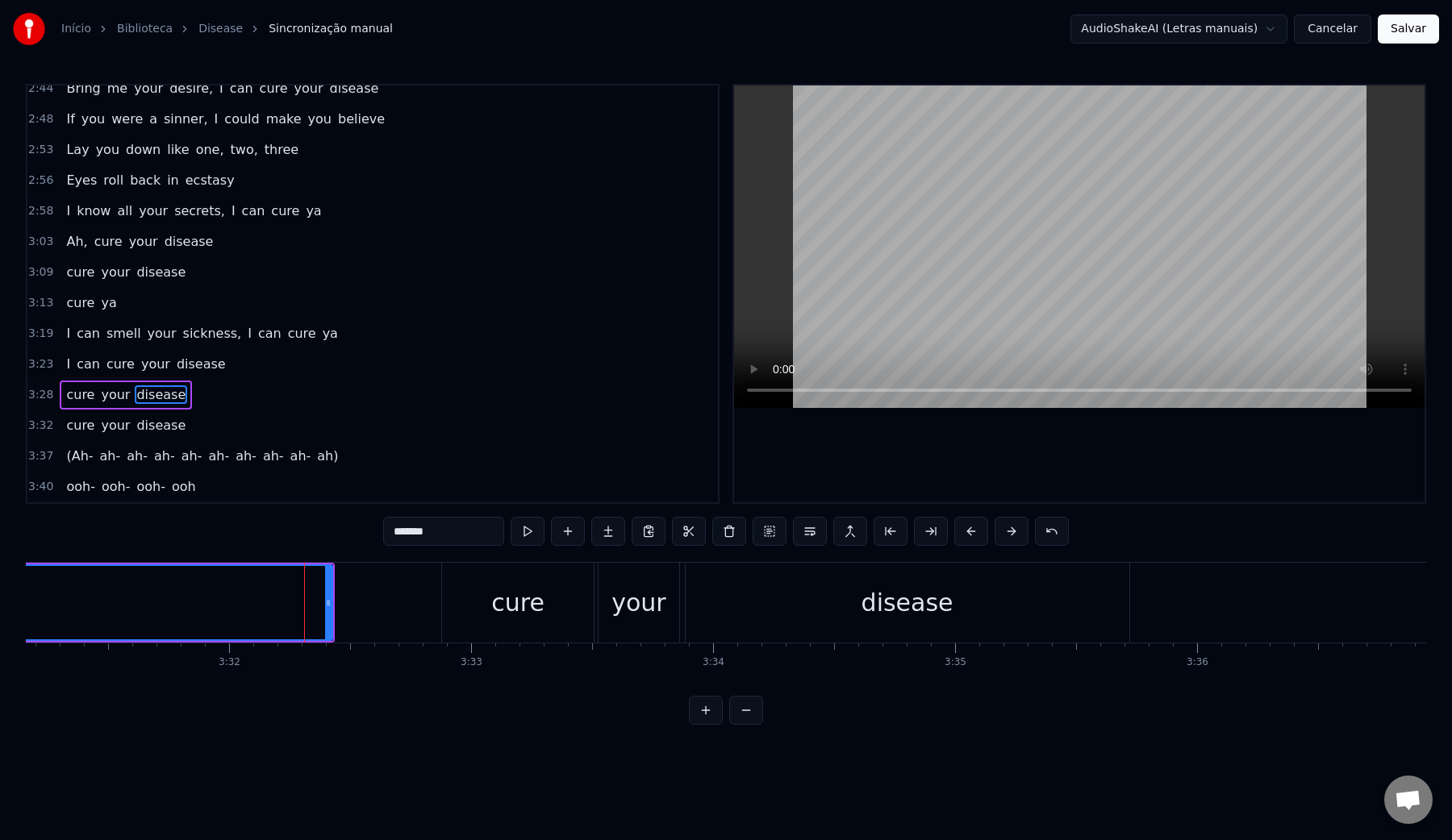
click at [1021, 196] on video at bounding box center [1079, 247] width 690 height 322
click at [1021, 212] on video at bounding box center [1079, 247] width 690 height 322
click at [479, 613] on div "cure" at bounding box center [518, 602] width 152 height 80
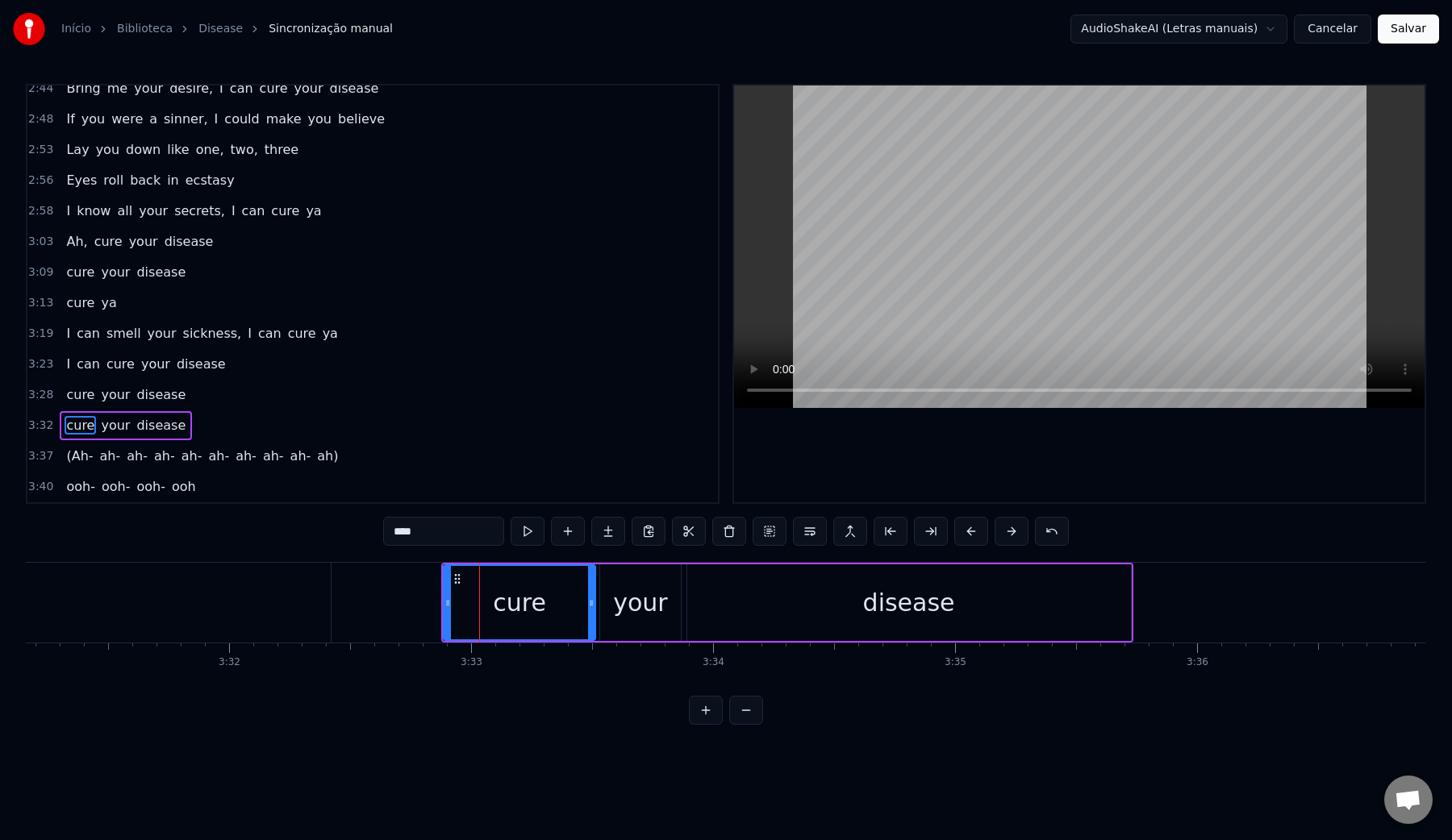
click at [939, 220] on video at bounding box center [1079, 247] width 690 height 322
drag, startPoint x: 591, startPoint y: 604, endPoint x: 521, endPoint y: 609, distance: 70.2
click at [522, 609] on icon at bounding box center [525, 602] width 6 height 13
click at [626, 605] on div "your" at bounding box center [640, 602] width 54 height 36
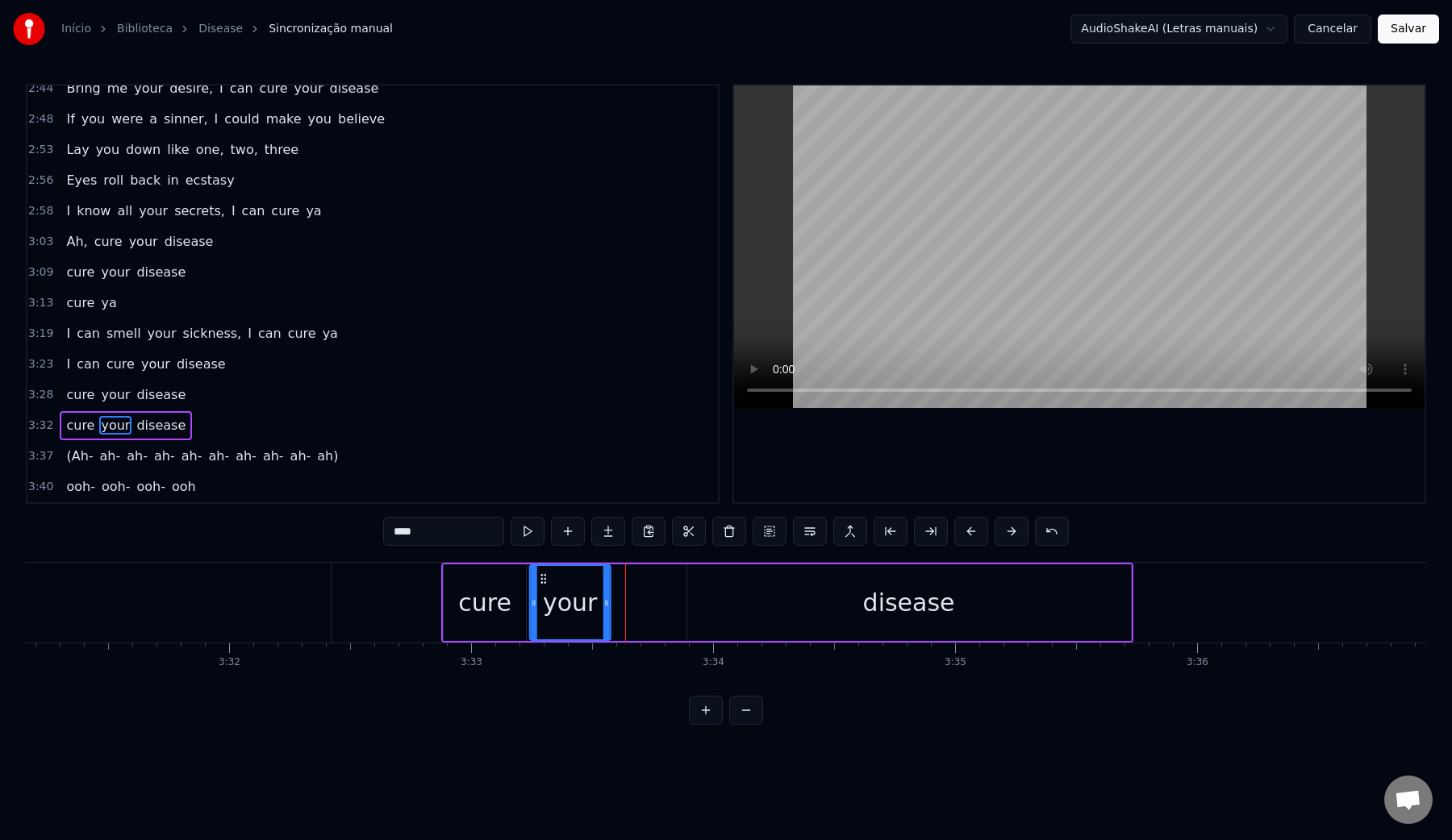
drag, startPoint x: 615, startPoint y: 580, endPoint x: 546, endPoint y: 577, distance: 69.1
click at [545, 577] on icon at bounding box center [543, 578] width 13 height 13
drag, startPoint x: 604, startPoint y: 602, endPoint x: 594, endPoint y: 602, distance: 10.0
click at [594, 602] on icon at bounding box center [595, 602] width 6 height 13
click at [783, 608] on div "disease" at bounding box center [908, 602] width 443 height 76
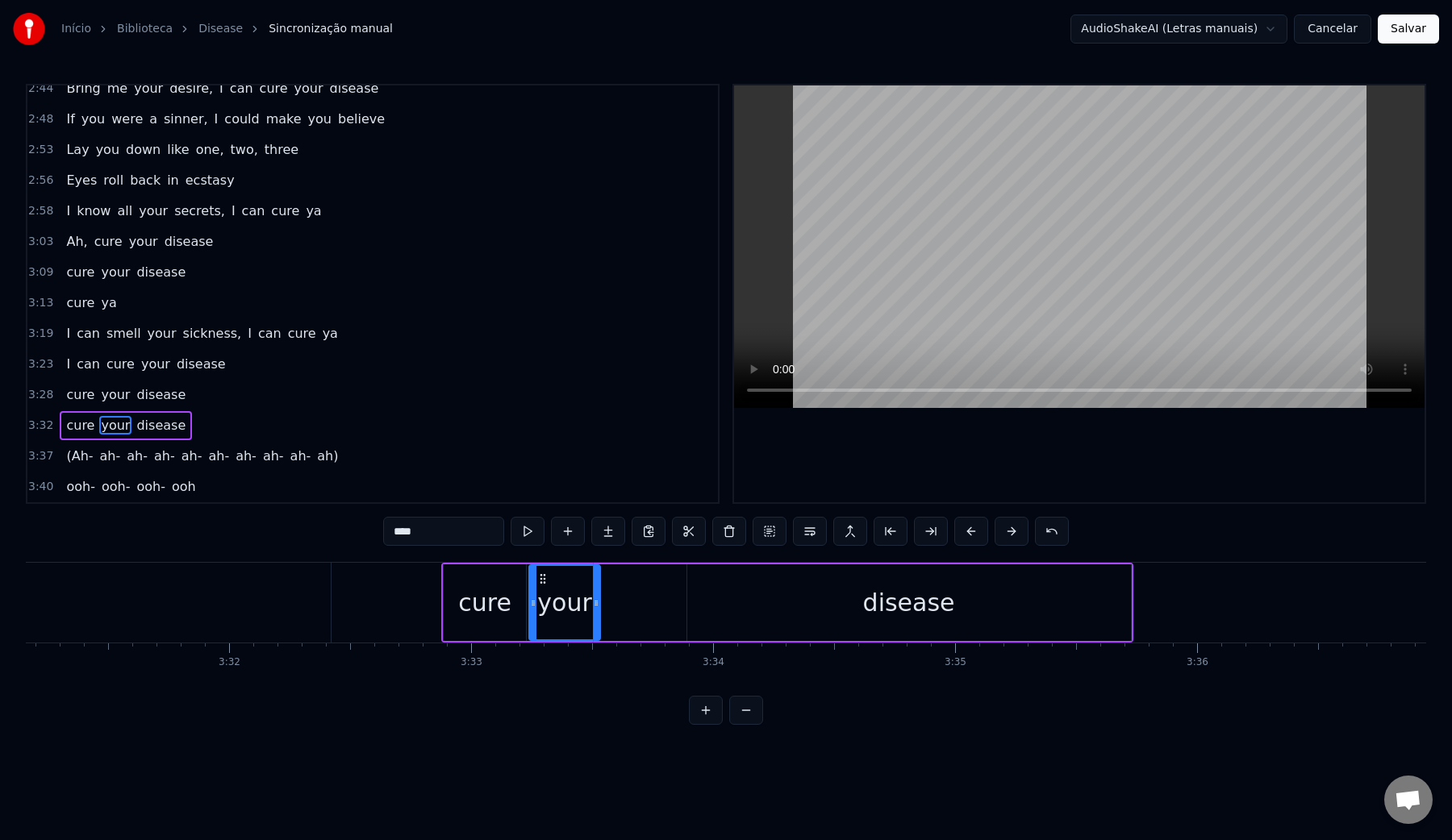
type input "*******"
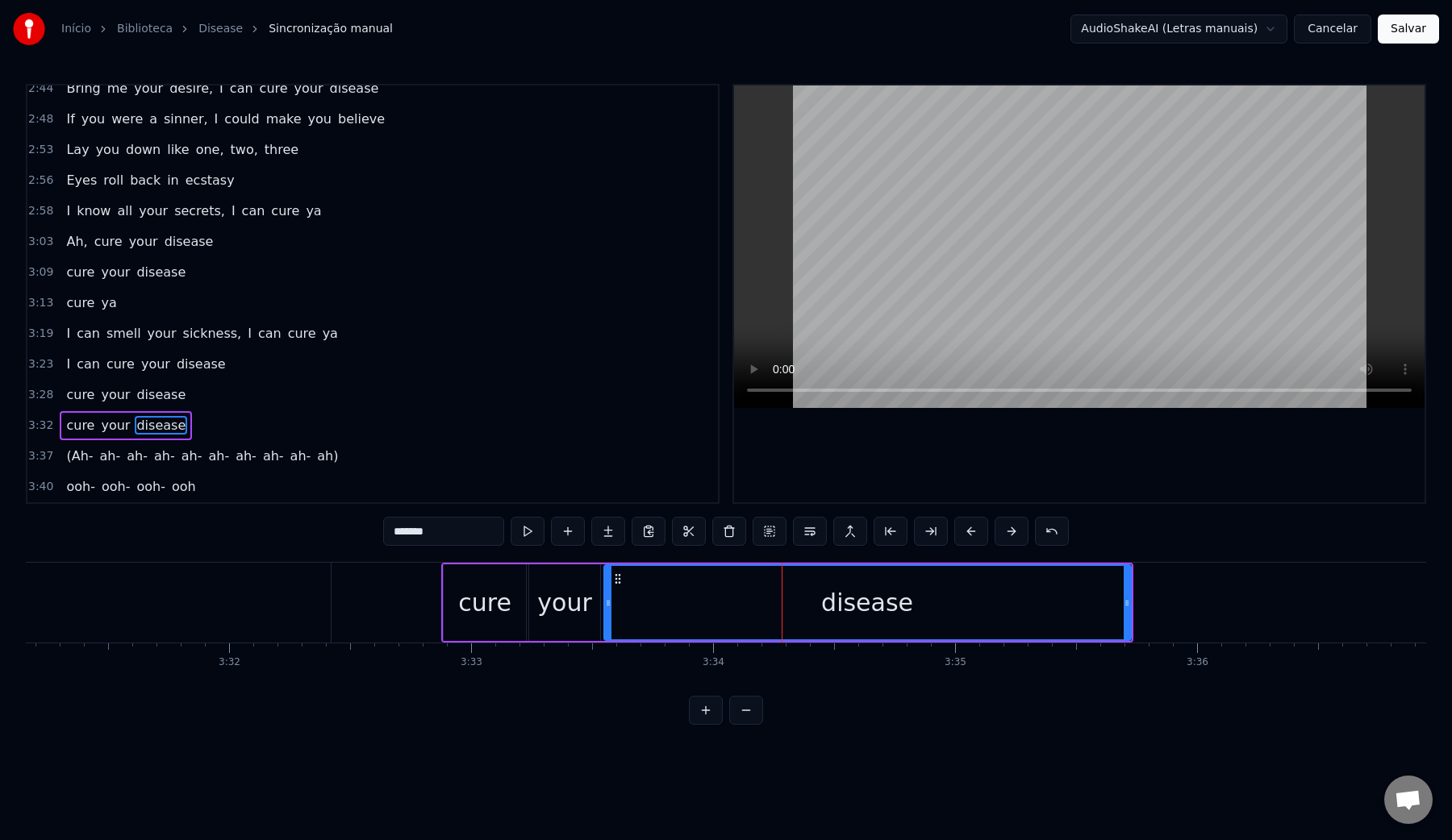
drag, startPoint x: 689, startPoint y: 605, endPoint x: 605, endPoint y: 600, distance: 84.1
click at [605, 600] on icon at bounding box center [607, 602] width 6 height 13
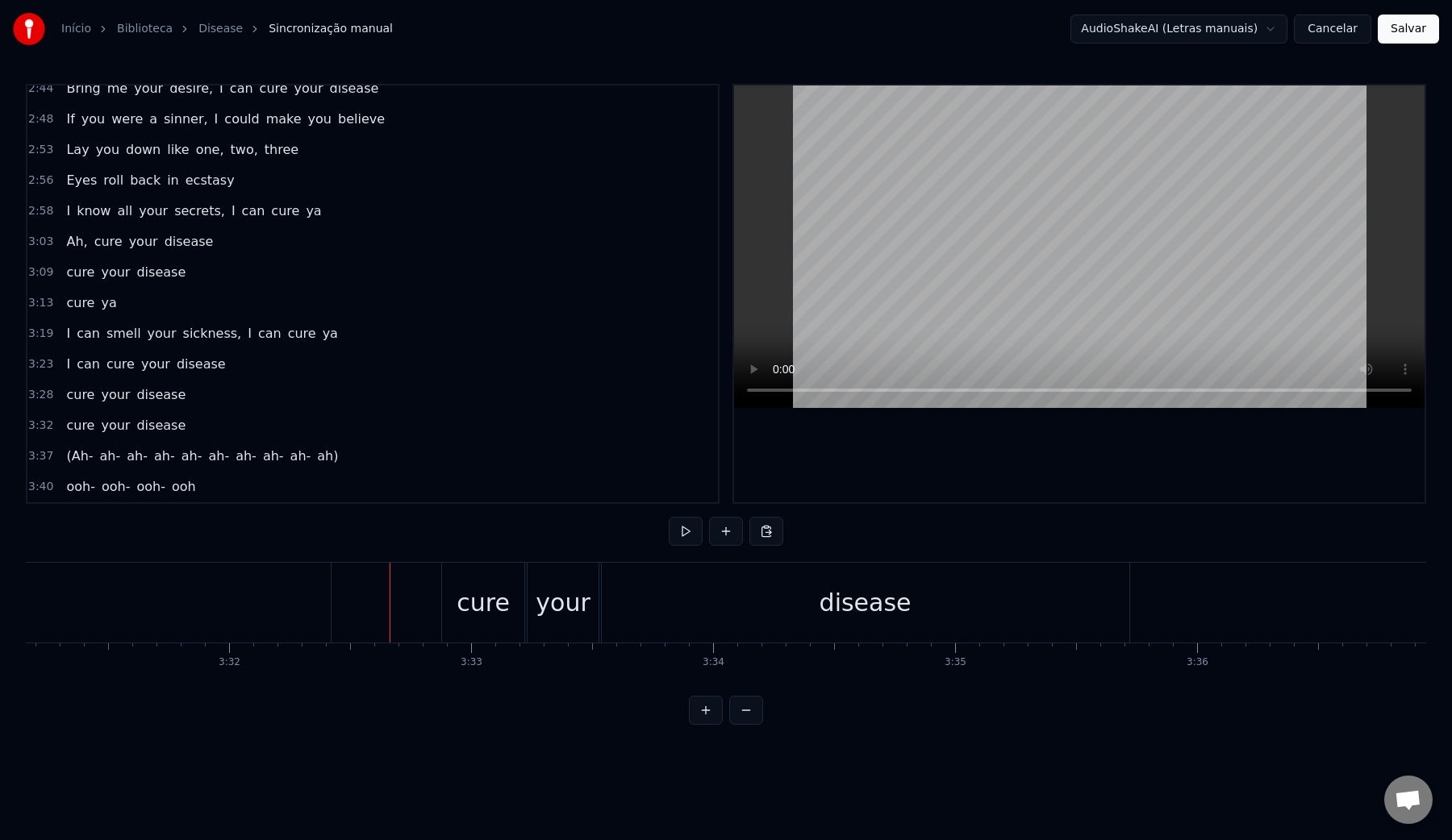
click at [1020, 205] on video at bounding box center [1079, 247] width 690 height 322
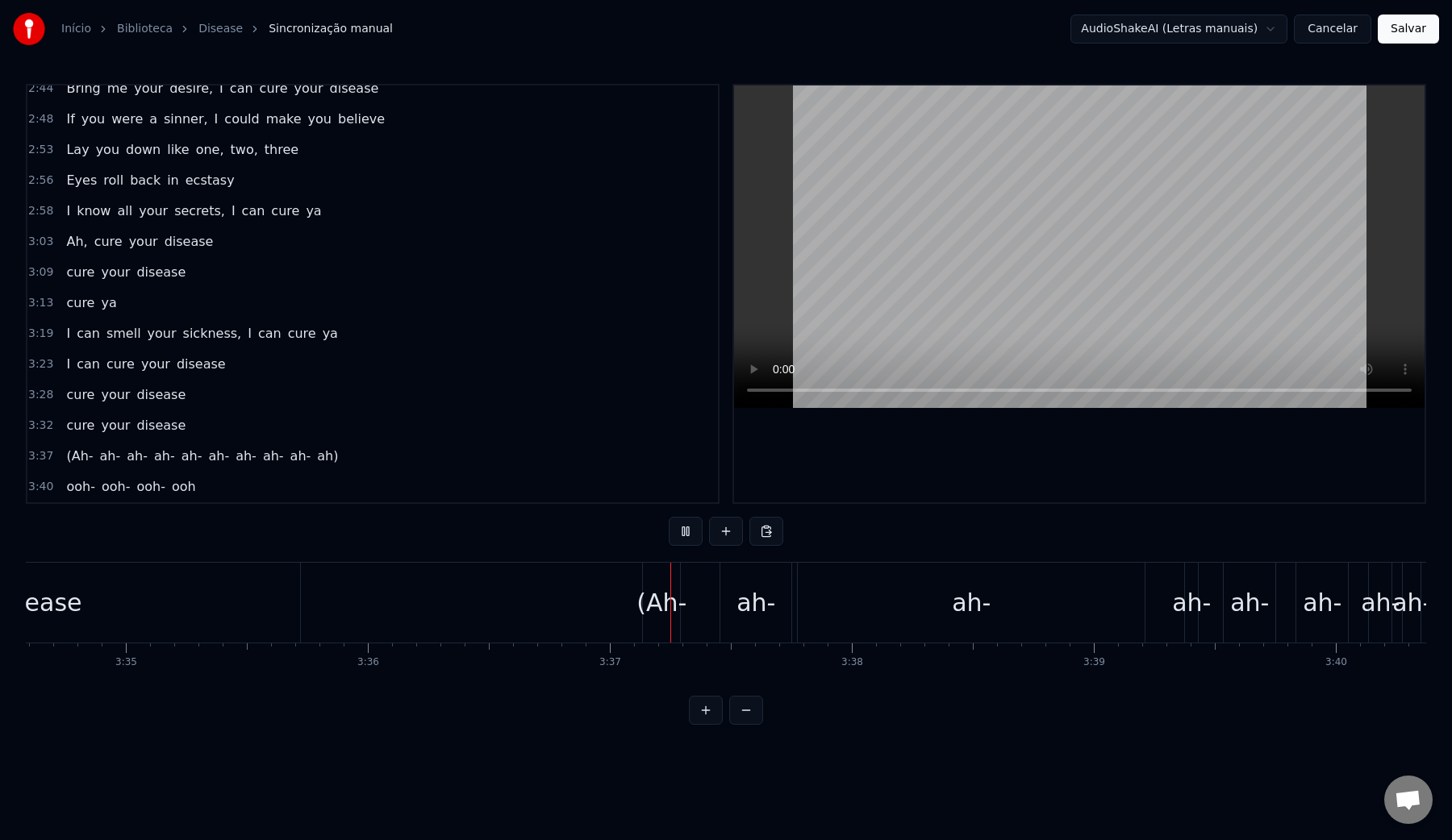
click at [1020, 205] on video at bounding box center [1079, 247] width 690 height 322
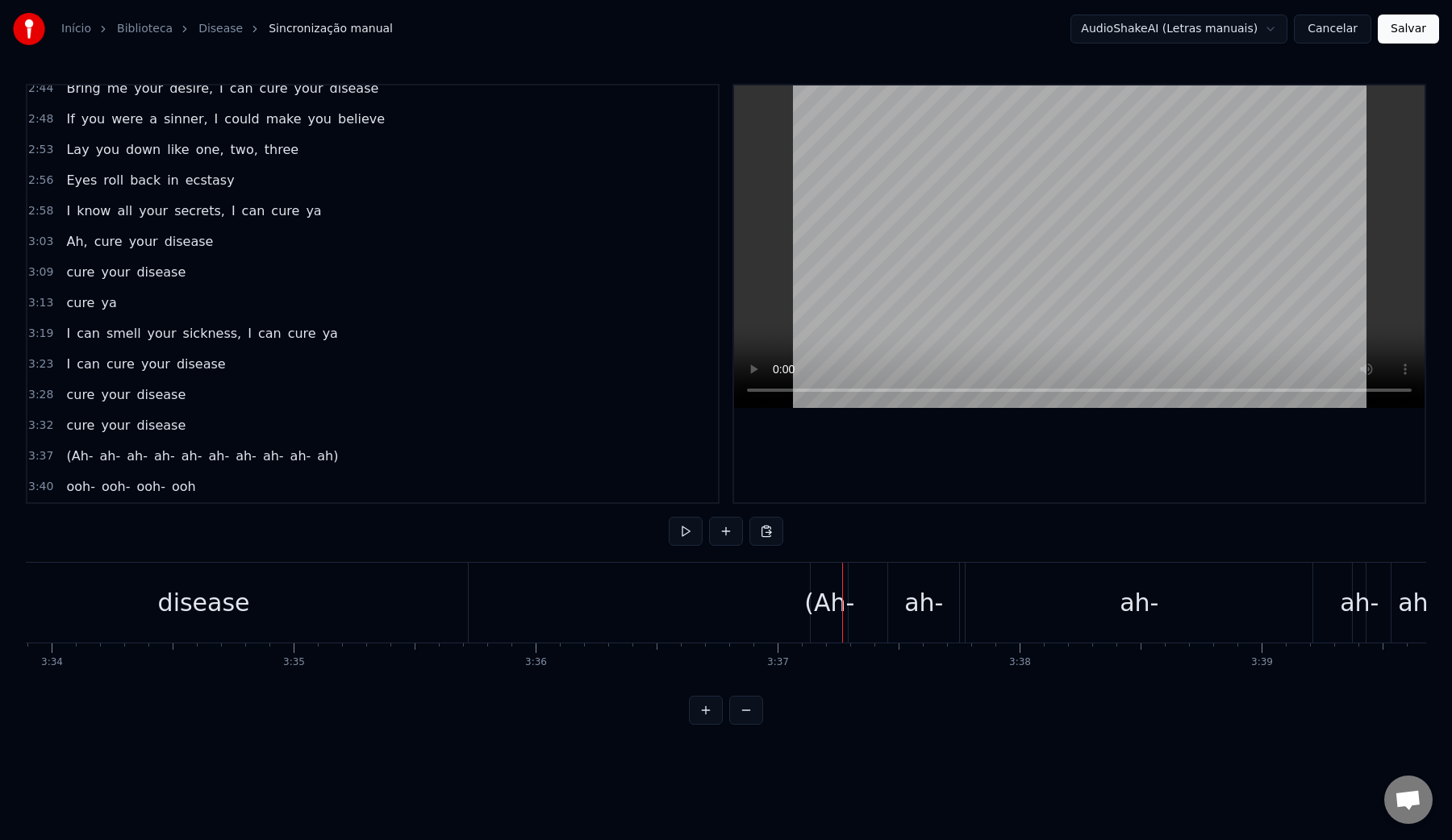
scroll to position [0, 51731]
click at [333, 614] on div "disease" at bounding box center [224, 602] width 527 height 80
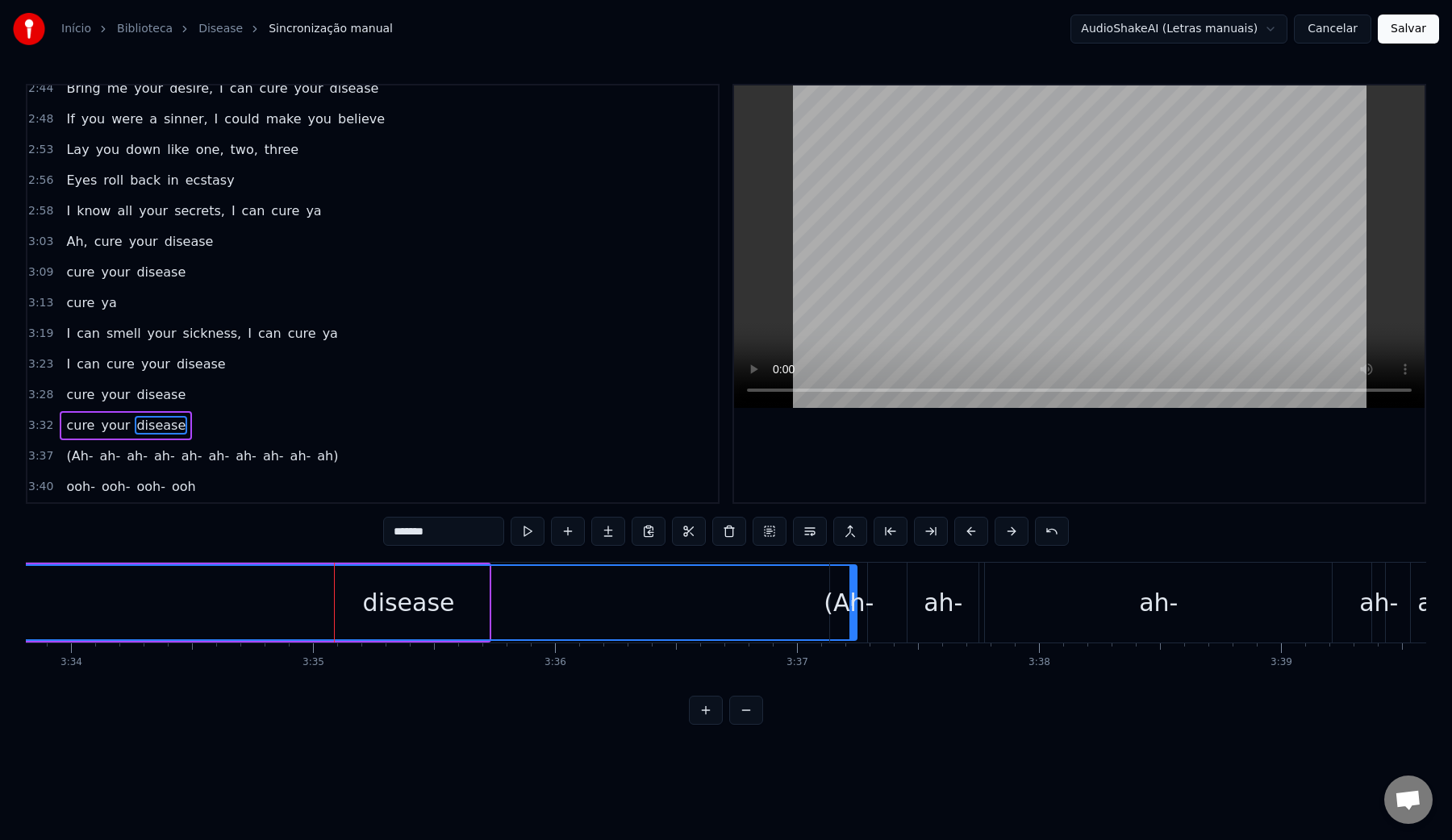
drag, startPoint x: 483, startPoint y: 604, endPoint x: 851, endPoint y: 624, distance: 368.5
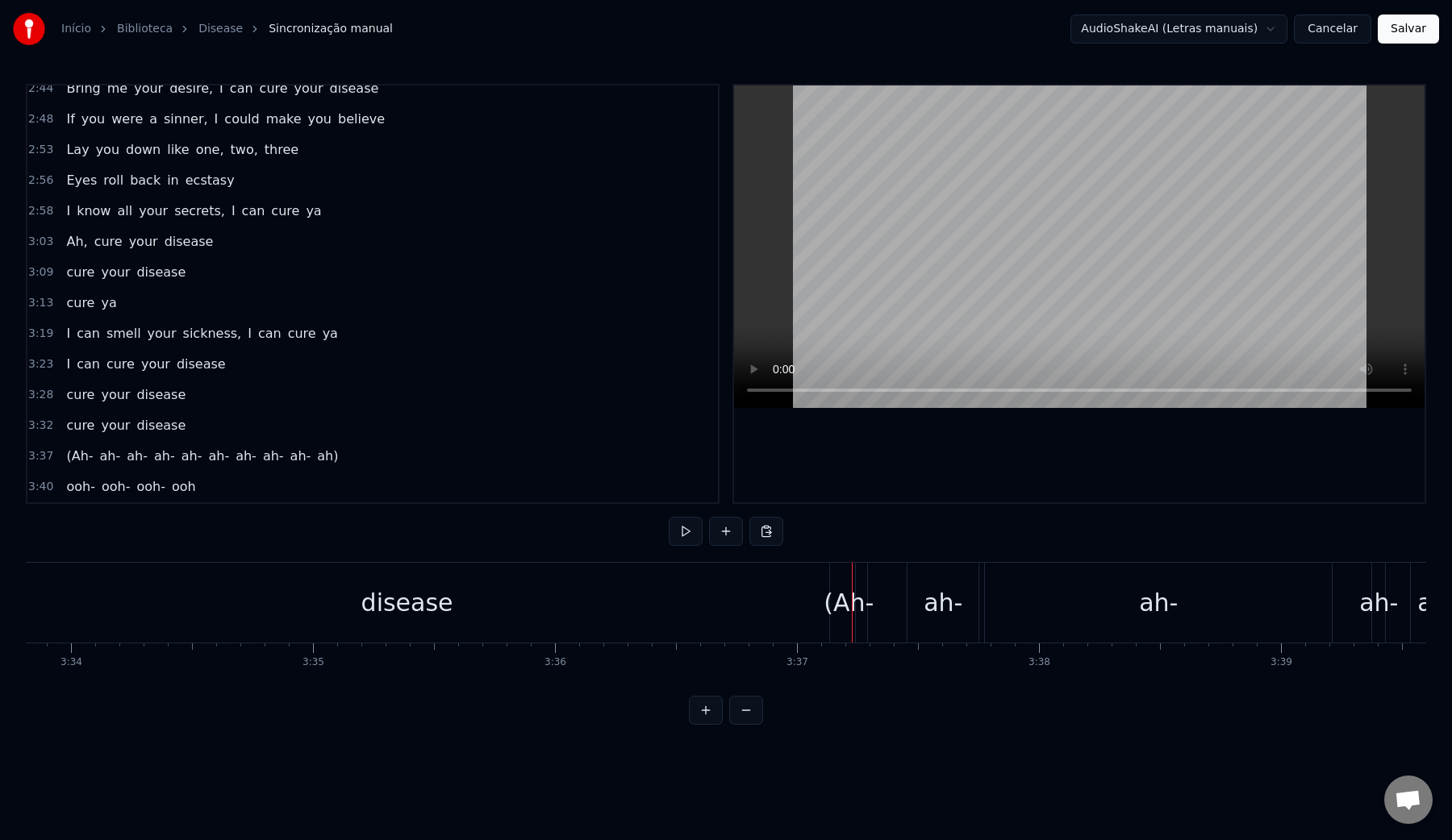
click at [885, 610] on div "(Ah- ah- ah- ah- ah- ah- ah- ah- ah- ah)" at bounding box center [1276, 602] width 893 height 80
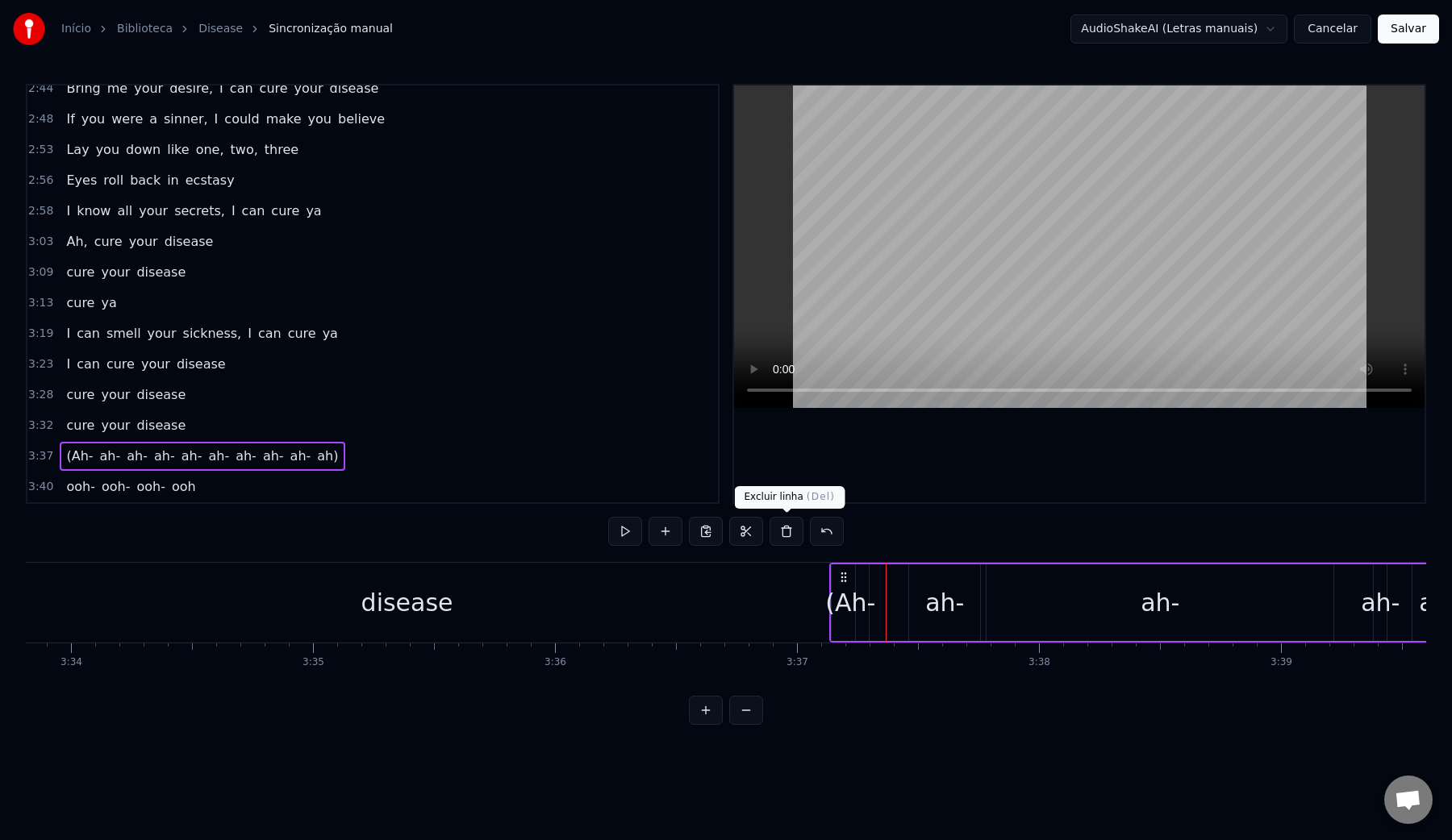
click at [780, 531] on button at bounding box center [786, 531] width 34 height 29
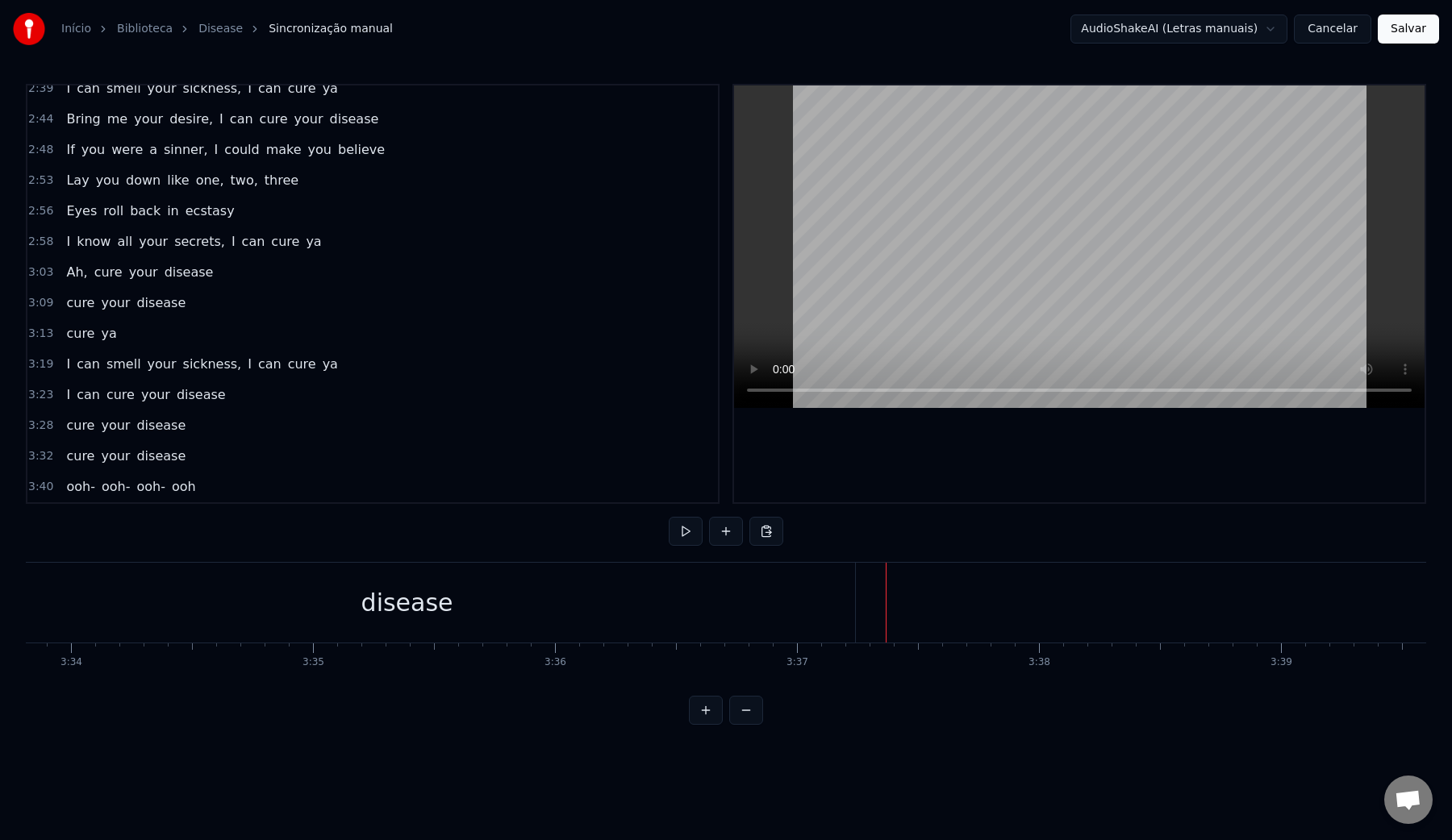
scroll to position [1207, 0]
click at [503, 593] on div "disease" at bounding box center [408, 602] width 895 height 80
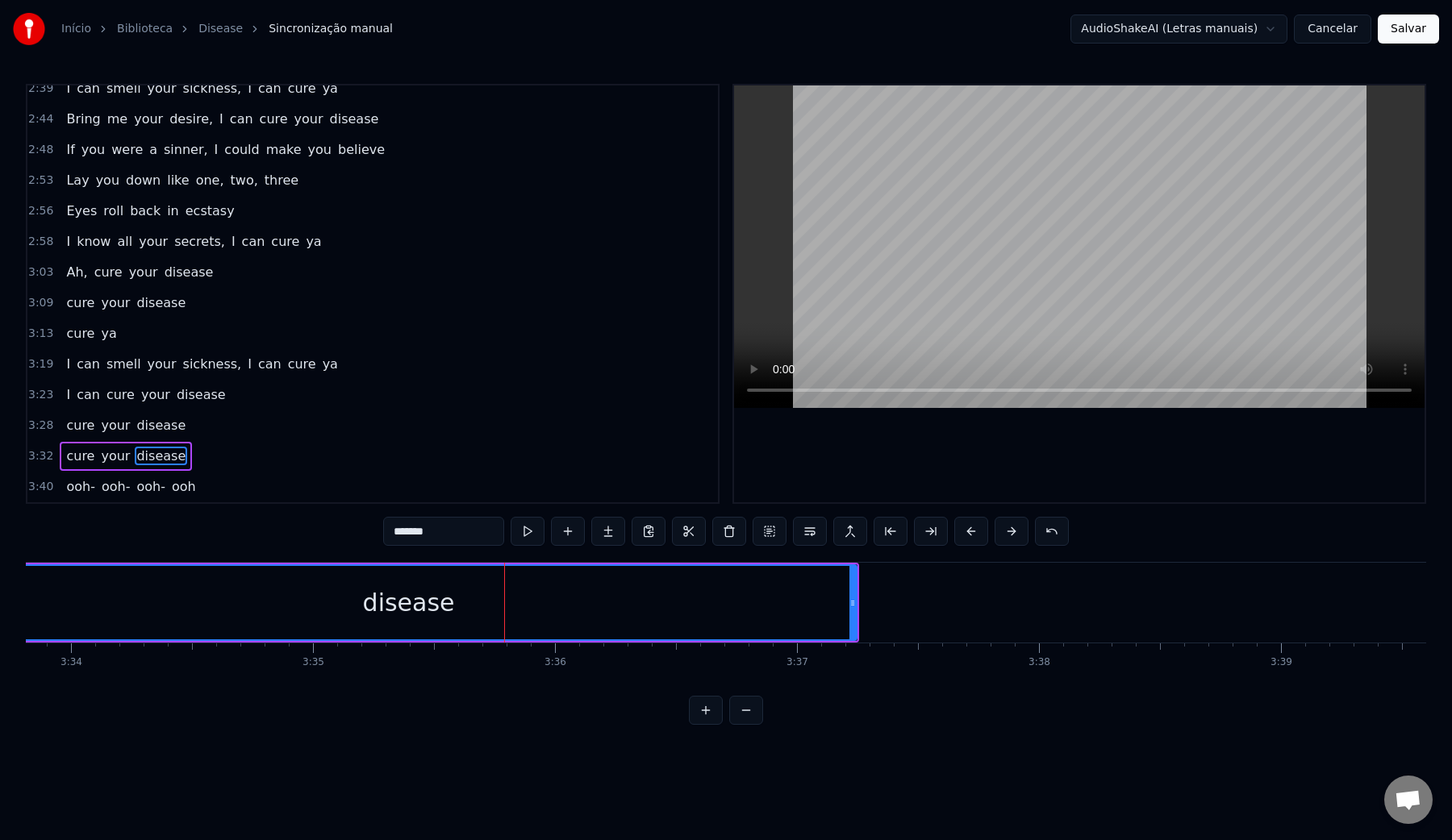
click at [1025, 238] on video at bounding box center [1079, 247] width 690 height 322
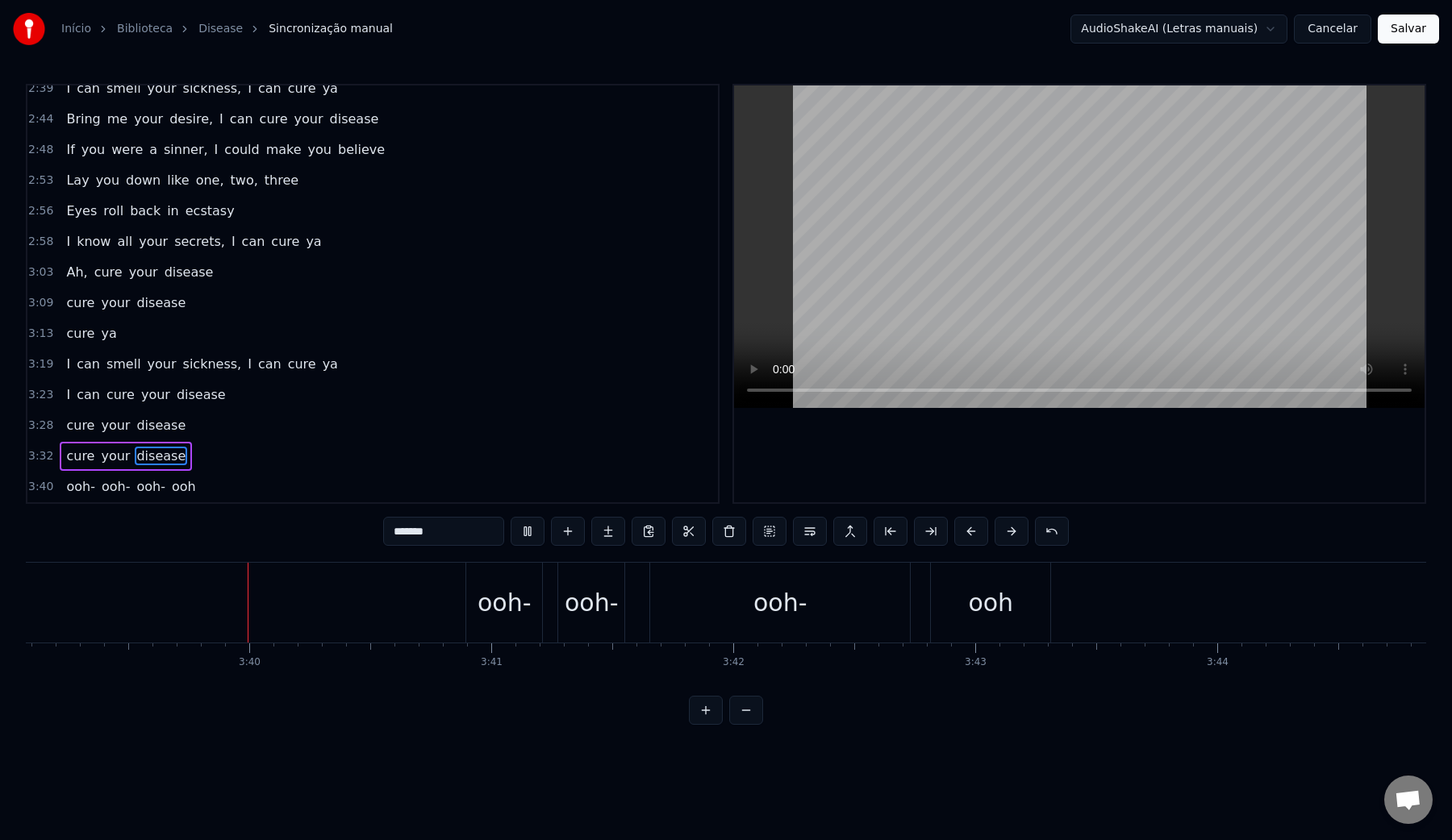
scroll to position [0, 53010]
click at [1025, 238] on video at bounding box center [1079, 247] width 690 height 322
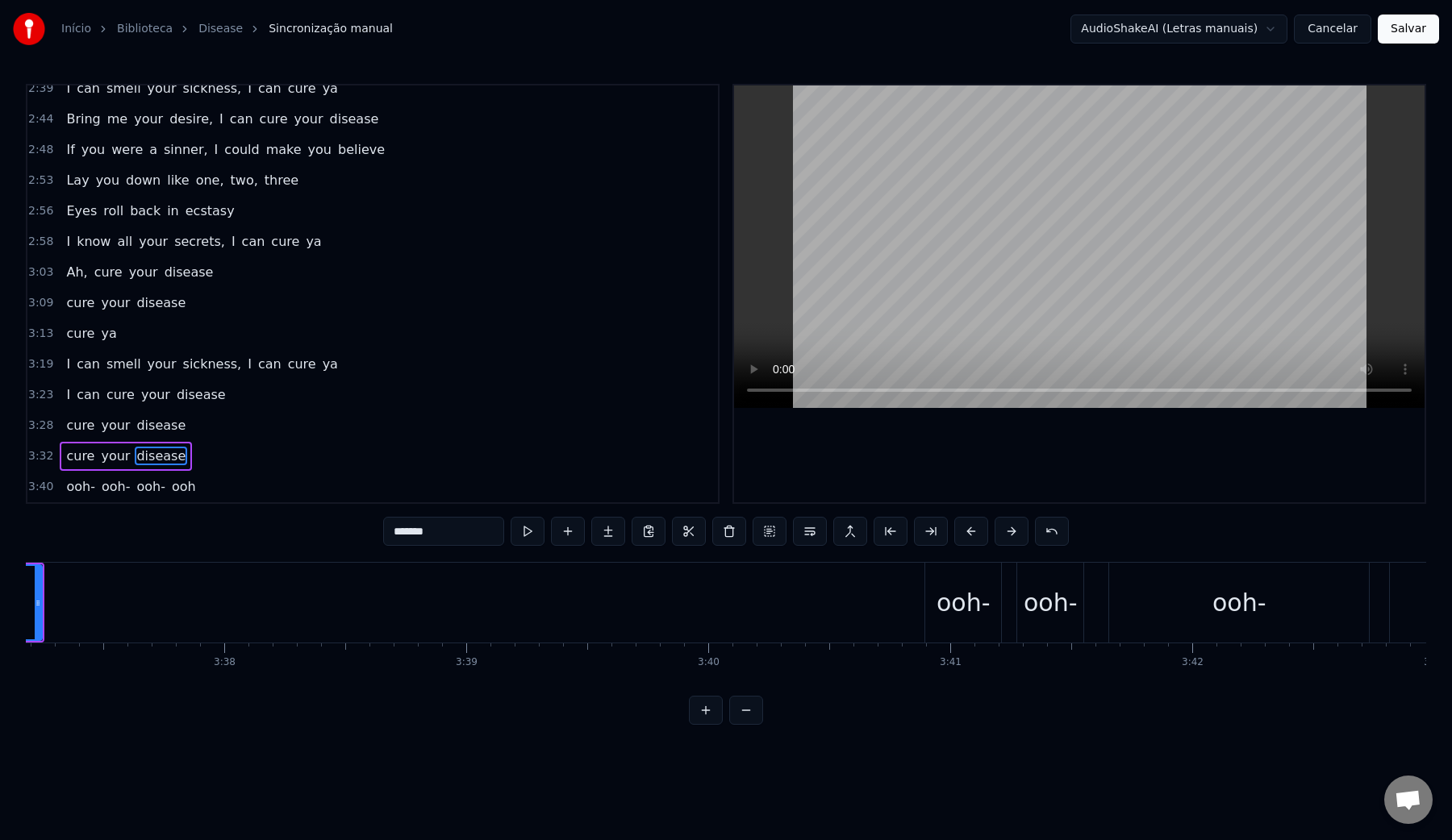
scroll to position [0, 52535]
click at [985, 611] on div "ooh-" at bounding box center [974, 602] width 54 height 36
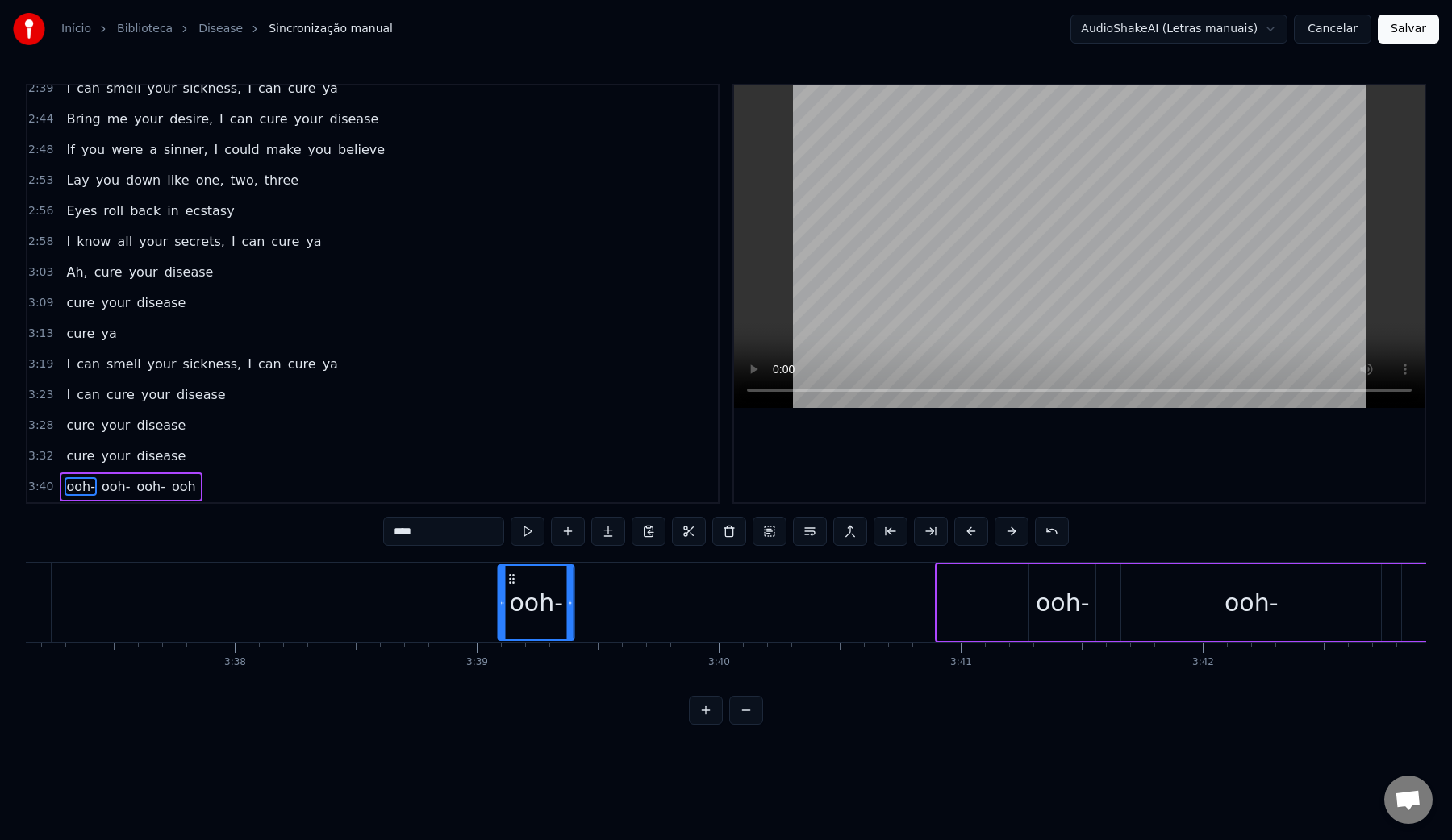
drag, startPoint x: 950, startPoint y: 576, endPoint x: 469, endPoint y: 585, distance: 481.1
click at [500, 585] on div "ooh-" at bounding box center [537, 602] width 75 height 74
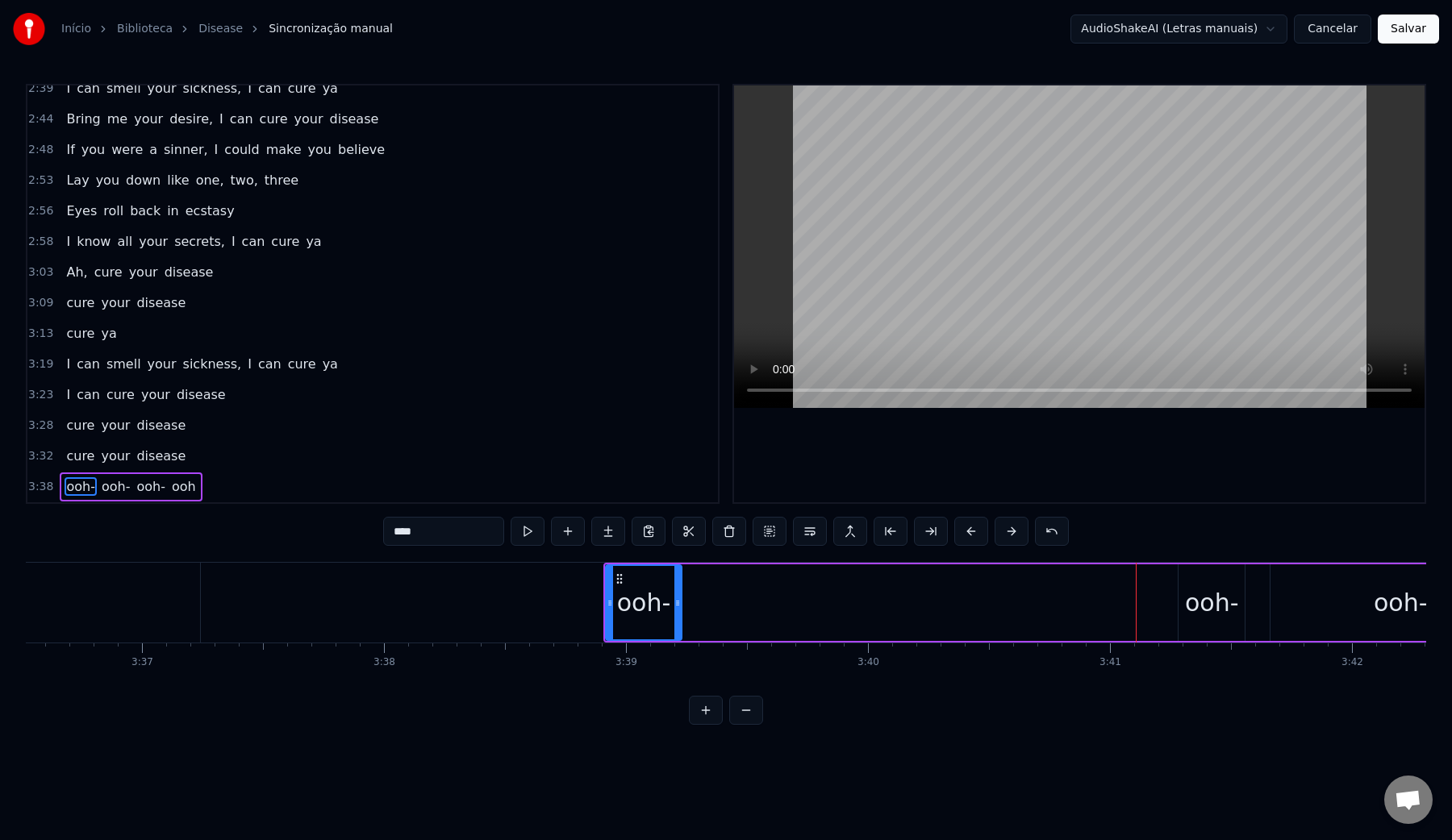
scroll to position [0, 52209]
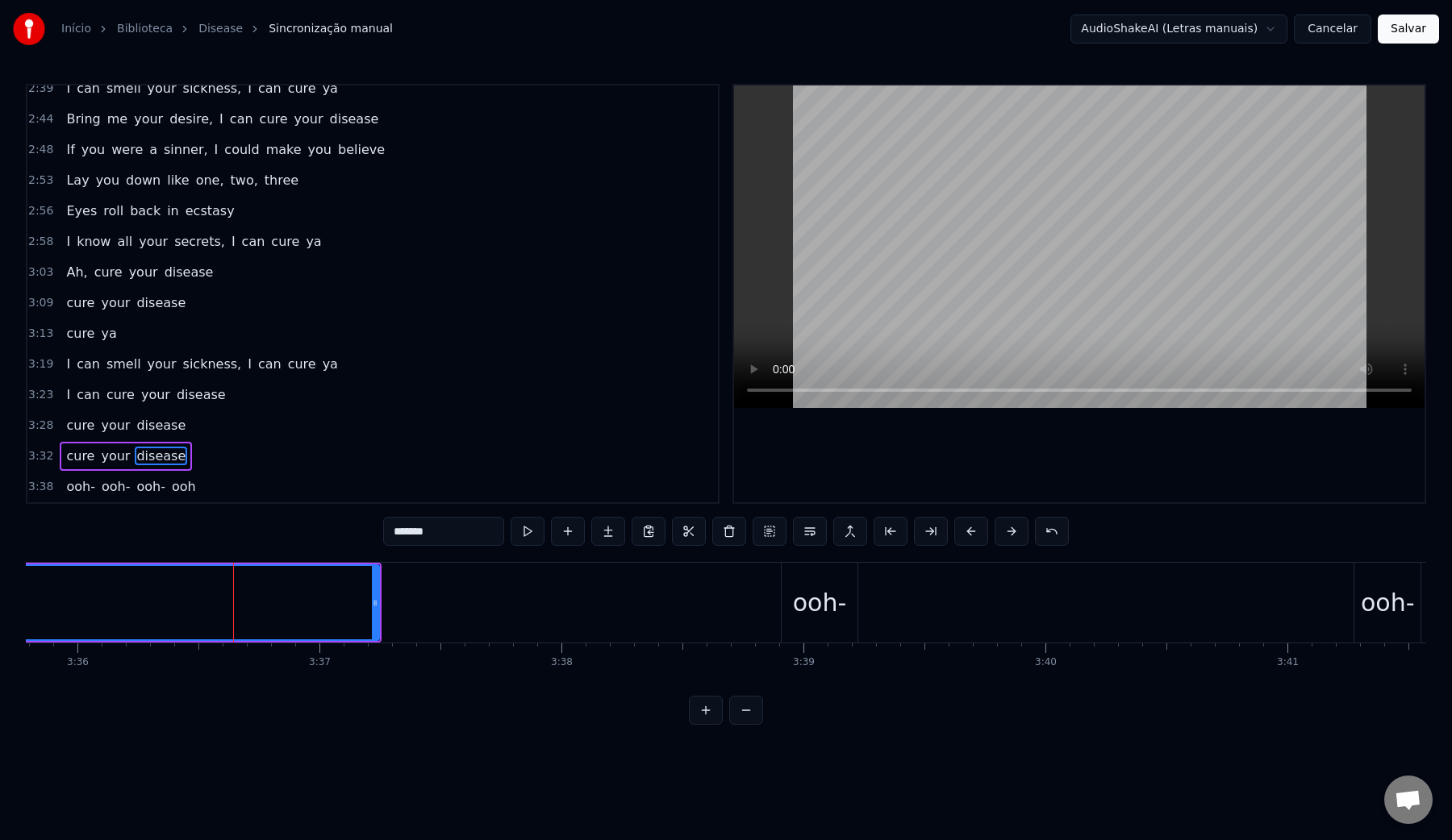
click at [1005, 256] on video at bounding box center [1079, 247] width 690 height 322
click at [989, 253] on video at bounding box center [1079, 247] width 690 height 322
click at [806, 602] on div "ooh-" at bounding box center [820, 602] width 54 height 36
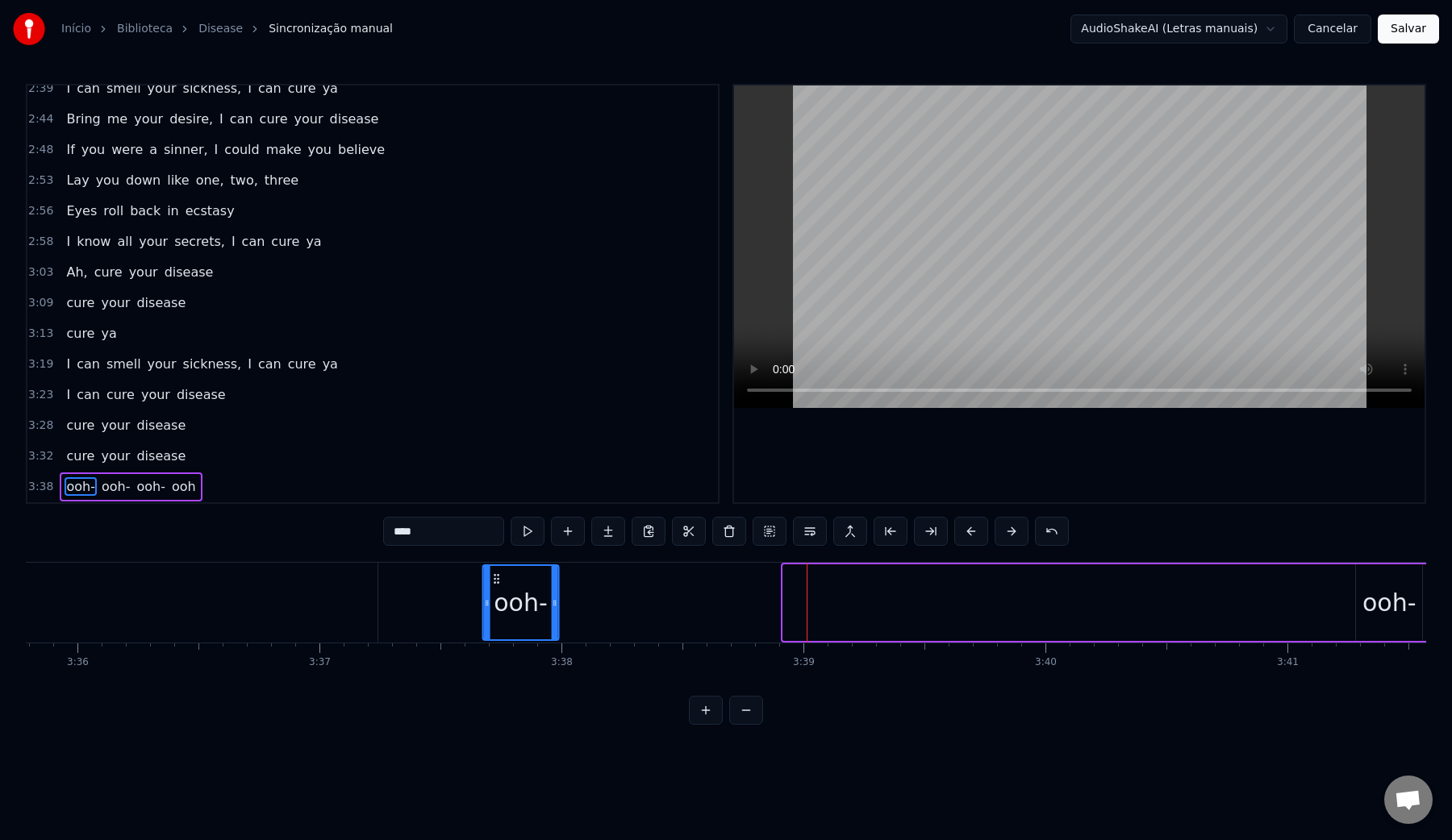
drag, startPoint x: 799, startPoint y: 580, endPoint x: 499, endPoint y: 590, distance: 300.2
click at [499, 590] on div "ooh-" at bounding box center [521, 602] width 75 height 74
click at [493, 602] on div "ooh-" at bounding box center [520, 602] width 75 height 74
click at [1029, 201] on video at bounding box center [1079, 247] width 690 height 322
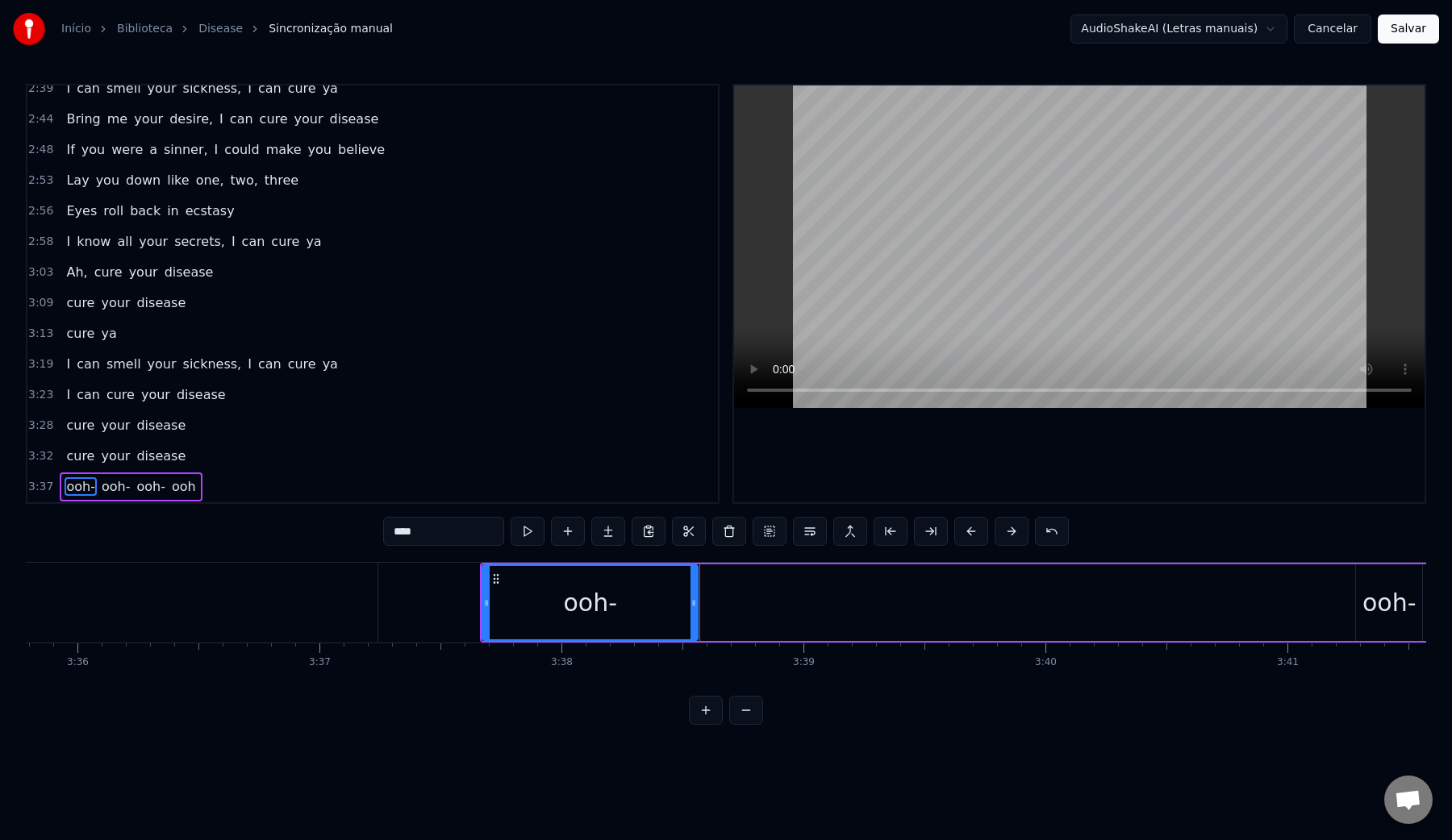
drag, startPoint x: 553, startPoint y: 605, endPoint x: 692, endPoint y: 609, distance: 139.1
click at [692, 609] on div at bounding box center [693, 602] width 6 height 74
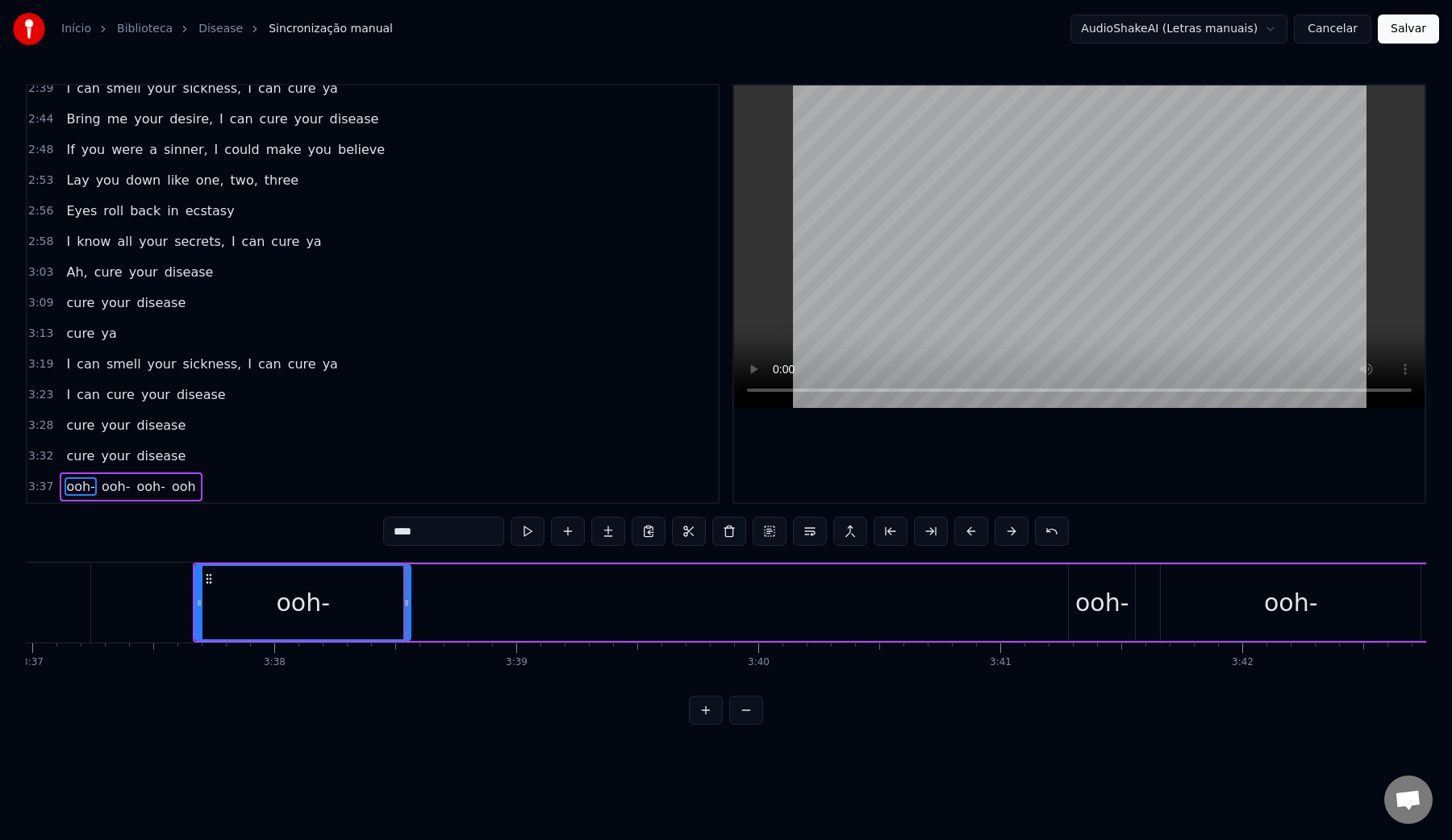
scroll to position [0, 52524]
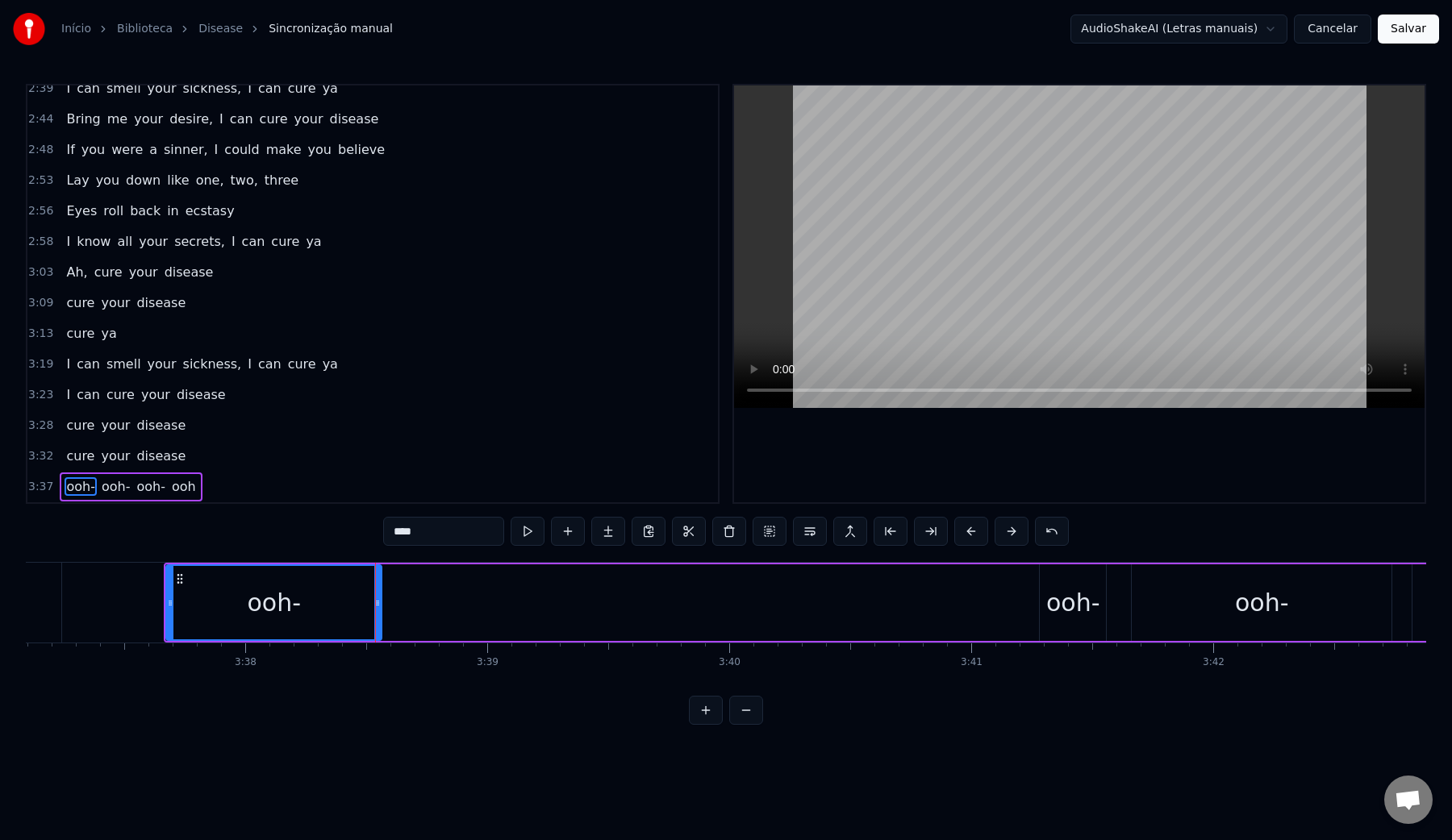
click at [1067, 608] on div "ooh-" at bounding box center [1073, 602] width 54 height 36
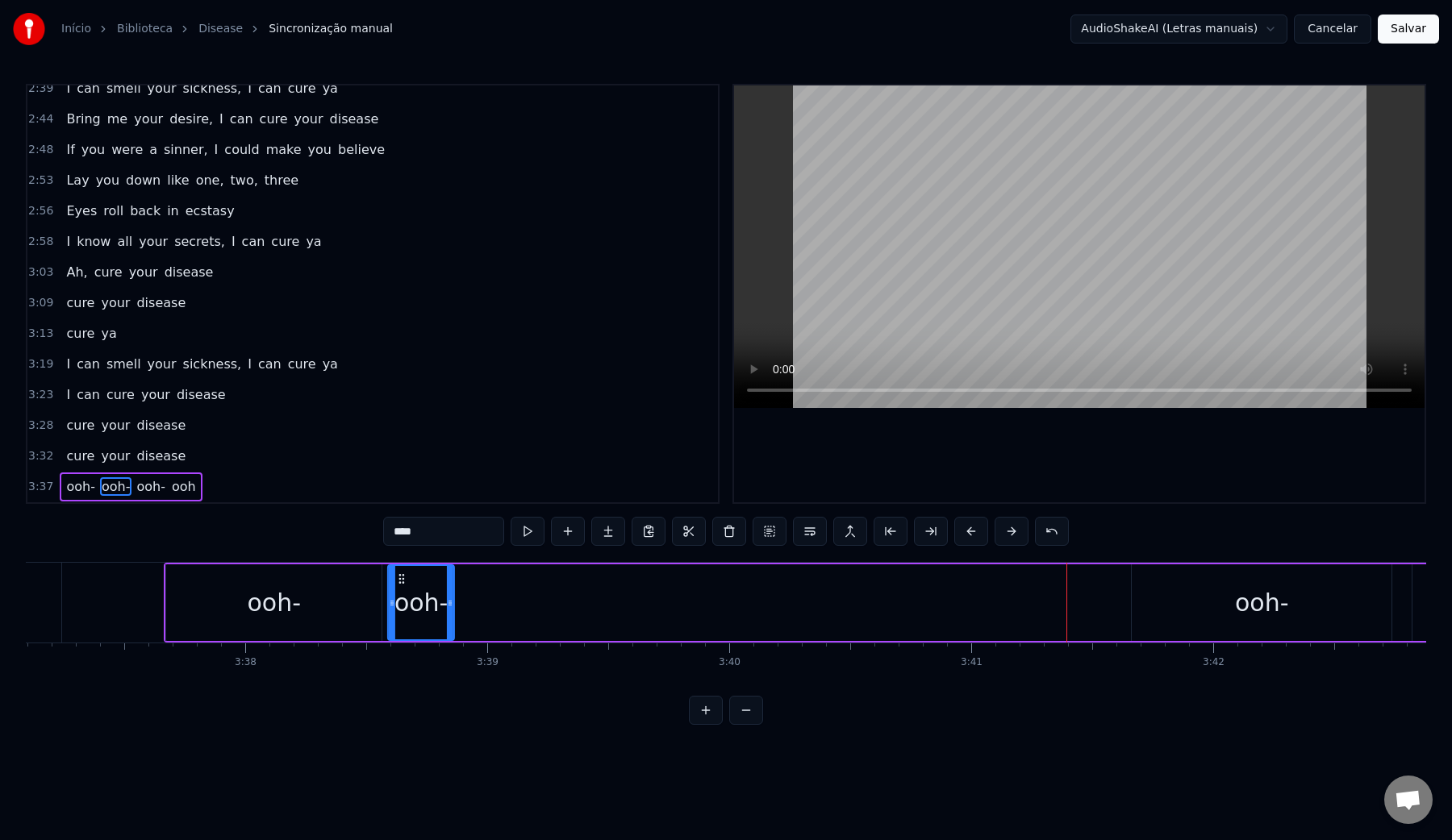
drag, startPoint x: 1056, startPoint y: 580, endPoint x: 403, endPoint y: 589, distance: 653.1
click at [403, 589] on div "ooh-" at bounding box center [421, 602] width 64 height 74
click at [392, 605] on icon at bounding box center [391, 602] width 6 height 13
click at [1039, 169] on video at bounding box center [1079, 247] width 690 height 322
click at [1035, 205] on video at bounding box center [1079, 247] width 690 height 322
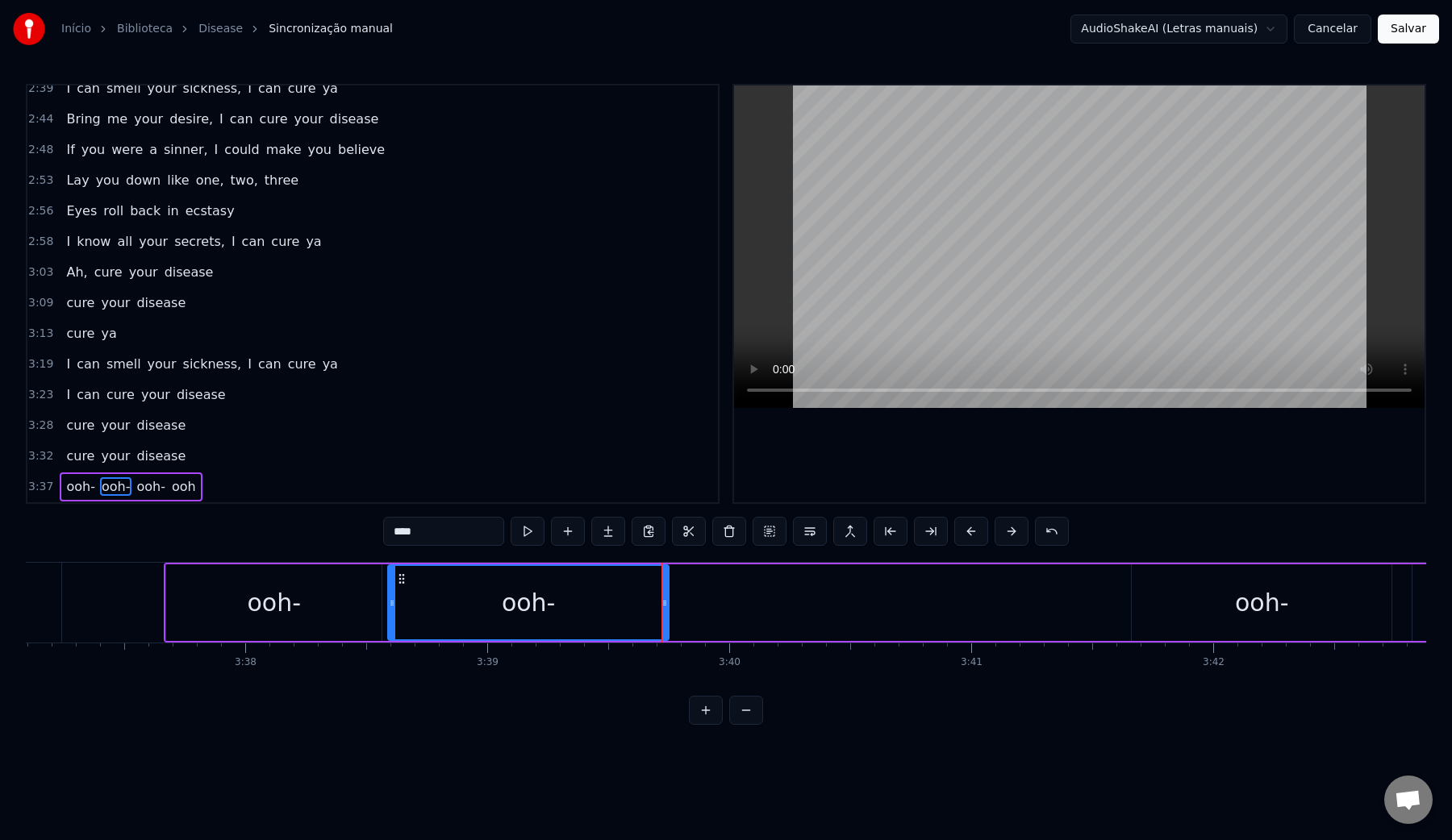
drag, startPoint x: 451, startPoint y: 607, endPoint x: 665, endPoint y: 596, distance: 214.3
click at [665, 596] on icon at bounding box center [664, 602] width 6 height 13
click at [1183, 603] on div "ooh-" at bounding box center [1260, 602] width 259 height 76
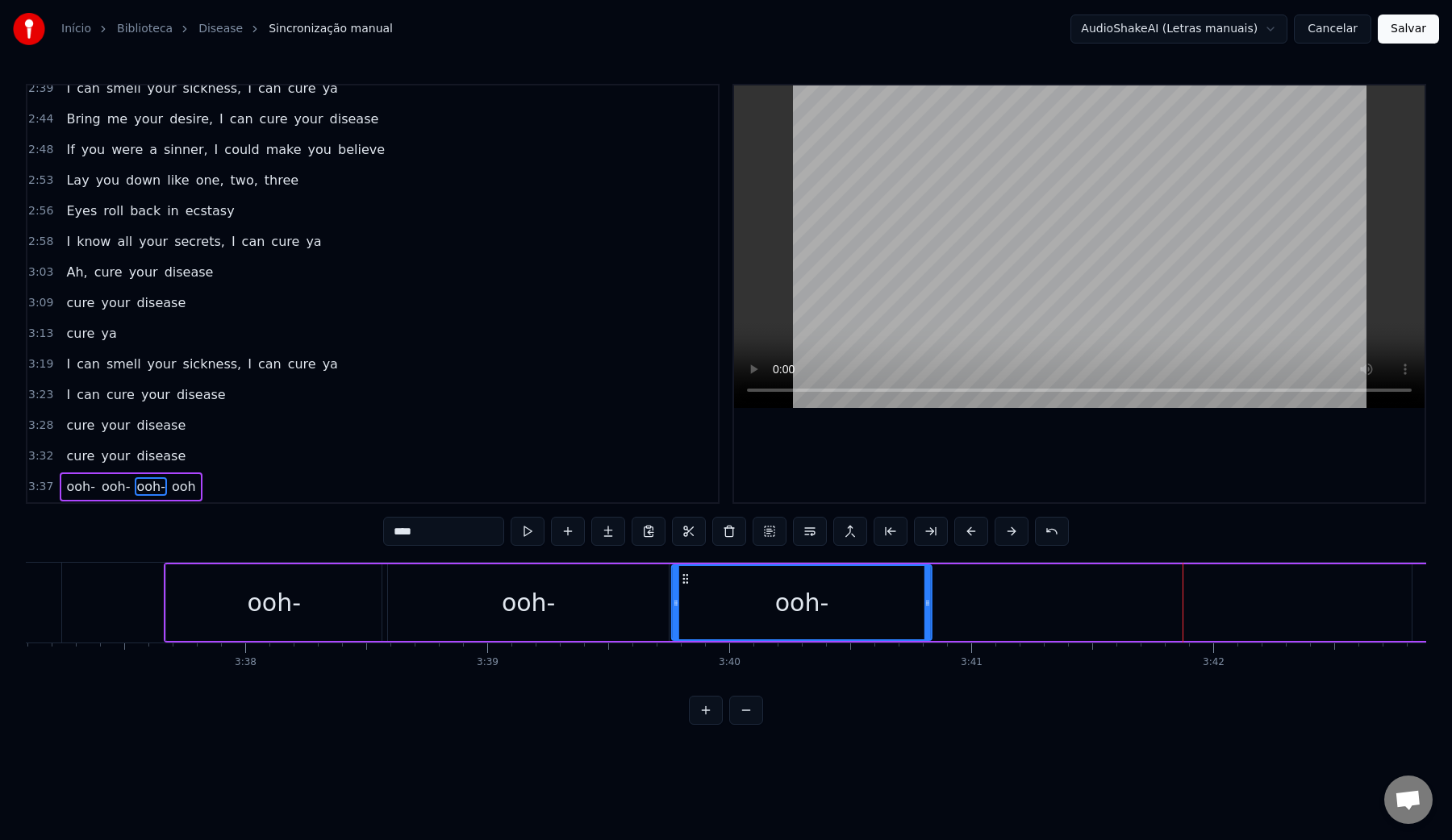
drag, startPoint x: 1148, startPoint y: 581, endPoint x: 687, endPoint y: 591, distance: 461.1
click at [687, 591] on div "ooh-" at bounding box center [801, 602] width 258 height 74
click at [931, 605] on icon at bounding box center [930, 602] width 6 height 13
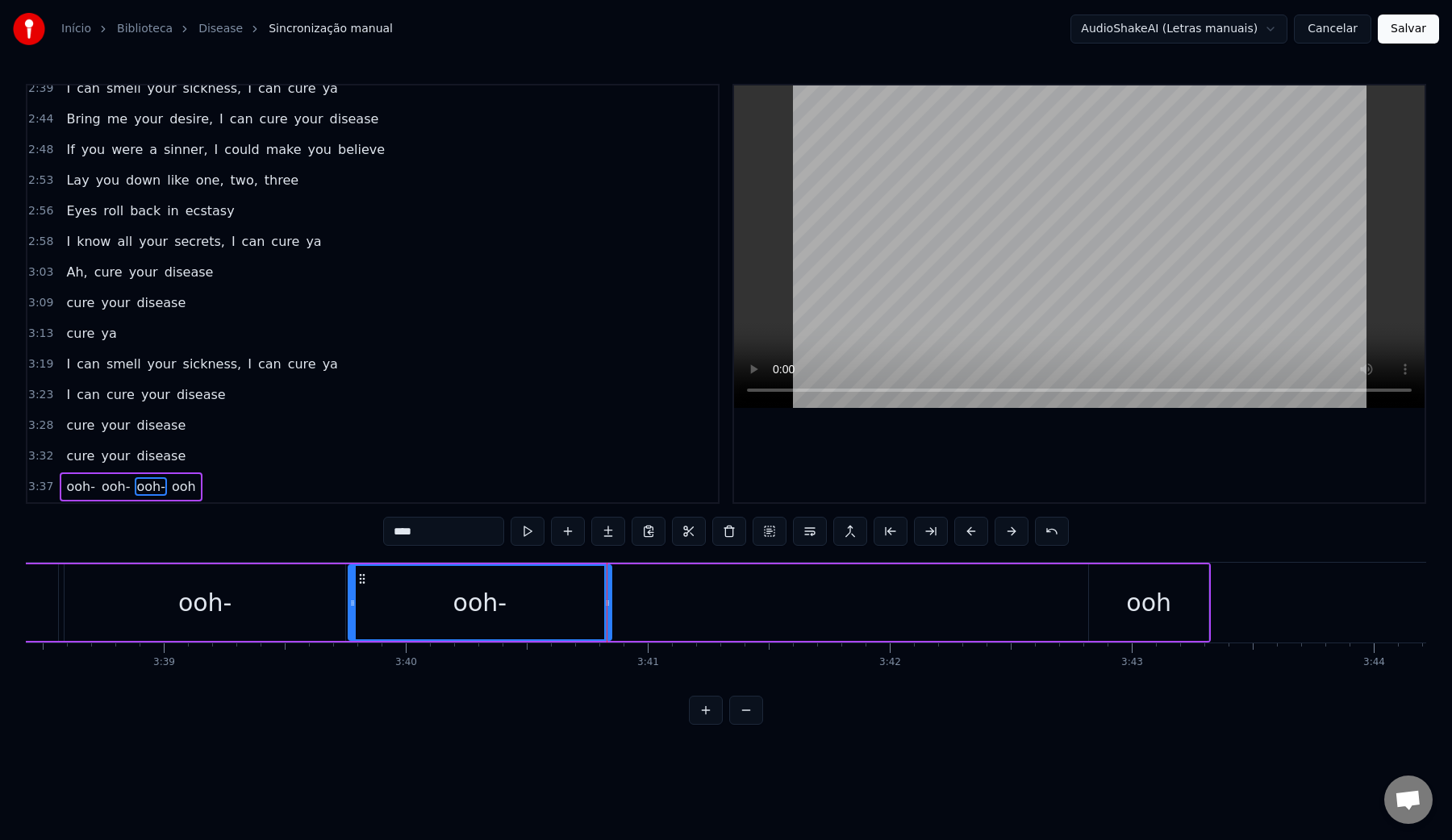
scroll to position [0, 52870]
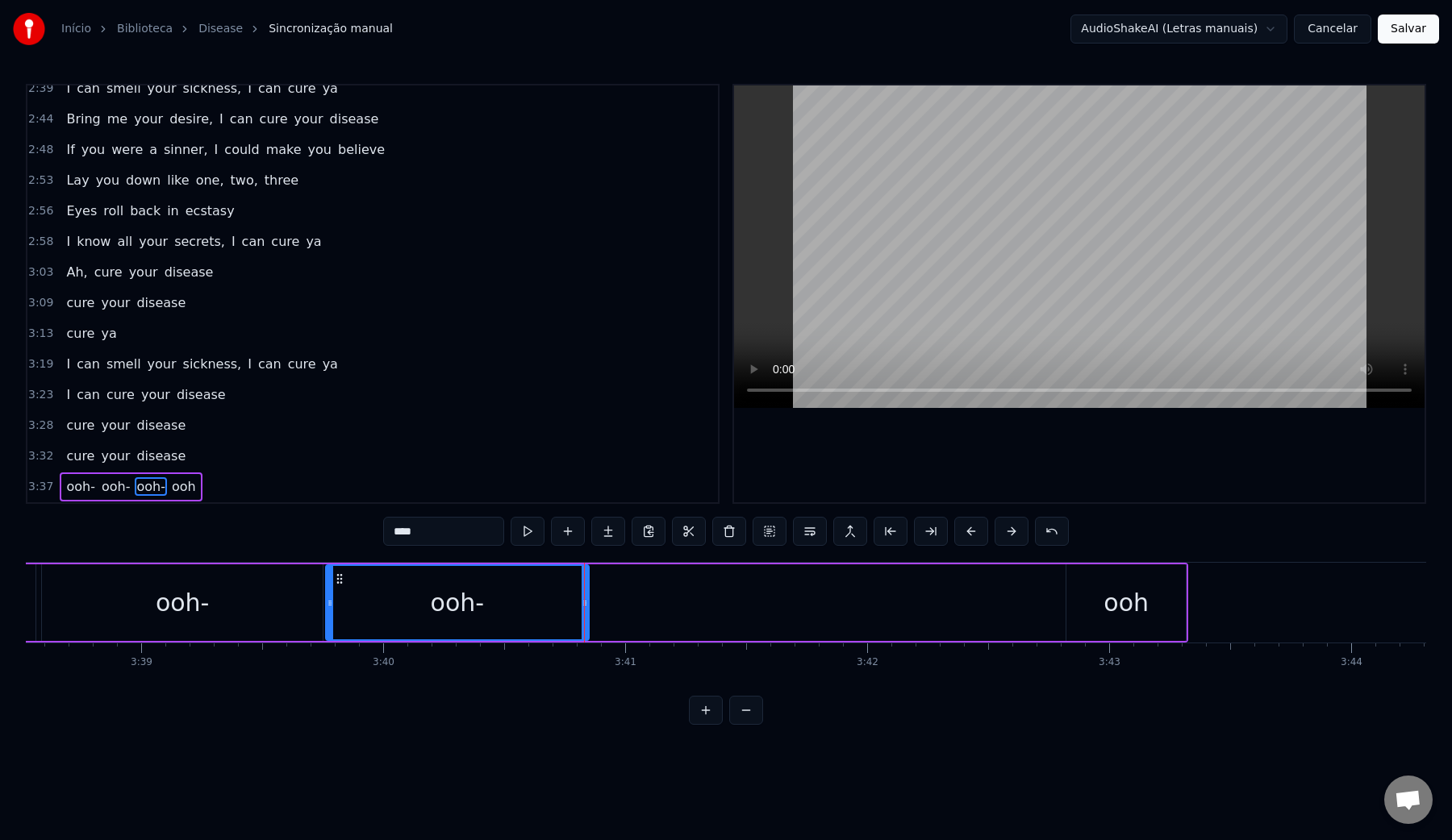
click at [1131, 614] on div "ooh" at bounding box center [1126, 602] width 45 height 36
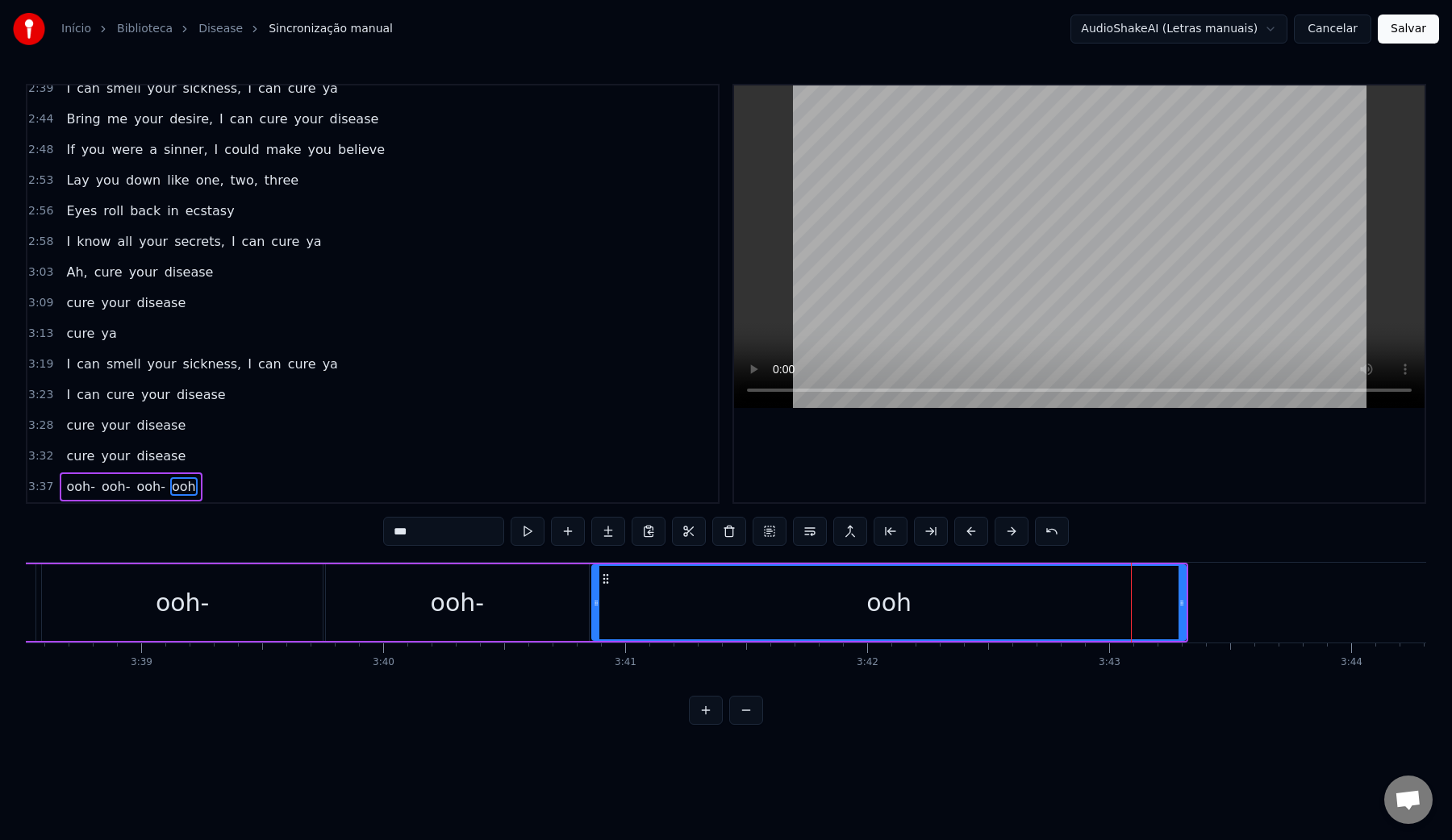
drag, startPoint x: 1072, startPoint y: 602, endPoint x: 598, endPoint y: 582, distance: 474.4
click at [598, 582] on div at bounding box center [595, 602] width 6 height 74
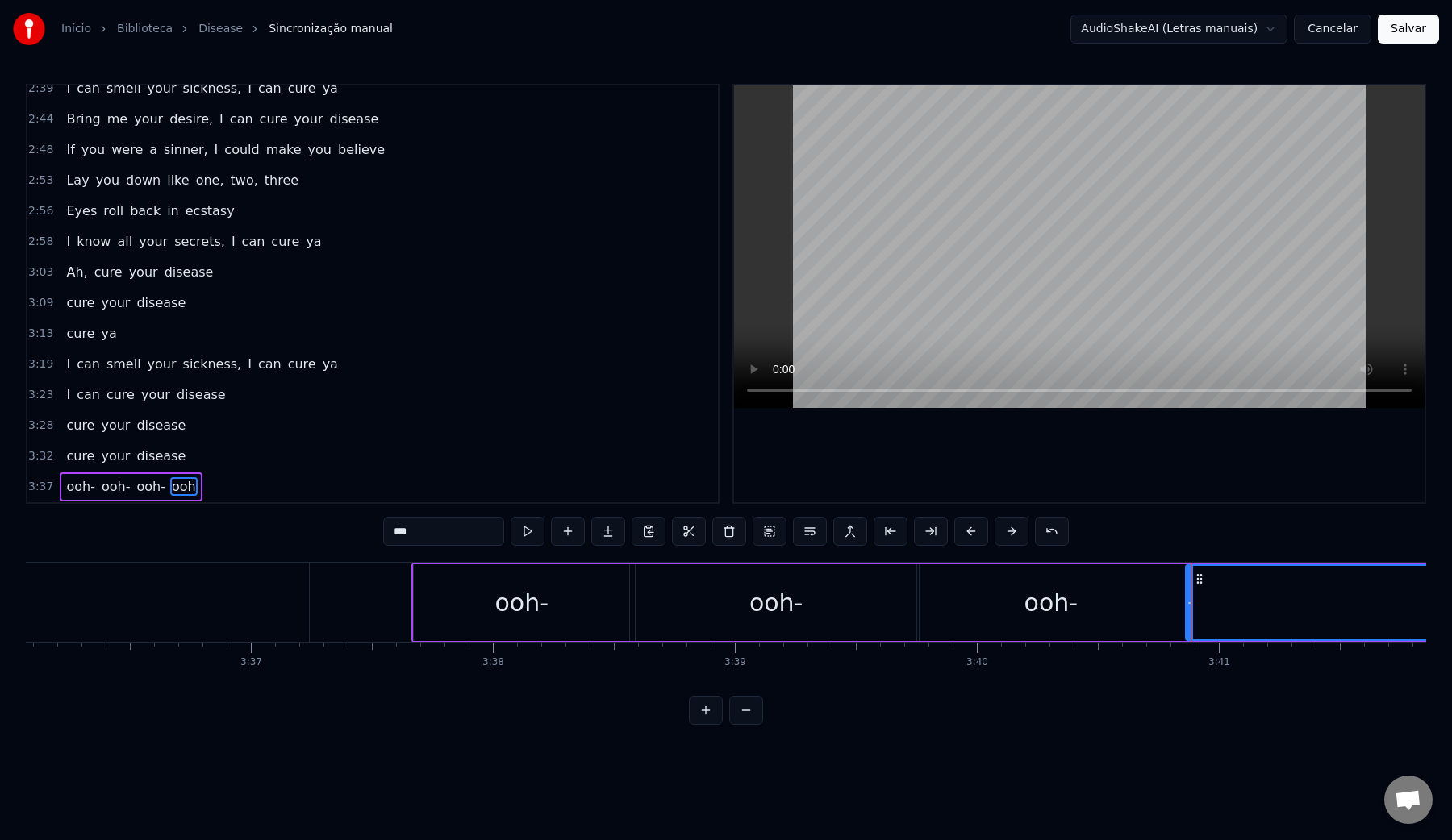
scroll to position [0, 52218]
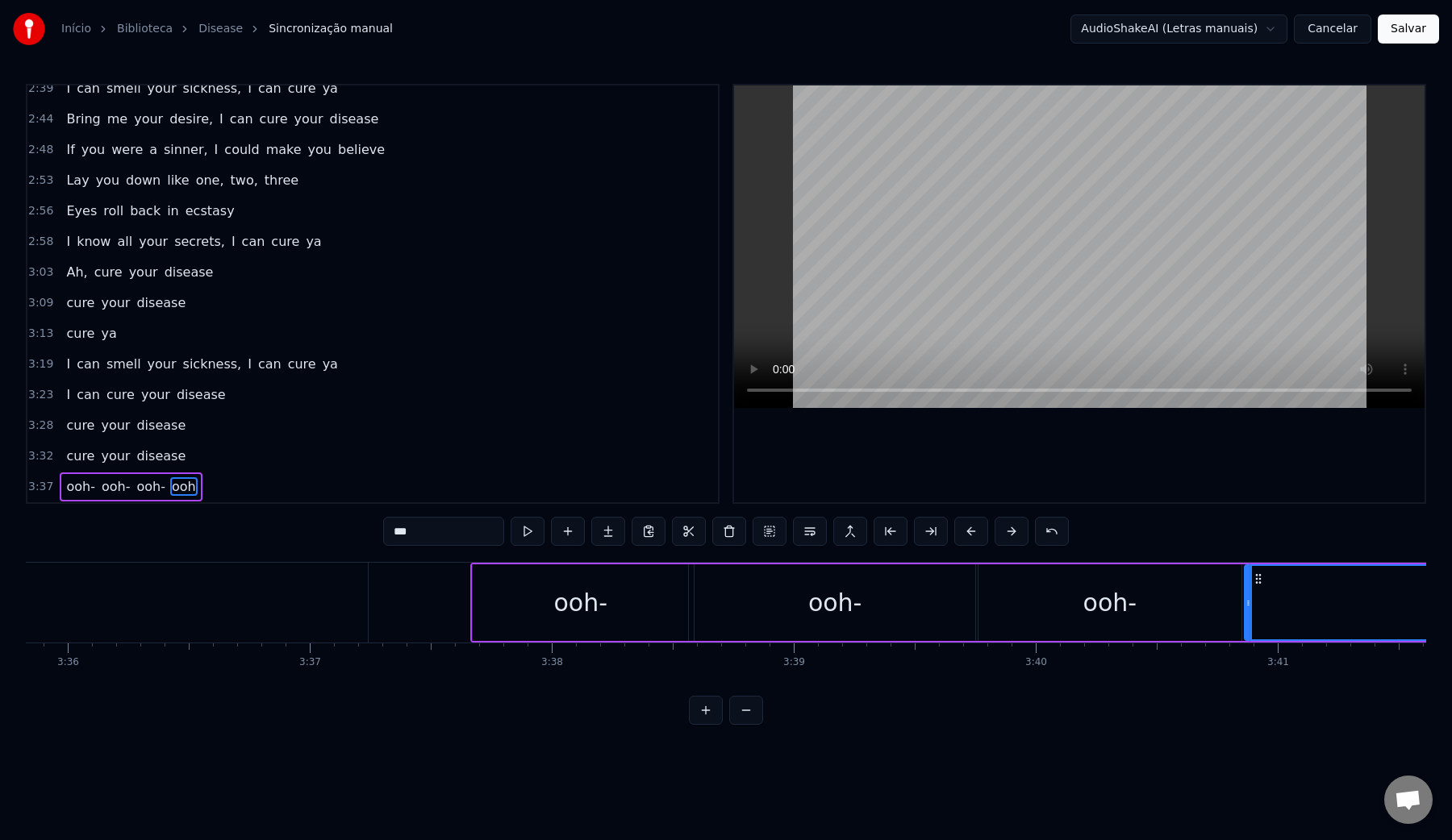
type input "*******"
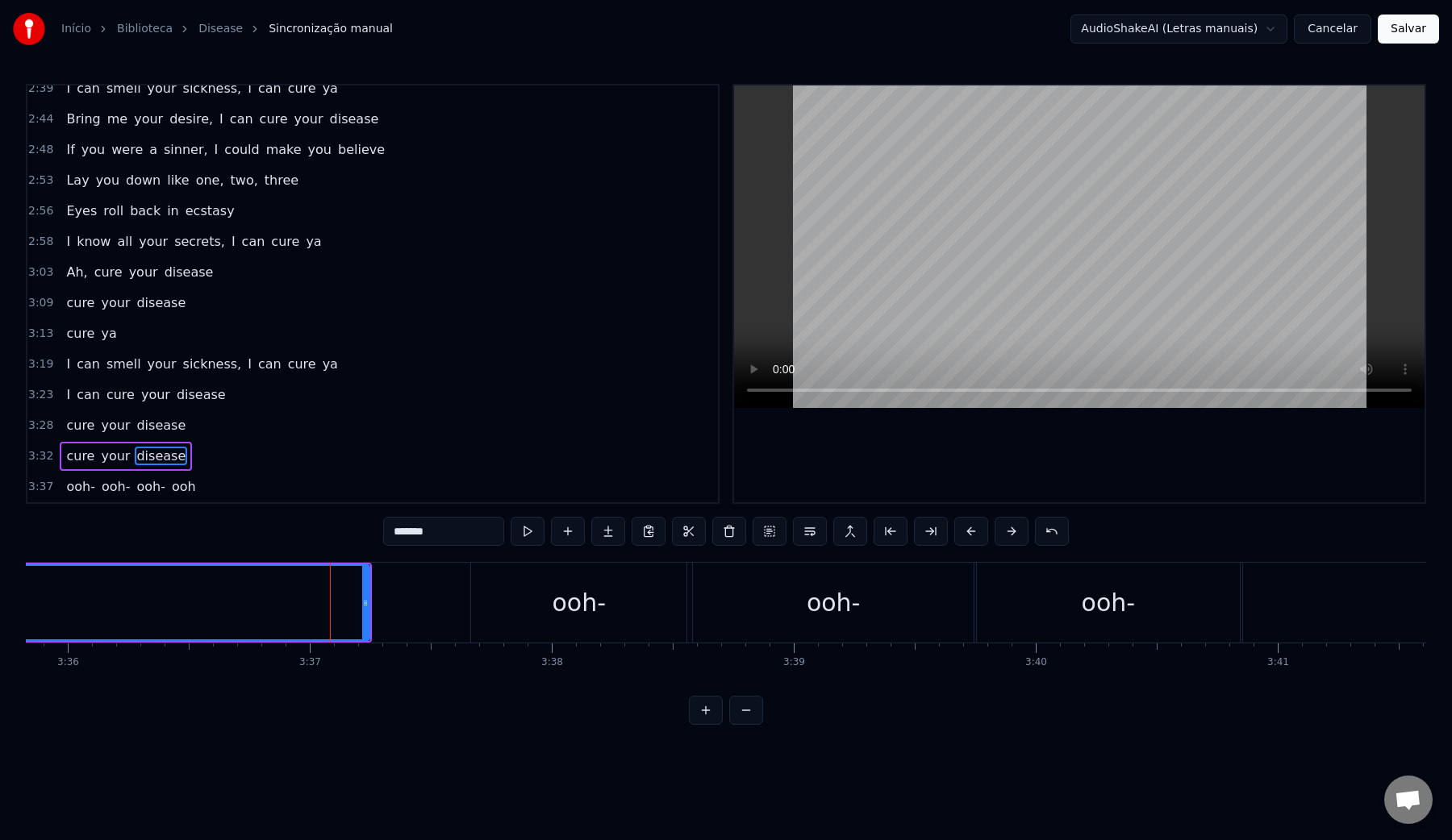
click at [1013, 258] on video at bounding box center [1079, 247] width 690 height 322
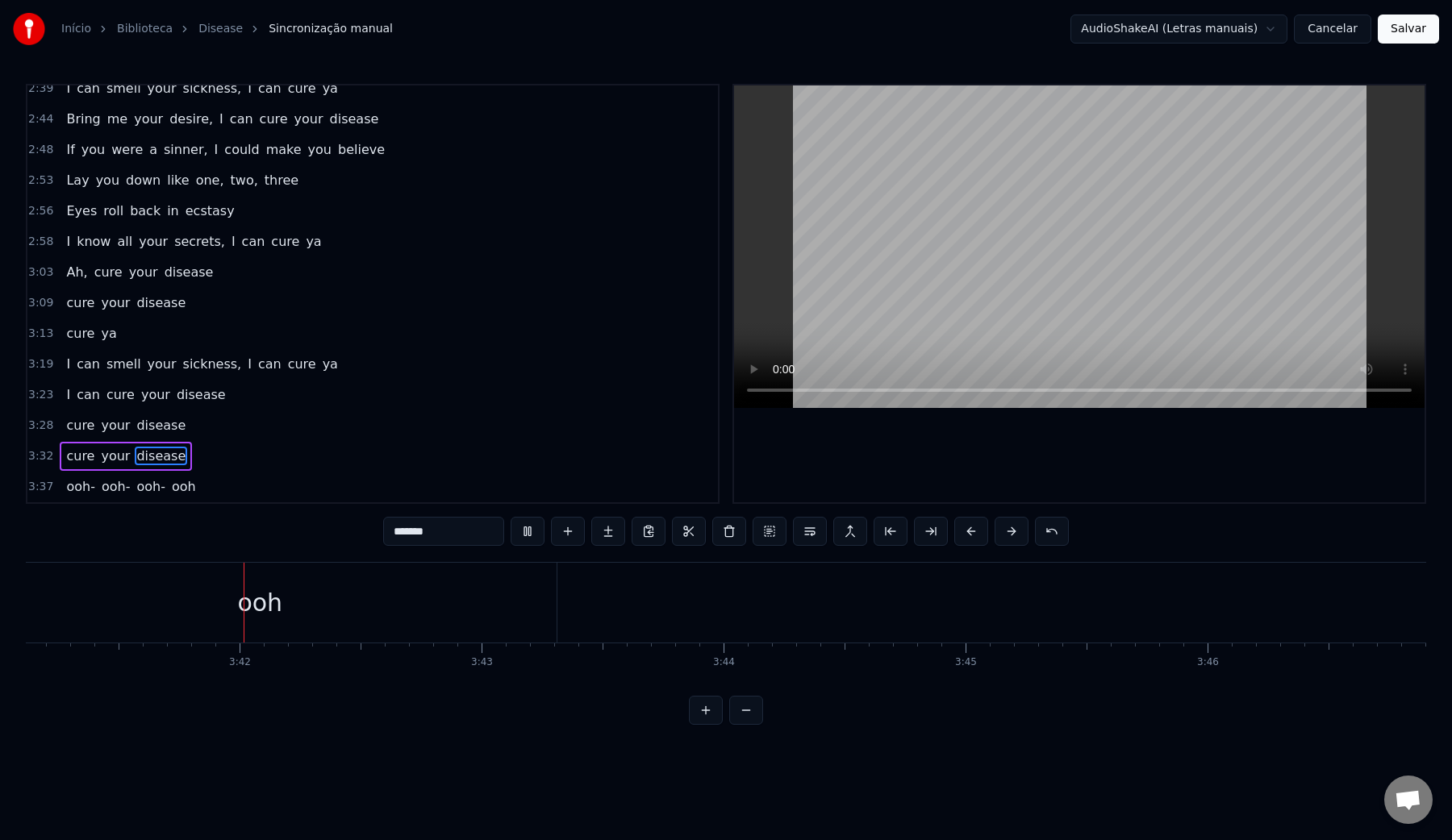
scroll to position [0, 53511]
click at [1406, 30] on button "Salvar" at bounding box center [1408, 29] width 62 height 29
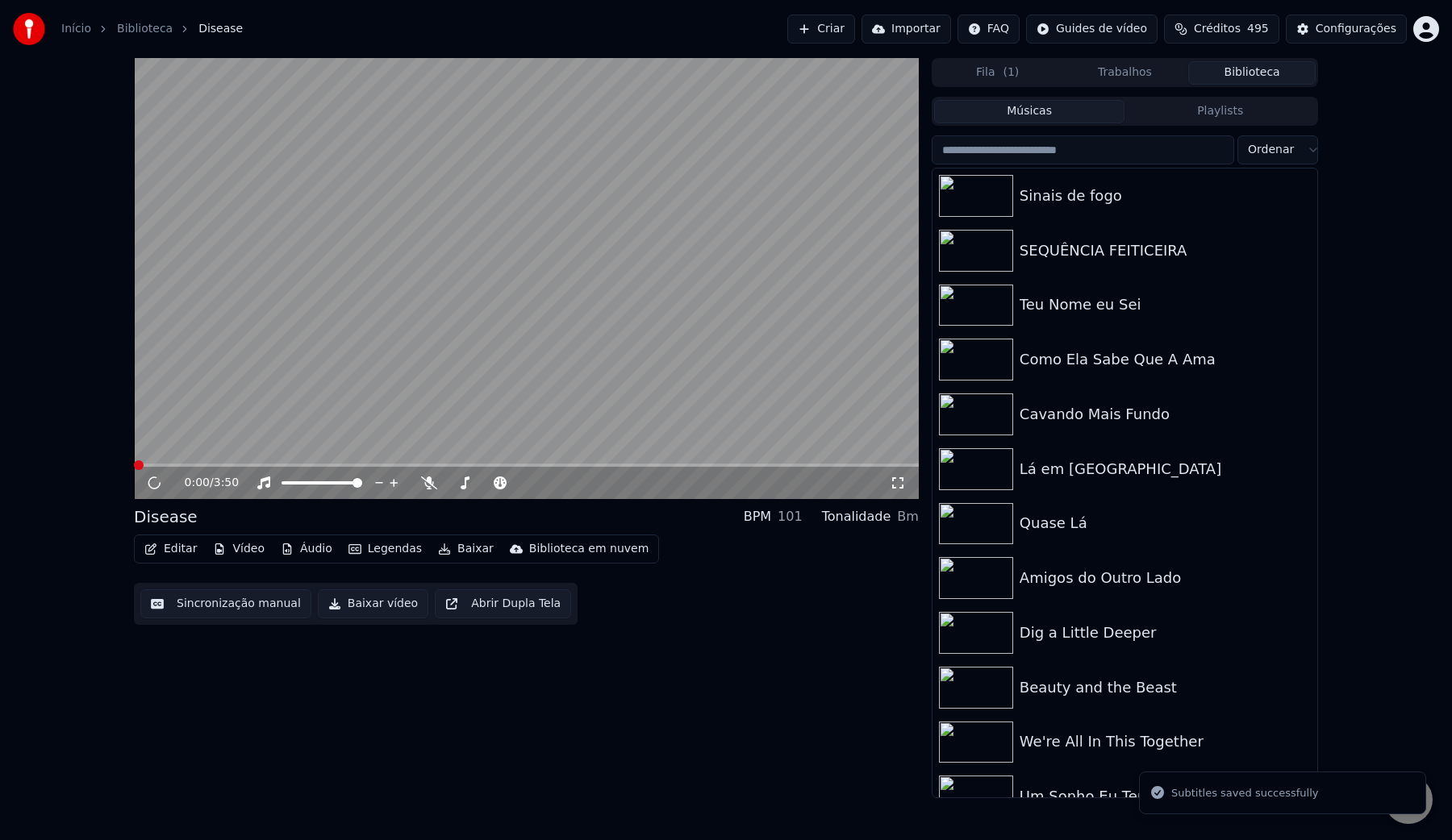
click at [373, 614] on button "Baixar vídeo" at bounding box center [372, 603] width 110 height 29
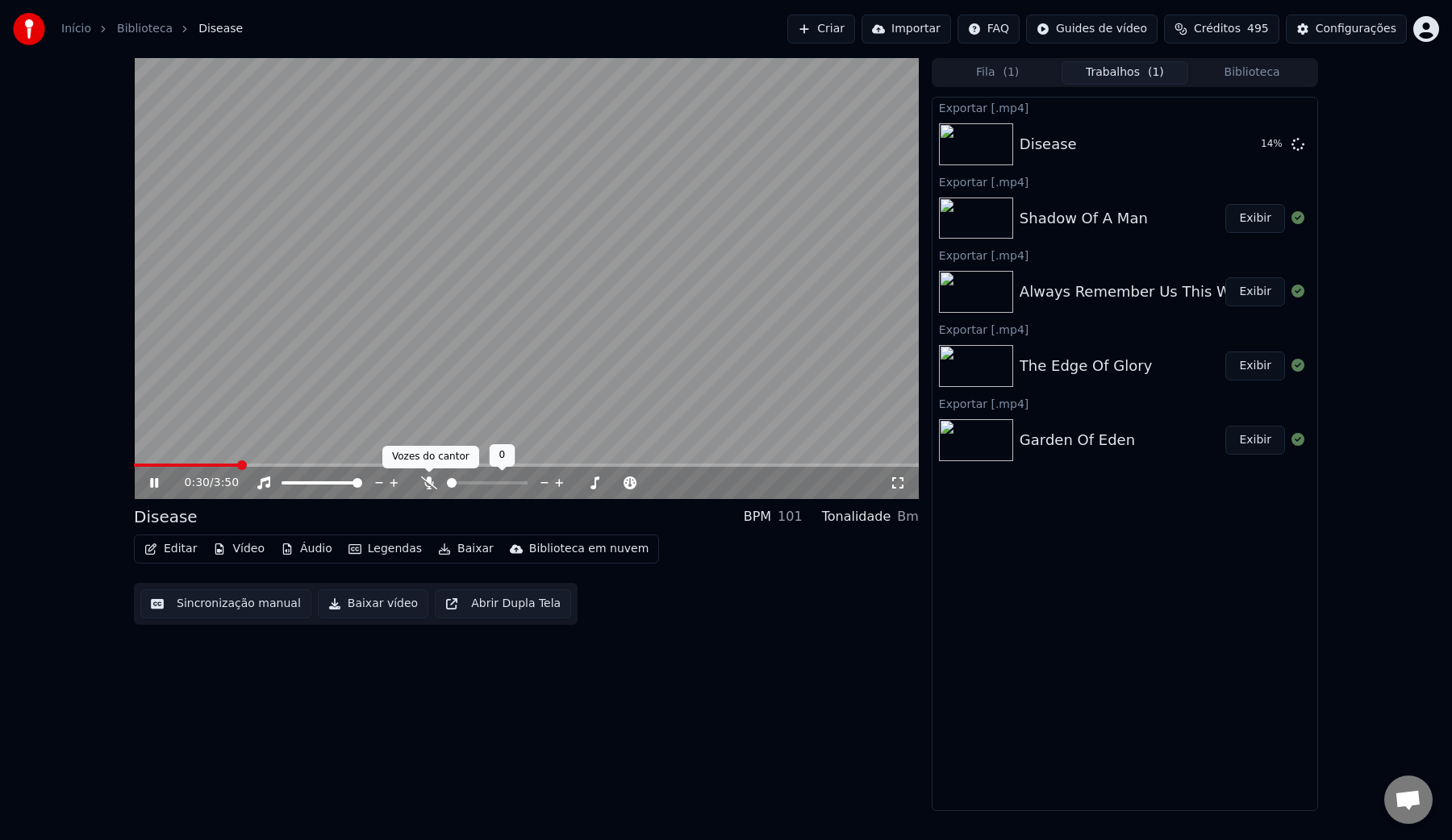
click at [426, 482] on icon at bounding box center [428, 483] width 16 height 13
click at [477, 359] on video at bounding box center [526, 278] width 785 height 441
